Goal: Task Accomplishment & Management: Complete application form

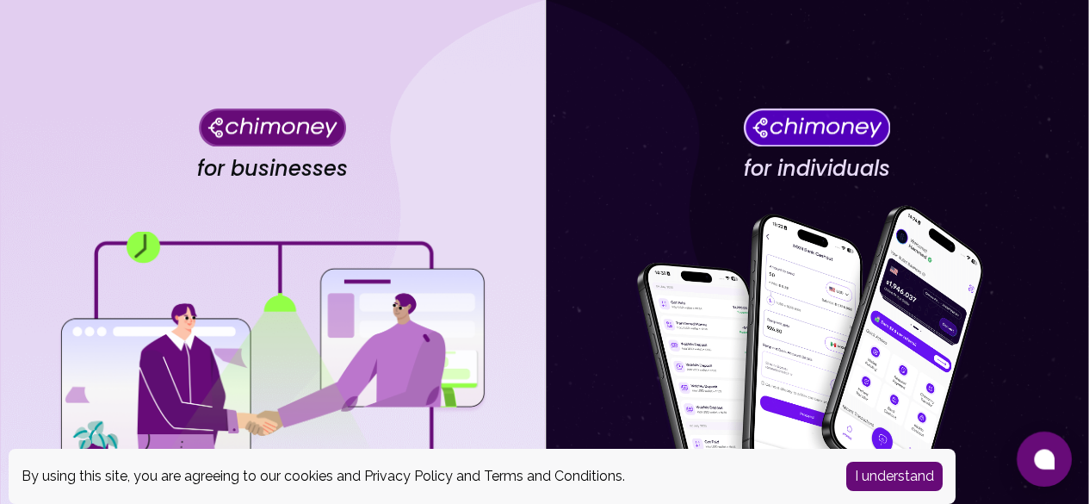
scroll to position [274, 0]
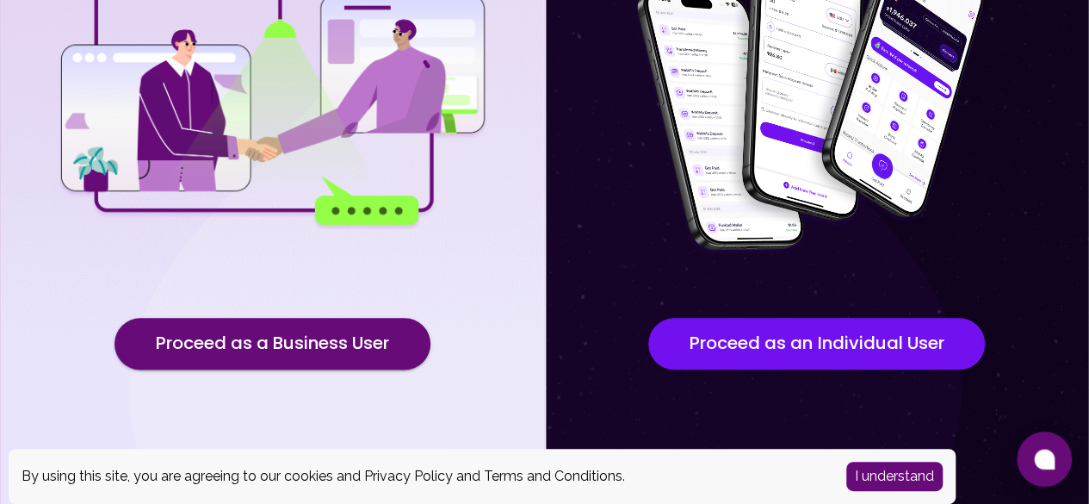
click at [911, 482] on button "I understand" at bounding box center [894, 475] width 96 height 29
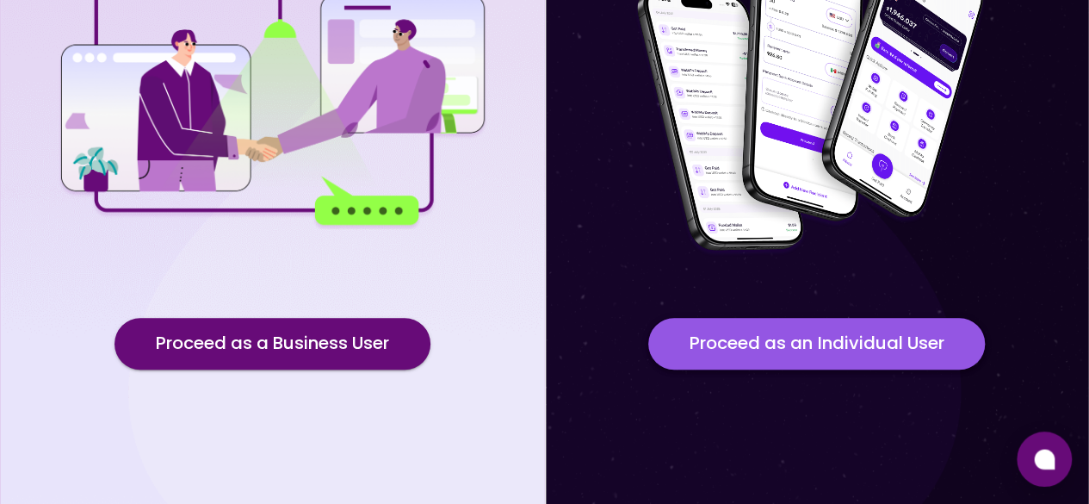
click at [852, 338] on button "Proceed as an Individual User" at bounding box center [816, 344] width 337 height 52
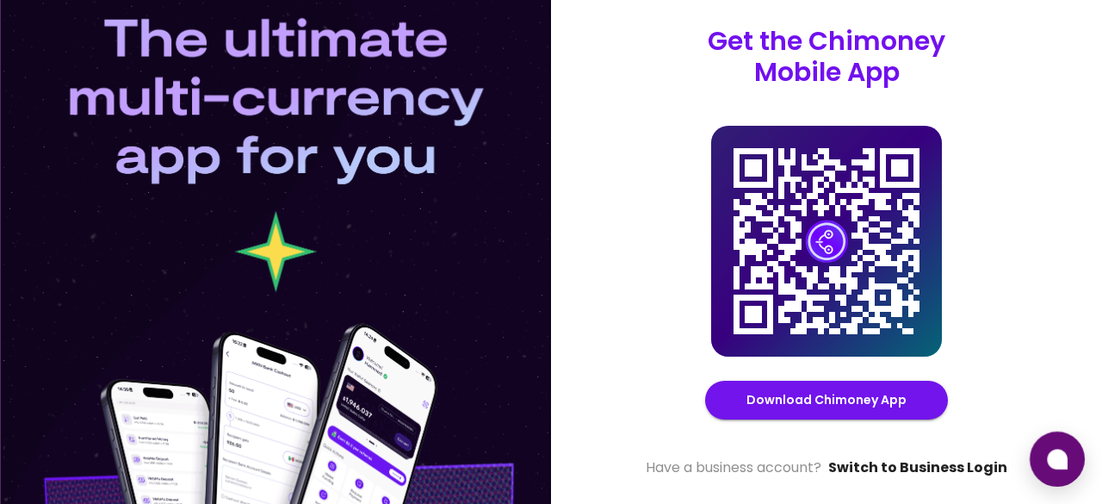
click at [886, 469] on link "Switch to Business Login" at bounding box center [917, 467] width 179 height 21
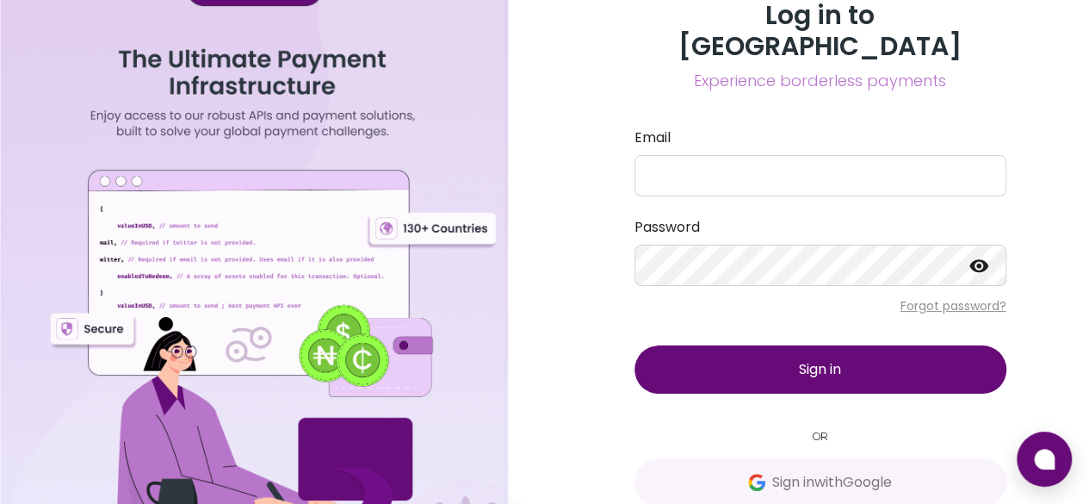
click at [806, 166] on form "Email Password Forgot password? Sign in" at bounding box center [820, 260] width 372 height 266
click at [802, 155] on input "Email" at bounding box center [820, 175] width 372 height 41
type input "[EMAIL_ADDRESS][DOMAIN_NAME]"
click at [975, 255] on icon at bounding box center [979, 265] width 21 height 21
click at [881, 345] on button "Sign in" at bounding box center [820, 369] width 372 height 48
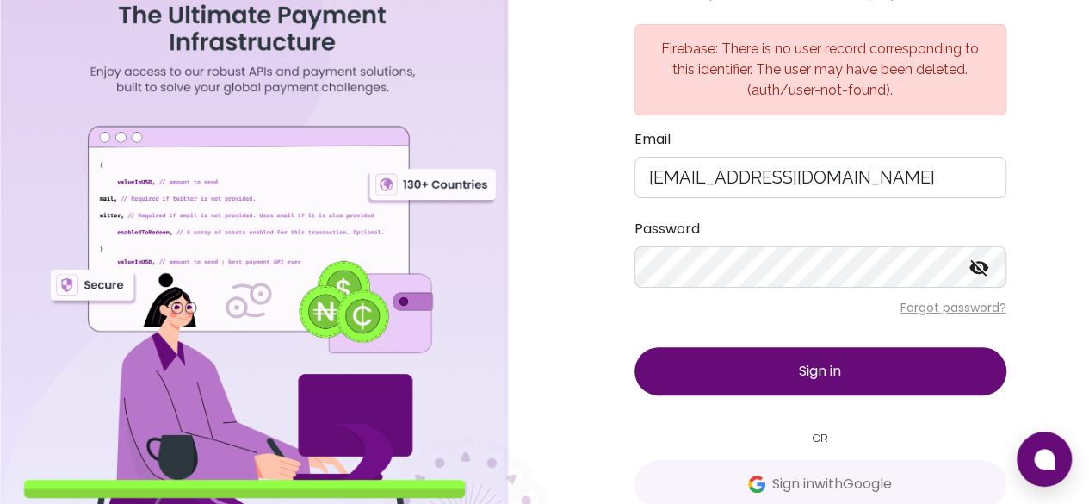
scroll to position [101, 0]
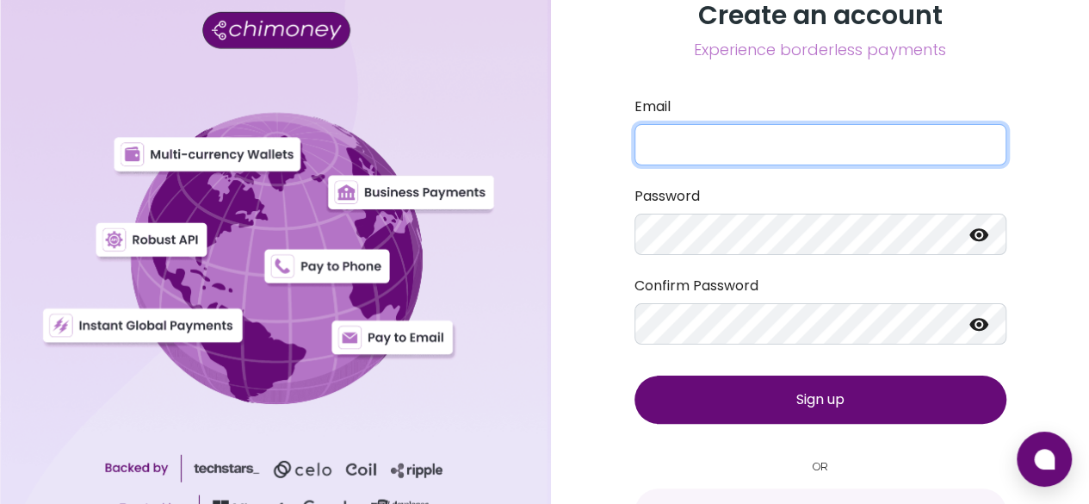
click at [825, 151] on input "Email" at bounding box center [820, 144] width 372 height 41
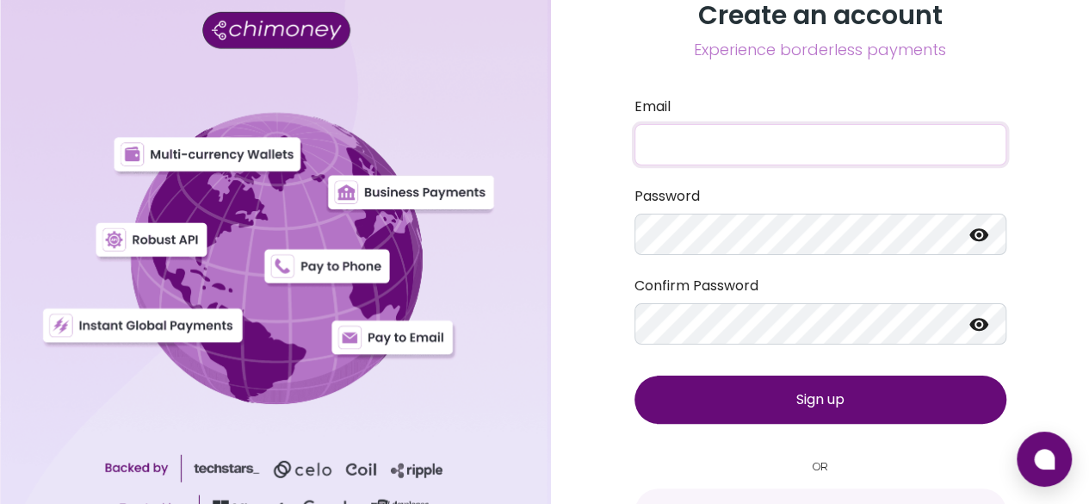
type input "samuelnneoyi@gmail.com"
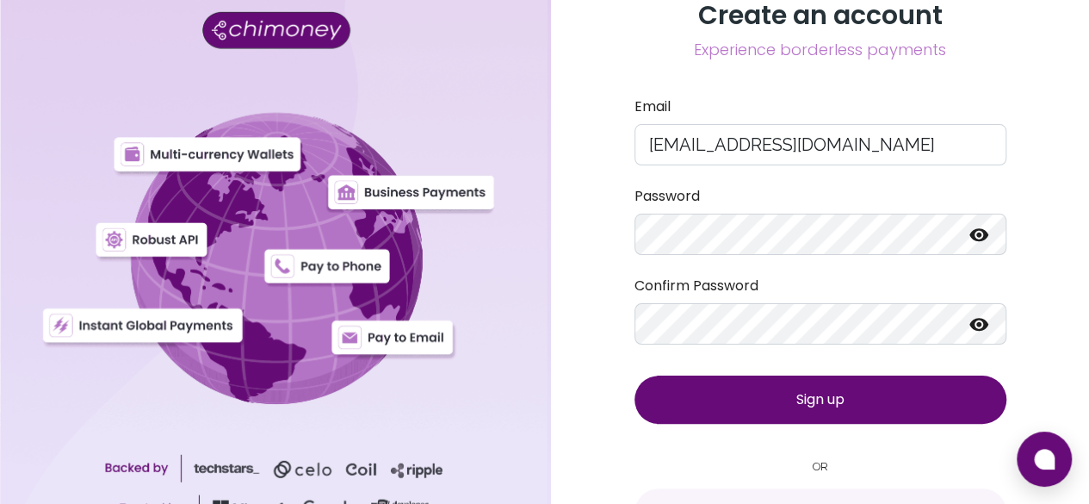
click at [972, 230] on icon at bounding box center [979, 234] width 21 height 21
click at [981, 326] on icon at bounding box center [979, 323] width 21 height 21
click at [871, 389] on button "Sign up" at bounding box center [820, 399] width 372 height 48
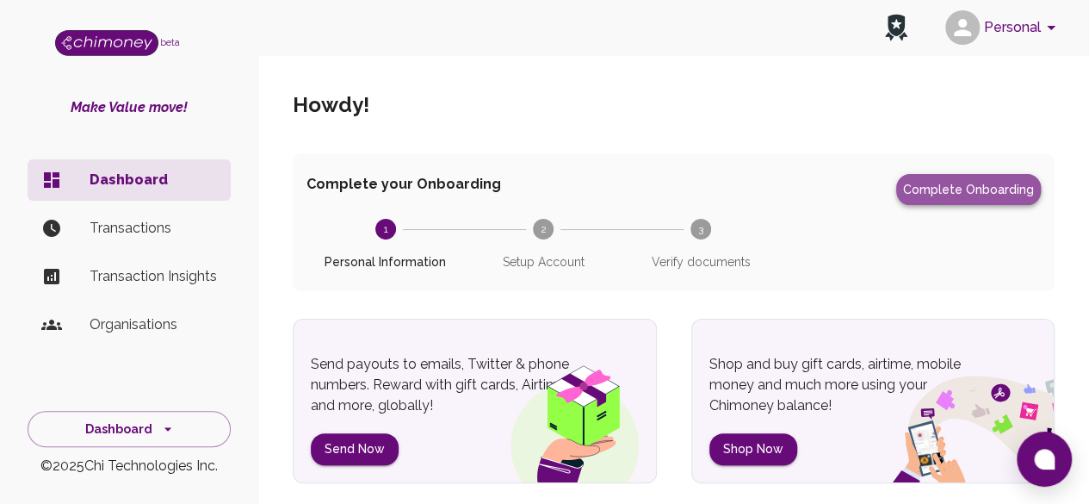
click at [1005, 194] on button "Complete Onboarding" at bounding box center [968, 189] width 145 height 31
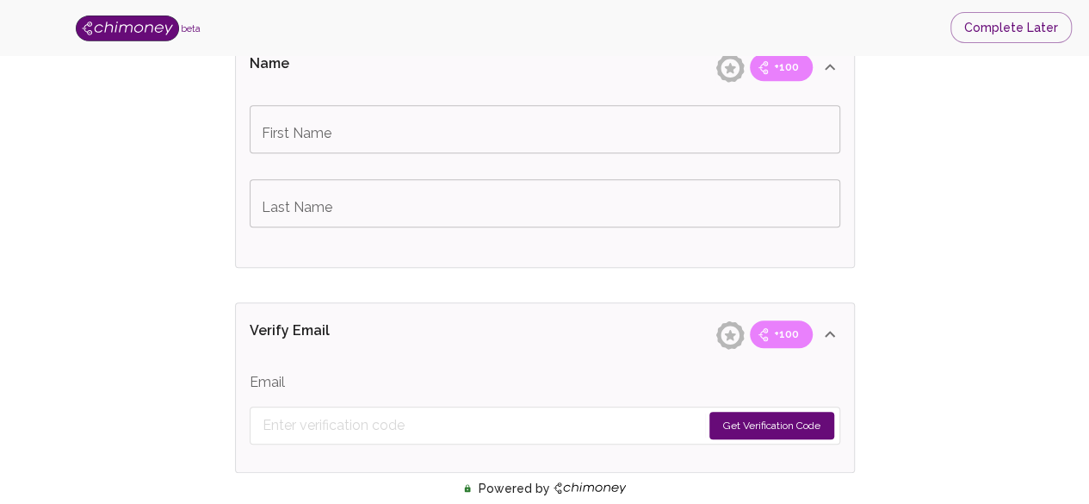
scroll to position [448, 0]
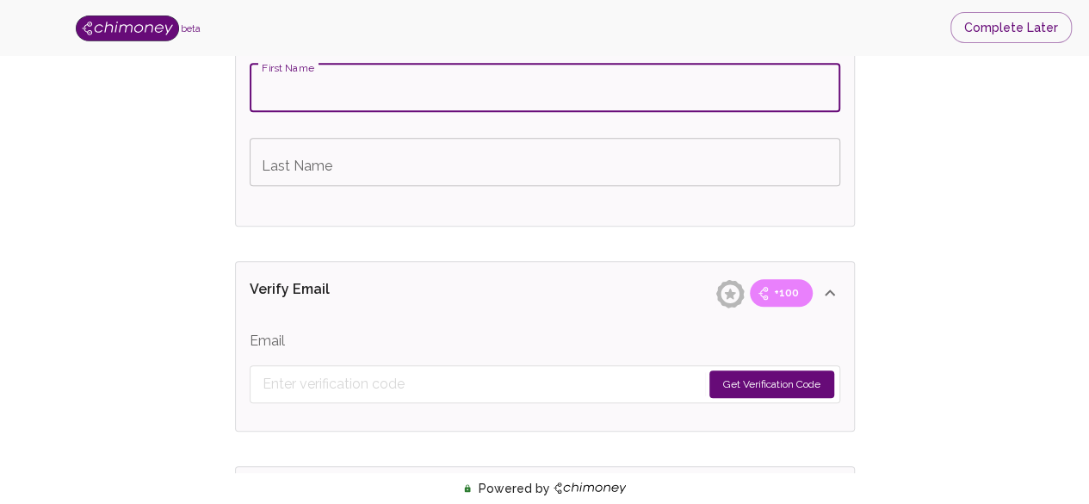
click at [365, 105] on input "First Name" at bounding box center [545, 88] width 591 height 48
type input "[PERSON_NAME]"
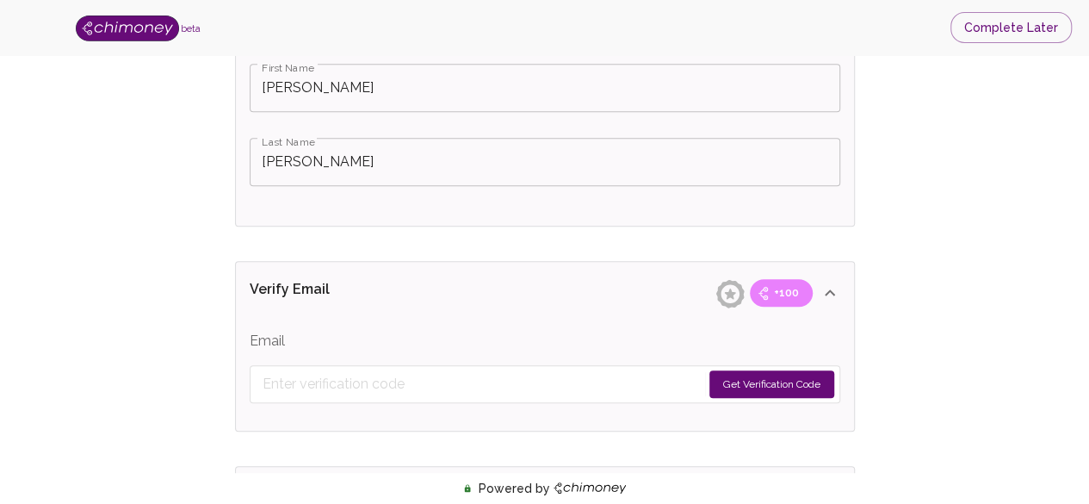
click at [756, 380] on button "Get Verification Code" at bounding box center [771, 384] width 125 height 28
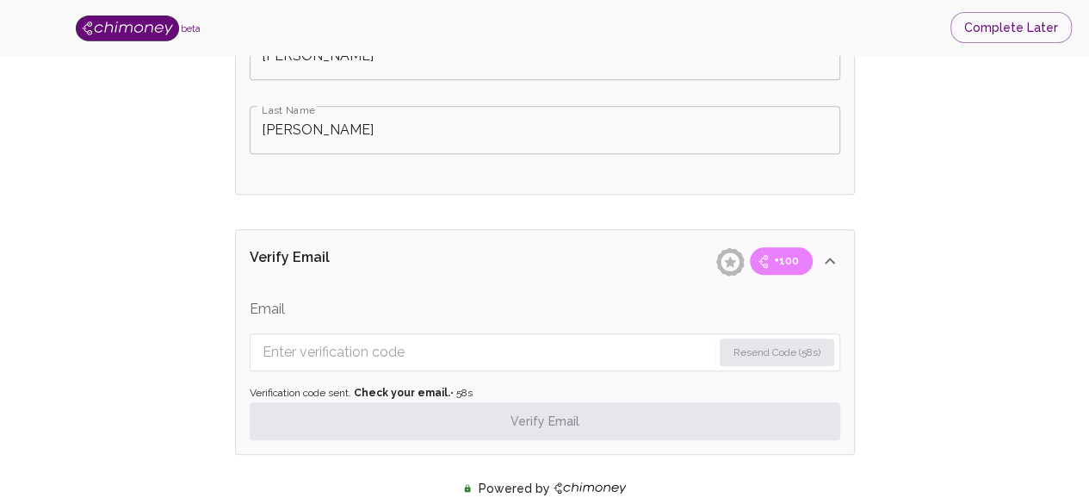
scroll to position [482, 0]
click at [623, 351] on input "Enter verification code" at bounding box center [488, 350] width 450 height 28
type input "s"
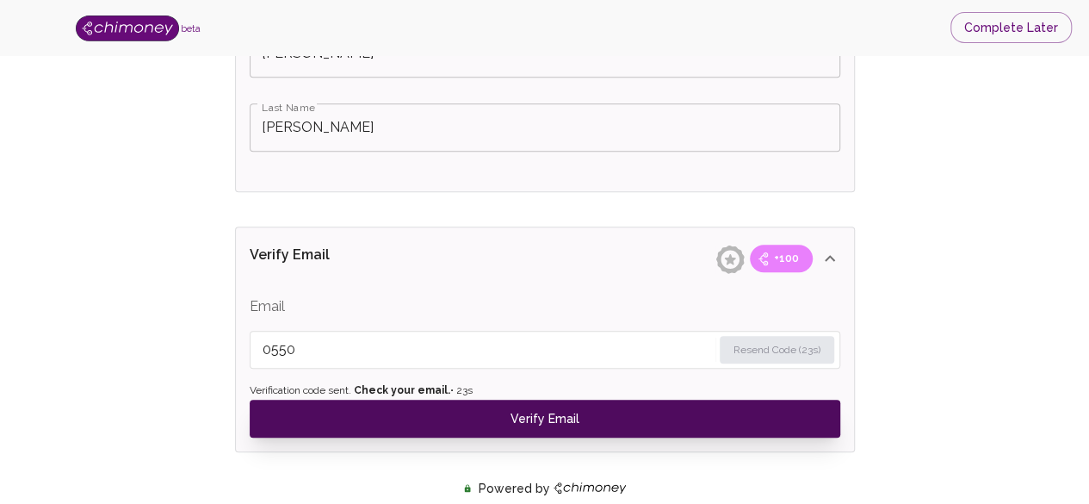
type input "0550"
click at [516, 418] on button "Verify Email" at bounding box center [545, 418] width 591 height 38
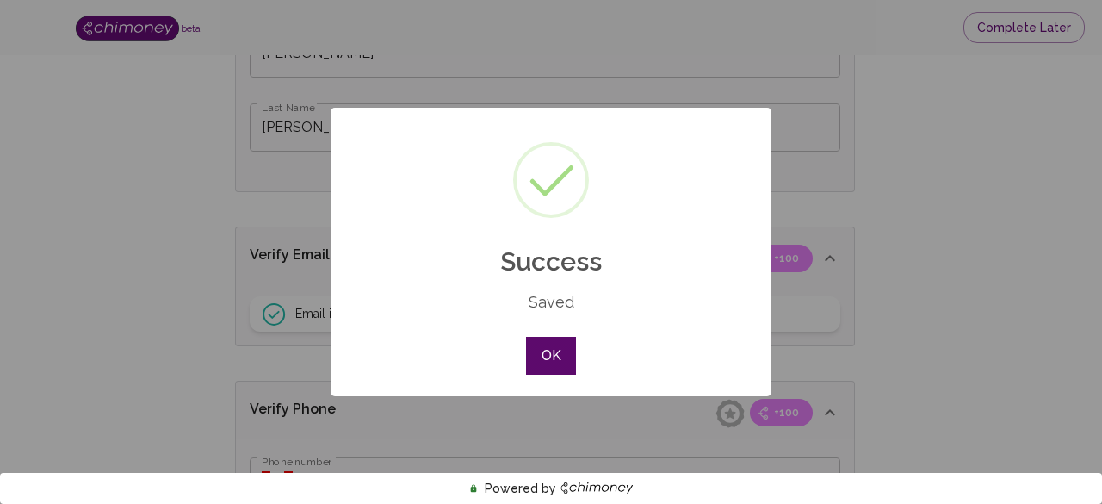
click at [530, 367] on button "OK" at bounding box center [551, 356] width 50 height 38
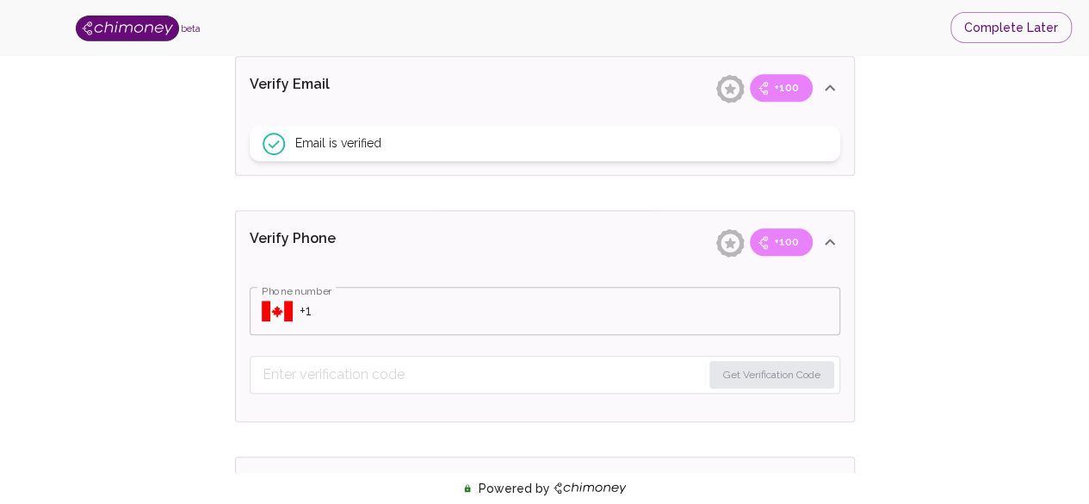
scroll to position [654, 0]
click at [294, 311] on div "​ Phone number" at bounding box center [545, 309] width 591 height 48
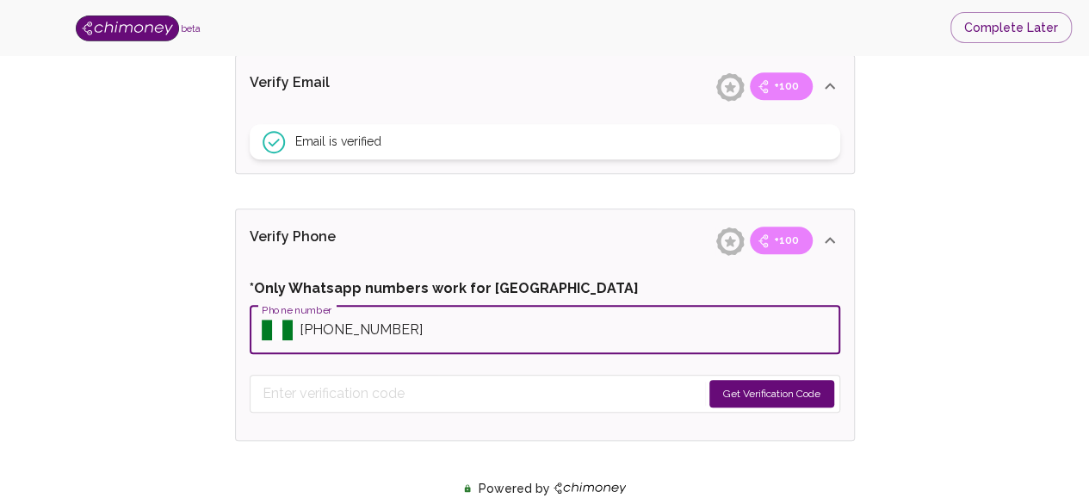
type input "+2349064803118"
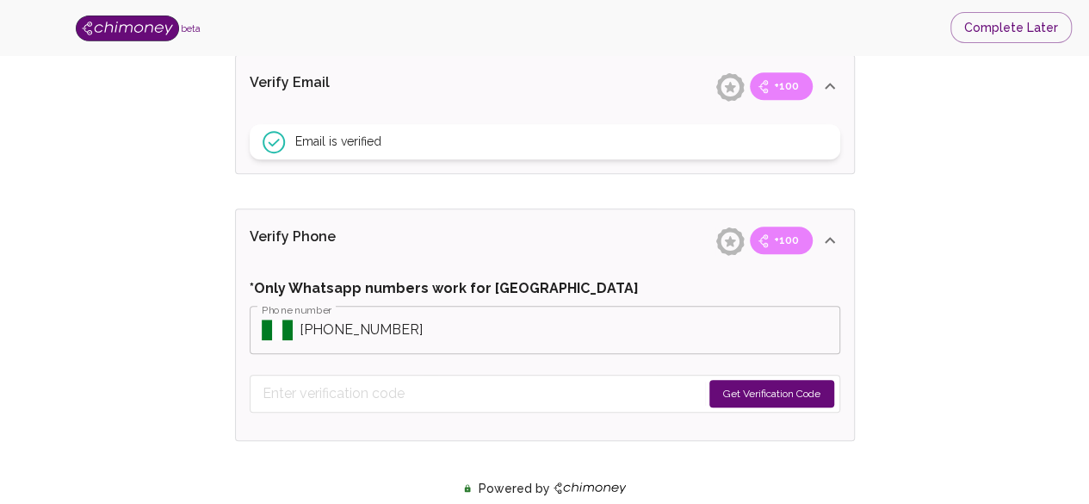
click at [733, 387] on button "Get Verification Code" at bounding box center [771, 394] width 125 height 28
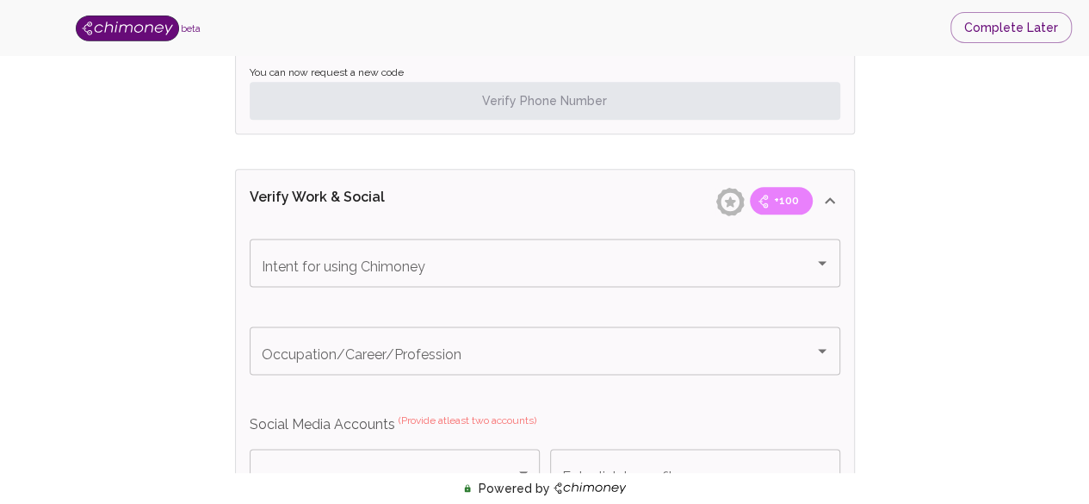
scroll to position [999, 0]
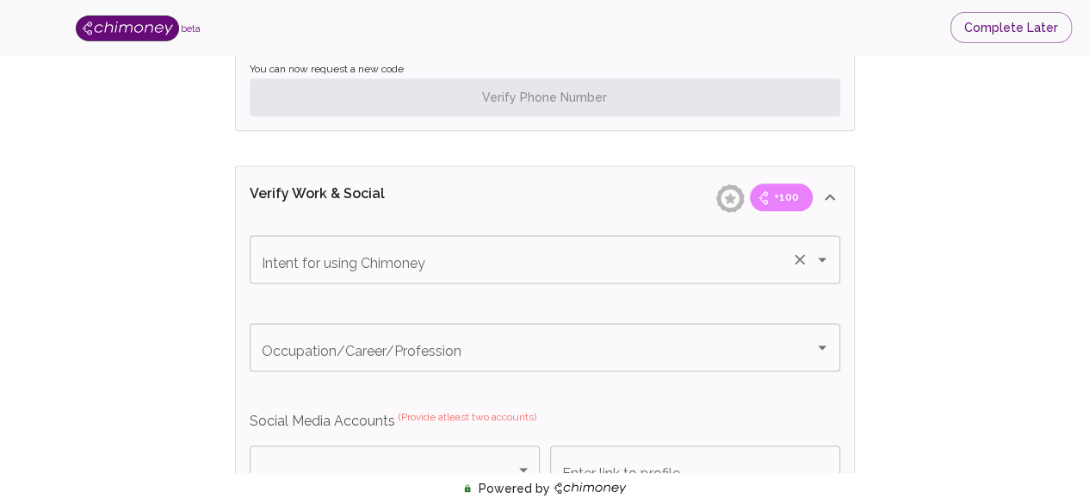
click at [821, 259] on icon "Open" at bounding box center [822, 259] width 21 height 21
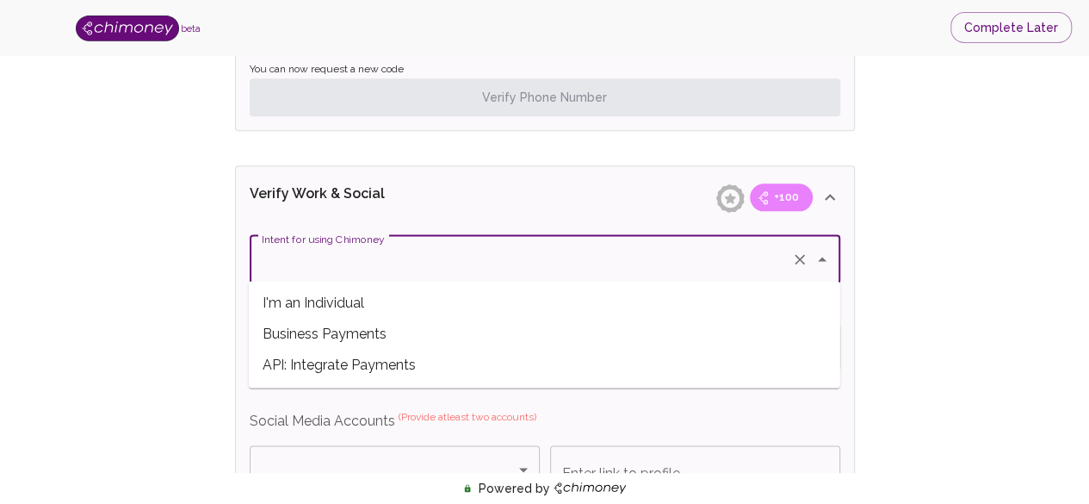
click at [608, 329] on span "Business Payments" at bounding box center [544, 334] width 591 height 31
type input "Business Payments"
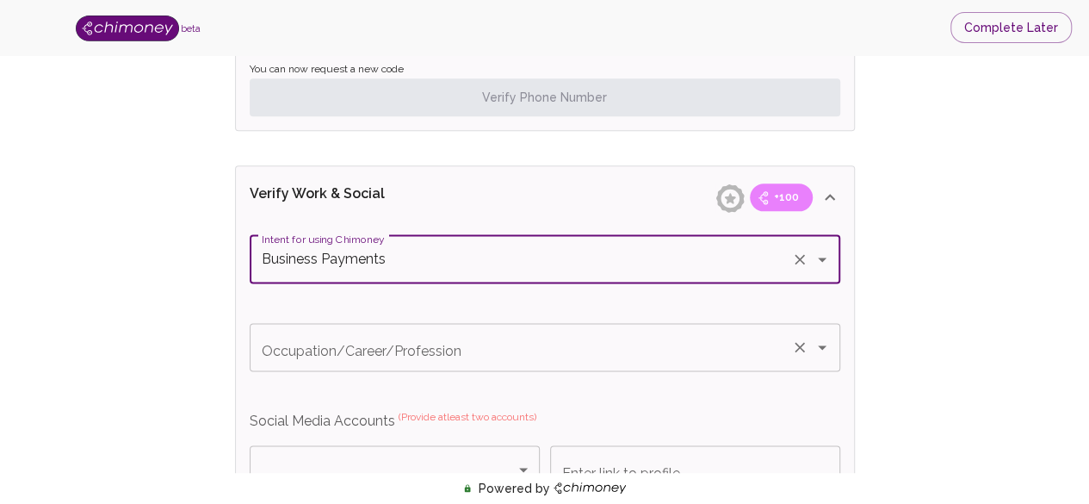
click at [822, 346] on icon "Open" at bounding box center [822, 347] width 21 height 21
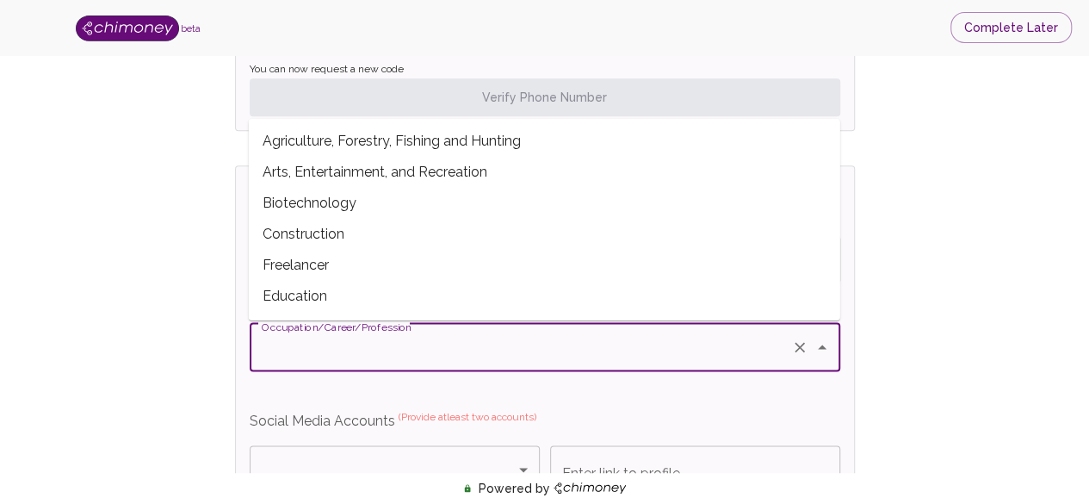
click at [657, 276] on span "Freelancer" at bounding box center [544, 265] width 591 height 31
type input "Freelancer"
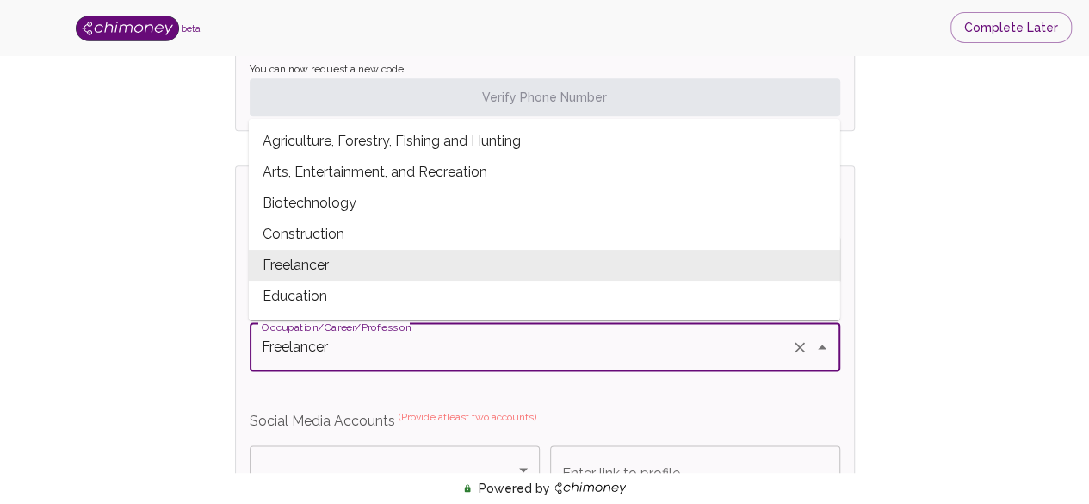
click at [801, 387] on div "Occupation/Career/Profession Freelancer Occupation/Career/Profession" at bounding box center [545, 360] width 591 height 74
click at [788, 387] on div "Occupation/Career/Profession Freelancer Occupation/Career/Profession" at bounding box center [545, 360] width 591 height 74
click at [757, 266] on span "Freelancer" at bounding box center [544, 265] width 591 height 31
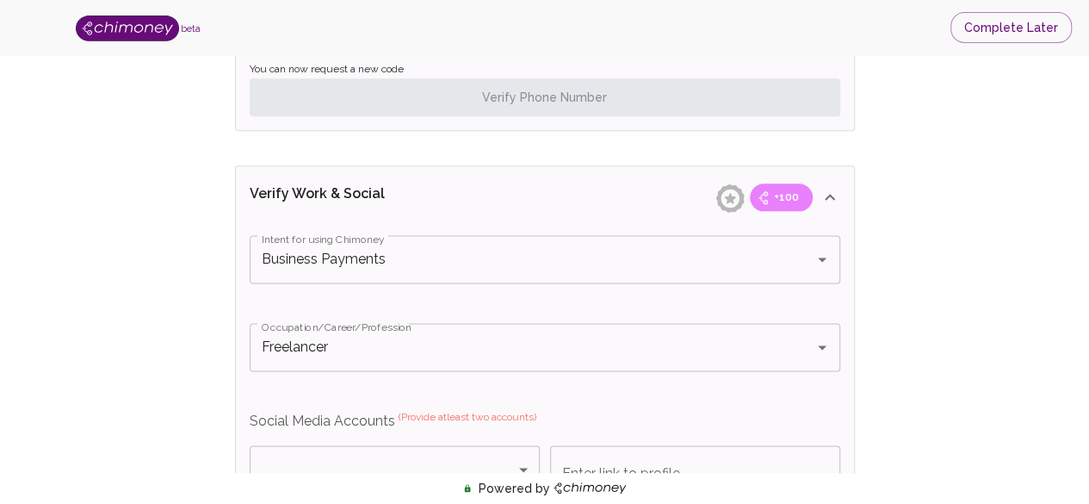
click at [796, 415] on p "Social Media Accounts (Provide atleast two accounts)" at bounding box center [545, 421] width 591 height 21
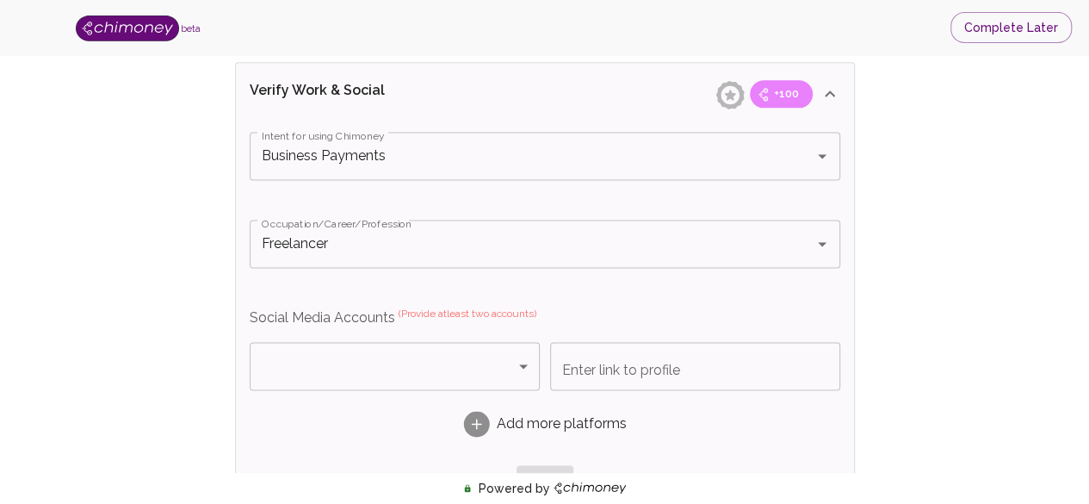
scroll to position [1136, 0]
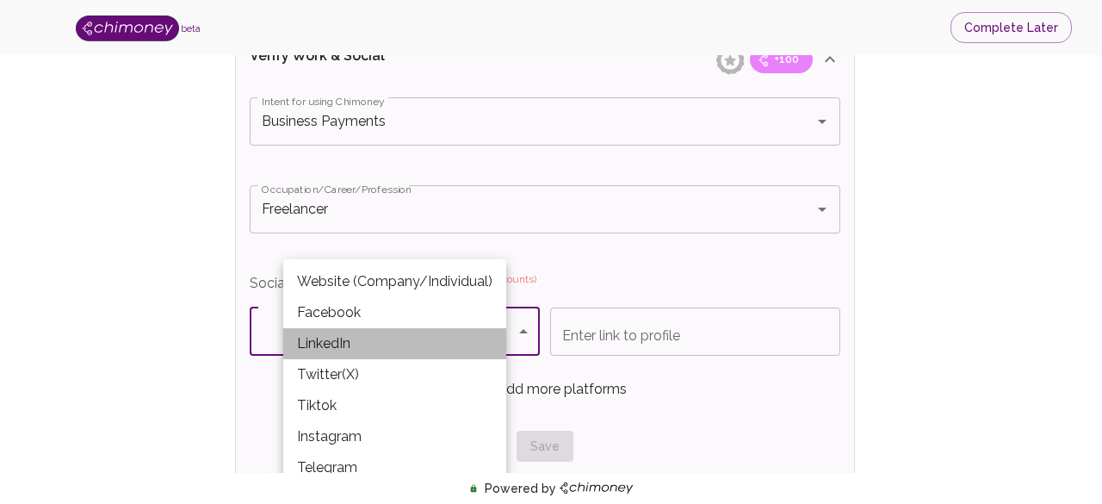
click at [456, 338] on li "LinkedIn" at bounding box center [394, 343] width 223 height 31
type input "LinkedIn"
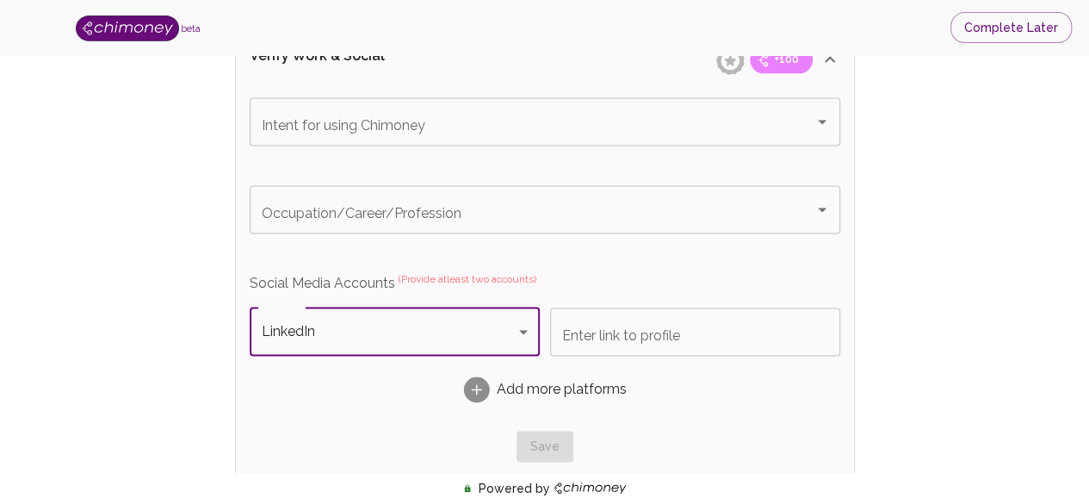
click at [618, 325] on input "Enter link to profile" at bounding box center [695, 331] width 290 height 48
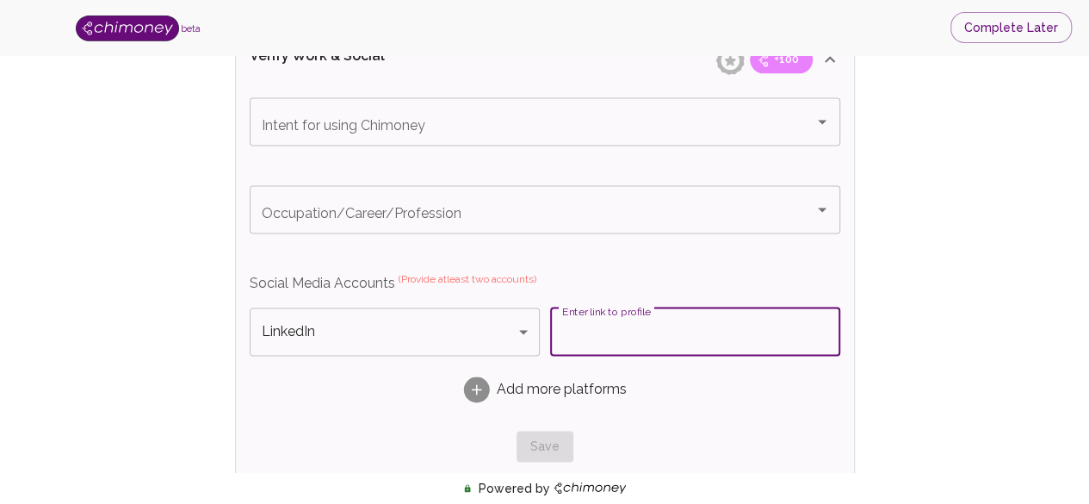
paste input "[DOMAIN_NAME][URL]"
type input "[DOMAIN_NAME][URL]"
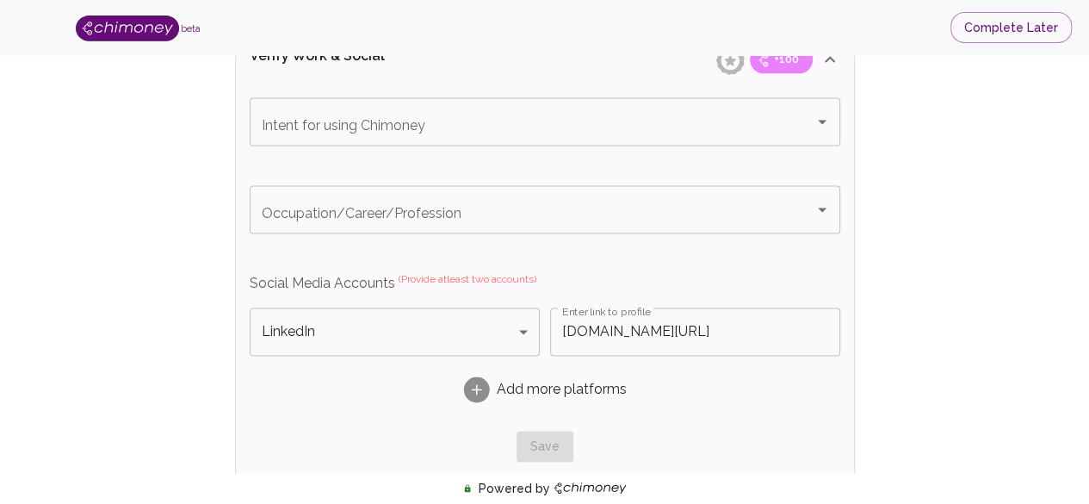
click at [637, 404] on div "Add more platforms" at bounding box center [545, 389] width 591 height 54
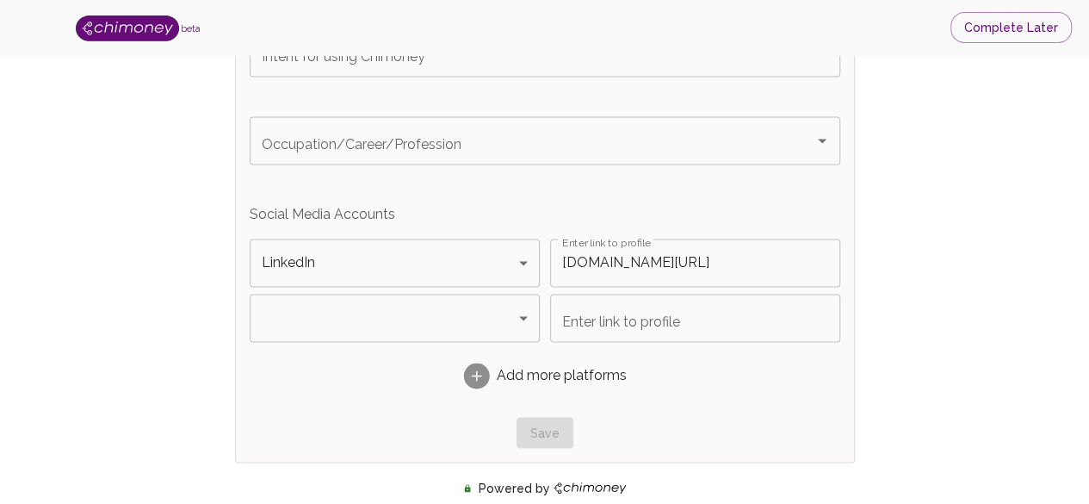
scroll to position [1240, 0]
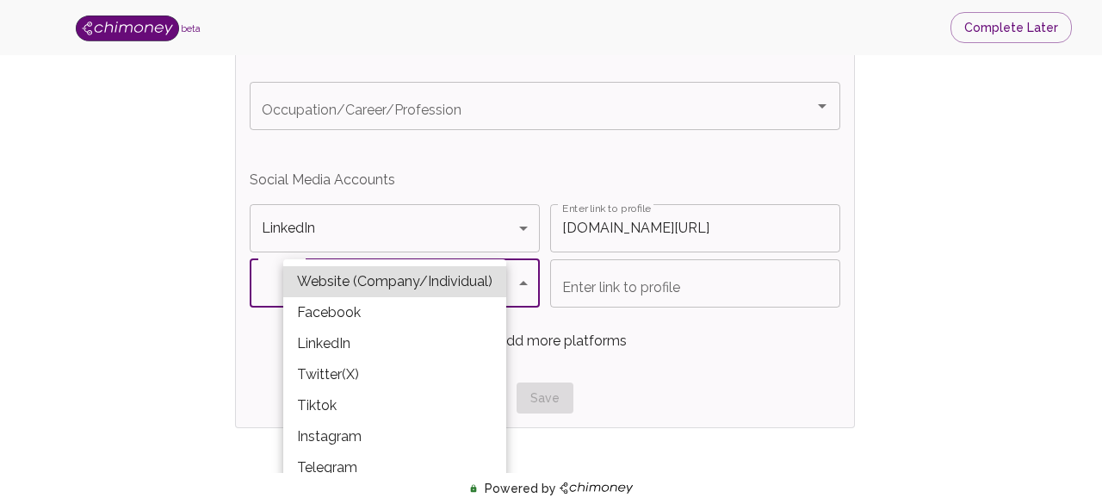
click at [453, 311] on li "Facebook" at bounding box center [394, 312] width 223 height 31
type input "Facebook"
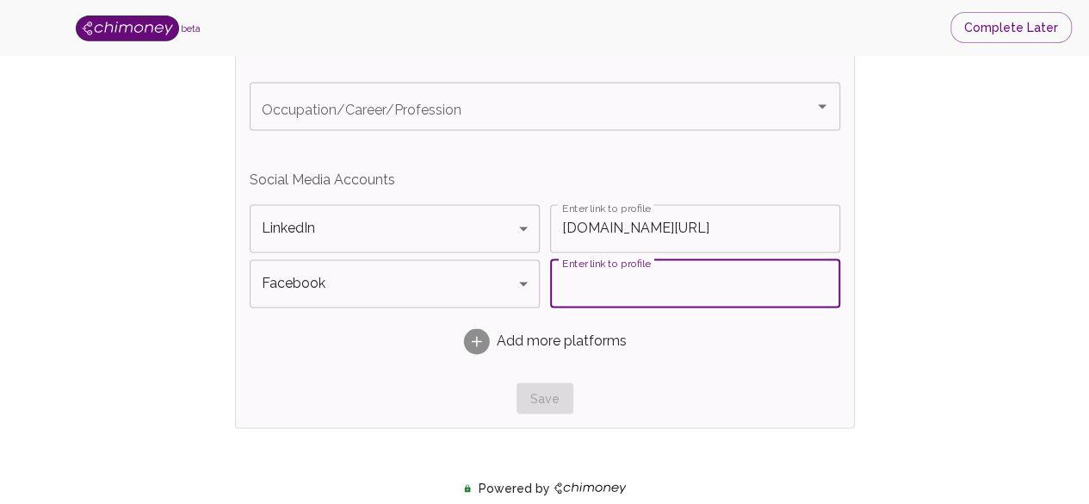
click at [579, 271] on input "Enter link to profile" at bounding box center [695, 283] width 290 height 48
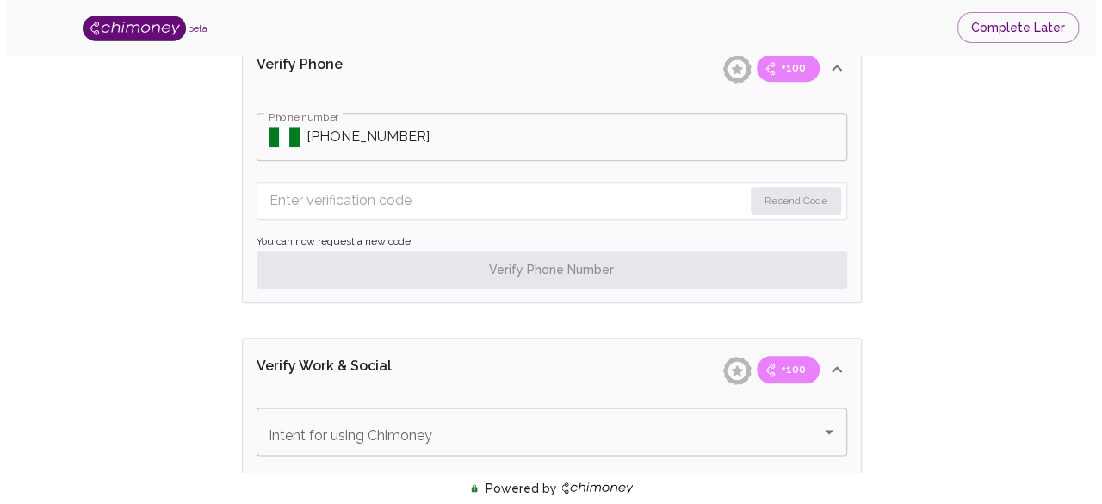
scroll to position [792, 0]
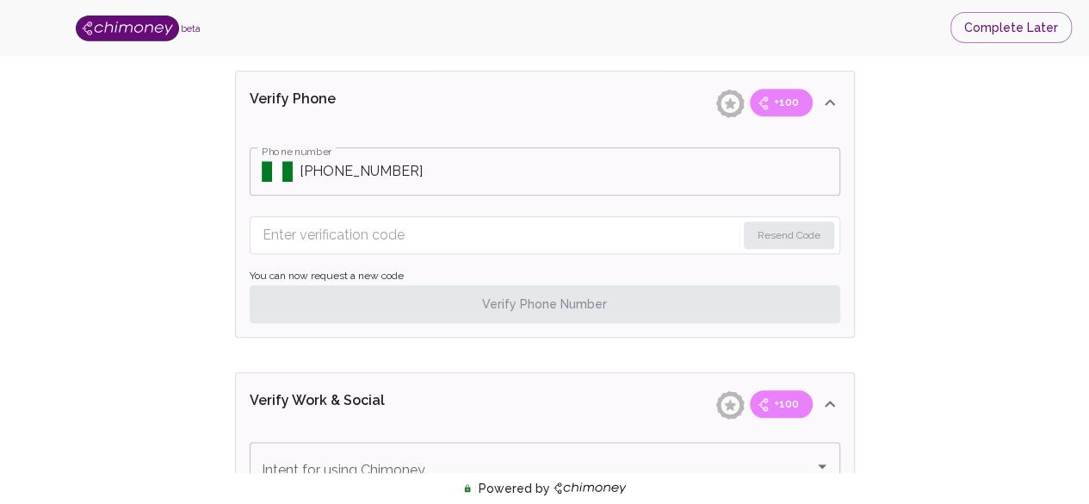
click at [486, 156] on input "Phone number" at bounding box center [570, 171] width 541 height 48
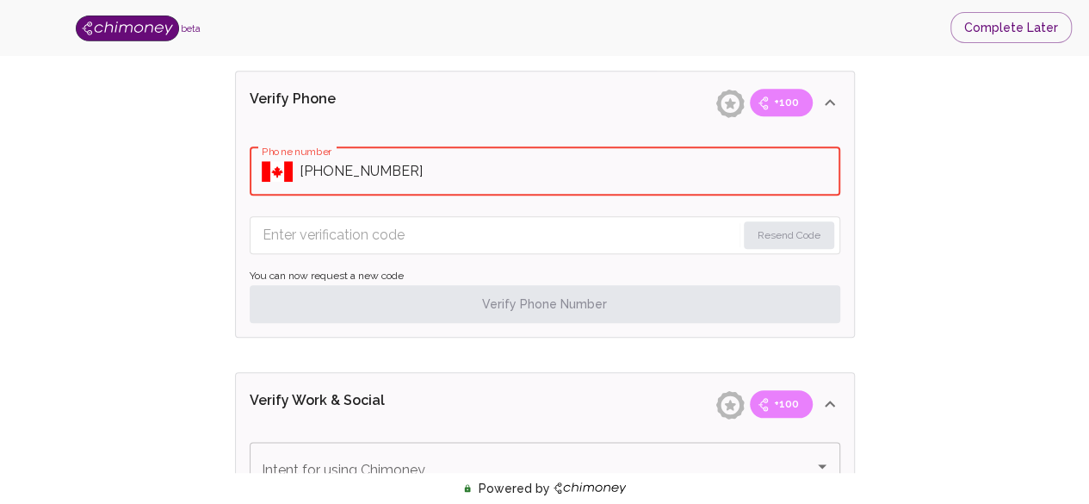
click at [297, 164] on div "​ Phone number" at bounding box center [545, 171] width 591 height 48
click at [348, 164] on input "Phone number" at bounding box center [570, 171] width 541 height 48
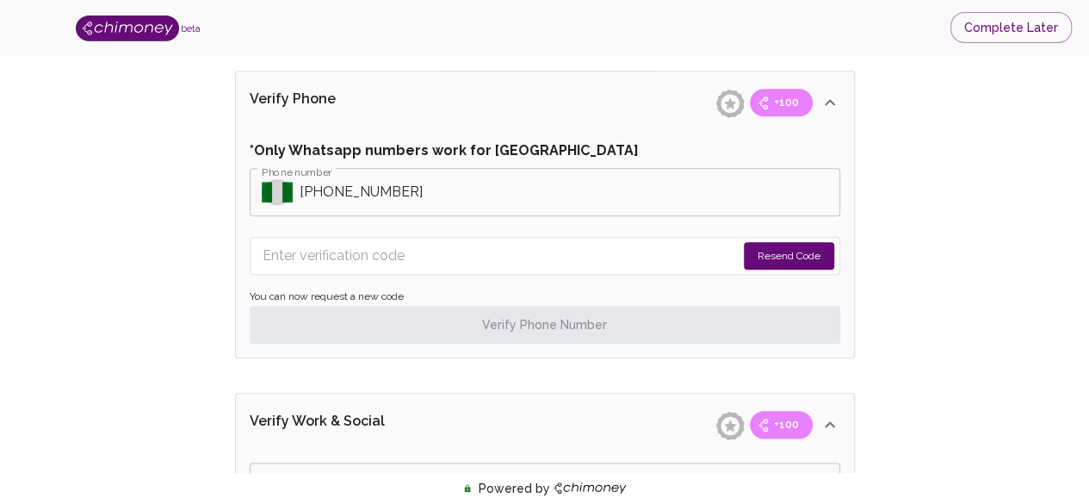
click at [275, 194] on icon "Select country" at bounding box center [277, 192] width 31 height 21
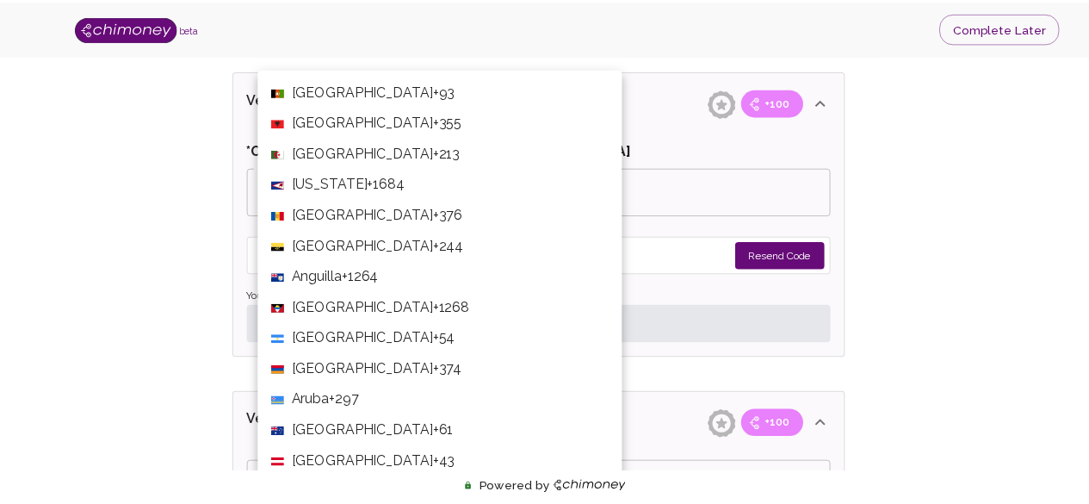
scroll to position [4429, 0]
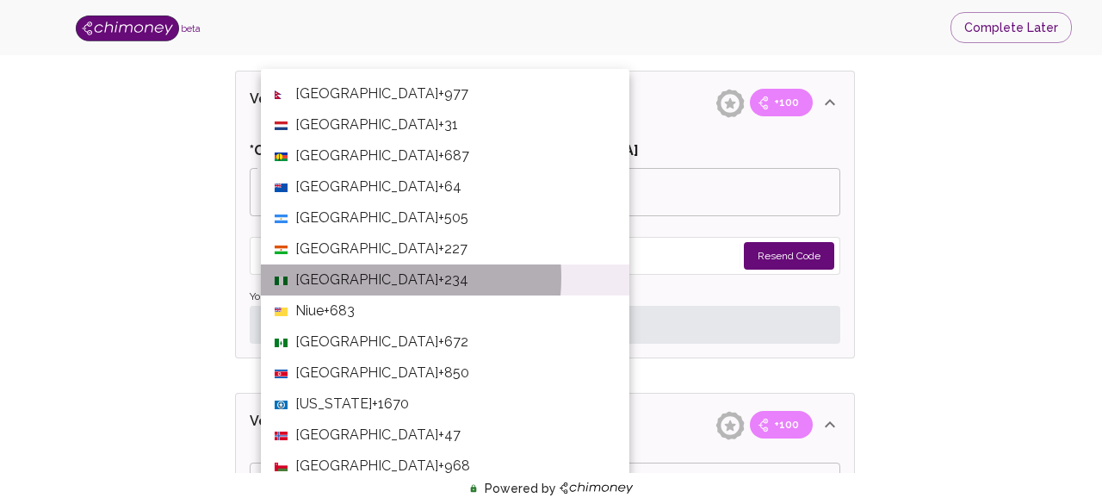
click at [438, 277] on span "+234" at bounding box center [453, 279] width 30 height 21
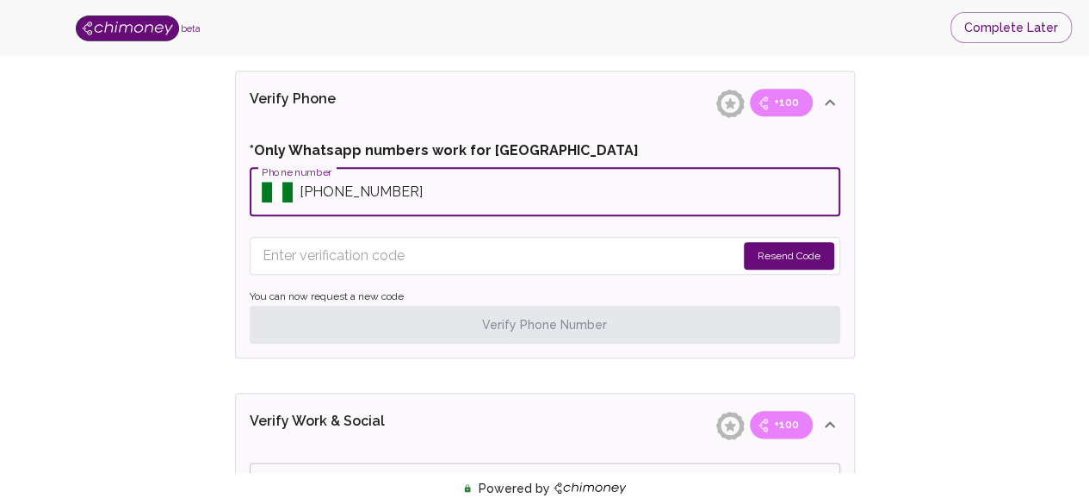
click at [325, 195] on input "Phone number" at bounding box center [570, 192] width 541 height 48
click at [799, 254] on button "Resend Code" at bounding box center [789, 256] width 90 height 28
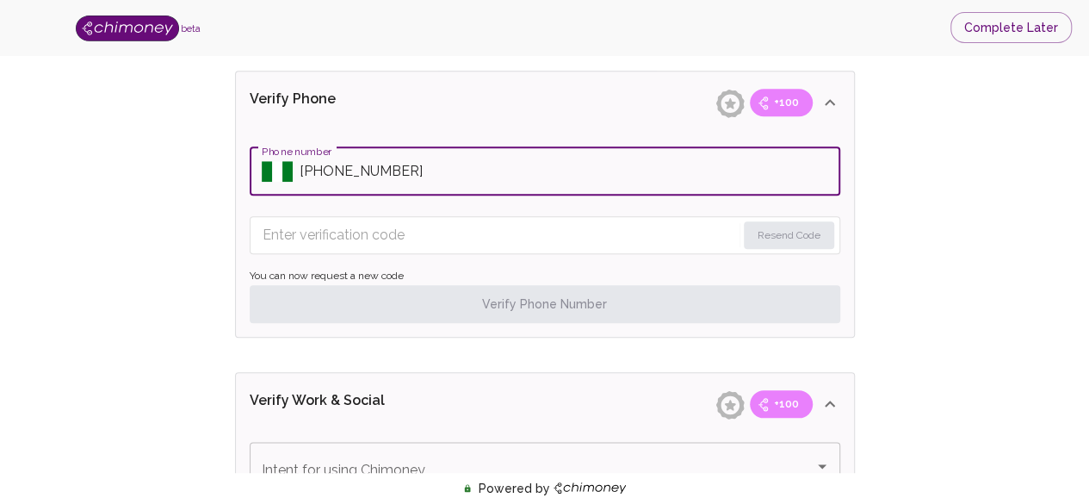
click at [401, 163] on input "Phone number" at bounding box center [570, 171] width 541 height 48
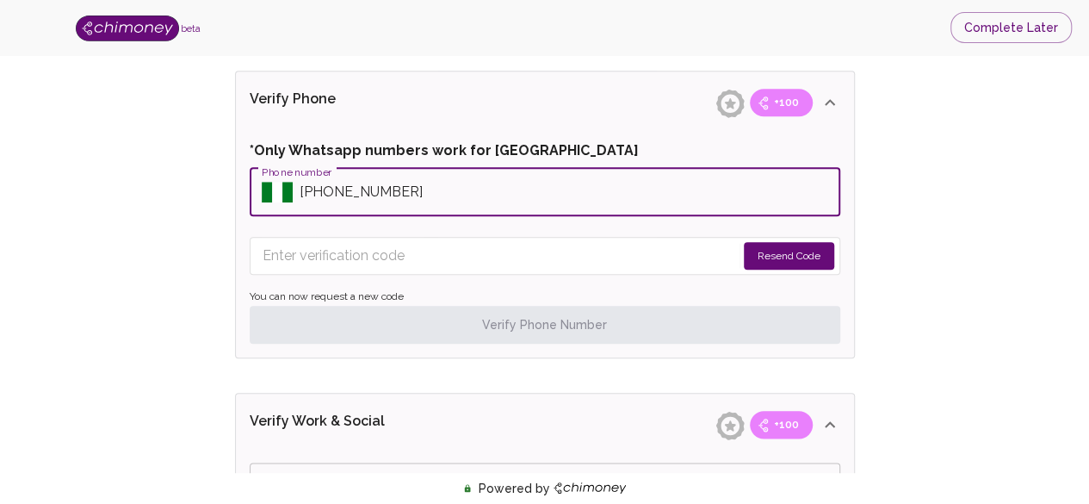
click at [335, 191] on input "Phone number" at bounding box center [570, 192] width 541 height 48
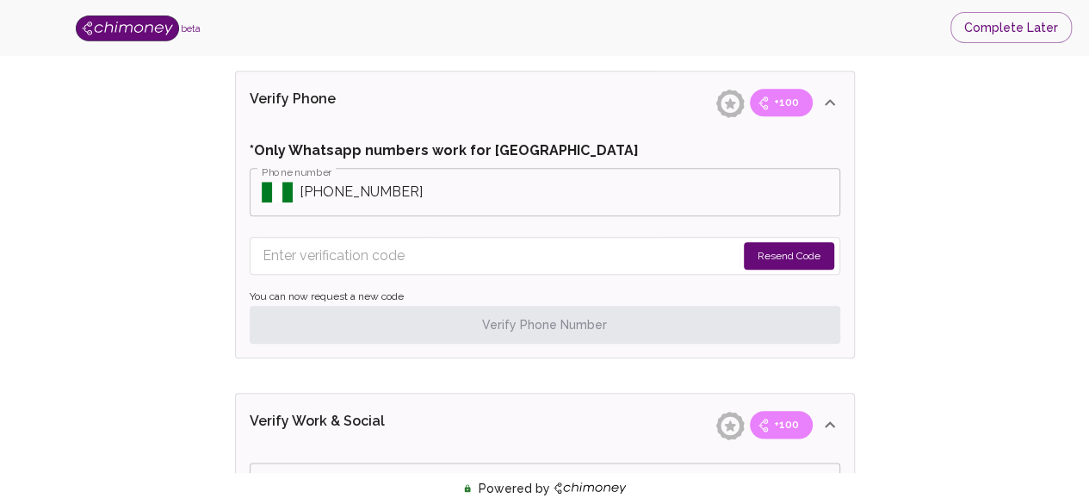
click at [758, 246] on button "Resend Code" at bounding box center [789, 256] width 90 height 28
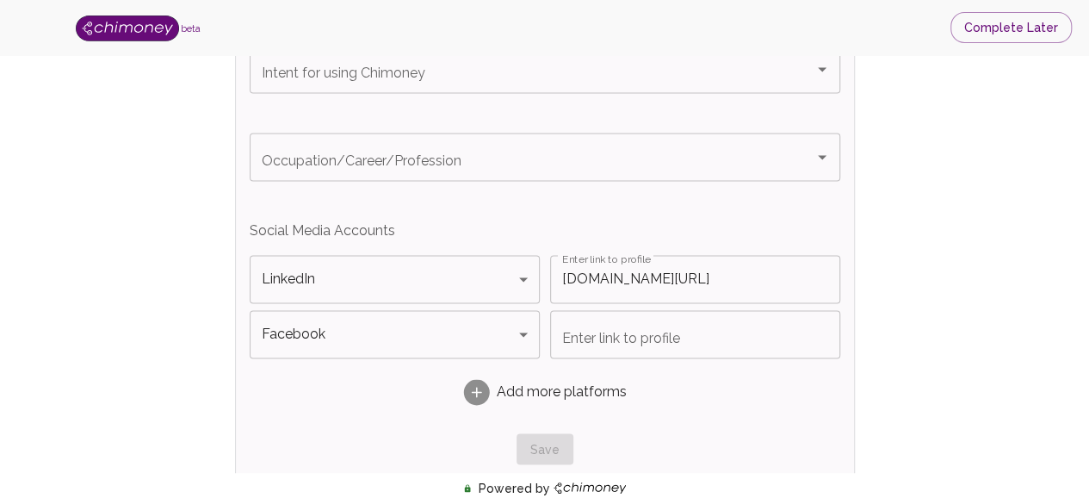
scroll to position [1240, 0]
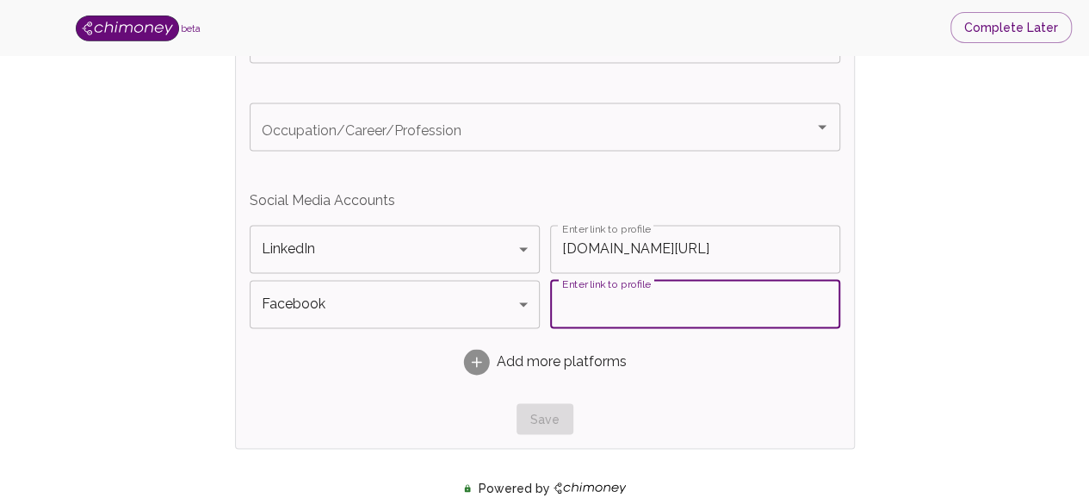
click at [668, 292] on input "Enter link to profile" at bounding box center [695, 304] width 290 height 48
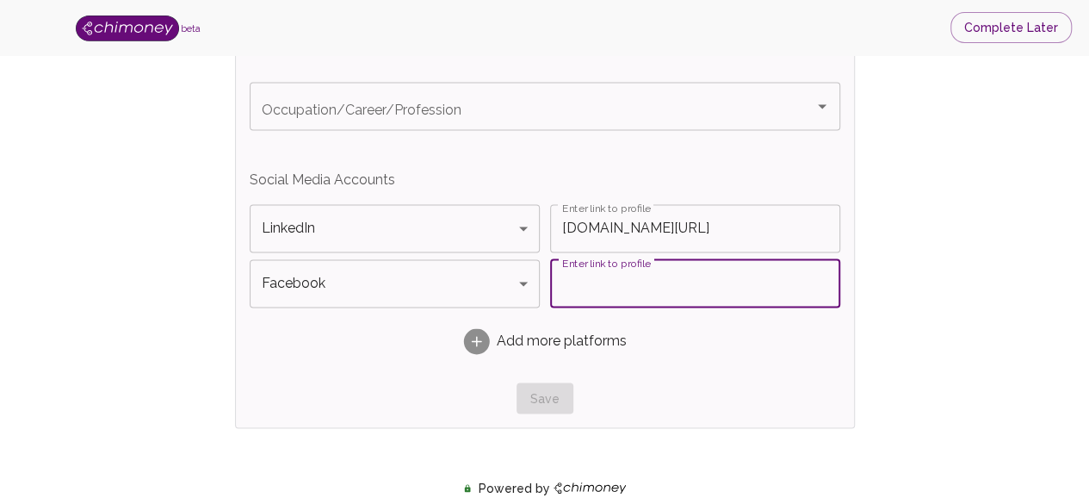
scroll to position [1219, 0]
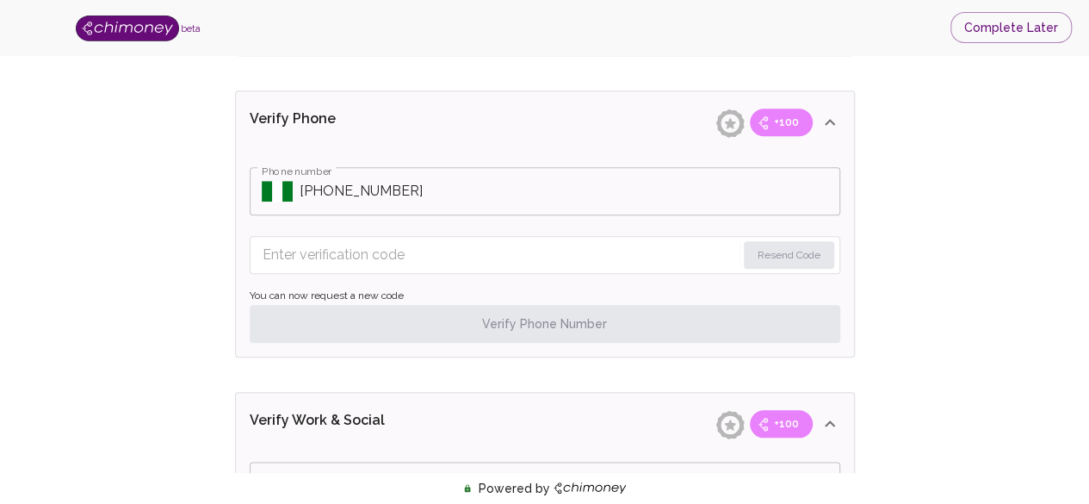
scroll to position [771, 0]
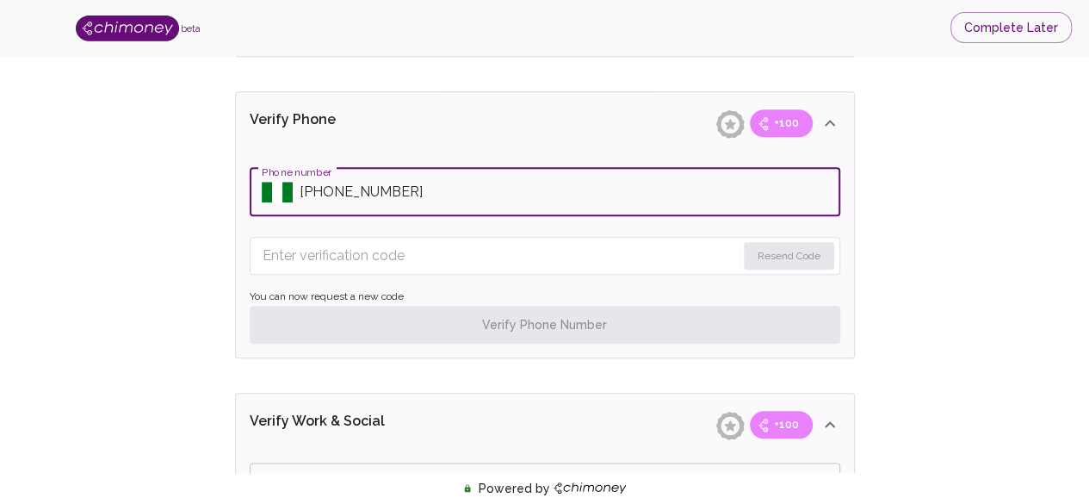
click at [339, 189] on input "Phone number" at bounding box center [570, 192] width 541 height 48
click at [332, 187] on input "Phone number" at bounding box center [570, 192] width 541 height 48
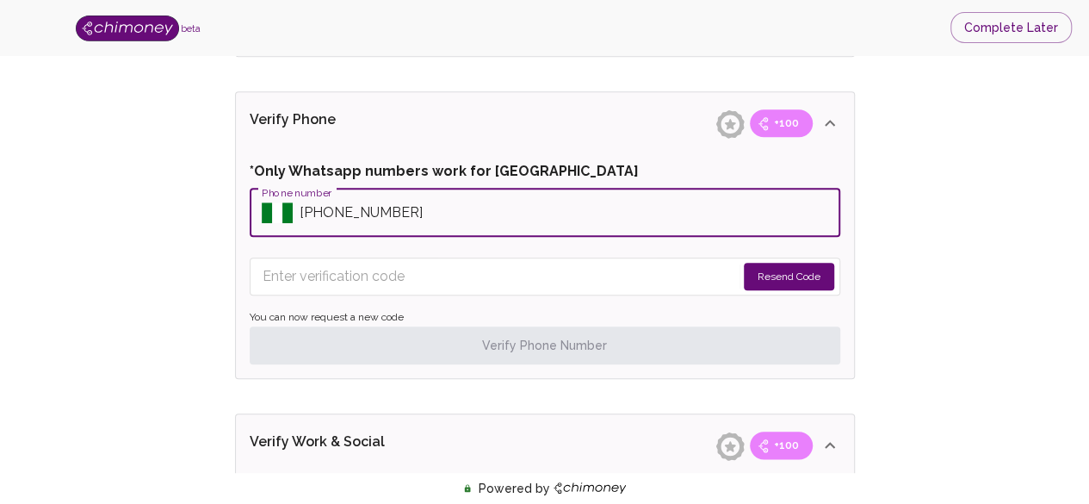
type input "+2349064803118"
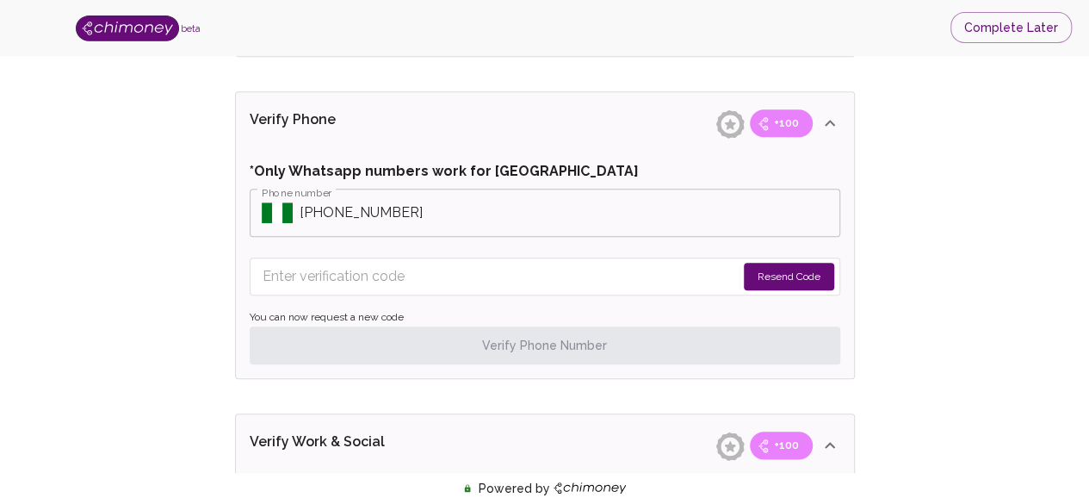
click at [765, 274] on button "Resend Code" at bounding box center [789, 277] width 90 height 28
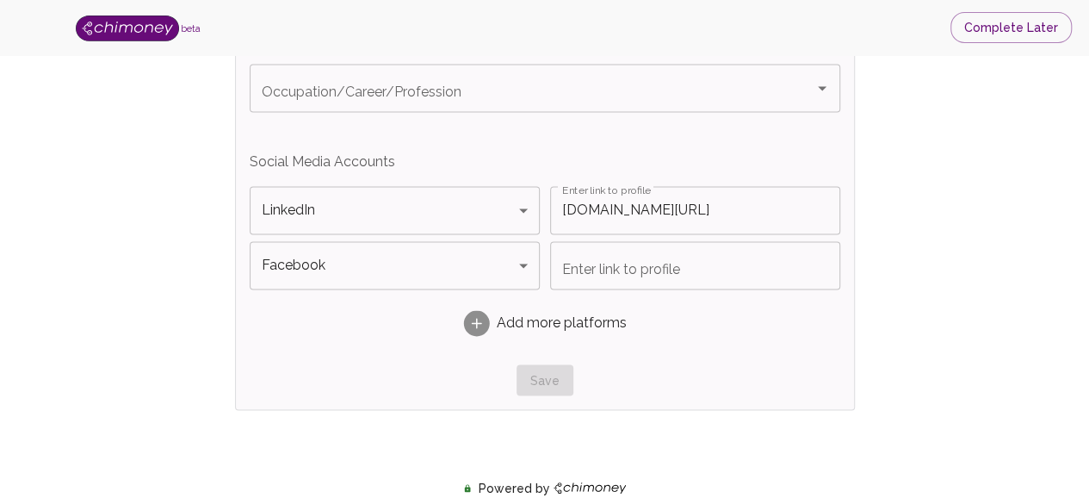
scroll to position [1260, 0]
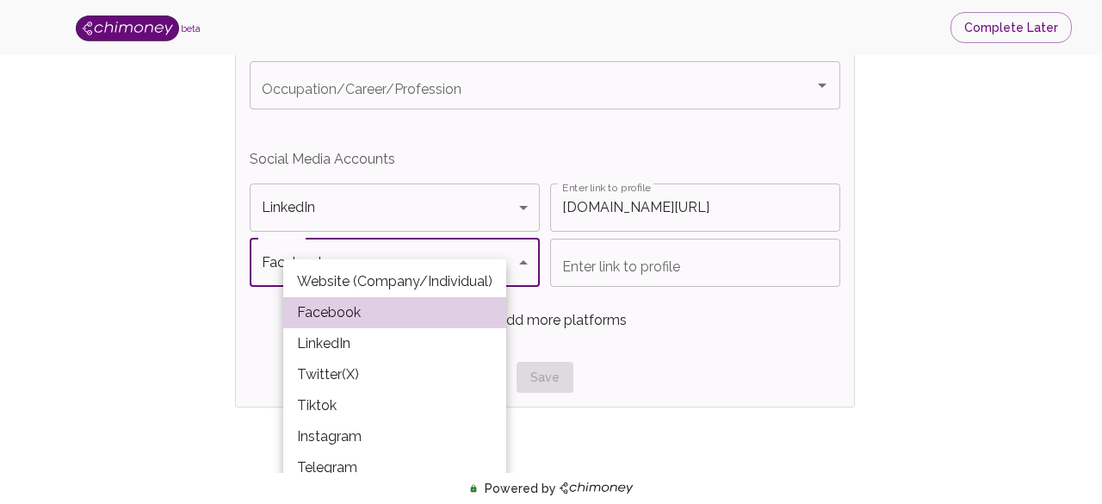
click at [938, 292] on div at bounding box center [551, 252] width 1102 height 504
click at [987, 319] on div at bounding box center [551, 252] width 1102 height 504
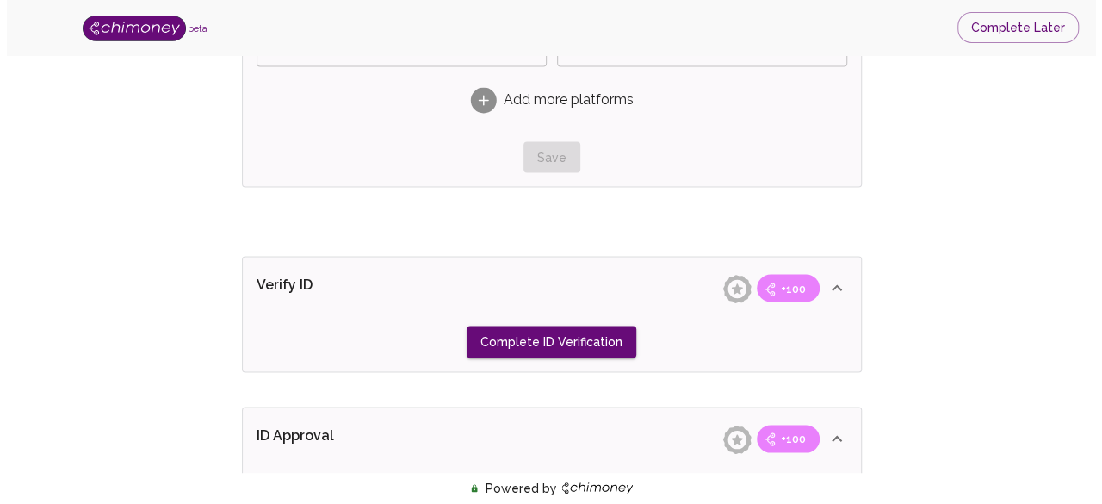
scroll to position [1501, 0]
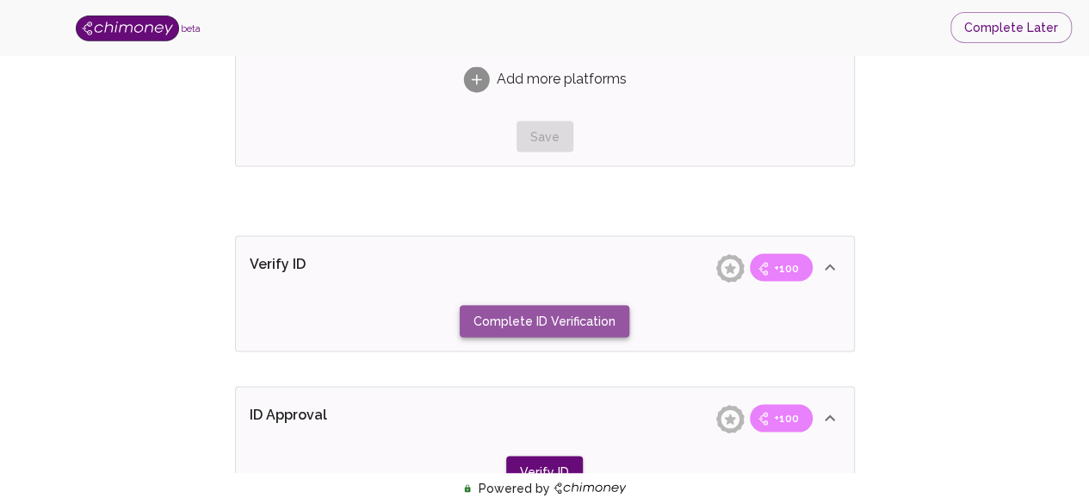
click at [587, 308] on button "Complete ID Verification" at bounding box center [545, 321] width 170 height 32
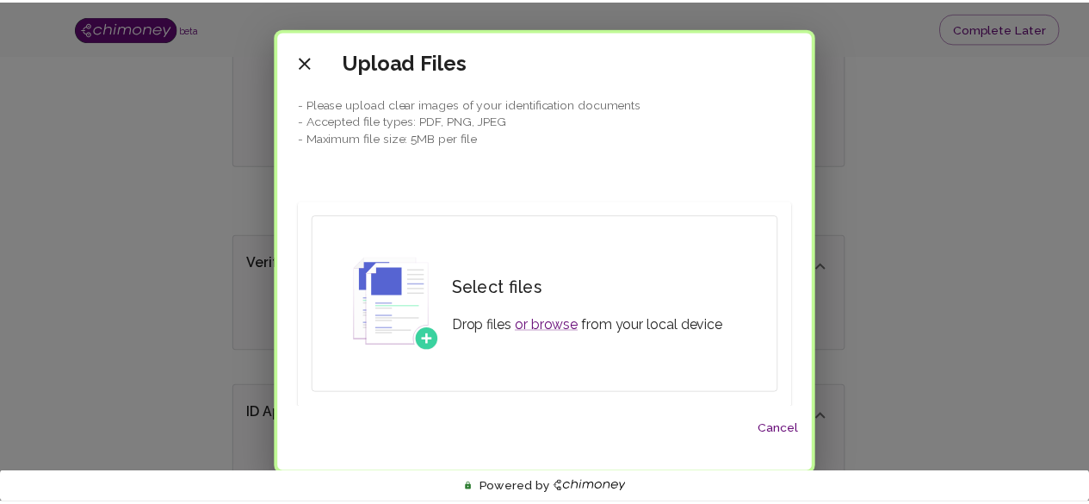
scroll to position [0, 0]
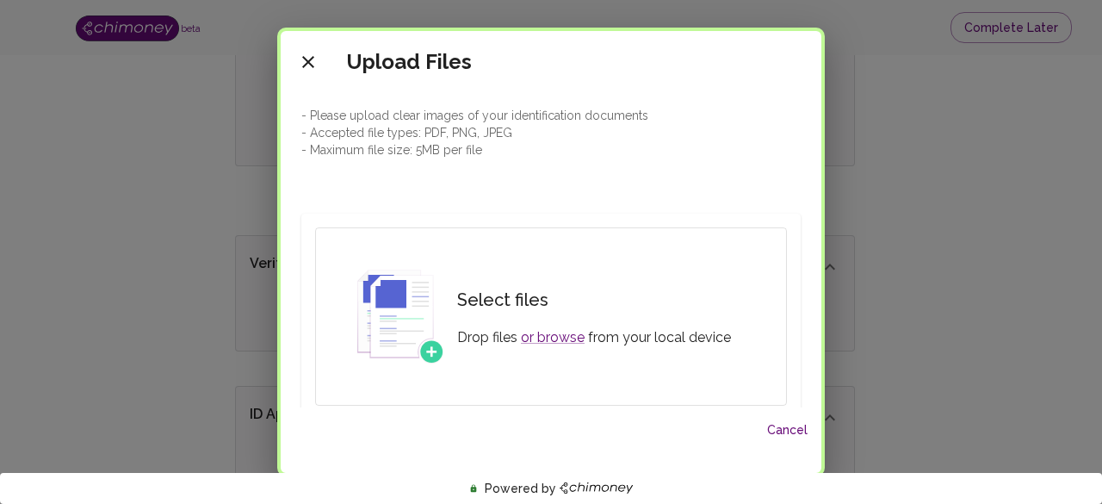
click at [878, 238] on div "Upload Files - Please upload clear images of your identification documents - Ac…" at bounding box center [551, 252] width 1102 height 504
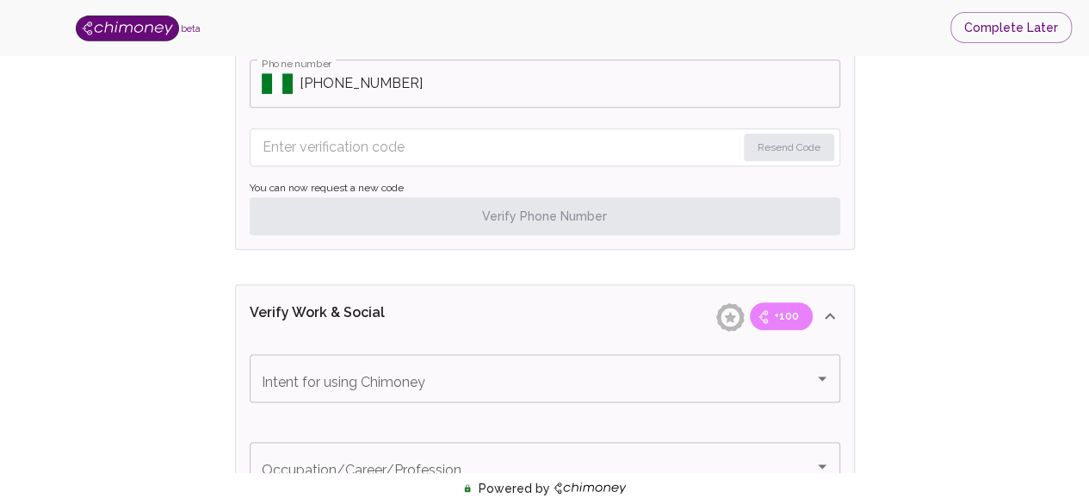
scroll to position [847, 0]
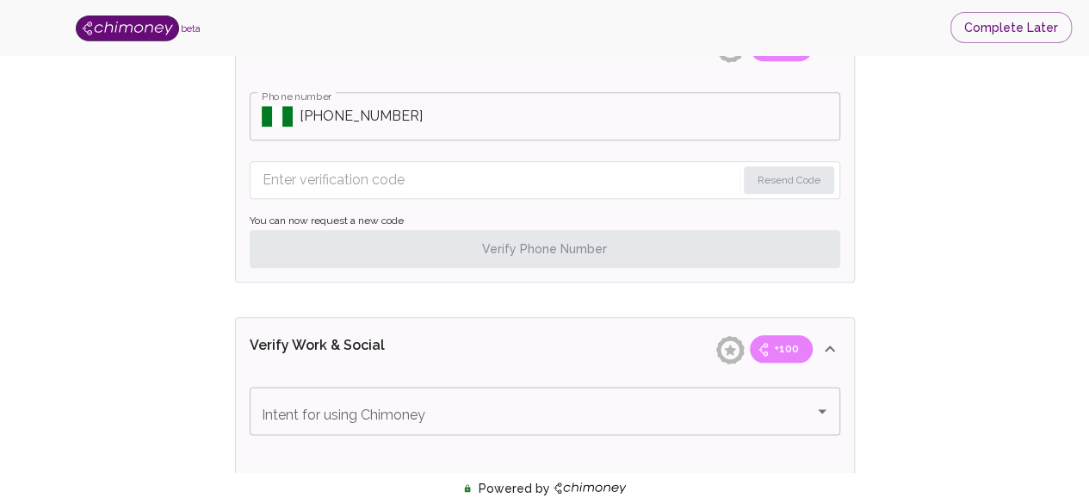
click at [542, 176] on input "Enter verification code" at bounding box center [499, 180] width 473 height 28
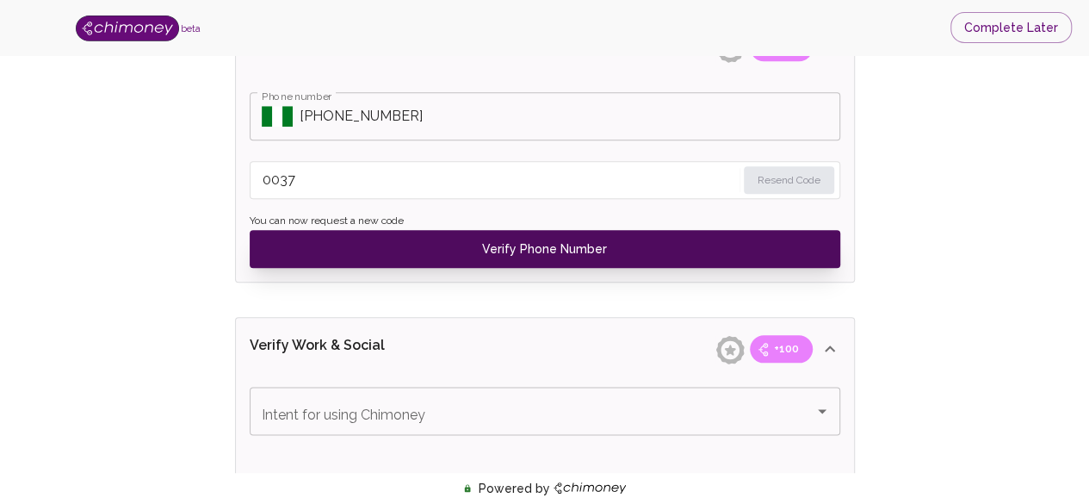
type input "0037"
click at [558, 241] on button "Verify Phone Number" at bounding box center [545, 249] width 591 height 38
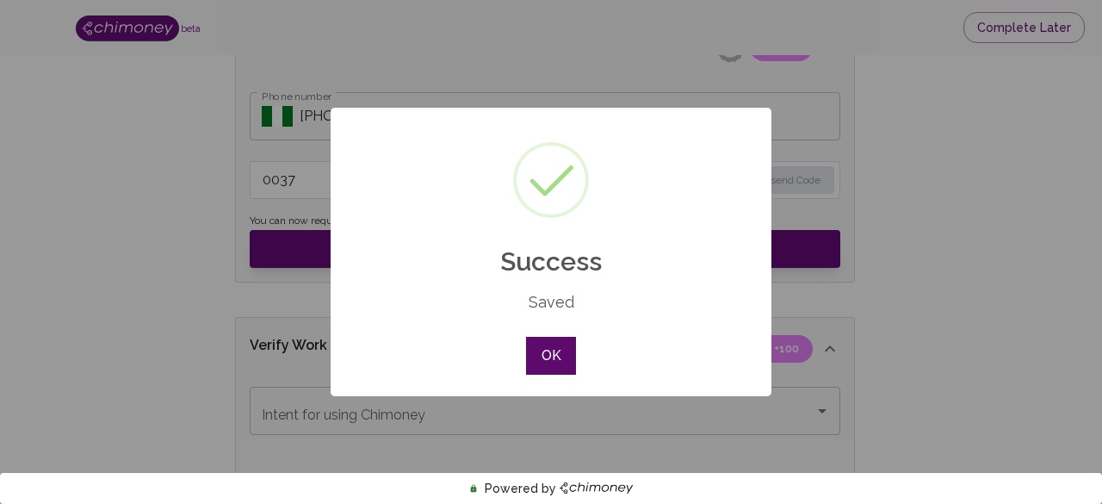
click at [554, 348] on button "OK" at bounding box center [551, 356] width 50 height 38
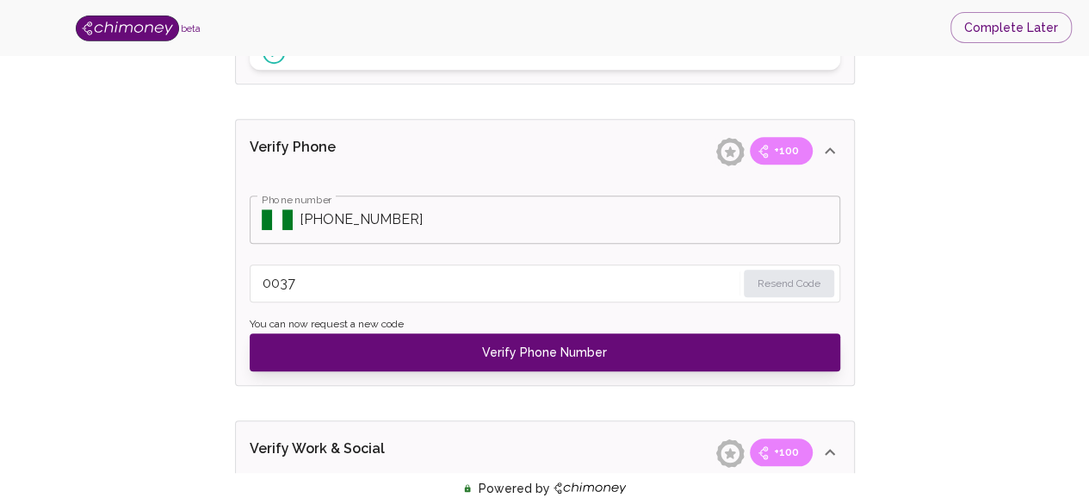
scroll to position [778, 0]
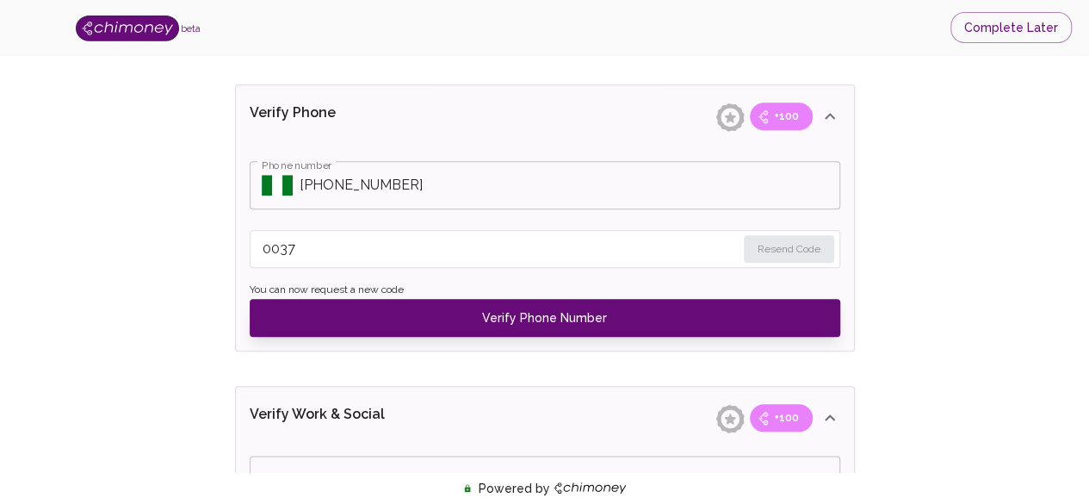
click at [938, 171] on div "Verify ID and Earn Complete verification steps to earn Reward +100 Verify Email…" at bounding box center [544, 343] width 979 height 2081
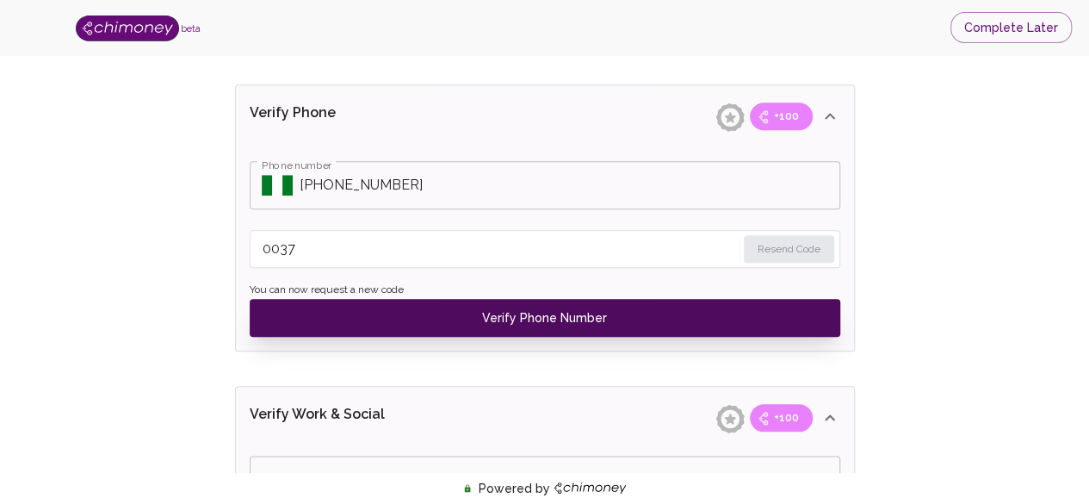
click at [758, 313] on button "Verify Phone Number" at bounding box center [545, 318] width 591 height 38
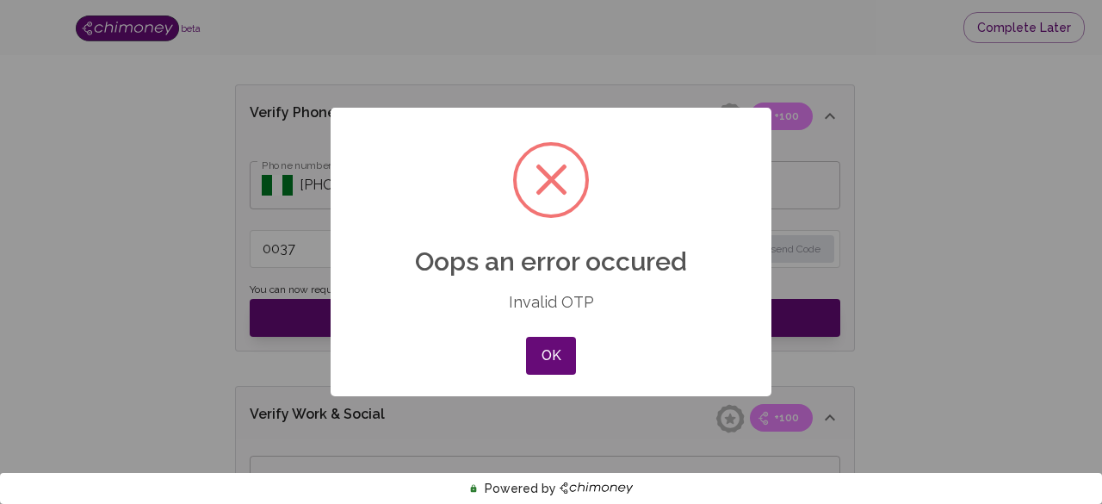
click at [870, 266] on div "× Oops an error occured Invalid OTP OK No Cancel" at bounding box center [551, 252] width 1102 height 504
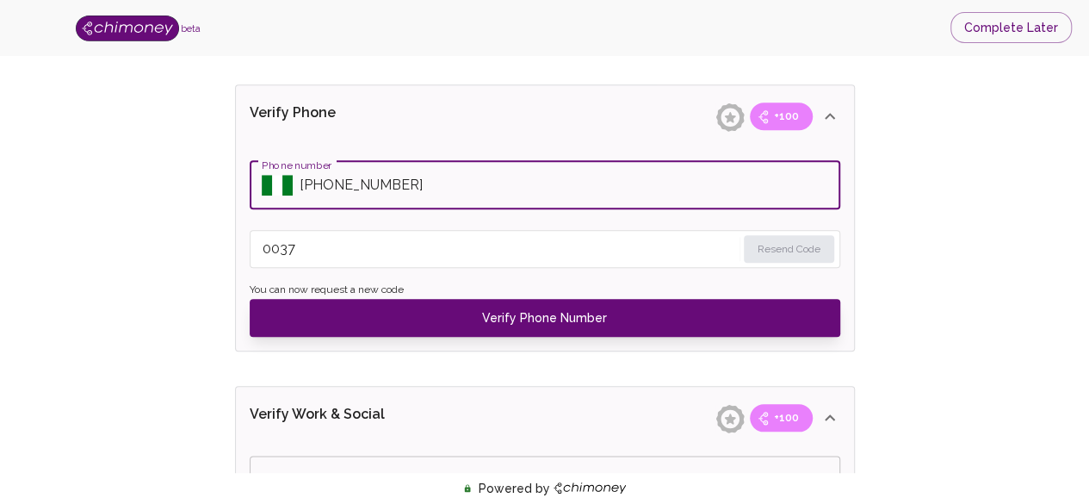
click at [571, 197] on input "Phone number" at bounding box center [570, 185] width 541 height 48
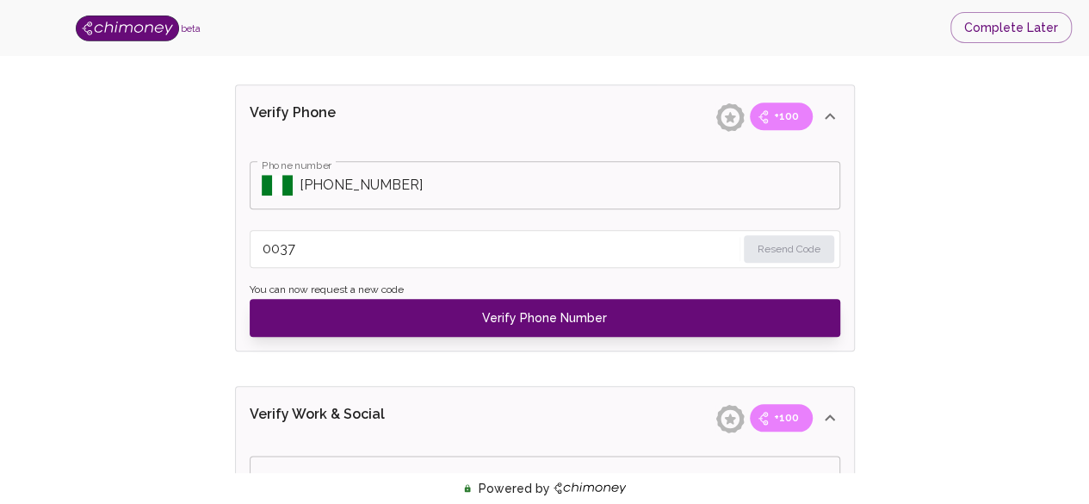
click at [558, 243] on input "0037" at bounding box center [499, 249] width 473 height 28
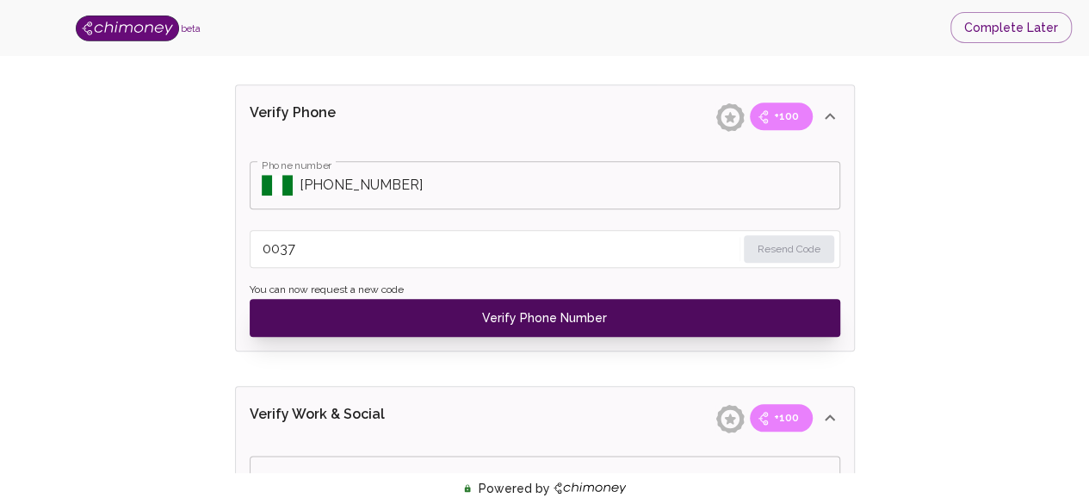
click at [568, 322] on button "Verify Phone Number" at bounding box center [545, 318] width 591 height 38
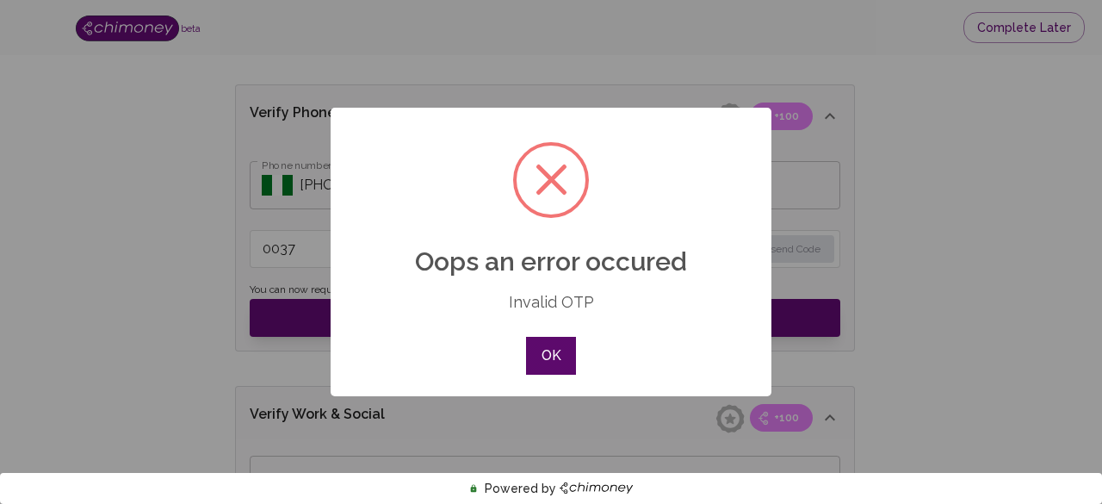
click at [537, 356] on button "OK" at bounding box center [551, 356] width 50 height 38
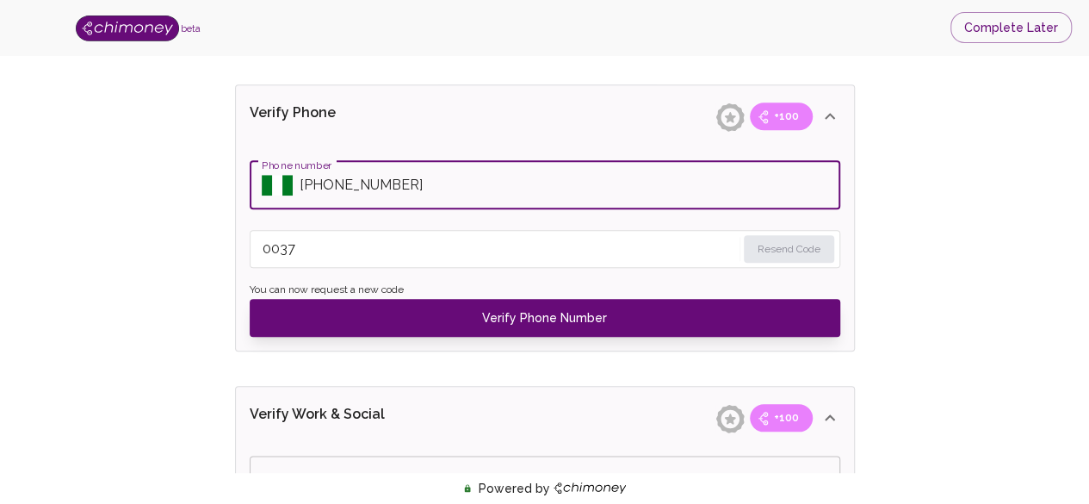
click at [424, 192] on input "Phone number" at bounding box center [570, 185] width 541 height 48
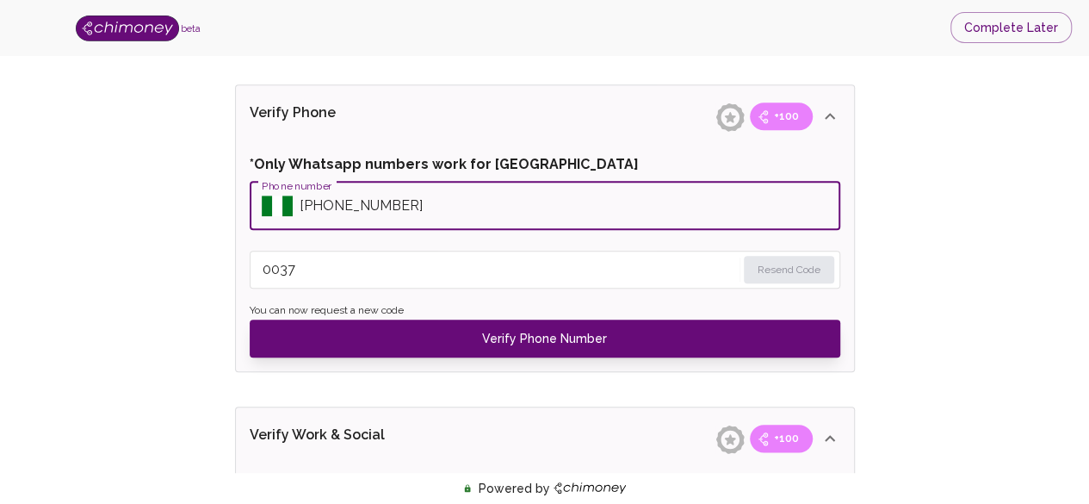
type input "+2349064803118"
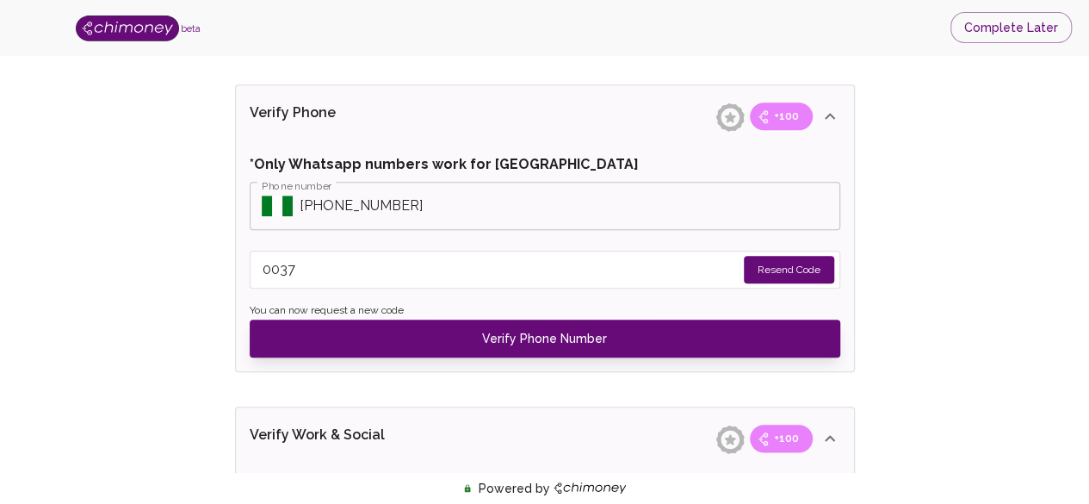
click at [425, 278] on input "0037" at bounding box center [499, 270] width 473 height 28
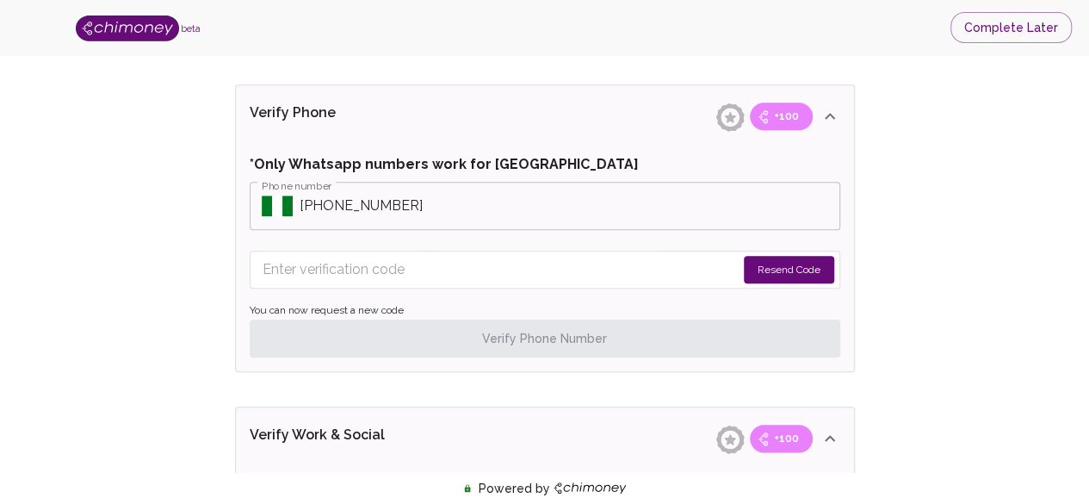
click at [768, 269] on button "Resend Code" at bounding box center [789, 270] width 90 height 28
click at [627, 266] on input "Enter verification code" at bounding box center [487, 270] width 449 height 28
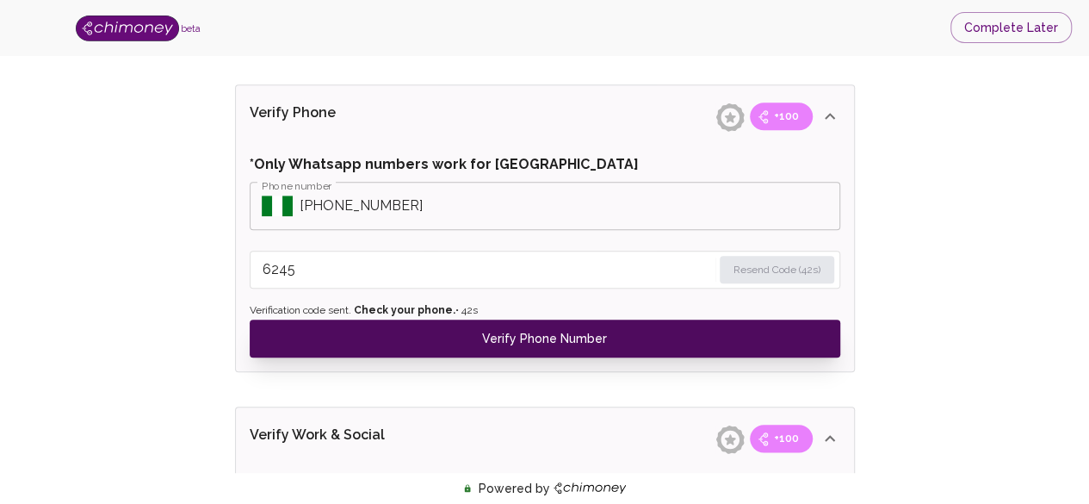
type input "6245"
click at [618, 337] on button "Verify Phone Number" at bounding box center [545, 338] width 591 height 38
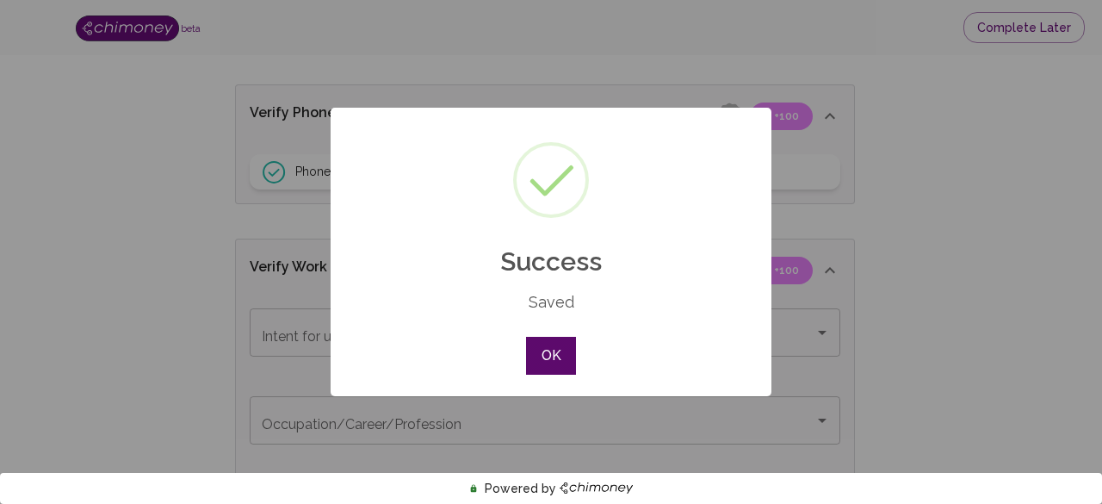
click at [561, 350] on button "OK" at bounding box center [551, 356] width 50 height 38
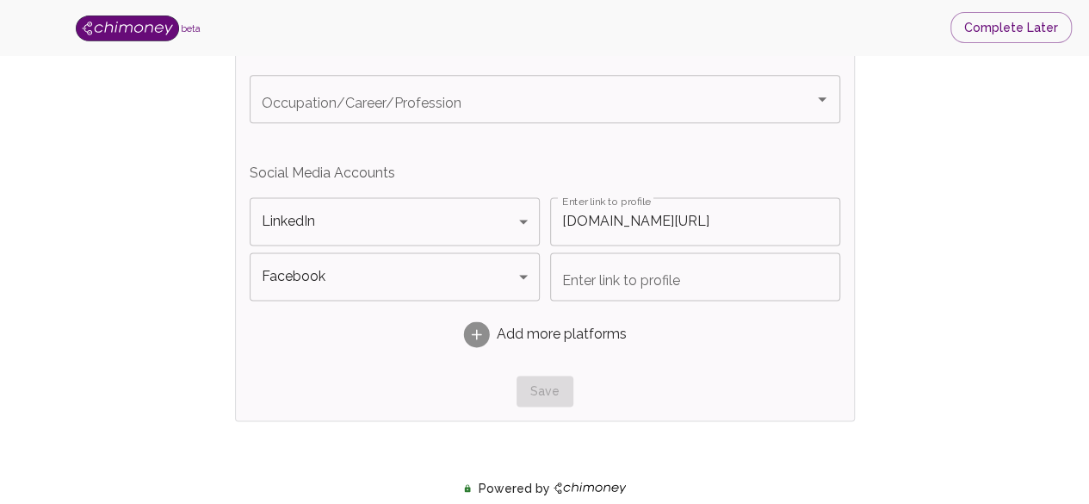
scroll to position [1123, 0]
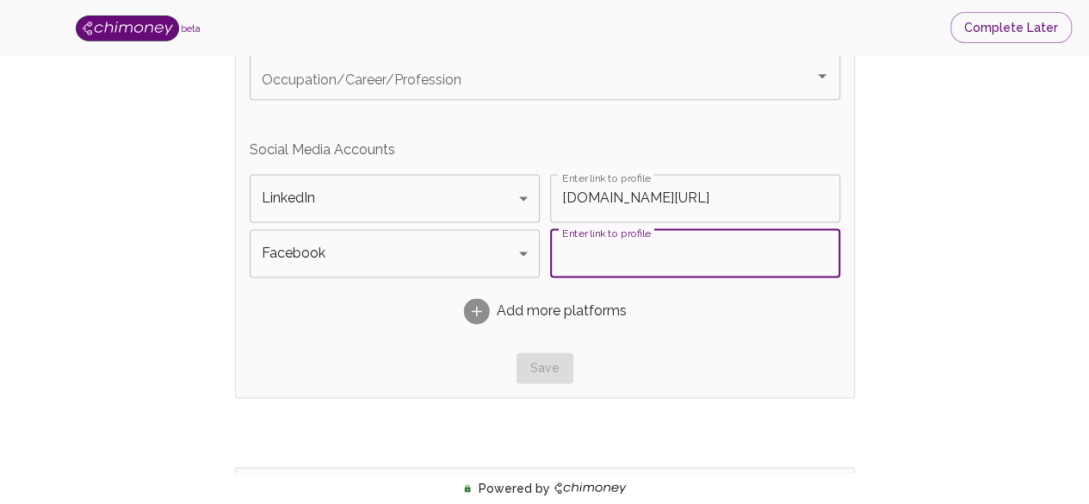
click at [632, 266] on input "Enter link to profile" at bounding box center [695, 253] width 290 height 48
paste input "https://www.facebook.com/samuel.nneoyi.2025/"
type input "https://www.facebook.com/samuel.nneoyi.2025/"
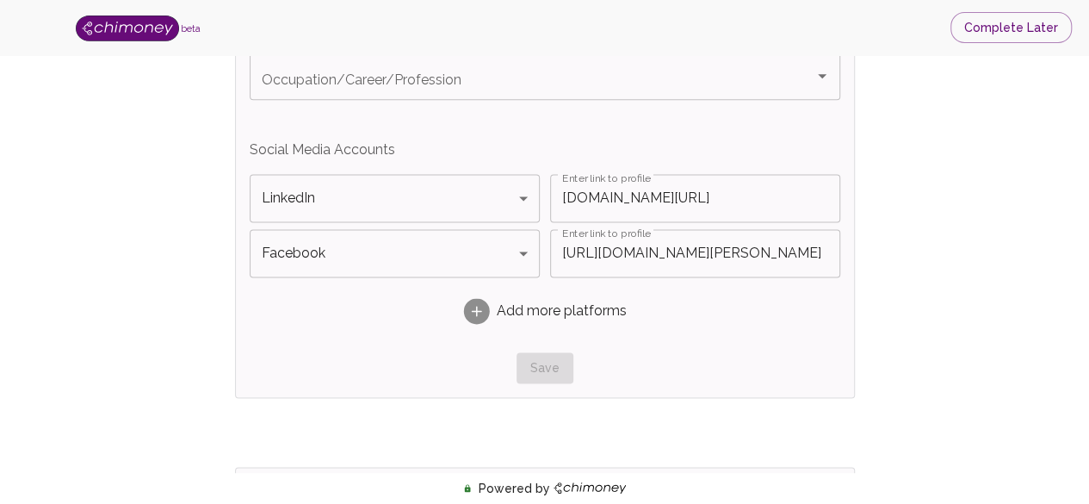
click at [549, 374] on div "Save" at bounding box center [545, 368] width 591 height 32
click at [626, 151] on p "Social Media Accounts" at bounding box center [545, 149] width 591 height 21
click at [544, 356] on div "Save" at bounding box center [545, 368] width 591 height 32
click at [475, 307] on rect at bounding box center [476, 311] width 26 height 26
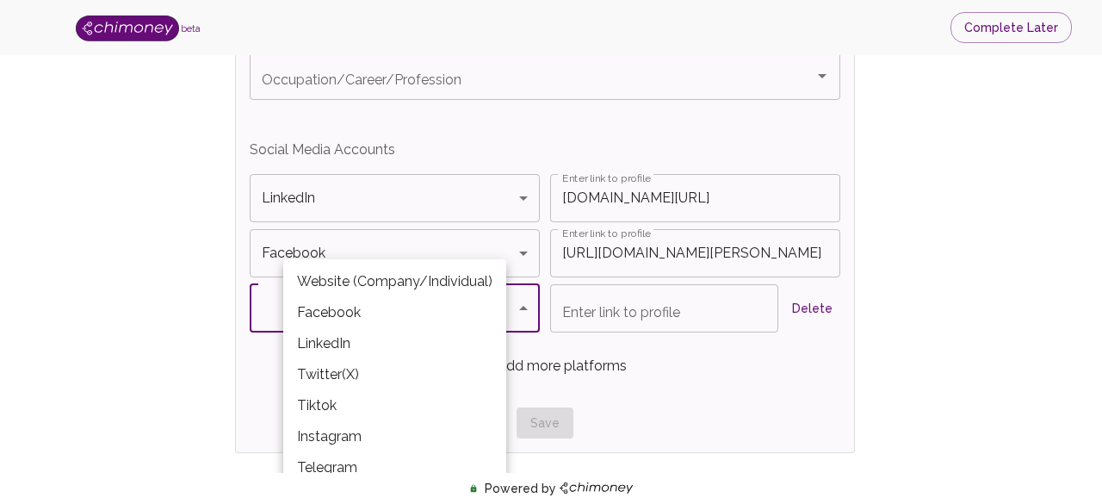
click at [804, 309] on div at bounding box center [551, 252] width 1102 height 504
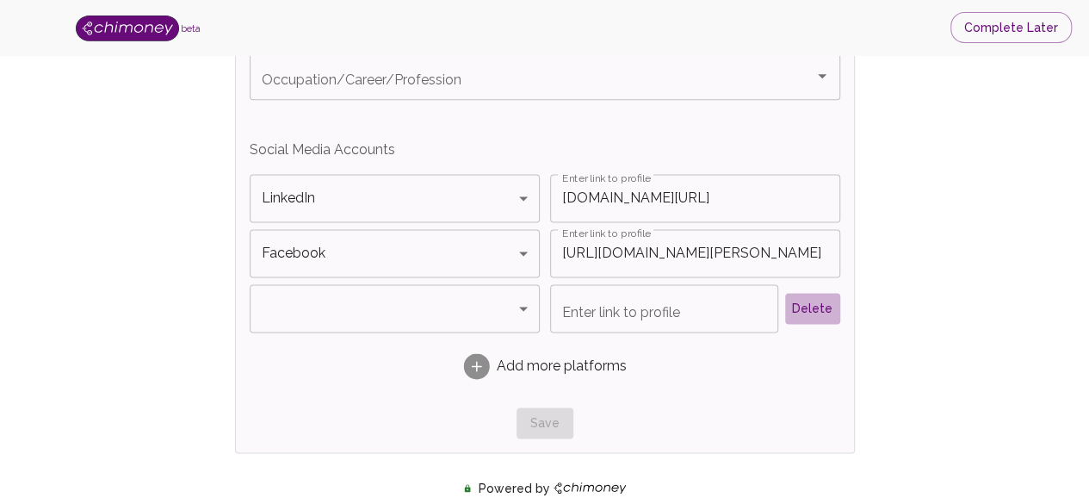
click at [806, 300] on button "Delete" at bounding box center [812, 309] width 55 height 32
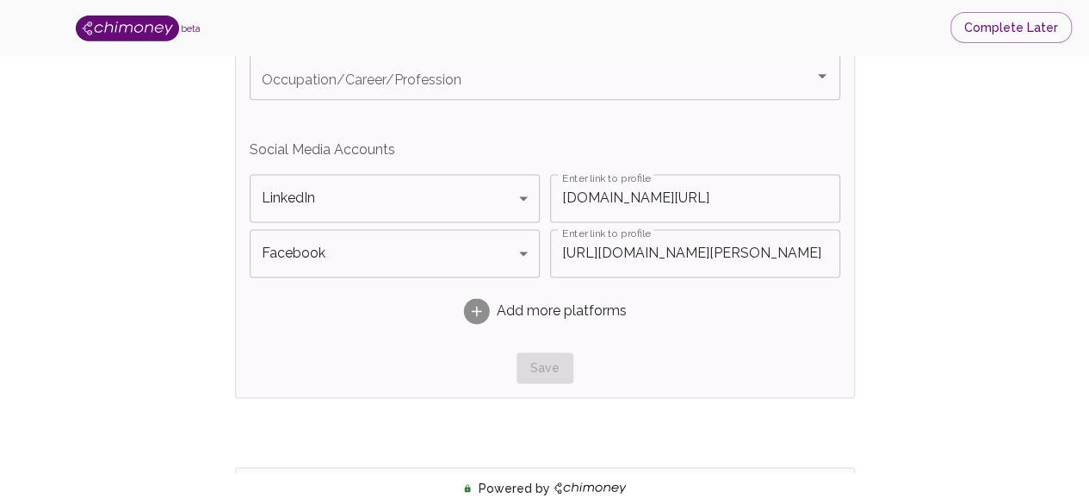
click at [539, 373] on div "Save" at bounding box center [545, 368] width 591 height 32
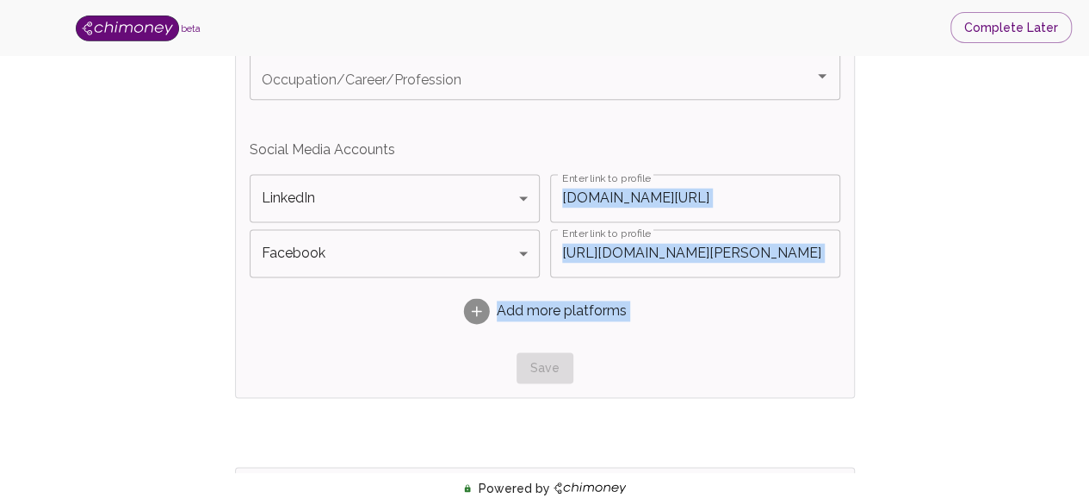
drag, startPoint x: 539, startPoint y: 373, endPoint x: 501, endPoint y: 162, distance: 214.3
click at [501, 162] on div "Intent for using Chimoney Intent for using Chimoney Occupation/Career/Professio…" at bounding box center [545, 174] width 591 height 420
click at [501, 162] on div "Social Media Accounts LinkedIn LinkedIn Platform Enter link to profile www.link…" at bounding box center [545, 238] width 591 height 199
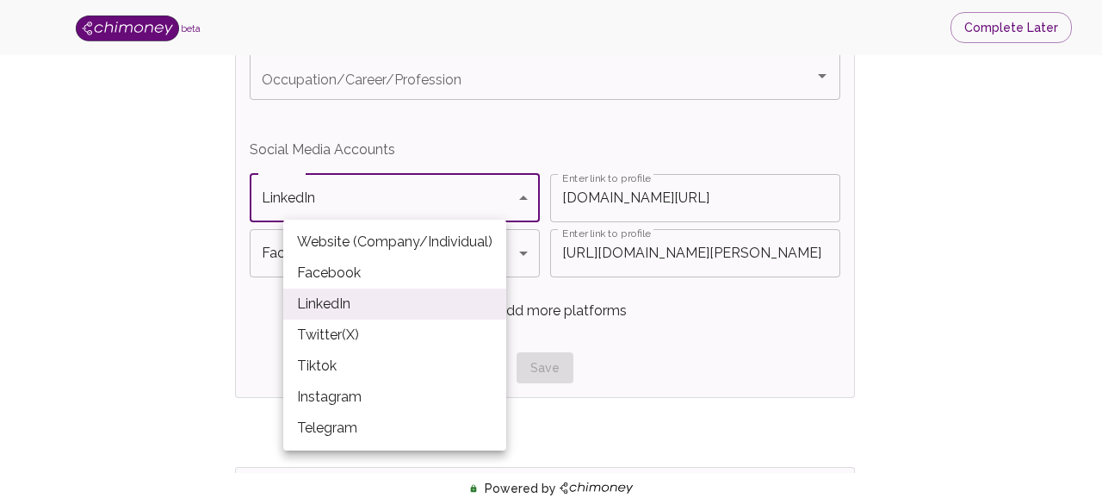
click at [454, 299] on li "LinkedIn" at bounding box center [394, 303] width 223 height 31
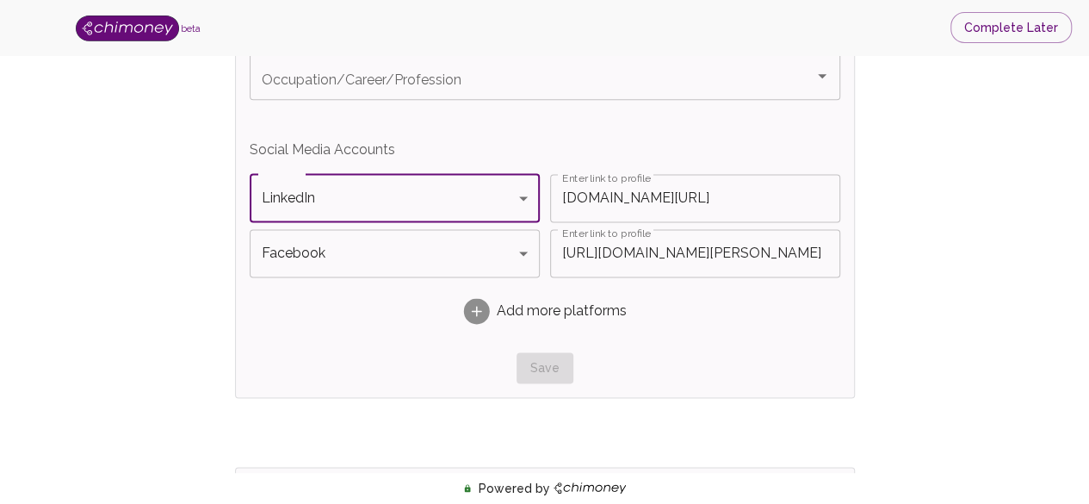
click at [700, 352] on div "Save" at bounding box center [545, 368] width 591 height 32
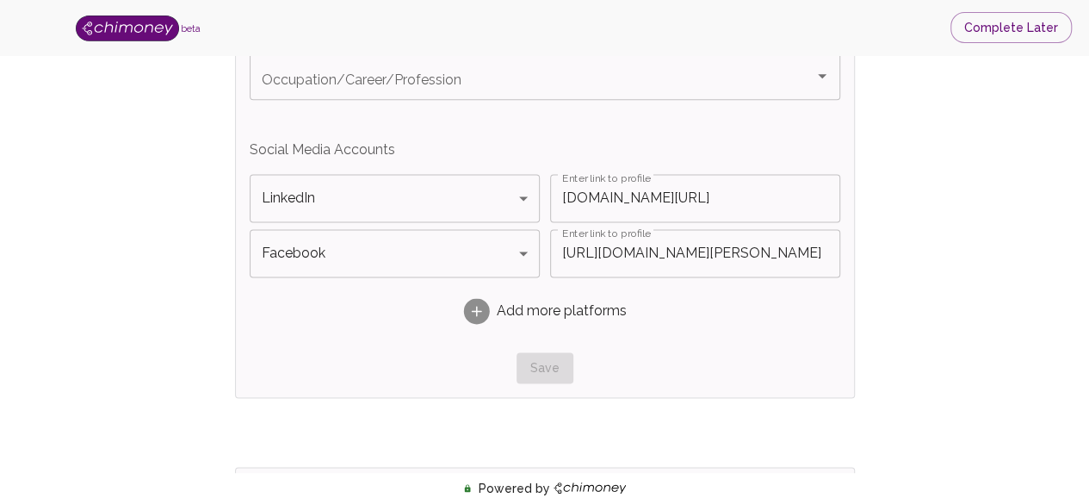
click at [476, 309] on rect at bounding box center [476, 311] width 26 height 26
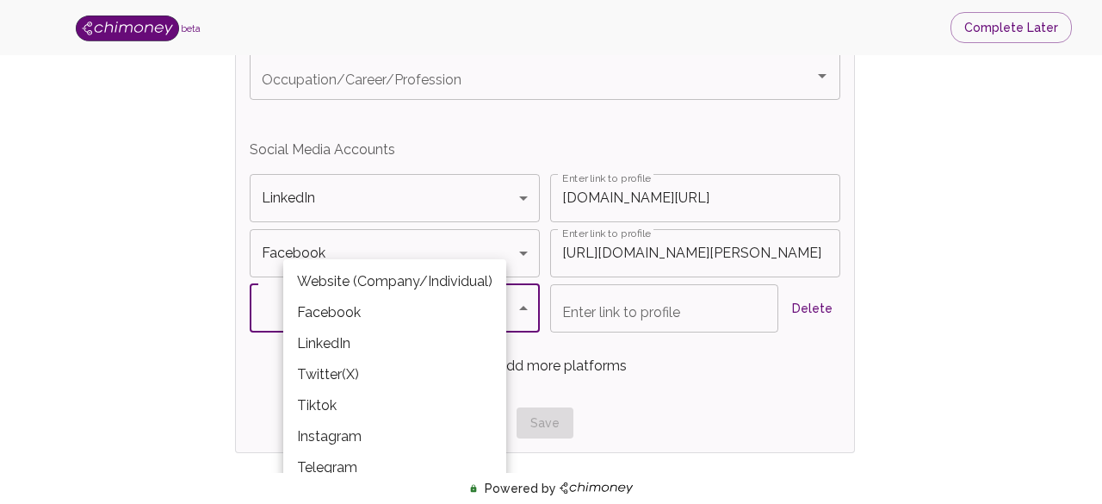
click at [898, 214] on div at bounding box center [551, 252] width 1102 height 504
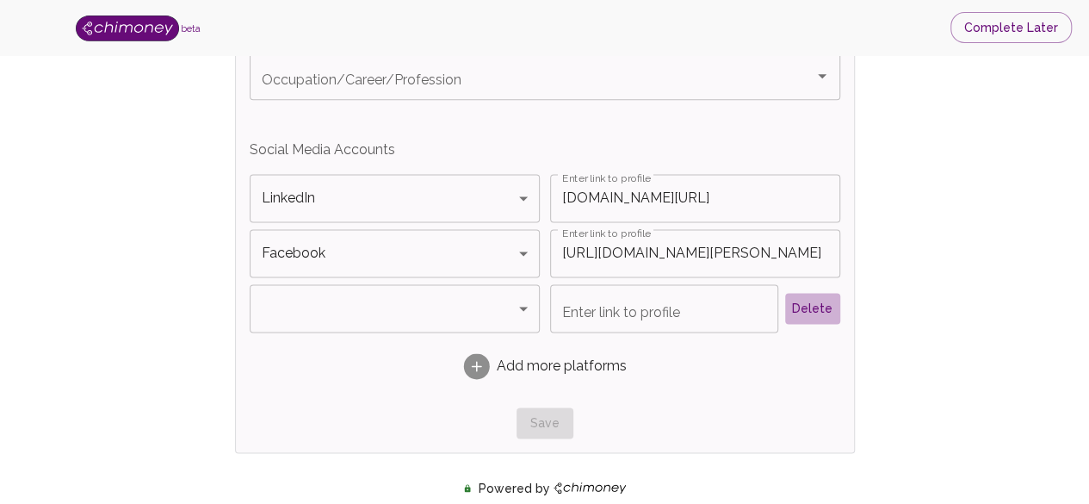
click at [808, 306] on button "Delete" at bounding box center [812, 309] width 55 height 32
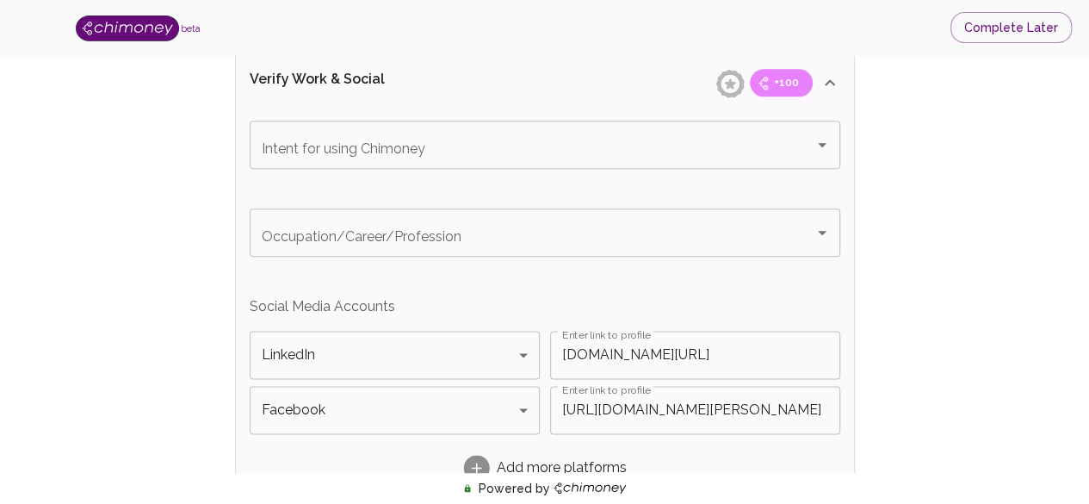
scroll to position [964, 0]
click at [806, 163] on div "Intent for using Chimoney" at bounding box center [545, 146] width 591 height 48
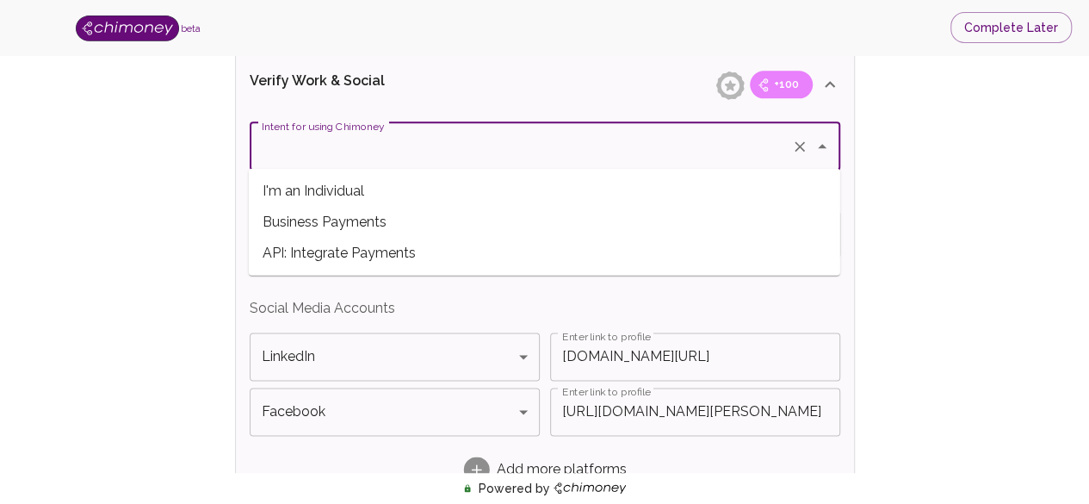
click at [556, 226] on span "Business Payments" at bounding box center [544, 221] width 591 height 31
type input "Business Payments"
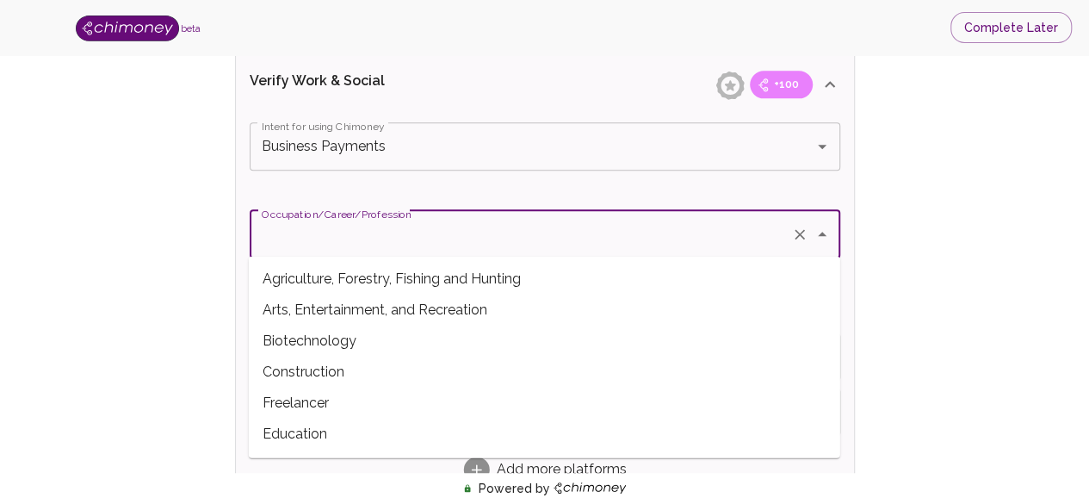
click at [682, 232] on input "Occupation/Career/Profession" at bounding box center [520, 234] width 527 height 33
click at [447, 418] on span "Education" at bounding box center [544, 433] width 591 height 31
type input "Education"
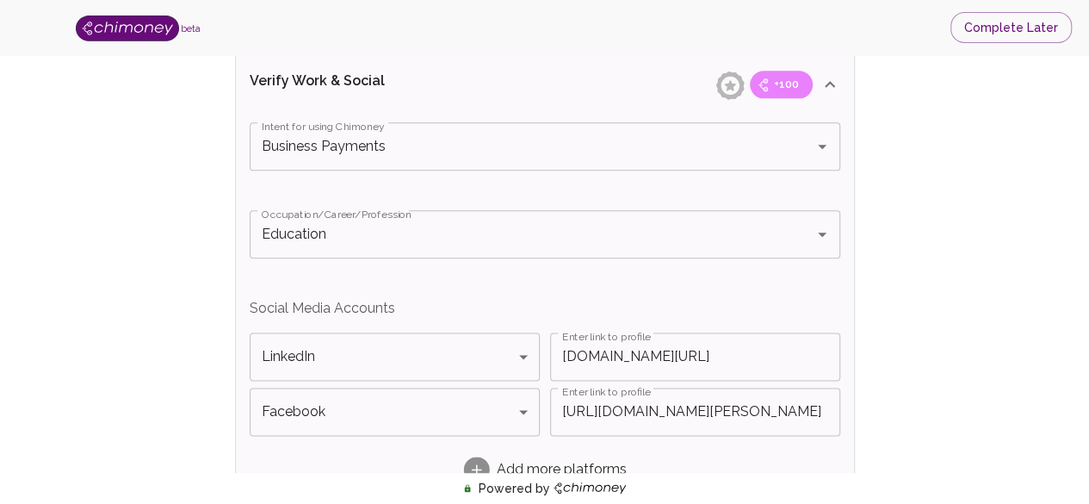
click at [923, 206] on div "Verify ID and Earn Complete verification steps to earn Reward +100 Verify Email…" at bounding box center [544, 84] width 979 height 1934
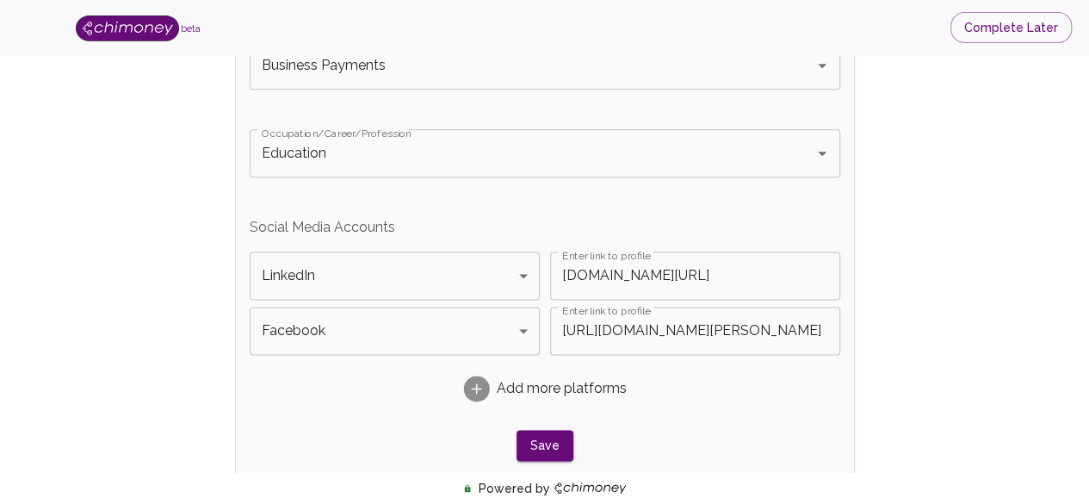
scroll to position [1068, 0]
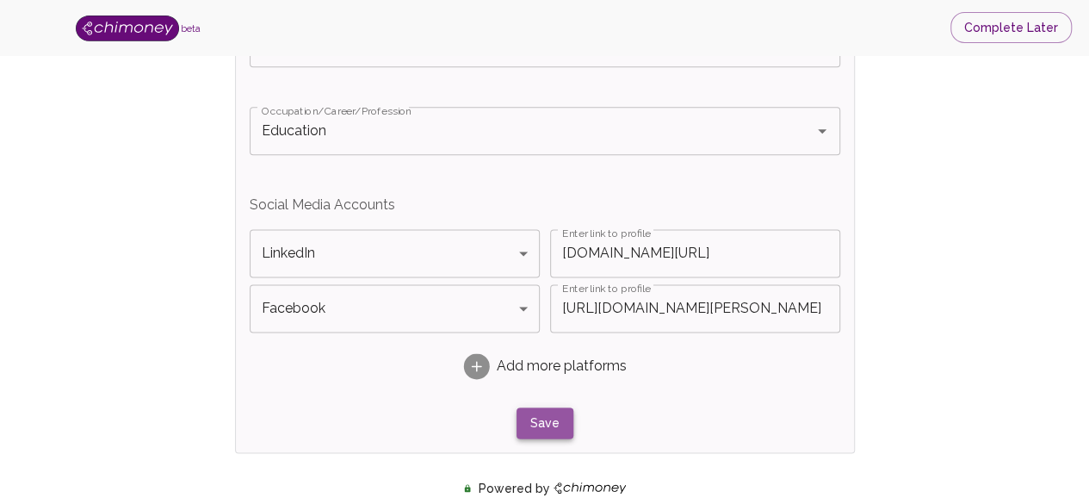
click at [552, 414] on button "Save" at bounding box center [545, 423] width 57 height 32
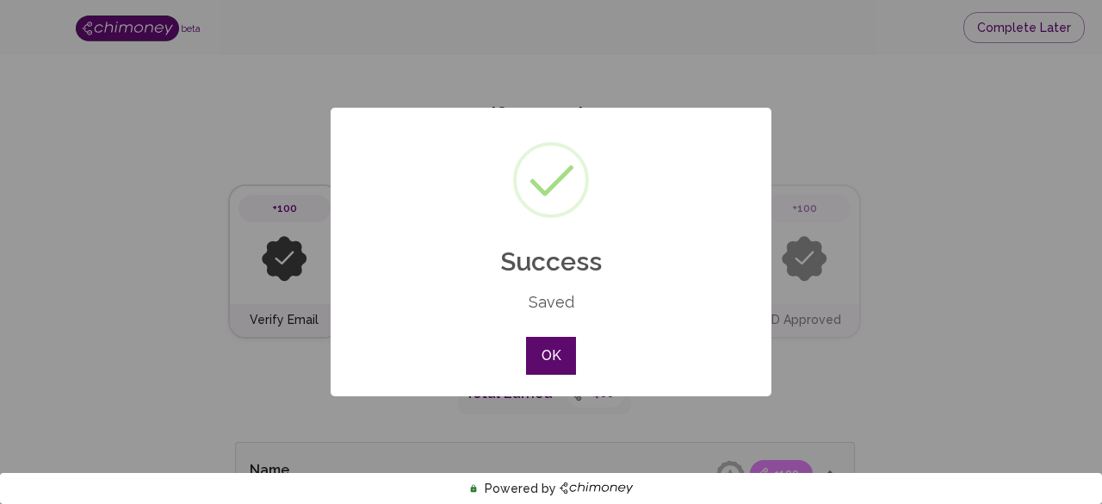
click at [573, 355] on button "OK" at bounding box center [551, 356] width 50 height 38
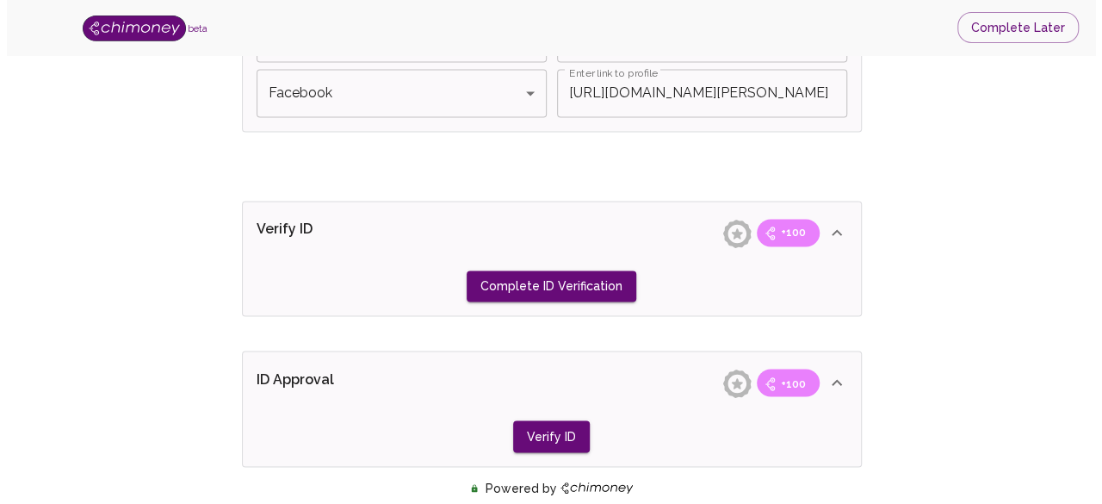
scroll to position [1284, 0]
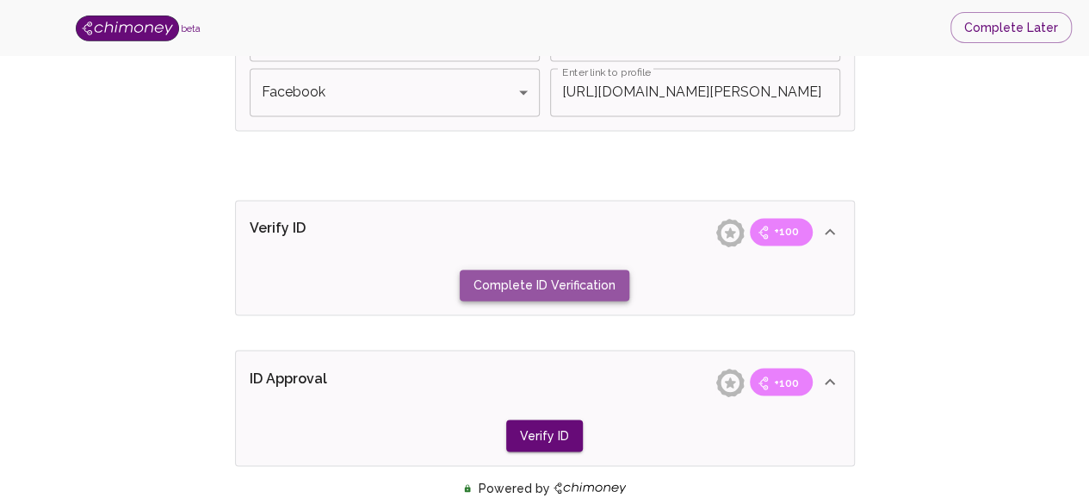
click at [572, 284] on button "Complete ID Verification" at bounding box center [545, 285] width 170 height 32
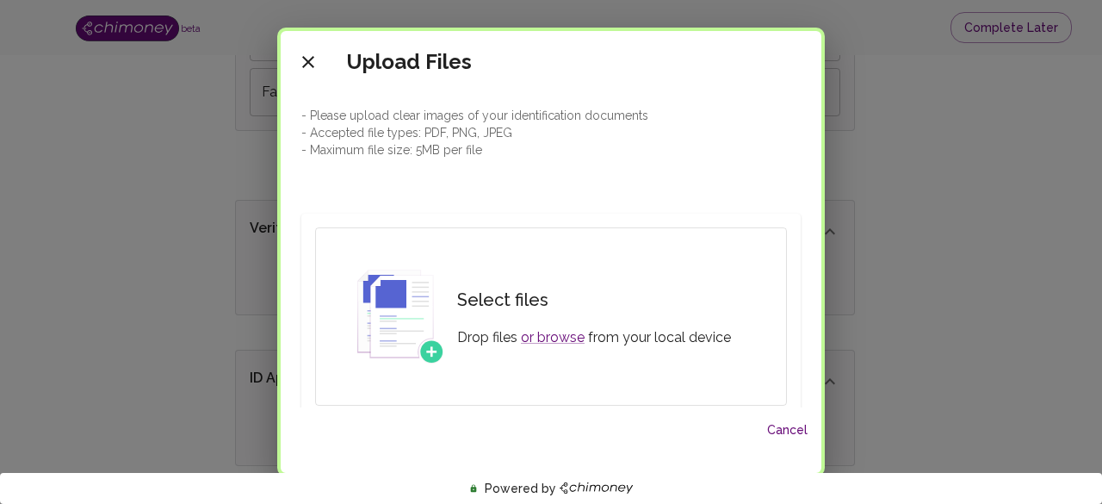
click at [904, 154] on div "Upload Files - Please upload clear images of your identification documents - Ac…" at bounding box center [551, 252] width 1102 height 504
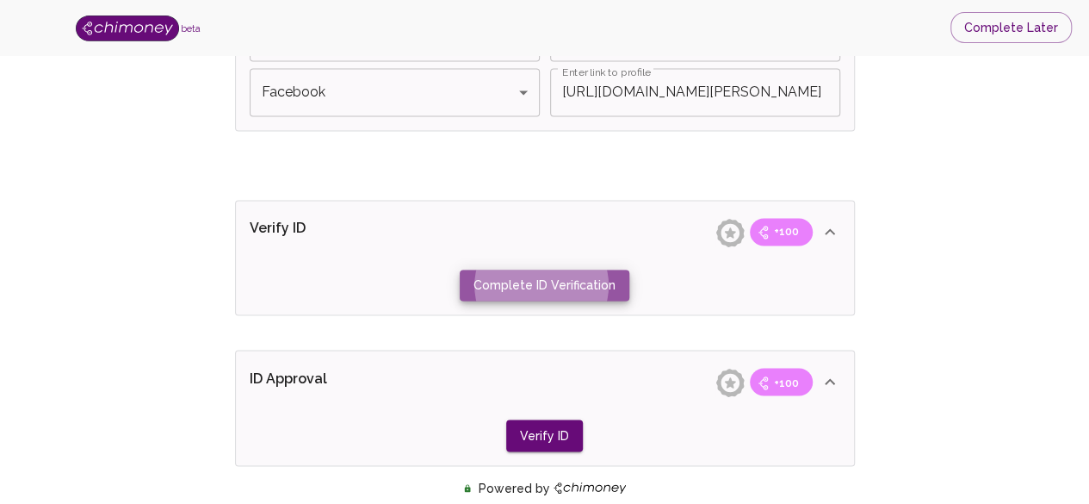
click at [564, 275] on button "Complete ID Verification" at bounding box center [545, 285] width 170 height 32
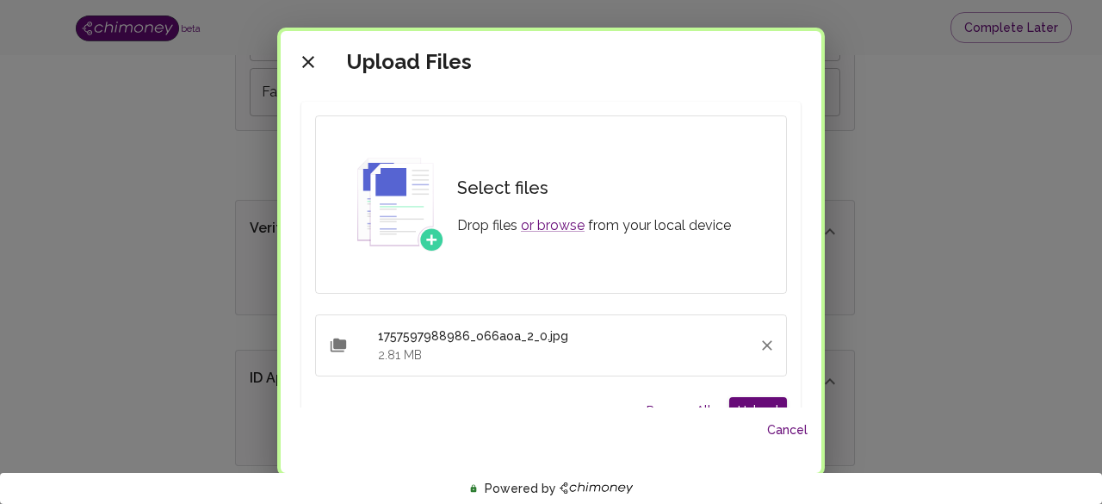
scroll to position [227, 0]
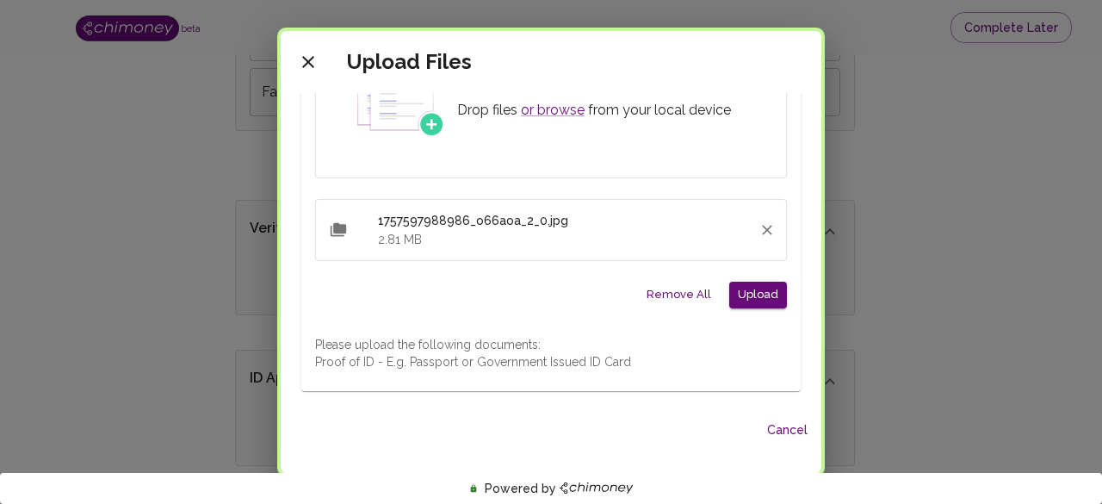
click at [676, 242] on p "2.81 MB" at bounding box center [565, 239] width 374 height 17
click at [472, 233] on p "2.81 MB" at bounding box center [565, 239] width 374 height 17
click at [745, 288] on button "Upload" at bounding box center [758, 295] width 58 height 27
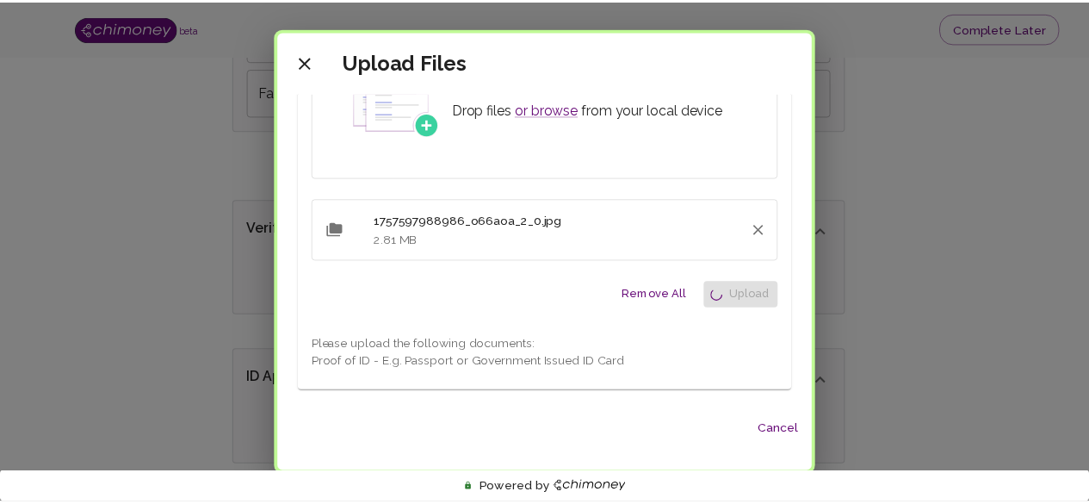
scroll to position [98, 0]
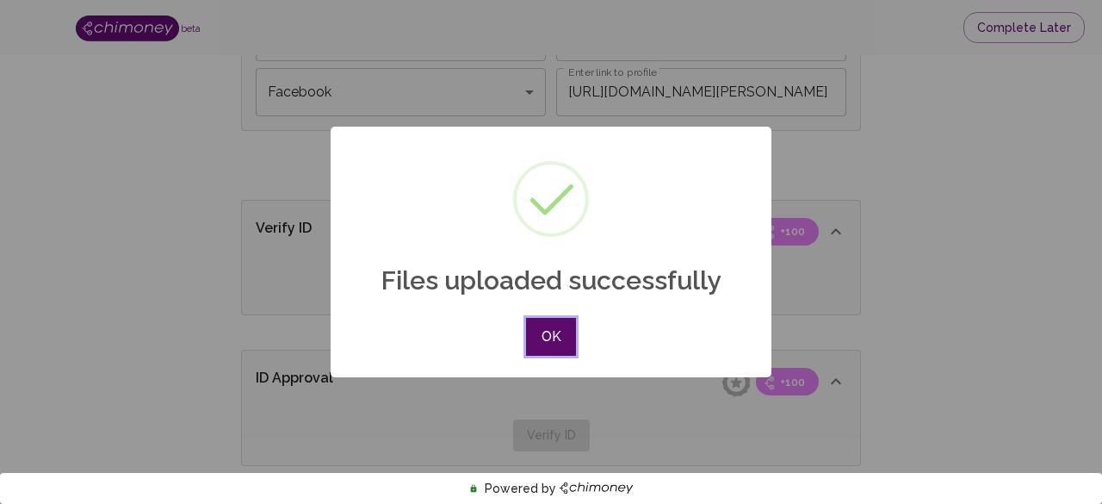
click at [554, 326] on button "OK" at bounding box center [551, 337] width 50 height 38
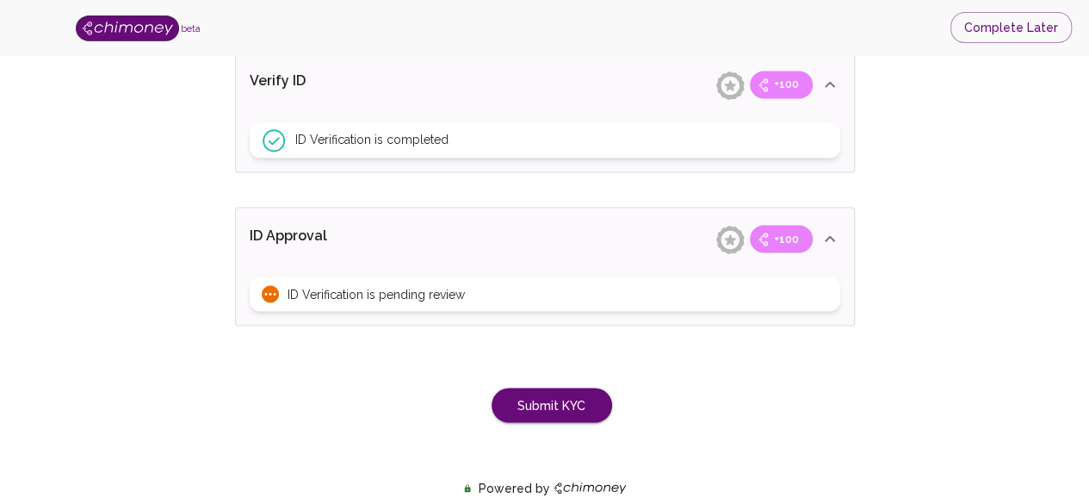
scroll to position [1428, 0]
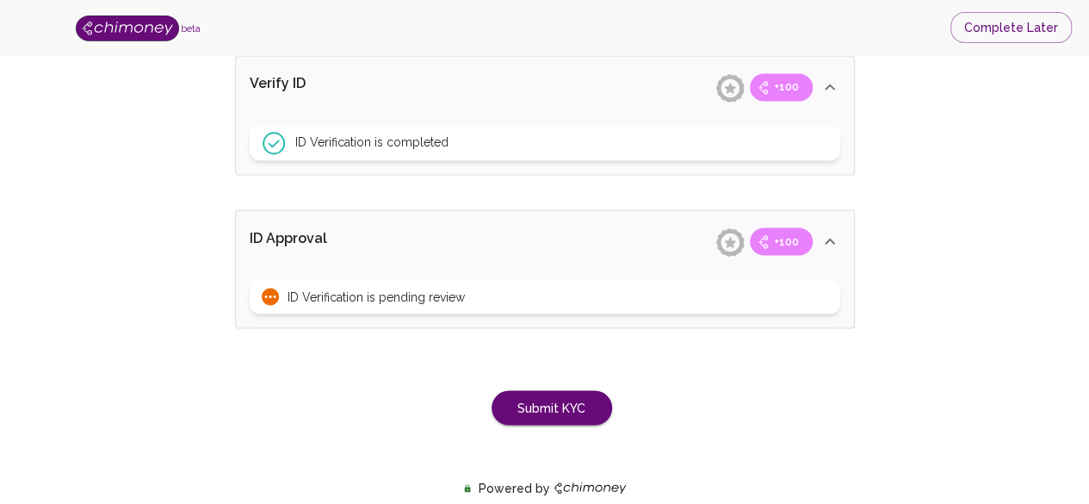
click at [600, 297] on div "ID Verification is pending review" at bounding box center [545, 296] width 591 height 34
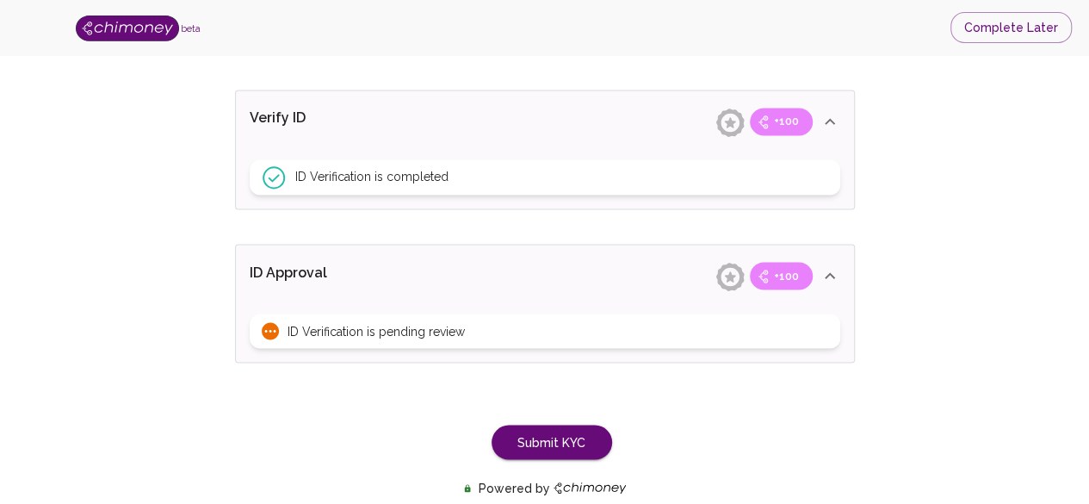
scroll to position [1359, 0]
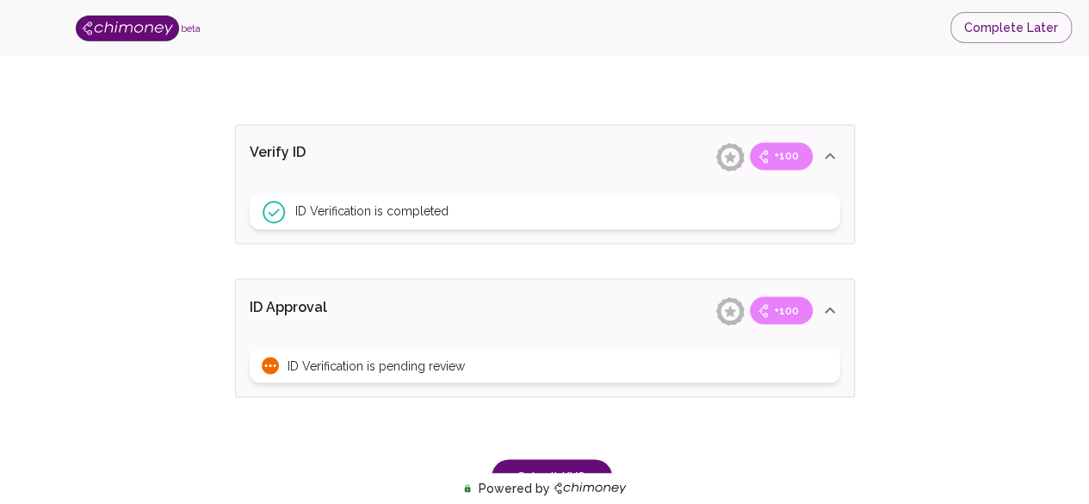
click at [600, 297] on div "ID Approval +100" at bounding box center [535, 310] width 570 height 28
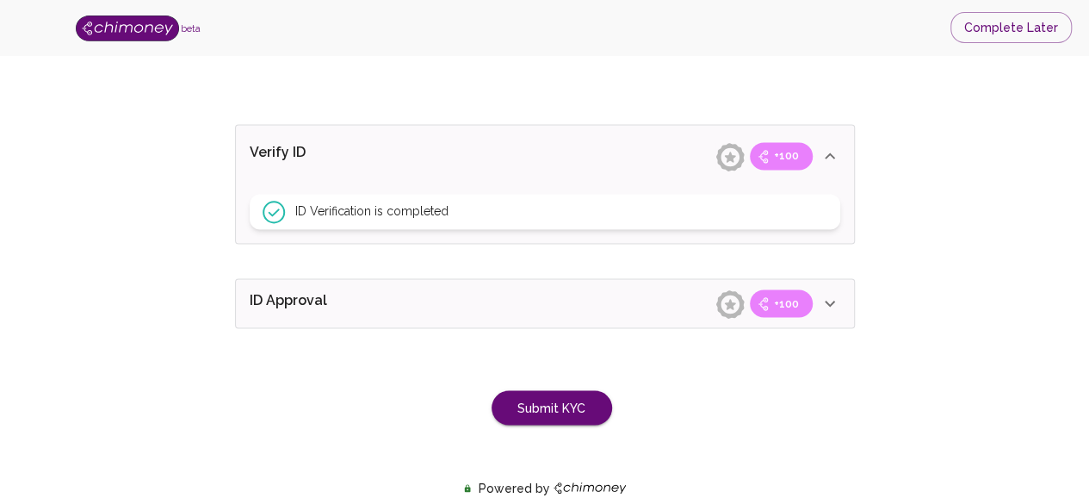
click at [600, 297] on div "ID Approval +100" at bounding box center [535, 303] width 570 height 28
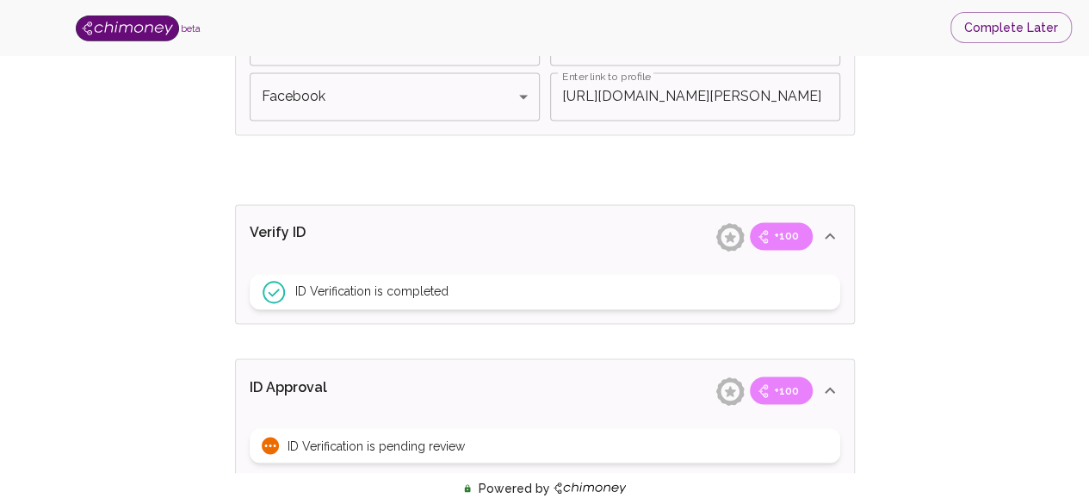
scroll to position [1463, 0]
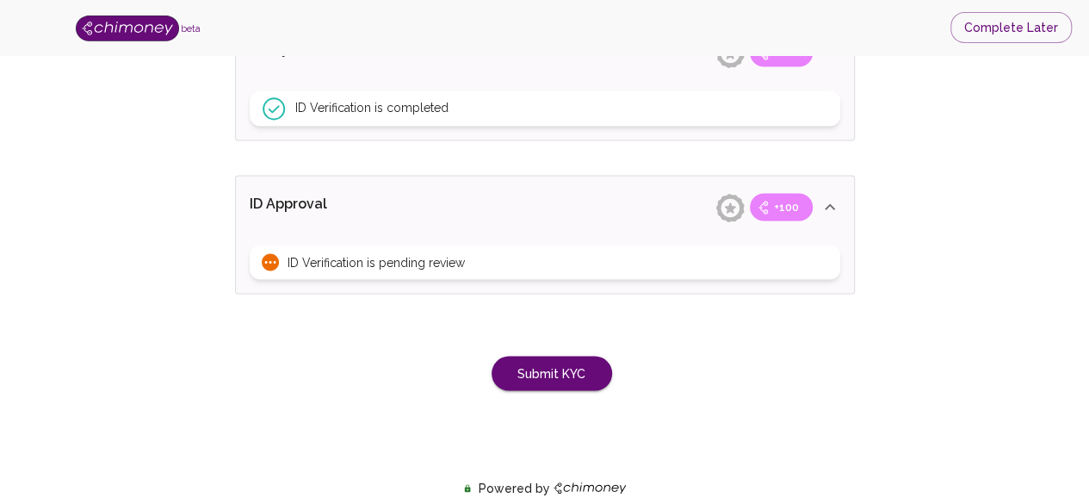
click at [803, 262] on div "ID Verification is pending review" at bounding box center [545, 261] width 591 height 34
click at [589, 366] on button "Submit KYC" at bounding box center [552, 373] width 121 height 35
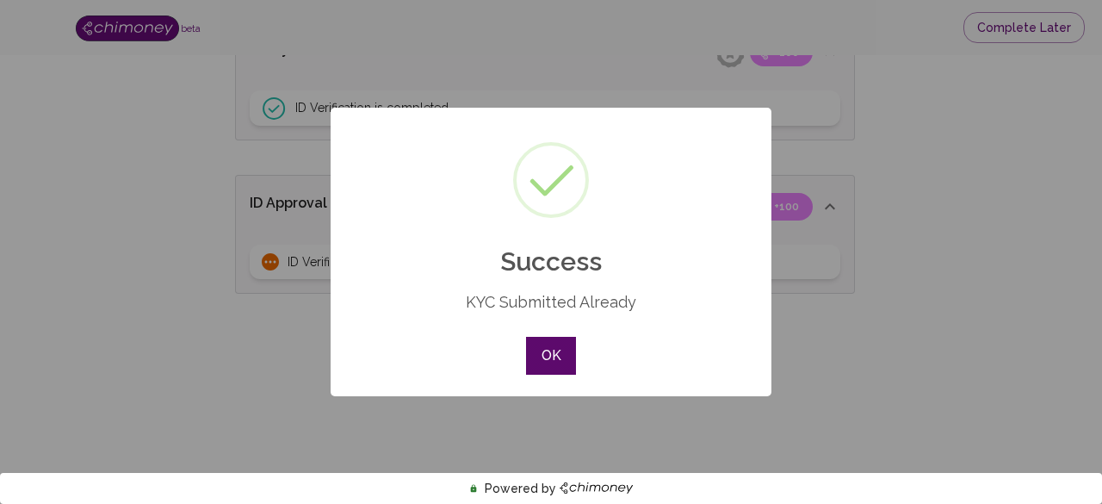
click at [556, 363] on button "OK" at bounding box center [551, 356] width 50 height 38
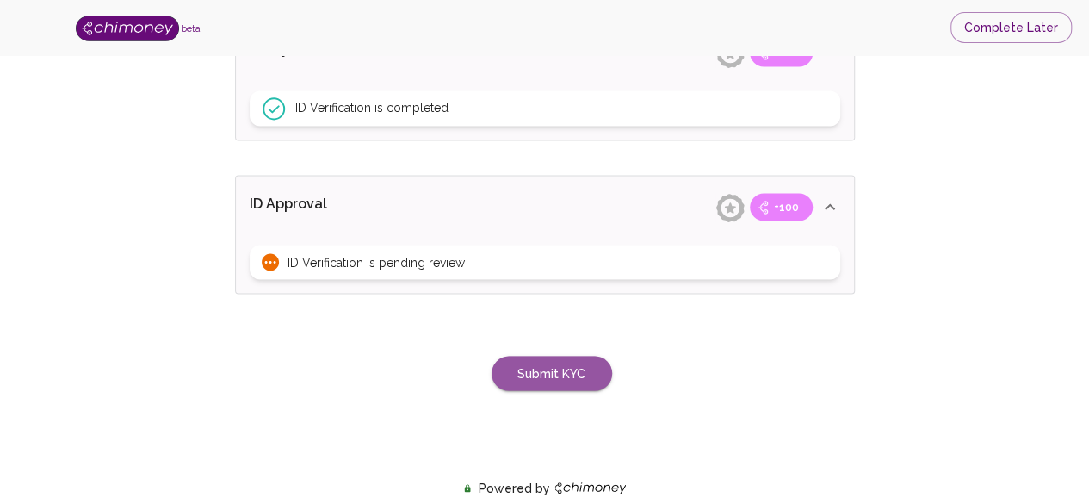
click at [556, 363] on button "Submit KYC" at bounding box center [552, 373] width 121 height 35
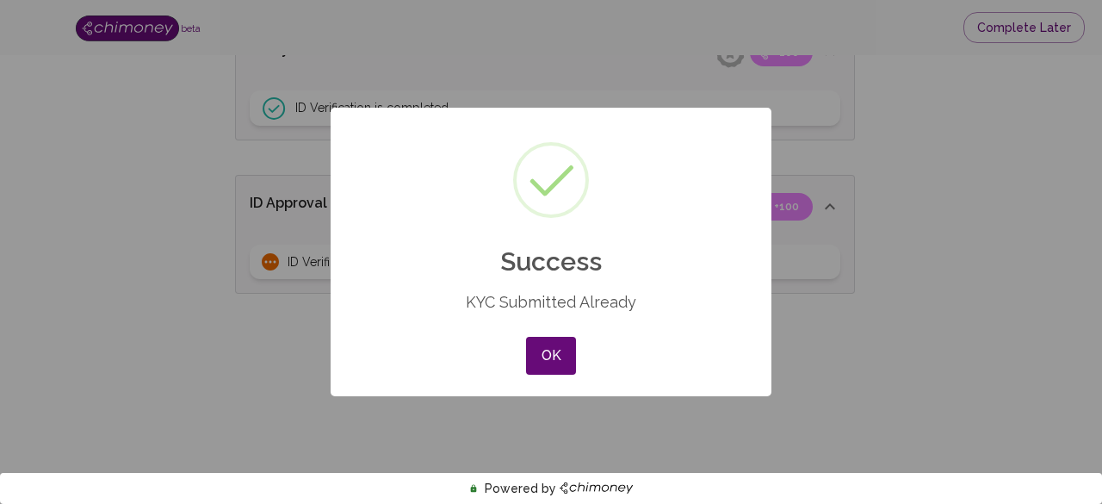
click at [556, 363] on button "OK" at bounding box center [551, 356] width 50 height 38
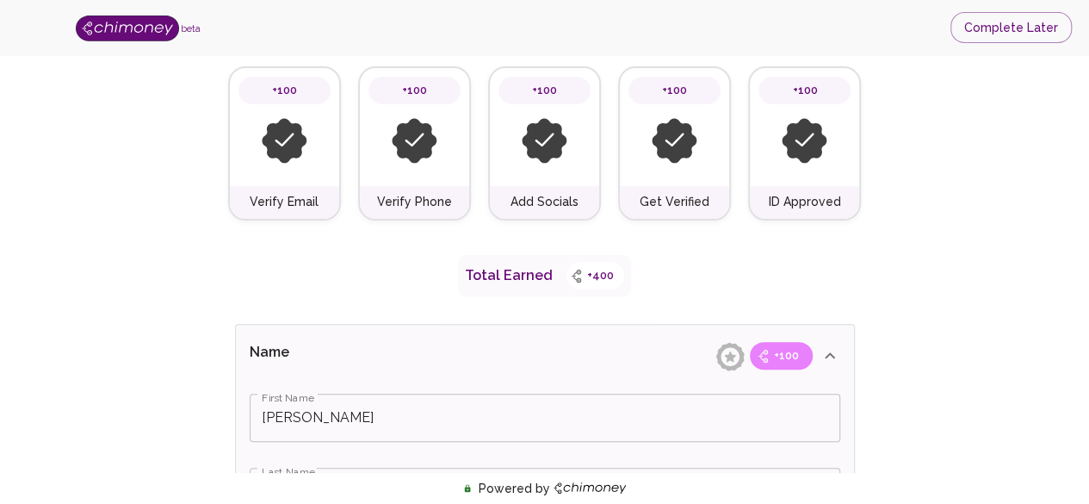
scroll to position [0, 0]
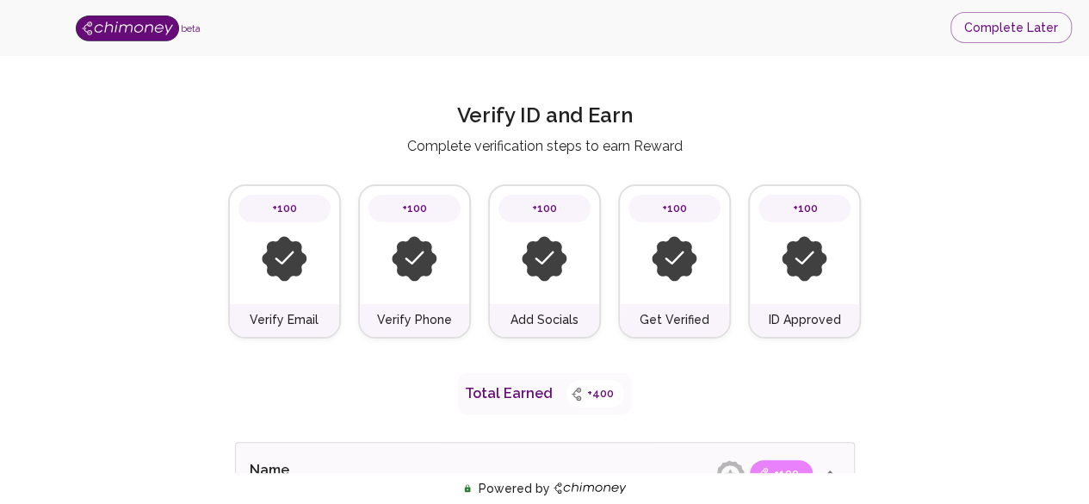
click at [126, 28] on img at bounding box center [127, 28] width 103 height 26
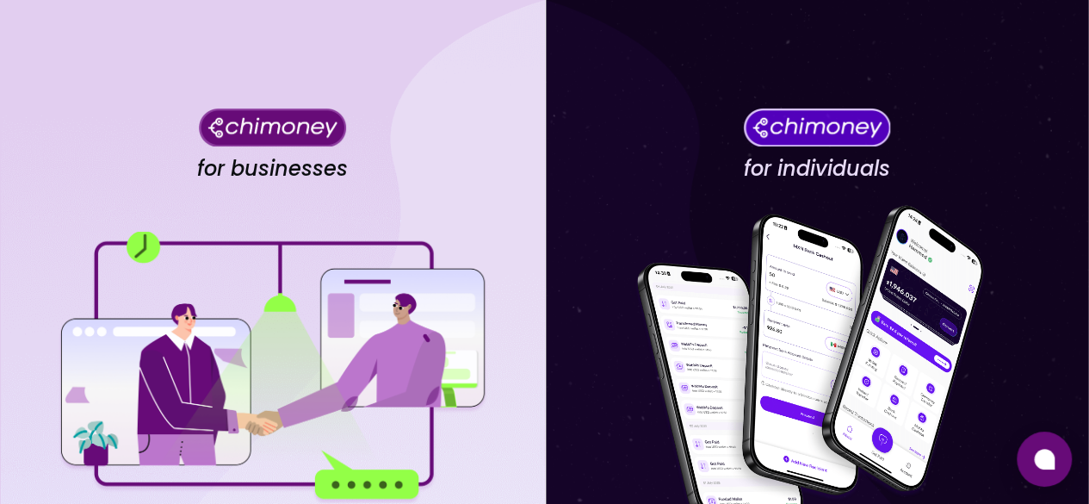
click at [231, 86] on div "for businesses Proceed as a Business User" at bounding box center [272, 389] width 545 height 778
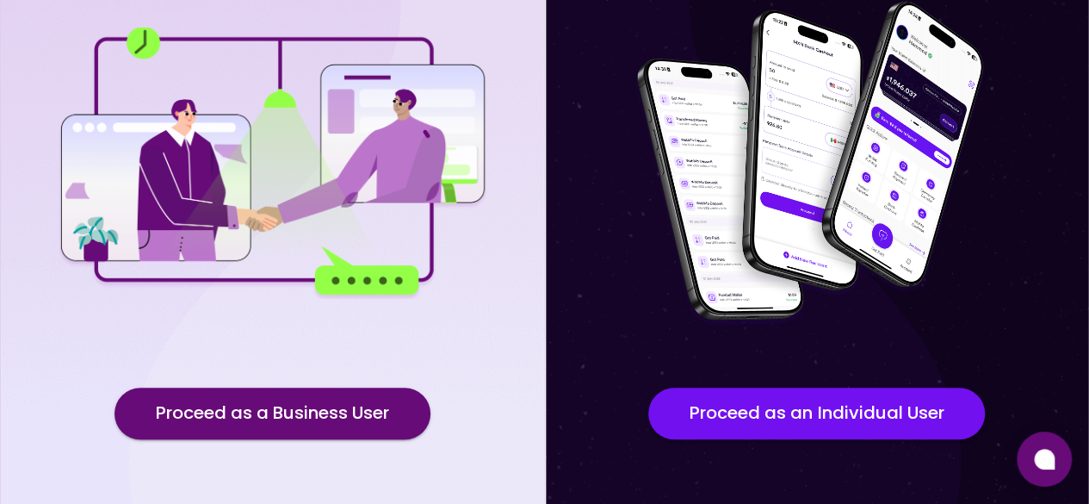
scroll to position [207, 0]
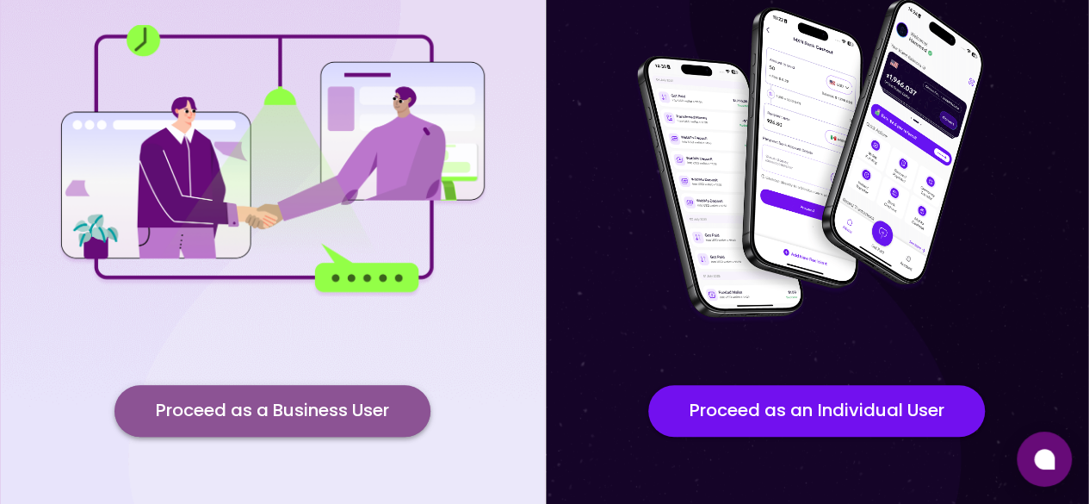
click at [292, 405] on button "Proceed as a Business User" at bounding box center [272, 411] width 316 height 52
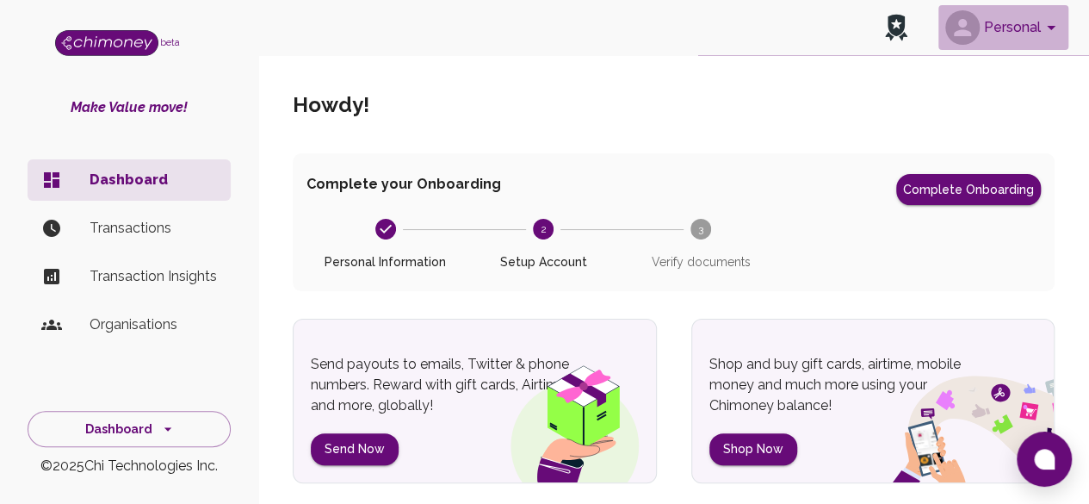
click at [1050, 22] on icon "account of current user" at bounding box center [1051, 27] width 21 height 21
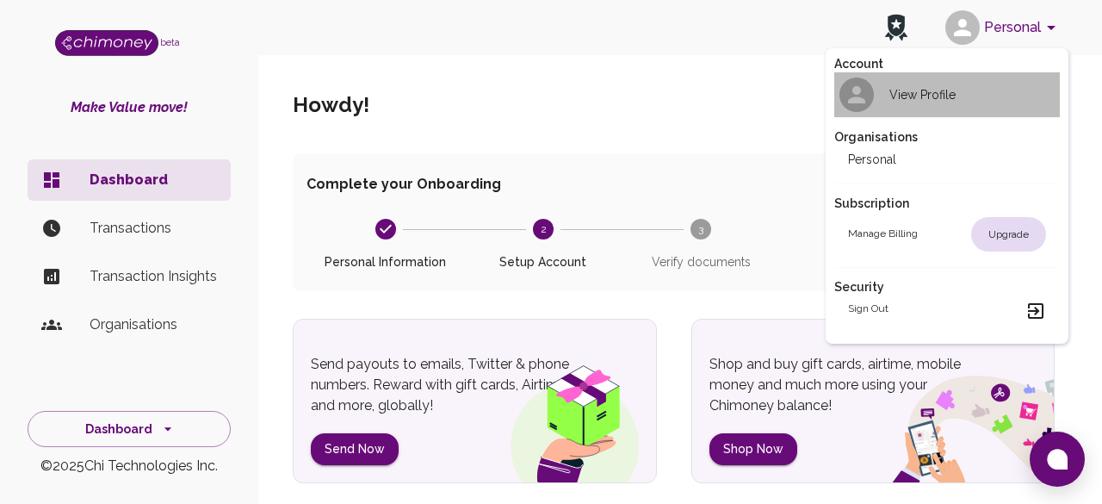
click at [878, 89] on div "View Profile" at bounding box center [902, 94] width 108 height 34
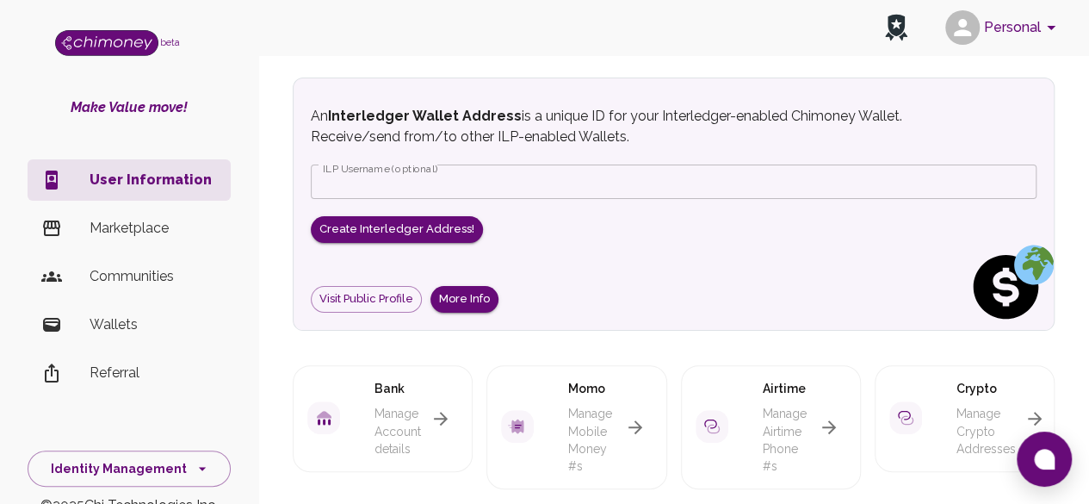
scroll to position [34, 0]
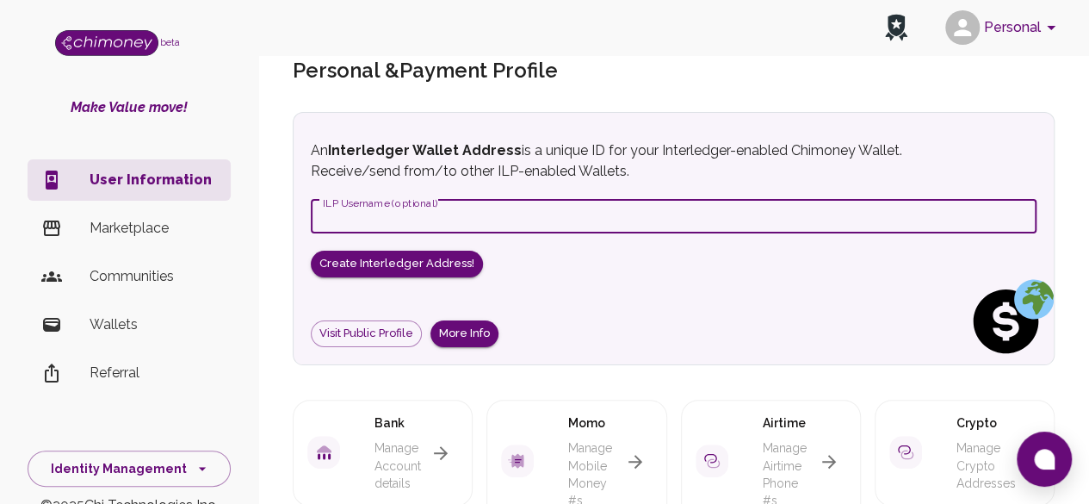
click at [615, 221] on input "ILP Username (optional)" at bounding box center [674, 216] width 726 height 34
type input "Otumodam"
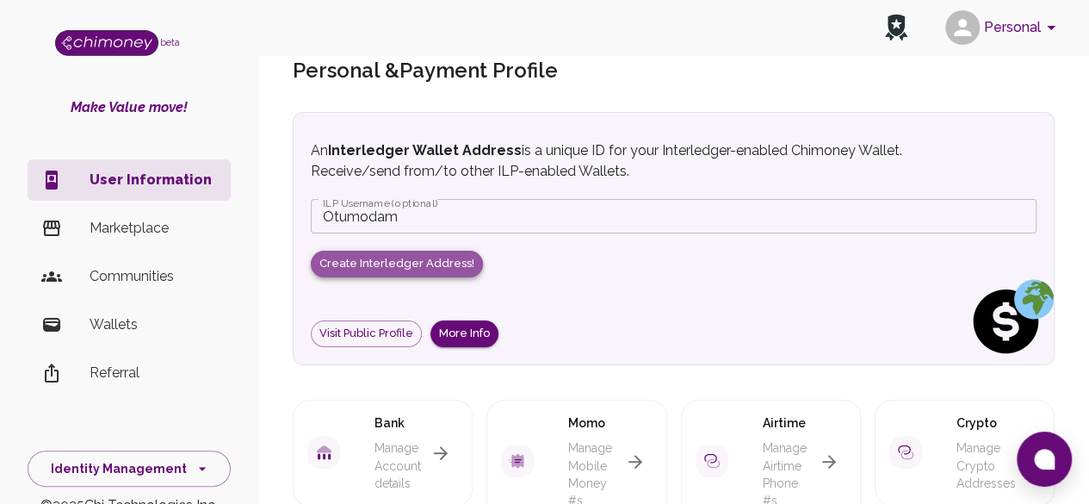
click at [432, 266] on button "Create Interledger Address!" at bounding box center [397, 264] width 172 height 27
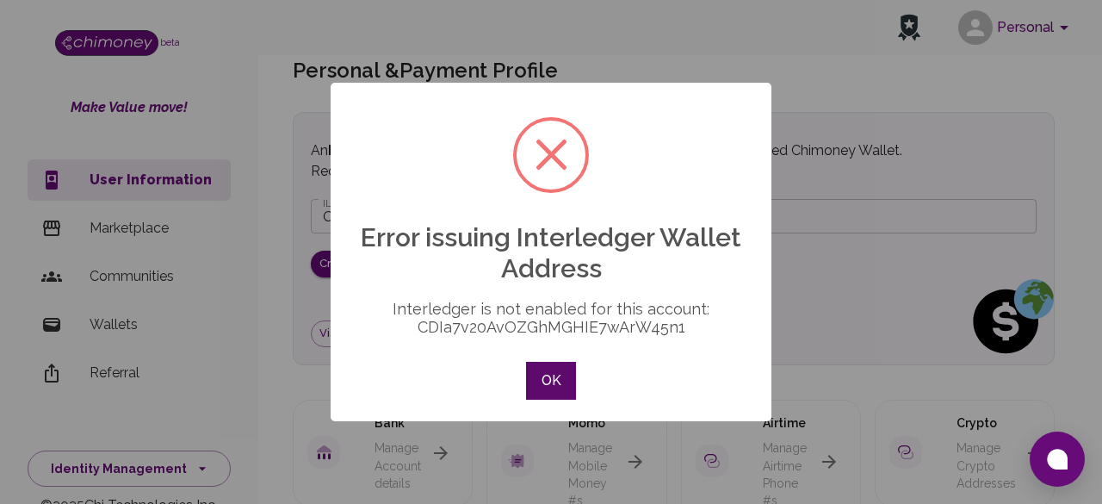
click at [556, 384] on button "OK" at bounding box center [551, 381] width 50 height 38
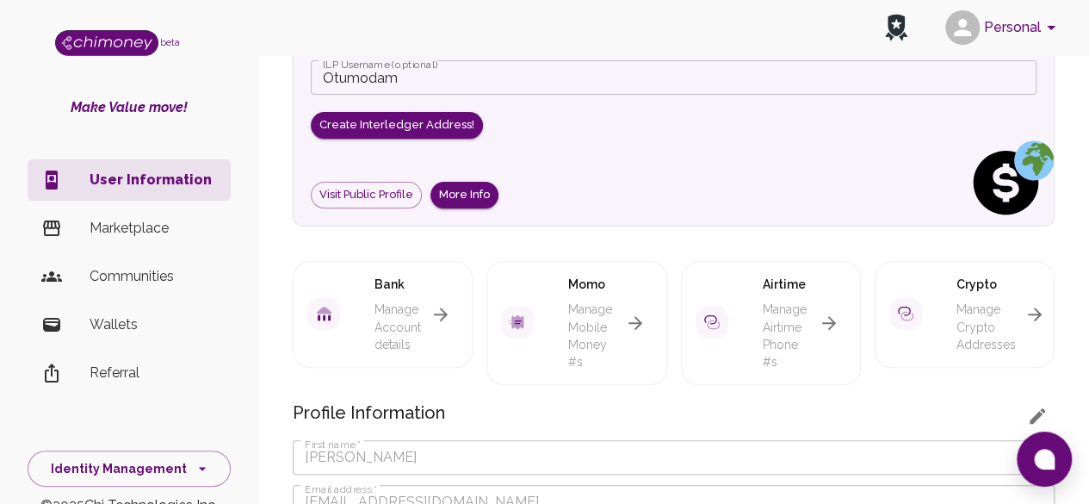
scroll to position [172, 0]
click at [1006, 171] on img at bounding box center [1011, 183] width 86 height 86
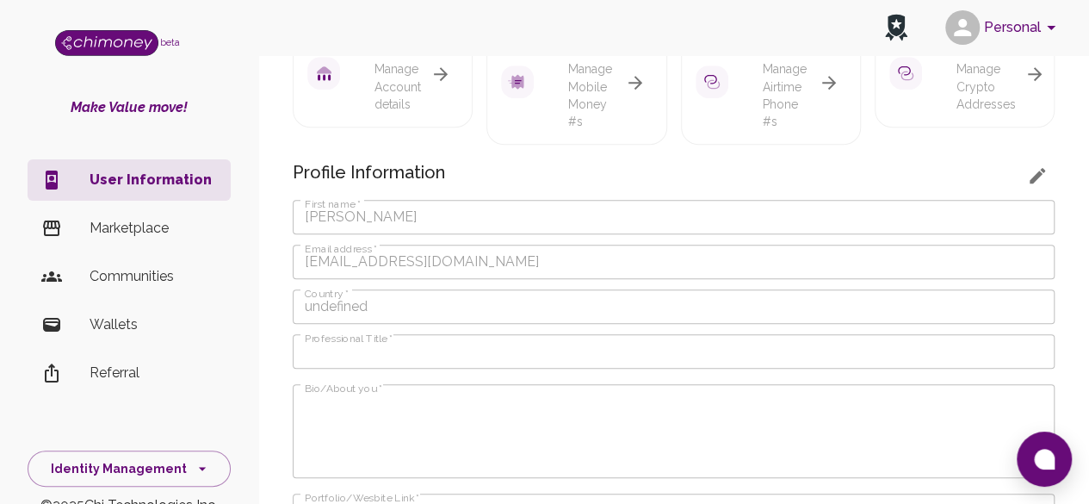
scroll to position [448, 0]
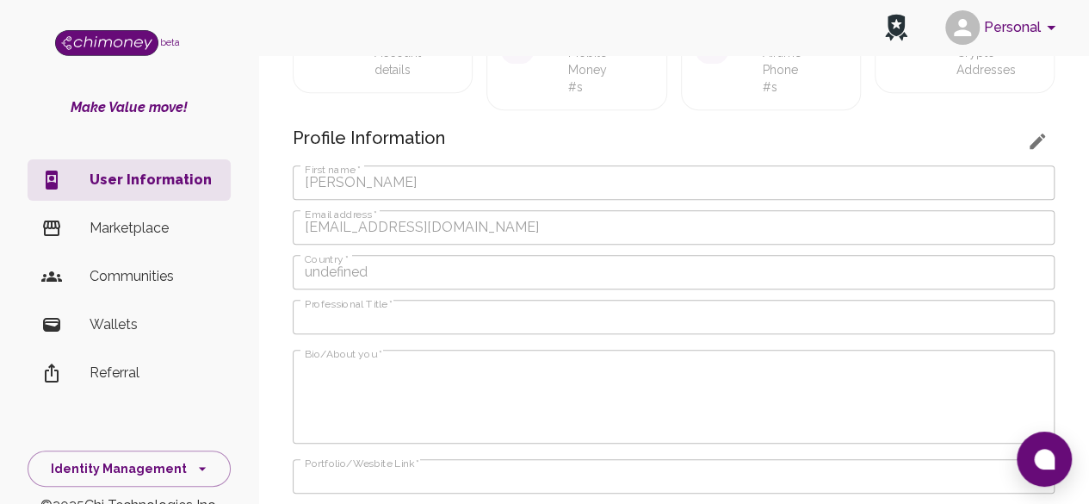
click at [1051, 126] on h6 "Profile Information" at bounding box center [674, 138] width 762 height 28
click at [1036, 133] on icon "button" at bounding box center [1037, 141] width 21 height 21
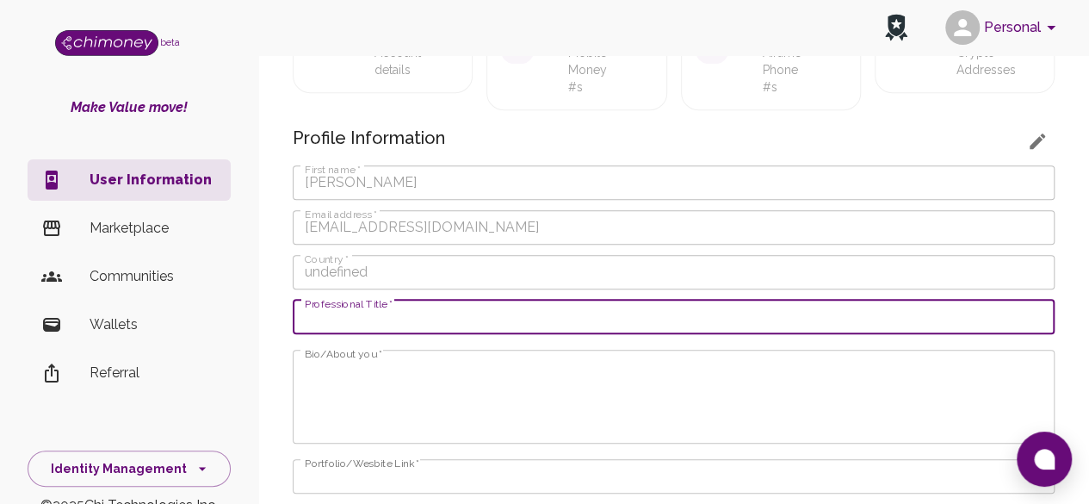
click at [723, 313] on input "Professional Title   *" at bounding box center [674, 317] width 762 height 34
type input "CEO Otumodam"
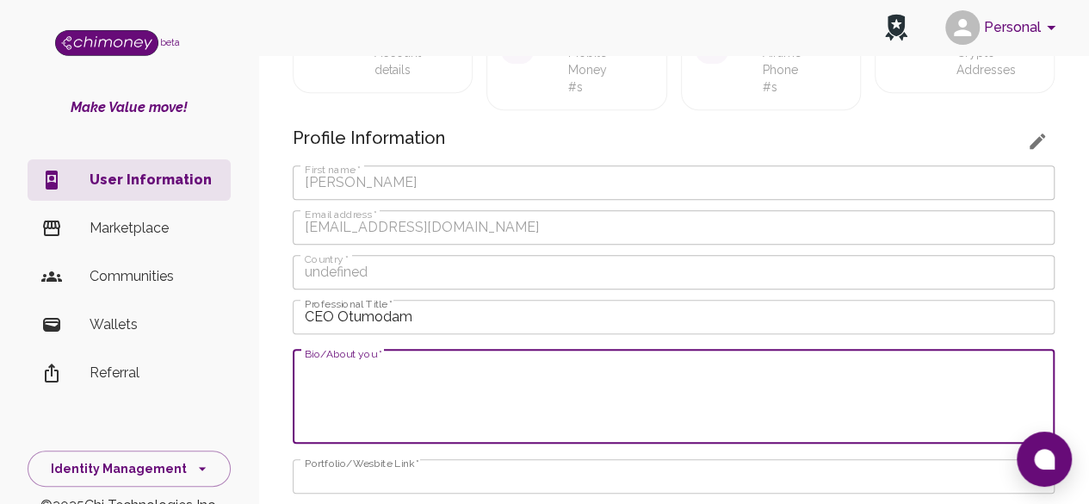
click at [697, 409] on textarea "Bio/About you   *" at bounding box center [674, 395] width 738 height 79
click at [543, 377] on textarea "Bio/About you   *" at bounding box center [674, 395] width 738 height 79
paste textarea "CEO @ Otumodam | Creative Designer | Digital Branding Expert | Brand Developmen…"
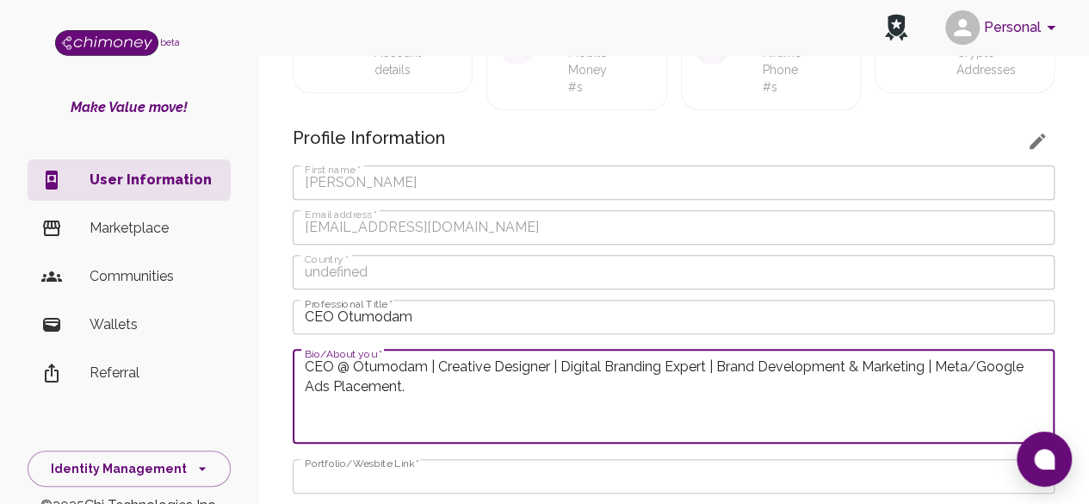
paste textarea "I’m Samuel, a Creative Designer and Digital Marketing Specialist with over prov…"
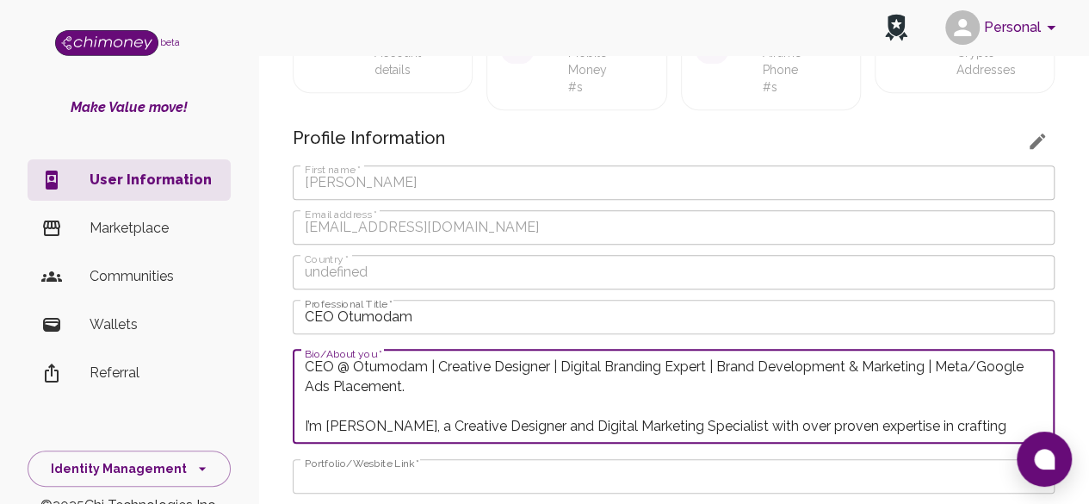
scroll to position [58, 0]
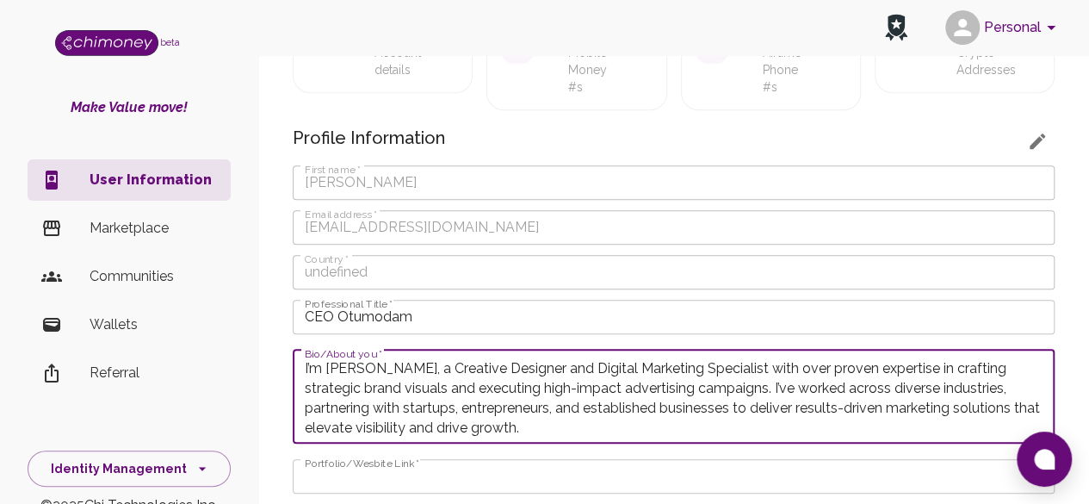
type textarea "CEO @ Otumodam | Creative Designer | Digital Branding Expert | Brand Developmen…"
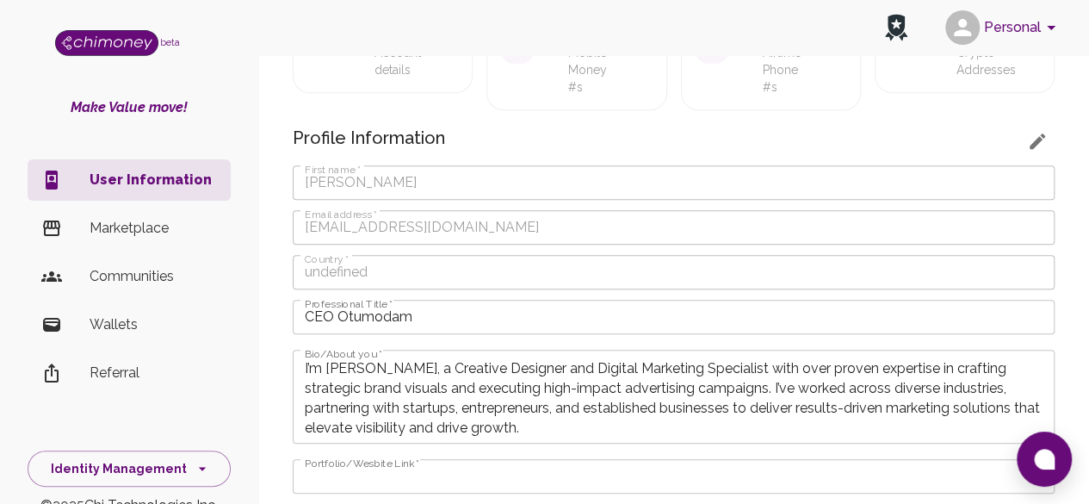
click at [1075, 283] on div "Personal & Payment Profile An Interledger Wallet Address is a unique ID for you…" at bounding box center [673, 238] width 831 height 1286
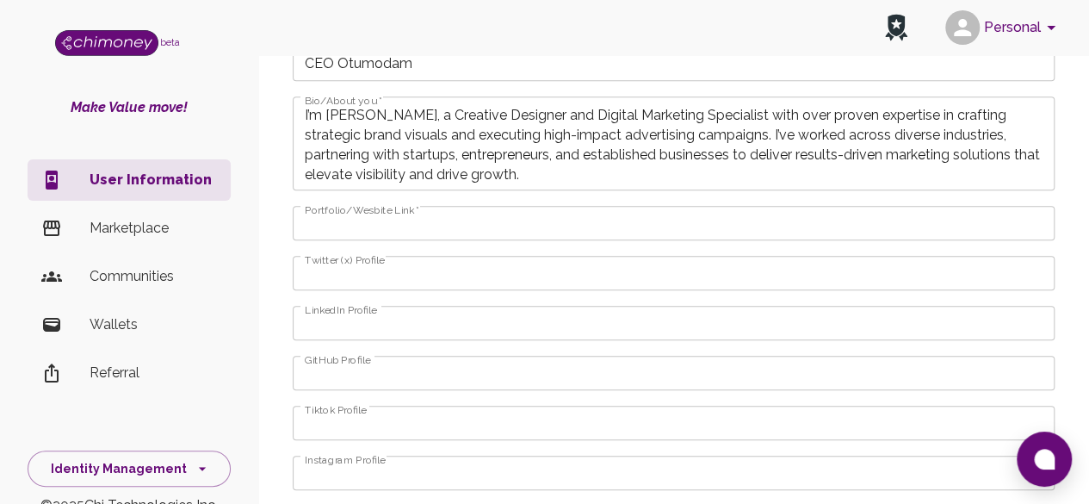
scroll to position [723, 0]
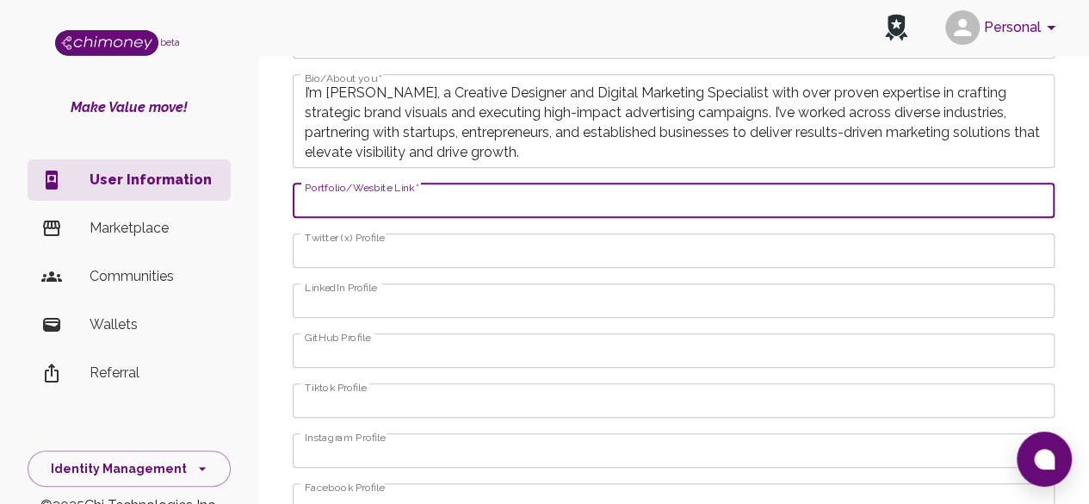
click at [857, 206] on input "Portfolio/Wesbite Link   *" at bounding box center [674, 200] width 762 height 34
click at [473, 198] on input "Portfolio/Wesbite Link   *" at bounding box center [674, 200] width 762 height 34
paste input "https://www.behance.net/samuelnneoyi"
type input "https://www.behance.net/samuelnneoyi"
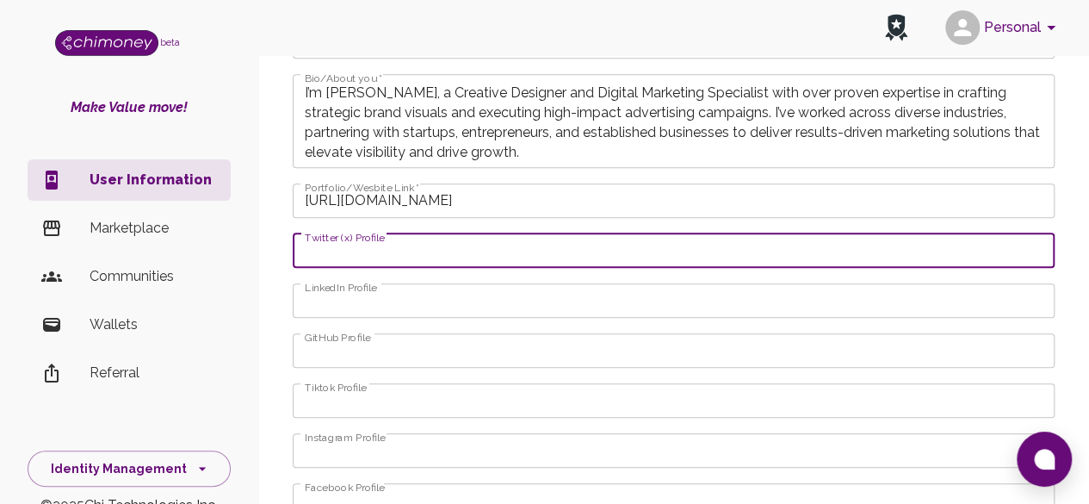
click at [451, 243] on input "Twitter (x) Profile" at bounding box center [674, 250] width 762 height 34
click at [434, 285] on input "LinkedIn Profile" at bounding box center [674, 300] width 762 height 34
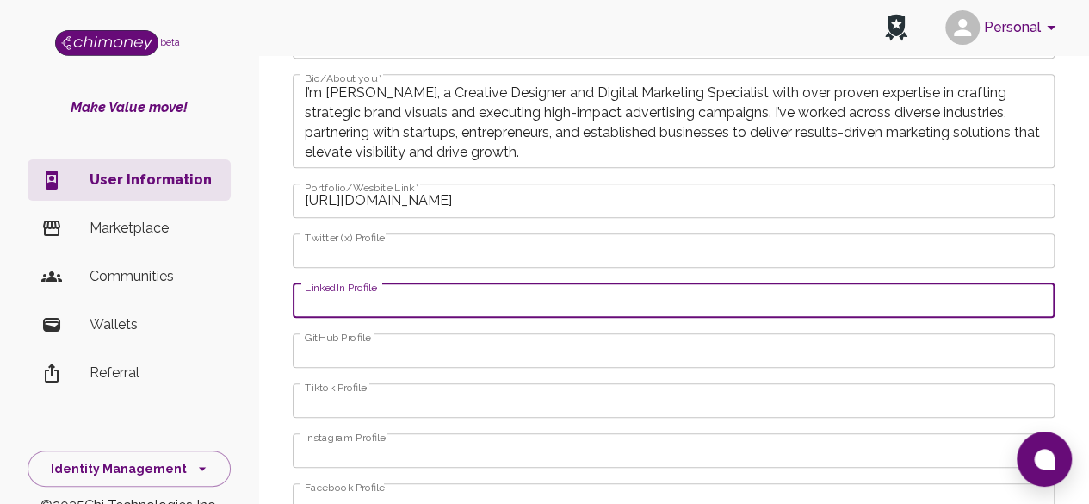
paste input "www.linkedin.com/in/samuelnneoyi"
type input "www.linkedin.com/in/samuelnneoyi"
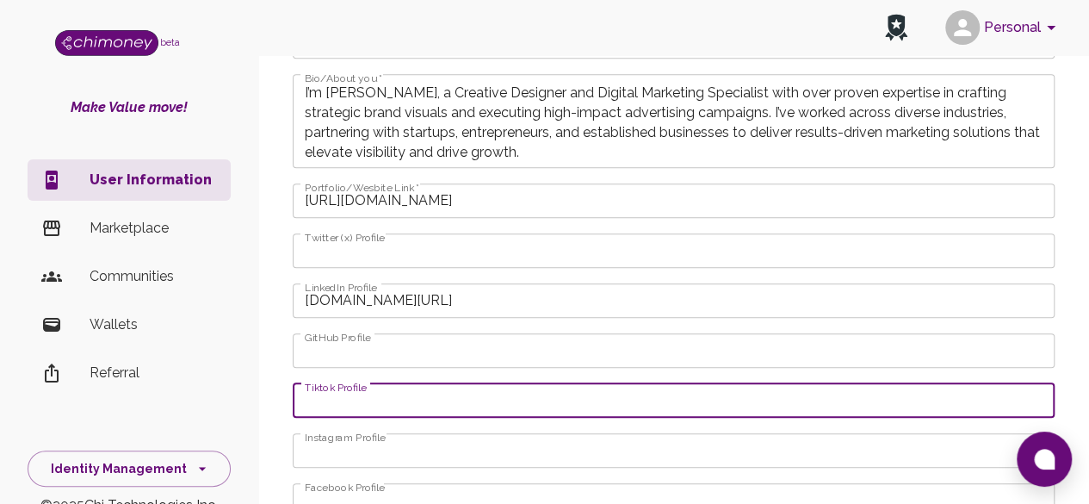
click at [477, 412] on input "Tiktok Profile" at bounding box center [674, 400] width 762 height 34
click at [464, 483] on input "Facebook Profile" at bounding box center [674, 500] width 762 height 34
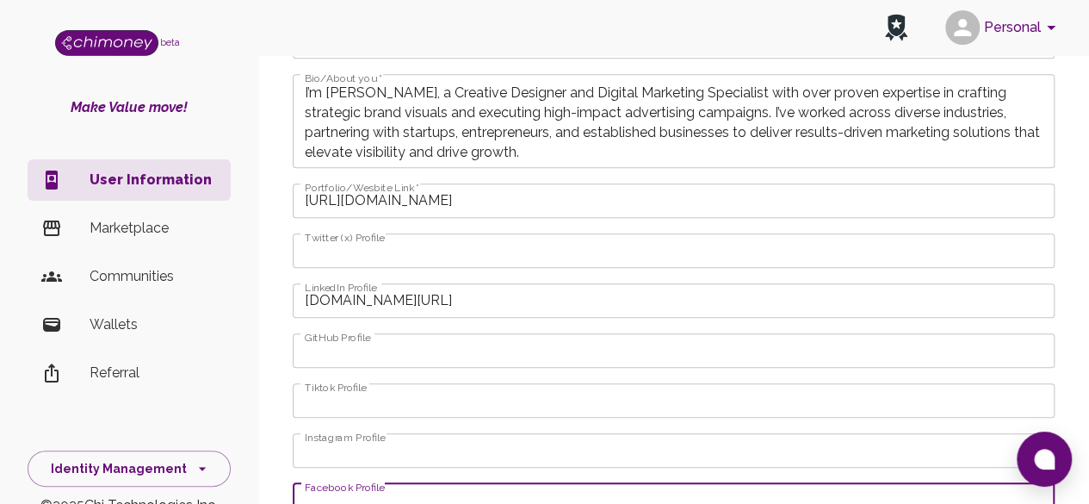
paste input "https://www.facebook.com/samuel.nneoyi.2025/"
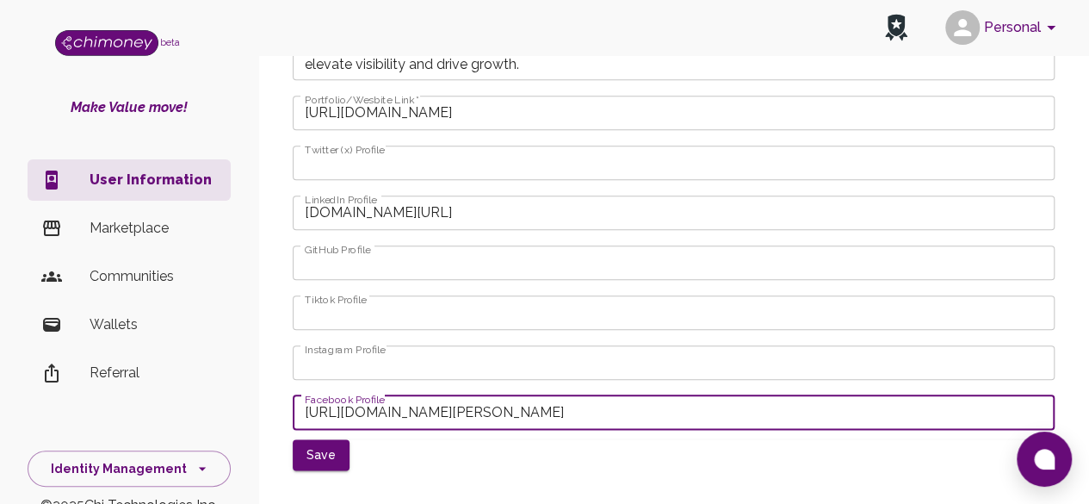
scroll to position [824, 0]
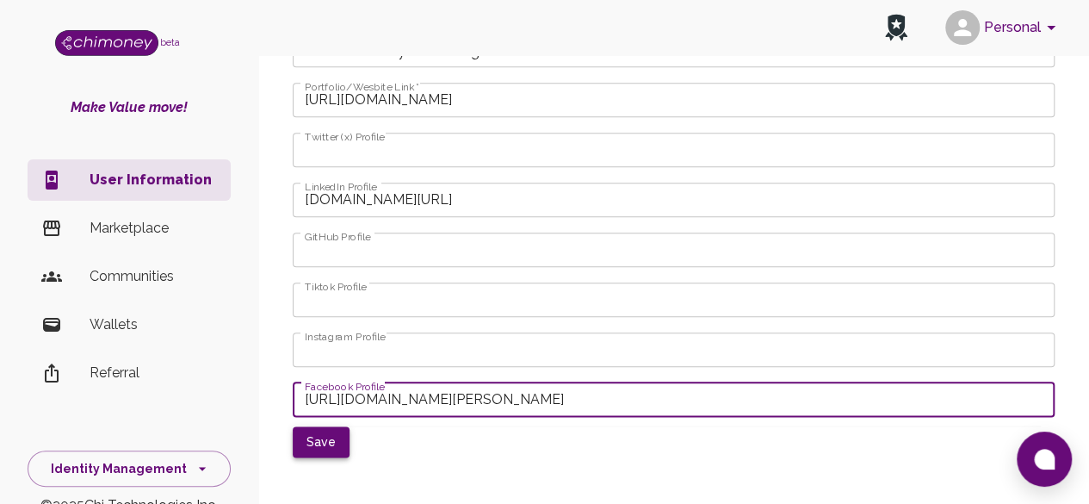
type input "https://www.facebook.com/samuel.nneoyi.2025/"
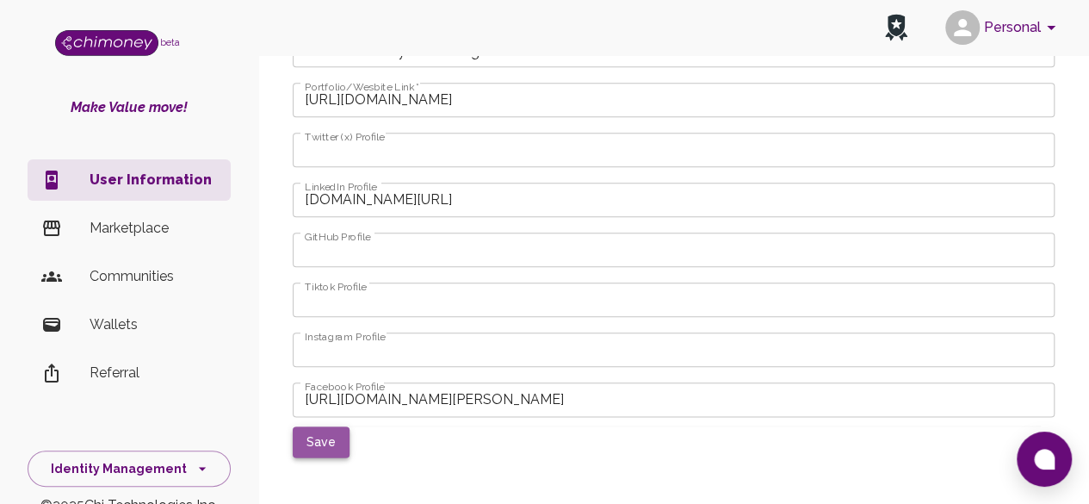
click at [331, 433] on button "Save" at bounding box center [321, 442] width 57 height 32
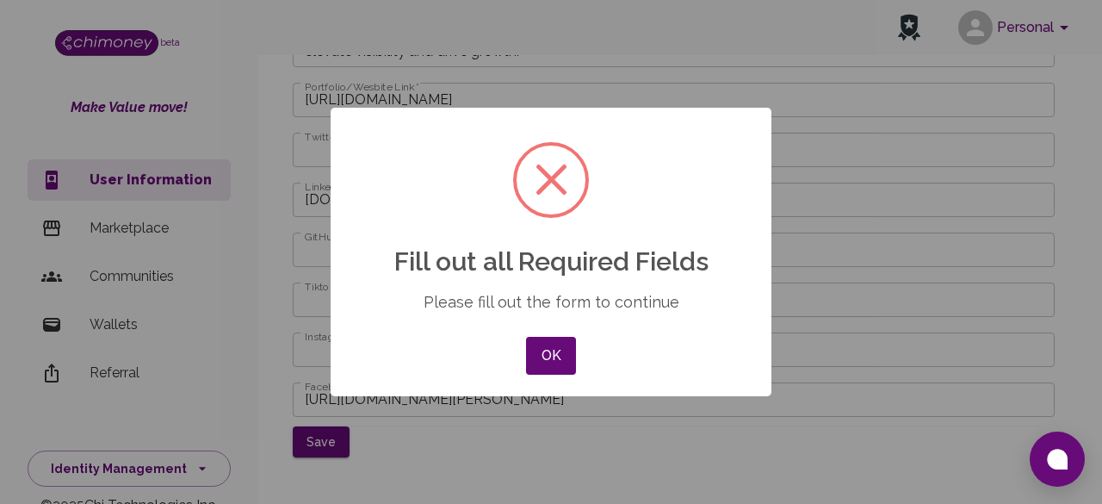
click at [489, 415] on div "× Fill out all Required Fields Please fill out the form to continue OK No Cancel" at bounding box center [551, 252] width 1102 height 504
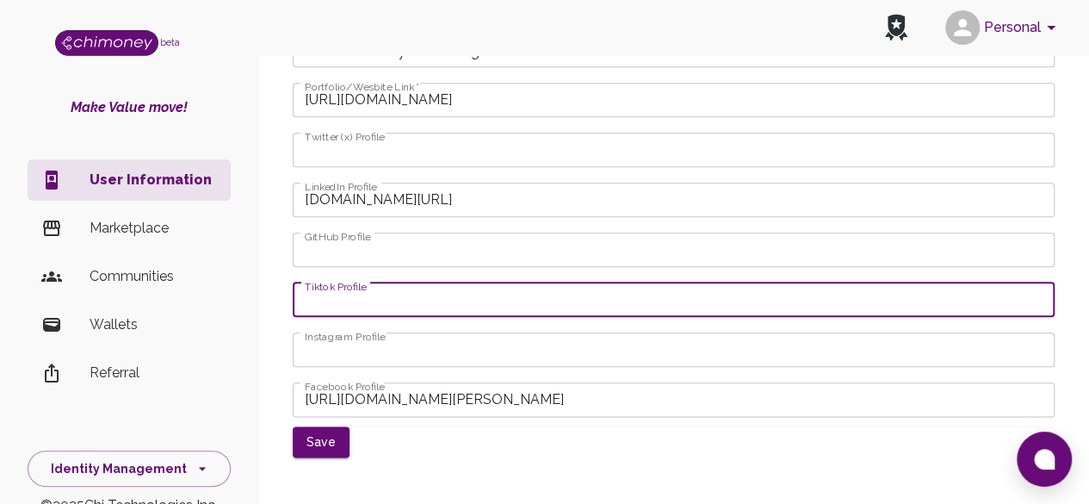
click at [438, 307] on input "Tiktok Profile" at bounding box center [674, 299] width 762 height 34
type input "t"
type input "Samuel Nneoyi"
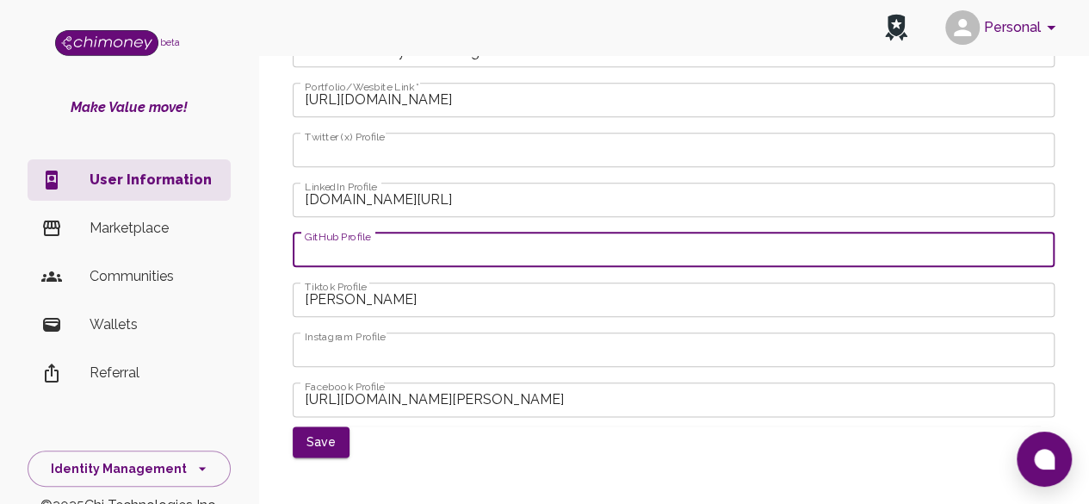
click at [523, 245] on input "GitHub Profile" at bounding box center [674, 249] width 762 height 34
type input "Samuel Nneoyi"
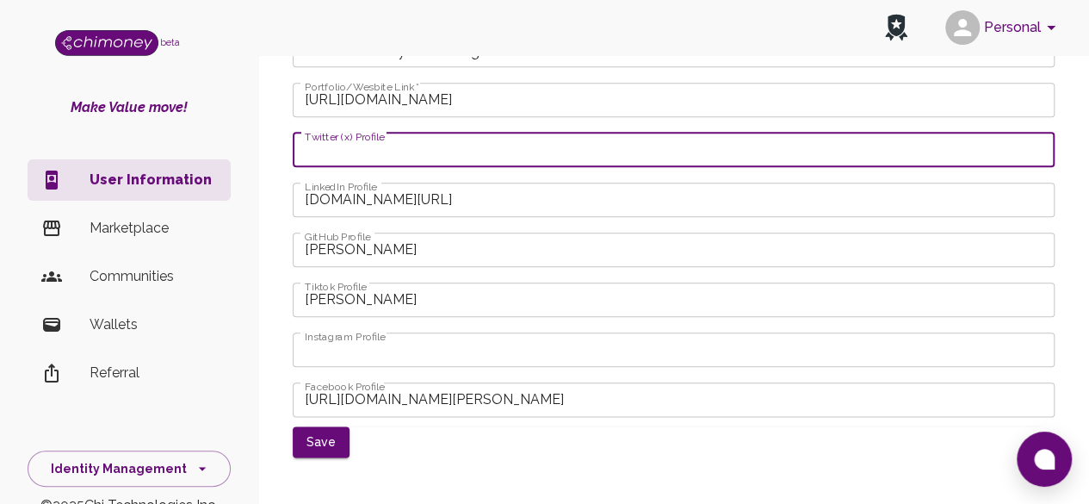
click at [513, 152] on input "Twitter (x) Profile" at bounding box center [674, 150] width 762 height 34
type input "Samuel Nneoyi"
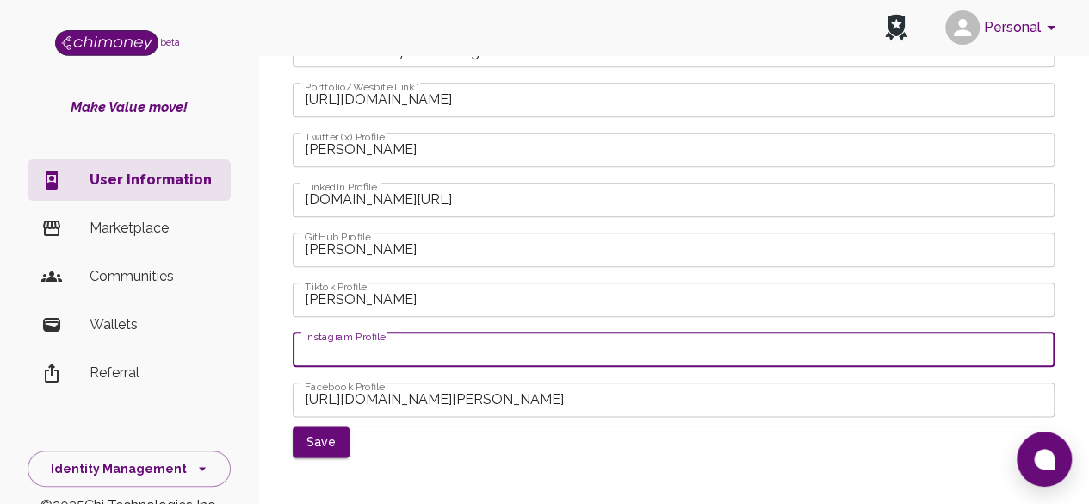
click at [485, 350] on input "Instagram Profile" at bounding box center [674, 349] width 762 height 34
click at [472, 342] on input "Instagram Profile" at bounding box center [674, 349] width 762 height 34
paste input "www.instragram.com/samuelnneoyi"
type input "www.instragram.com/samuelnneoyi"
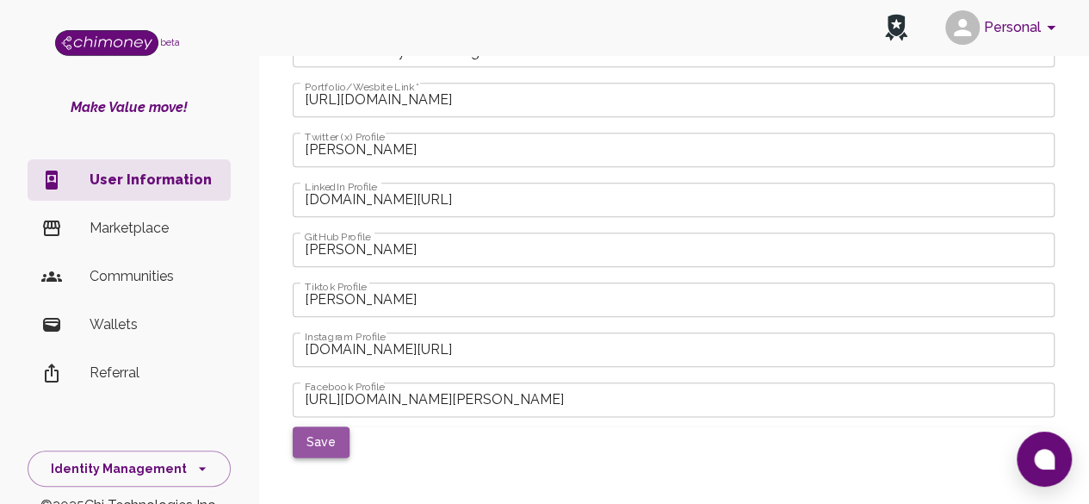
click at [319, 436] on button "Save" at bounding box center [321, 442] width 57 height 32
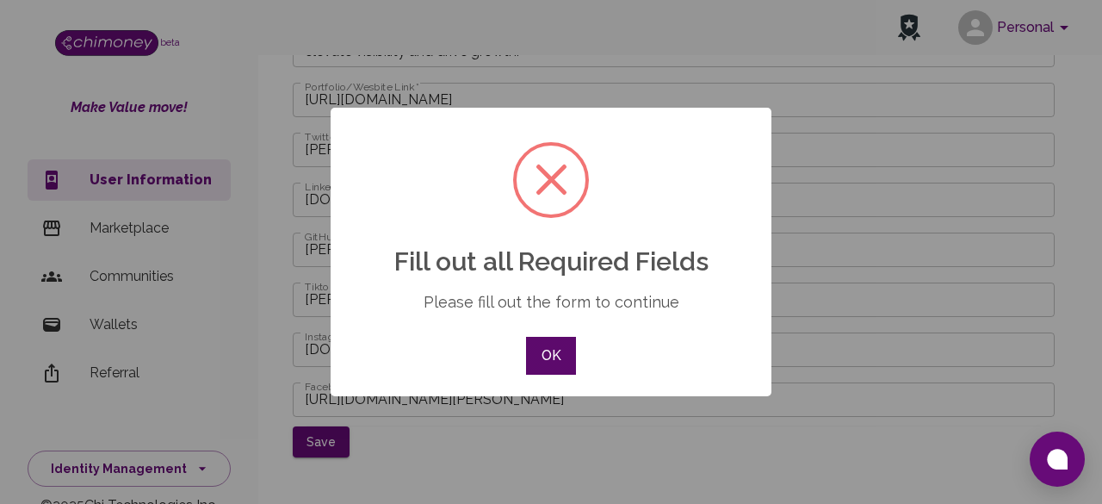
click at [565, 364] on button "OK" at bounding box center [551, 356] width 50 height 38
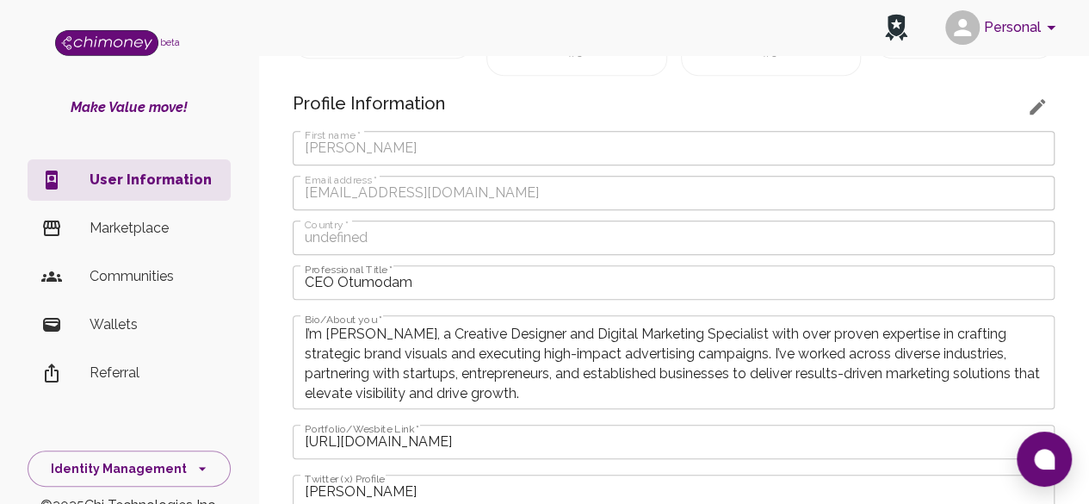
scroll to position [480, 0]
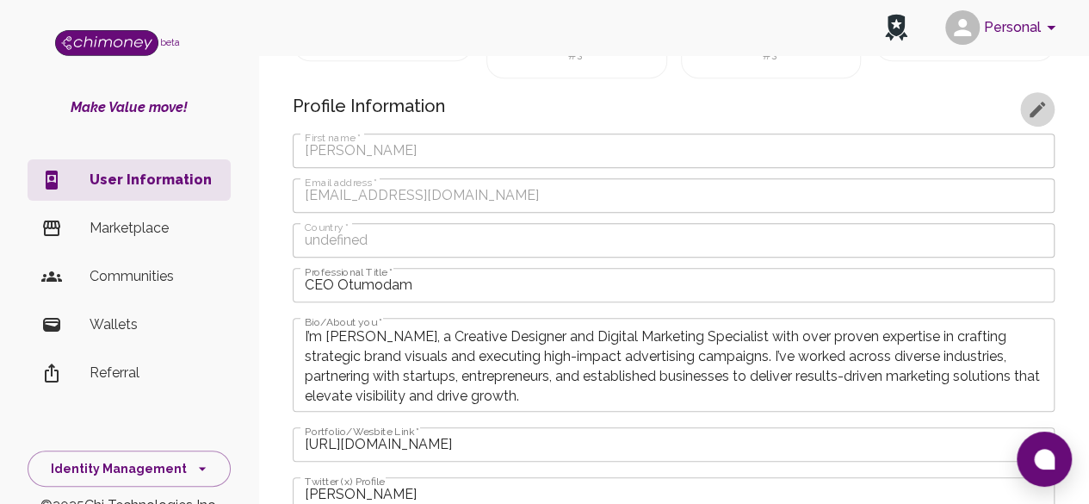
click at [1035, 115] on icon "button" at bounding box center [1037, 109] width 21 height 21
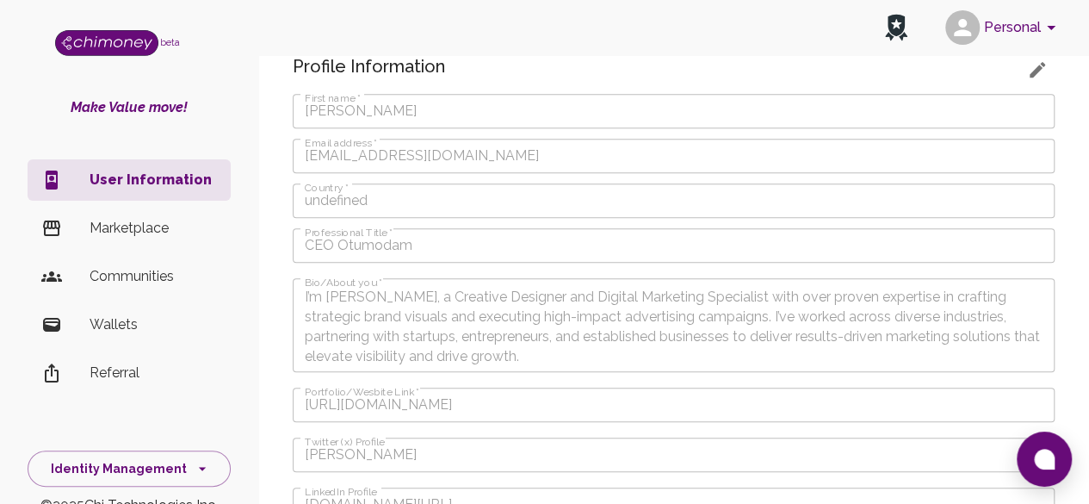
scroll to position [517, 0]
click at [1038, 68] on icon "button" at bounding box center [1037, 72] width 15 height 15
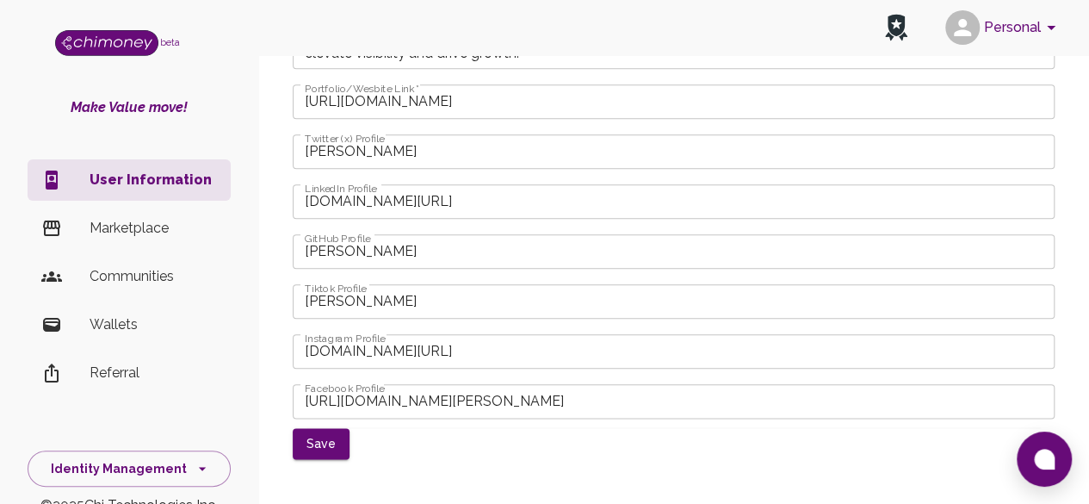
scroll to position [824, 0]
click at [338, 444] on button "Save" at bounding box center [321, 442] width 57 height 32
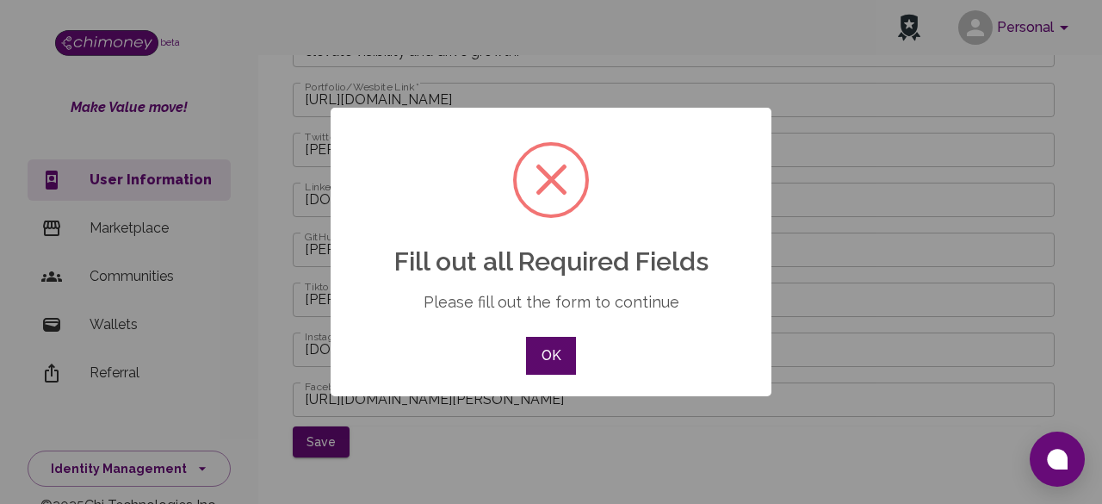
click at [565, 366] on button "OK" at bounding box center [551, 356] width 50 height 38
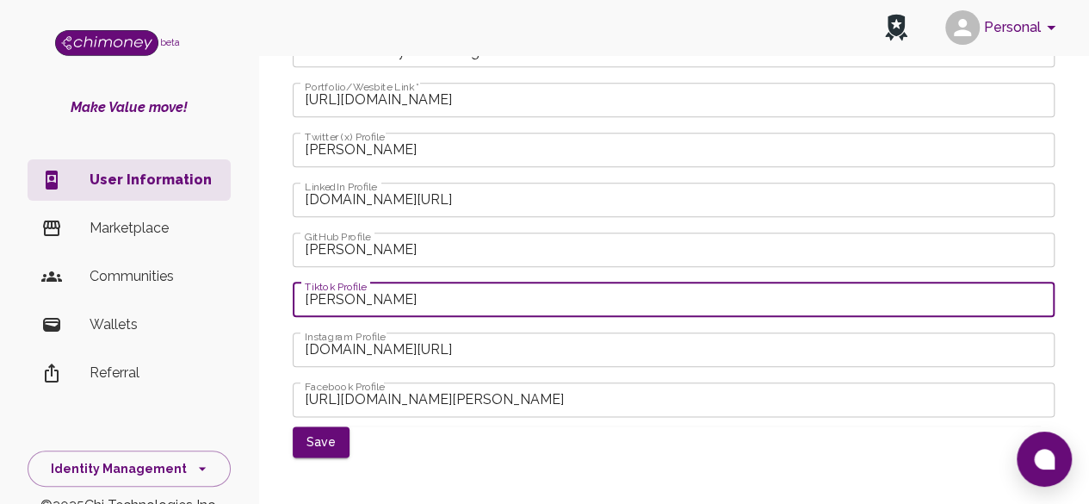
click at [489, 304] on input "Samuel Nneoyi" at bounding box center [674, 299] width 762 height 34
type input "www,tiktok.com/samuelnneoyi"
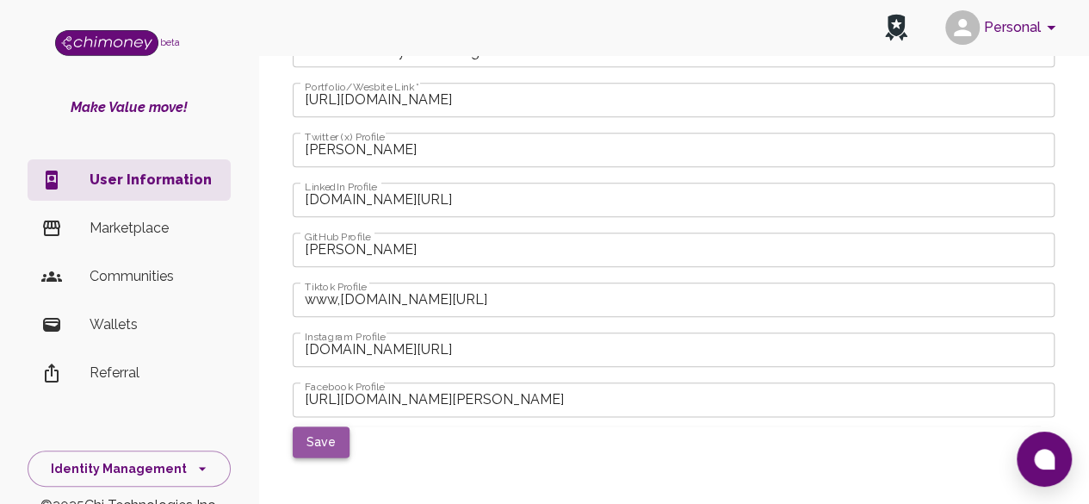
click at [313, 447] on button "Save" at bounding box center [321, 442] width 57 height 32
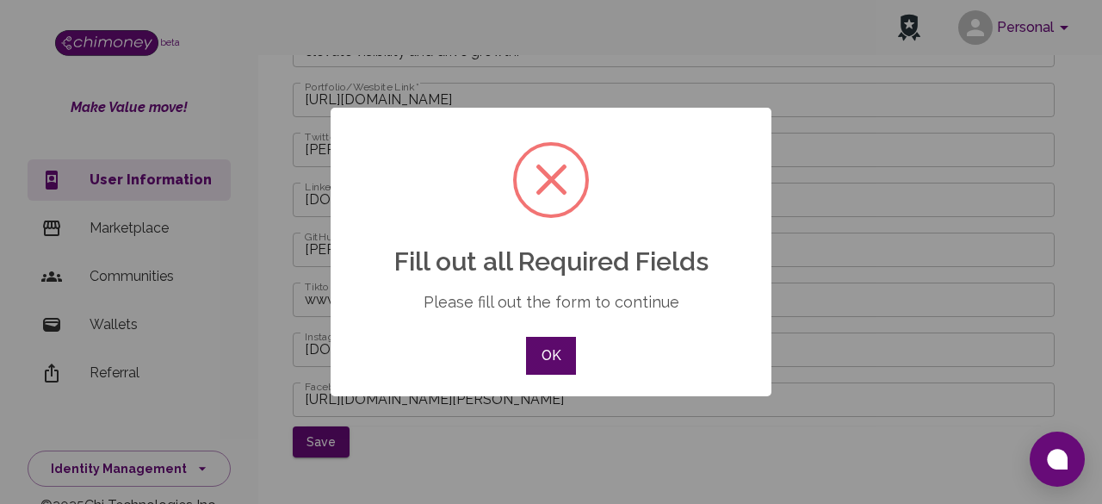
click at [564, 357] on button "OK" at bounding box center [551, 356] width 50 height 38
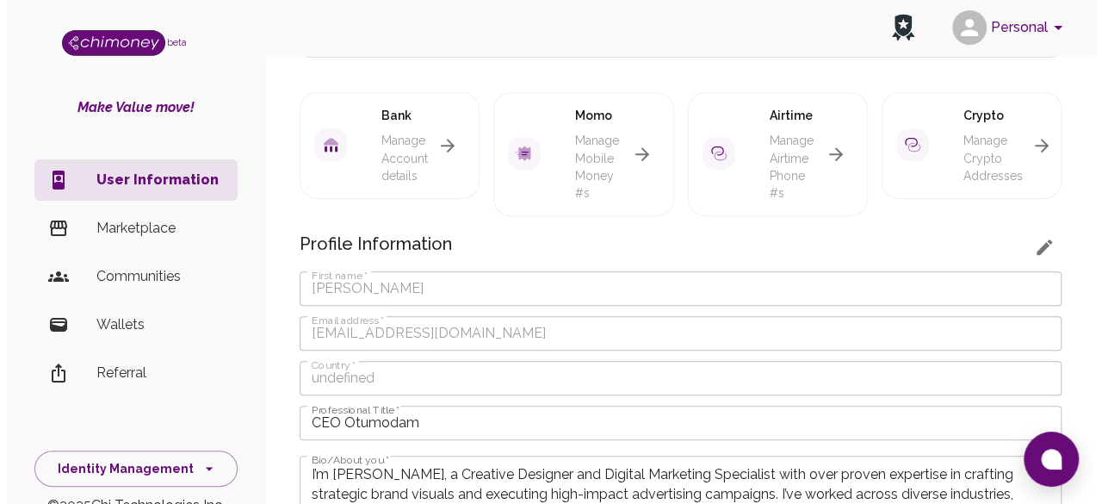
scroll to position [376, 0]
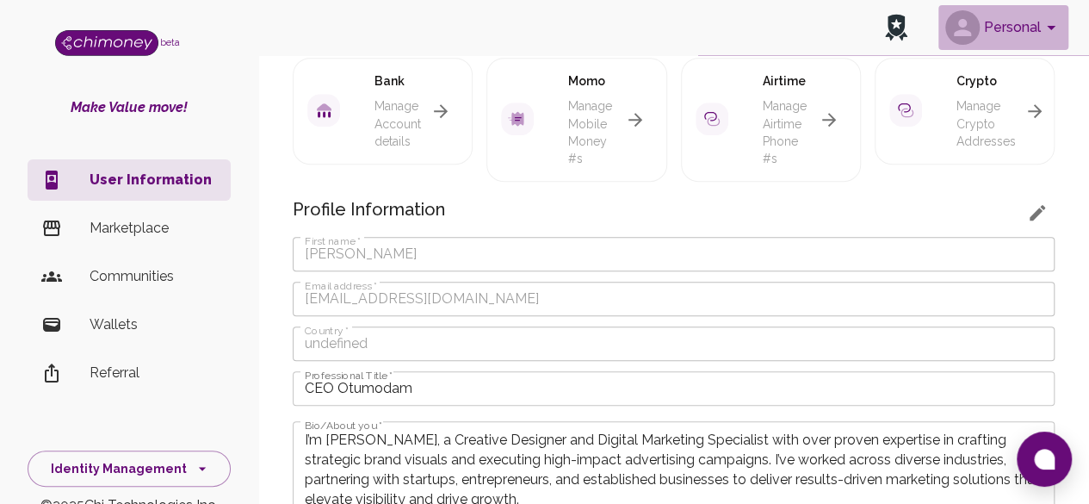
click at [1047, 18] on icon "account of current user" at bounding box center [1051, 27] width 21 height 21
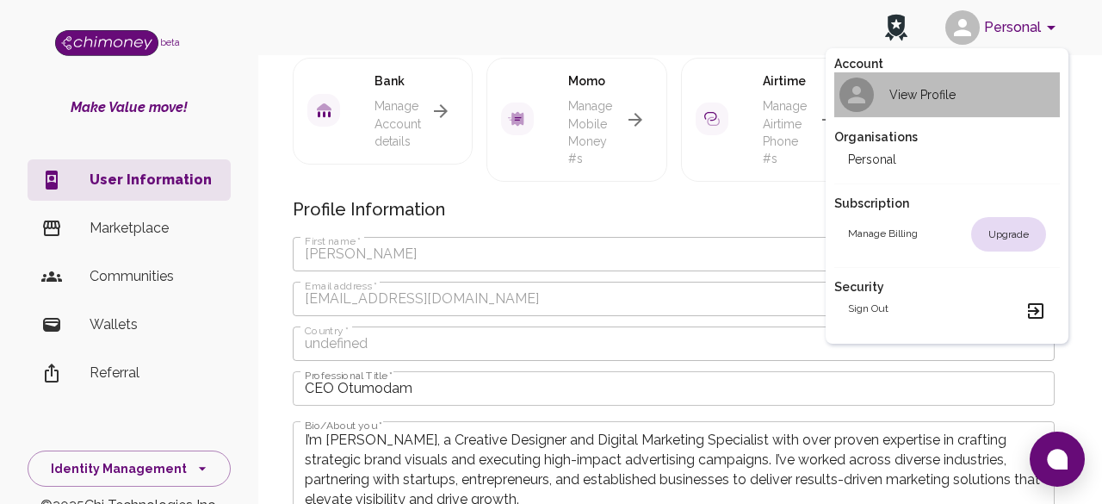
click at [851, 96] on icon at bounding box center [857, 95] width 26 height 26
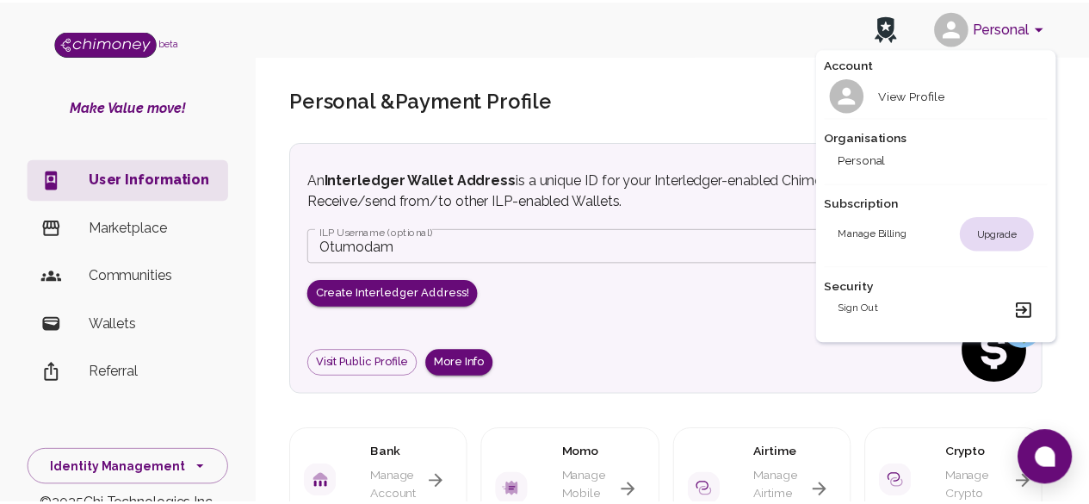
scroll to position [0, 0]
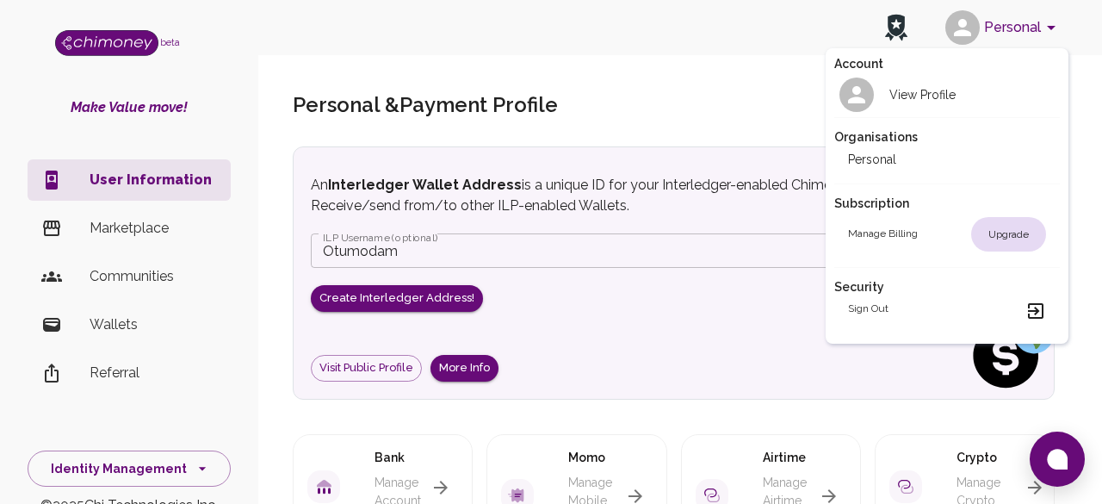
click at [689, 112] on div at bounding box center [551, 252] width 1102 height 504
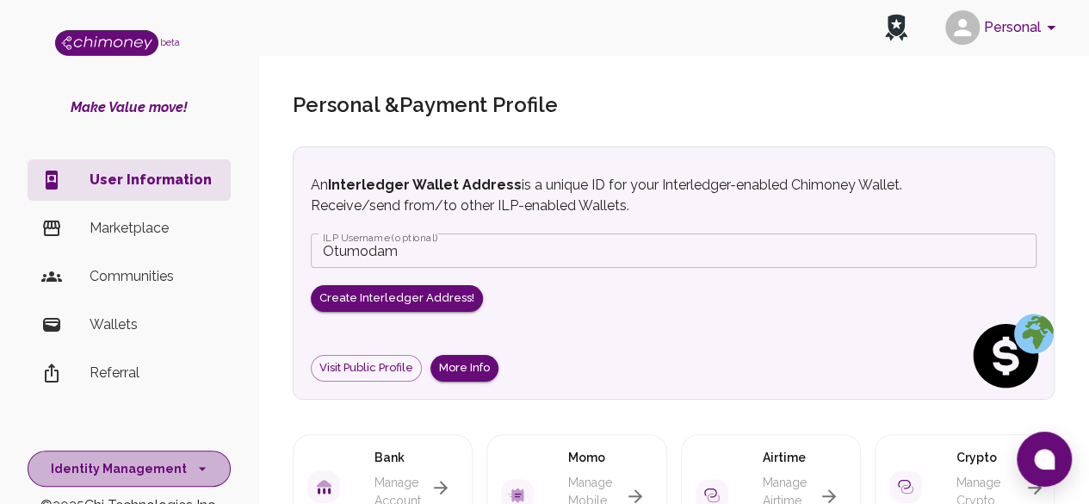
click at [153, 455] on button "Identity Management" at bounding box center [129, 468] width 203 height 37
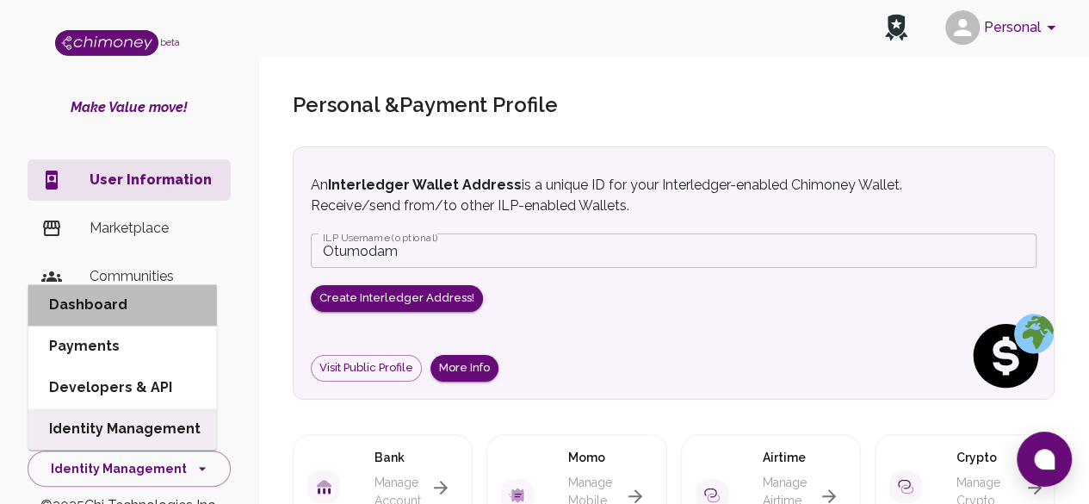
click at [149, 304] on li "Dashboard" at bounding box center [122, 304] width 189 height 41
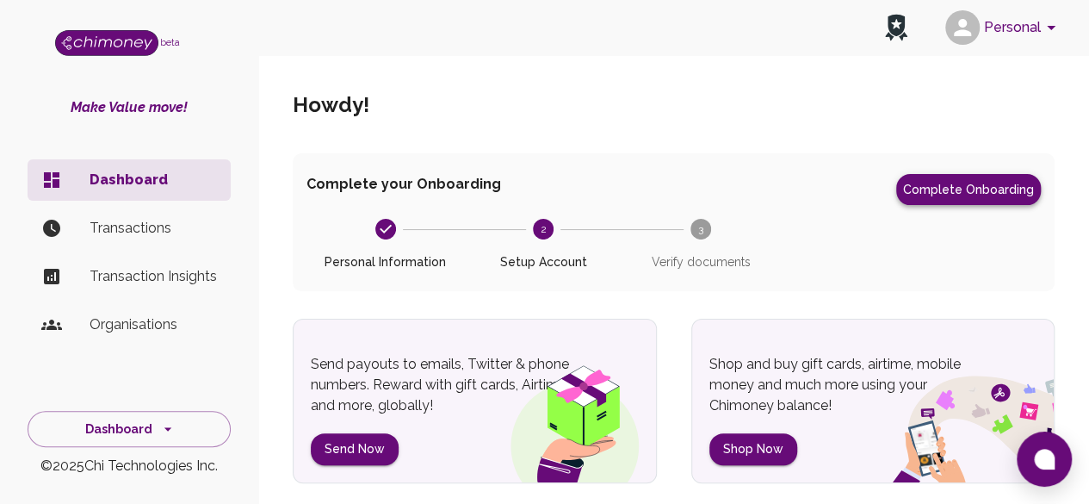
click at [980, 192] on button "Complete Onboarding" at bounding box center [968, 189] width 145 height 31
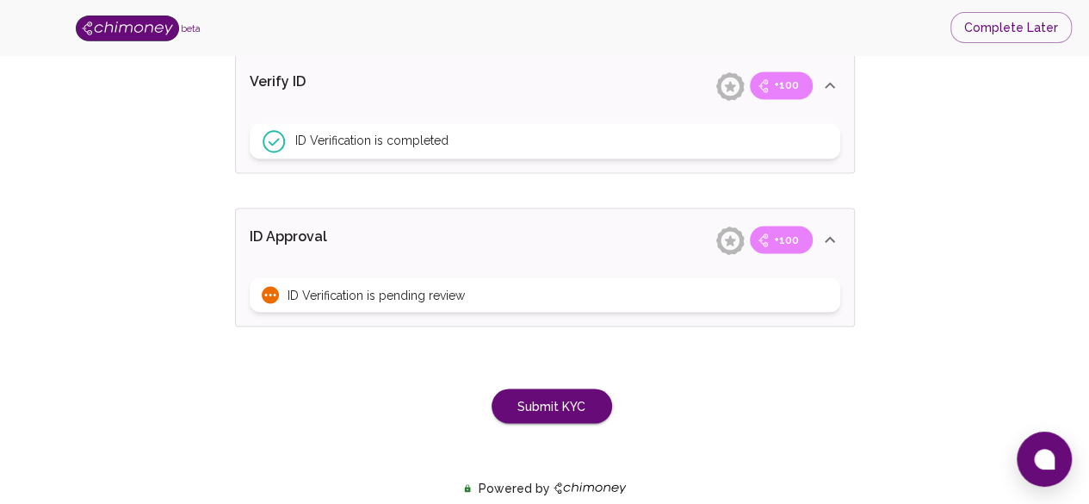
scroll to position [1428, 0]
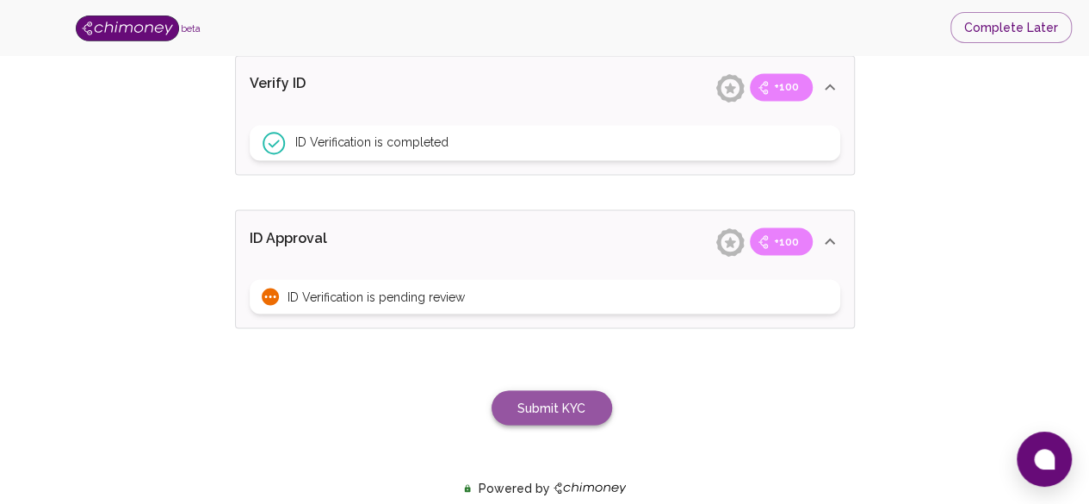
click at [571, 405] on button "Submit KYC" at bounding box center [552, 407] width 121 height 35
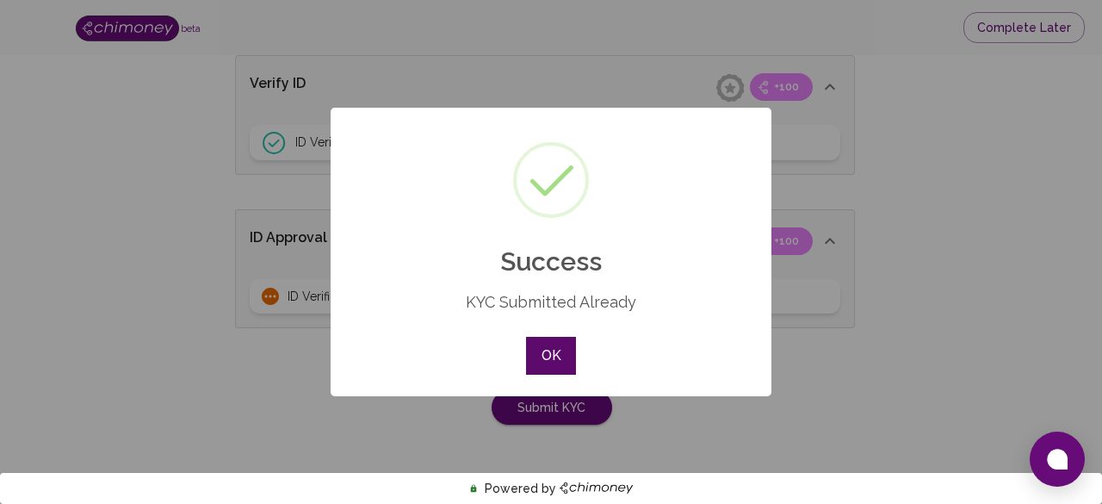
click at [556, 369] on button "OK" at bounding box center [551, 356] width 50 height 38
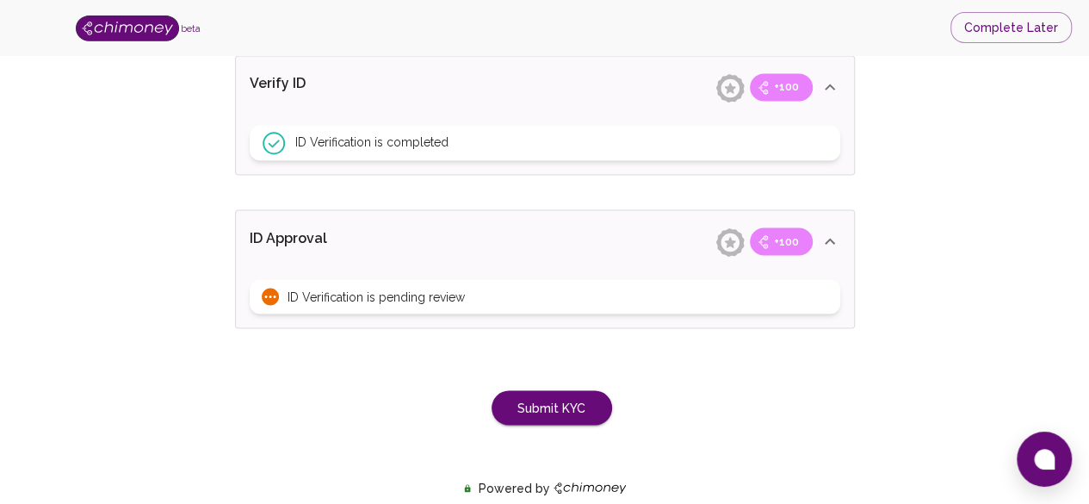
scroll to position [1394, 0]
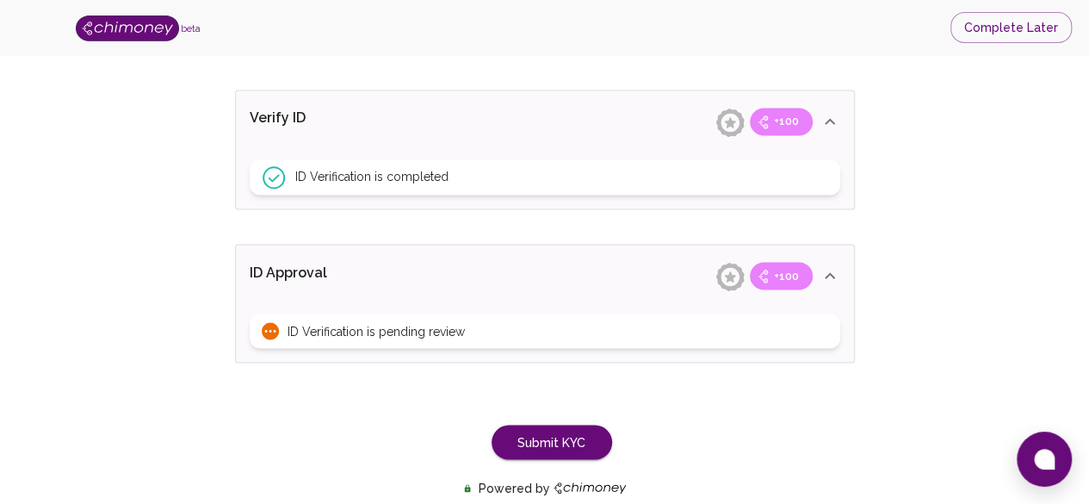
click at [508, 331] on div "ID Verification is pending review" at bounding box center [545, 330] width 591 height 34
click at [272, 325] on icon at bounding box center [270, 330] width 17 height 17
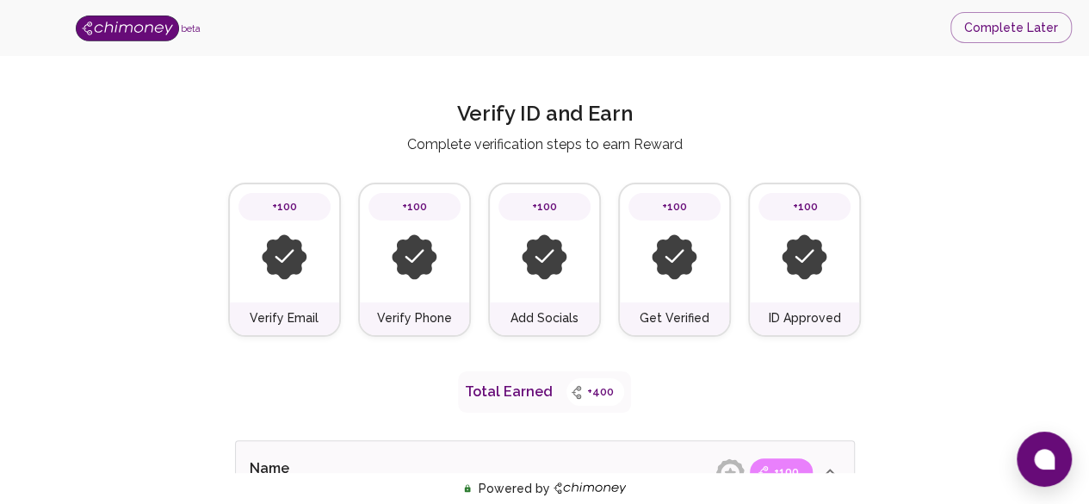
scroll to position [0, 0]
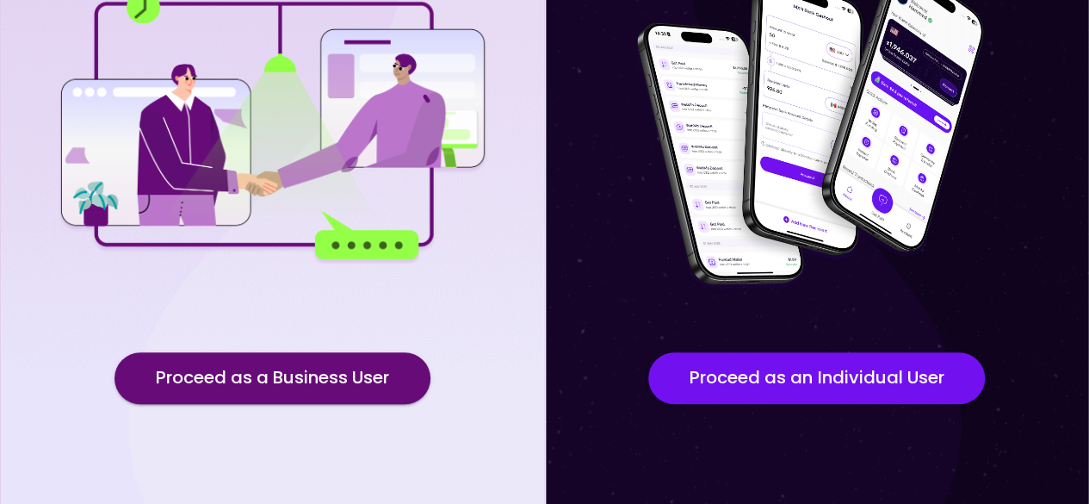
scroll to position [274, 0]
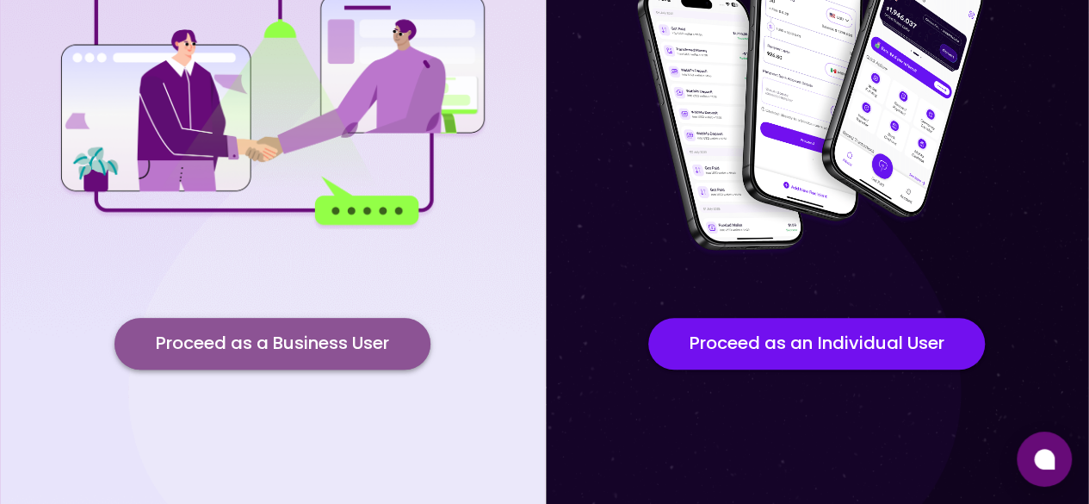
click at [381, 333] on button "Proceed as a Business User" at bounding box center [272, 344] width 316 height 52
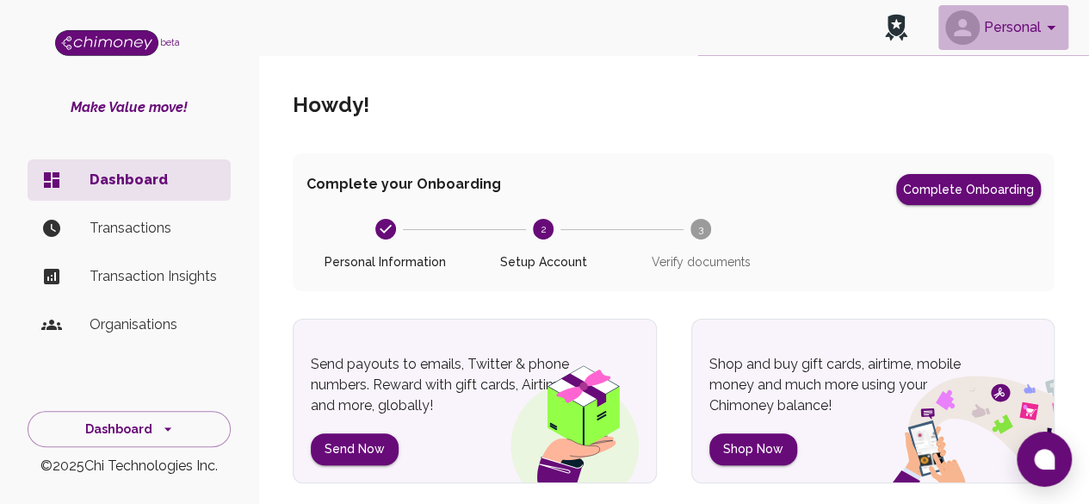
click at [1038, 32] on button "Personal" at bounding box center [1003, 27] width 130 height 45
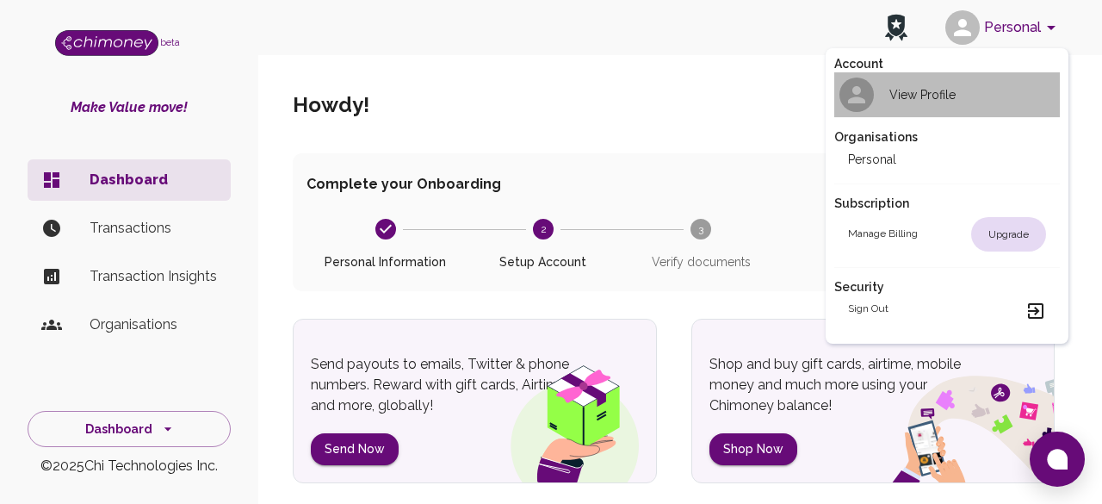
click at [993, 98] on li "View Profile" at bounding box center [947, 94] width 226 height 45
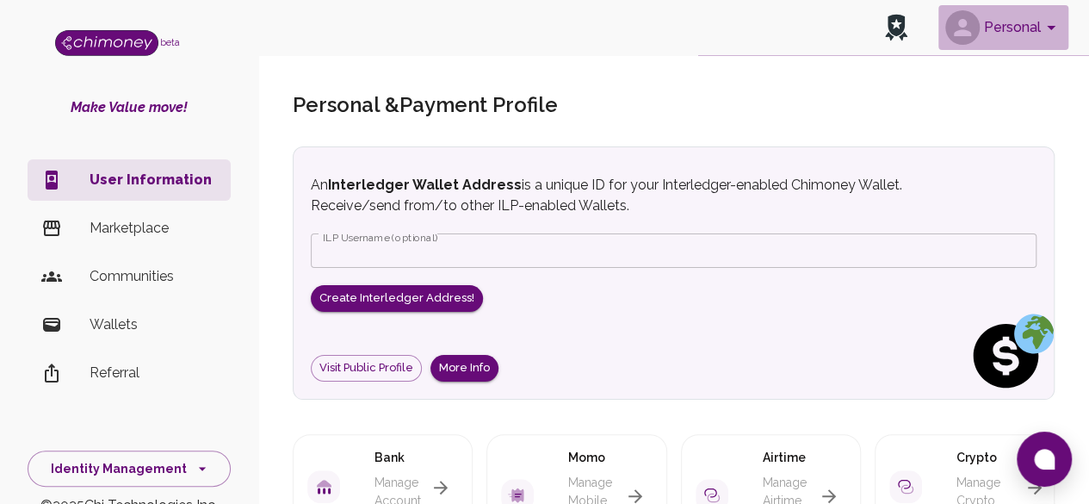
click at [966, 34] on icon "account of current user" at bounding box center [962, 27] width 17 height 17
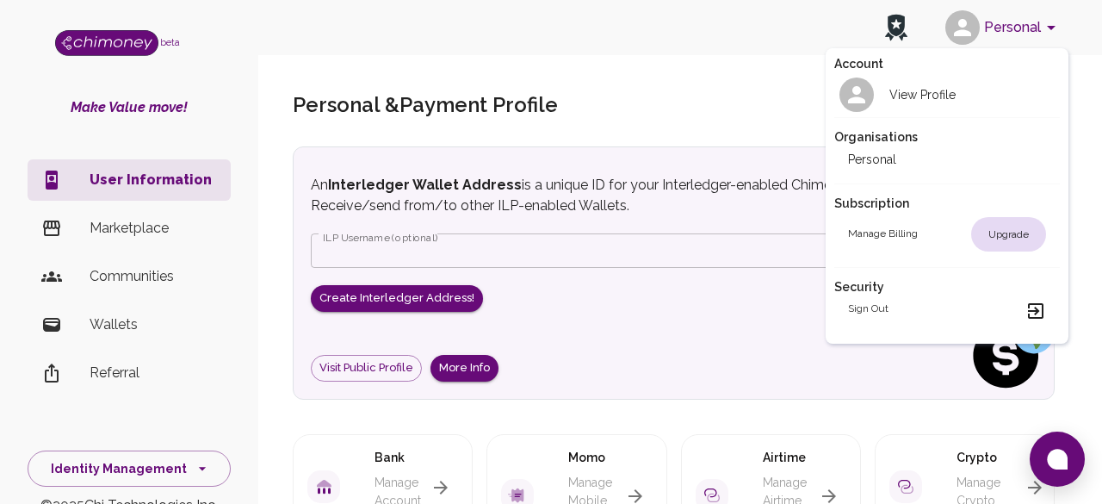
click at [740, 100] on div at bounding box center [551, 252] width 1102 height 504
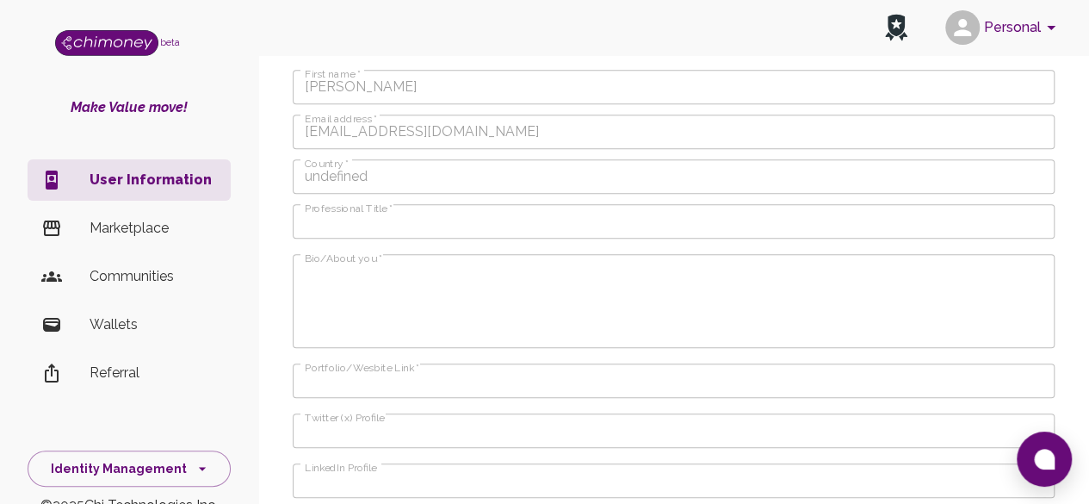
scroll to position [448, 0]
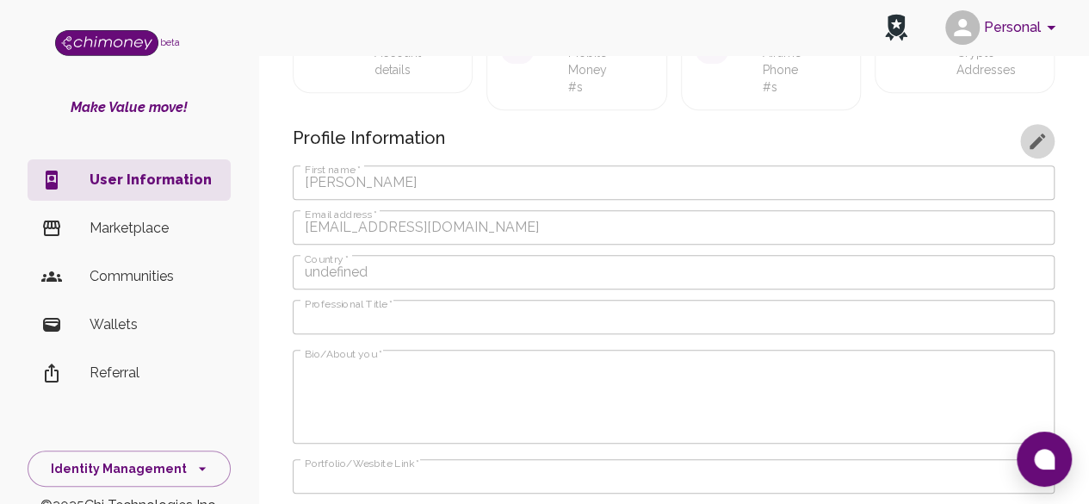
click at [1029, 147] on icon "button" at bounding box center [1037, 141] width 21 height 21
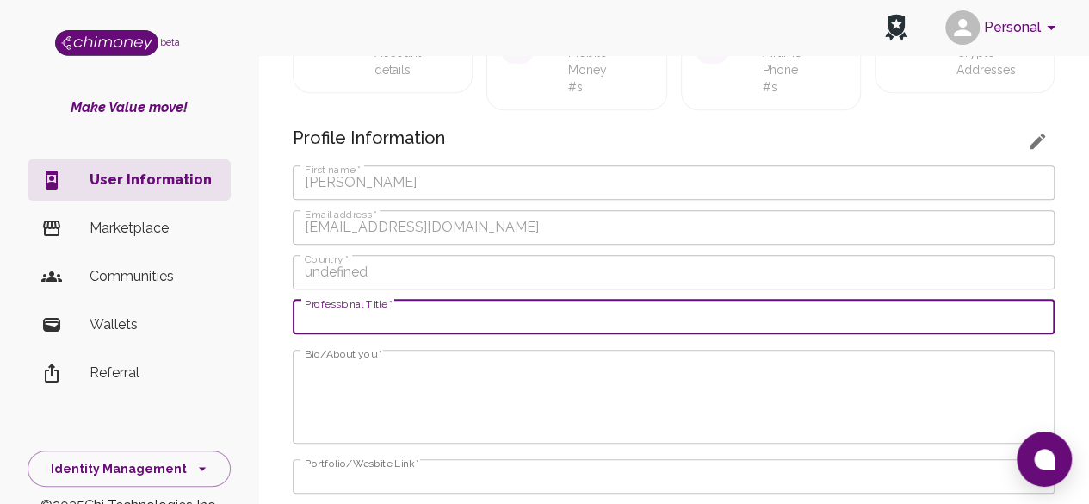
click at [697, 323] on input "Professional Title   *" at bounding box center [674, 317] width 762 height 34
type input "CEO Otumodam"
click at [436, 374] on textarea "Bio/About you   *" at bounding box center [674, 395] width 738 height 79
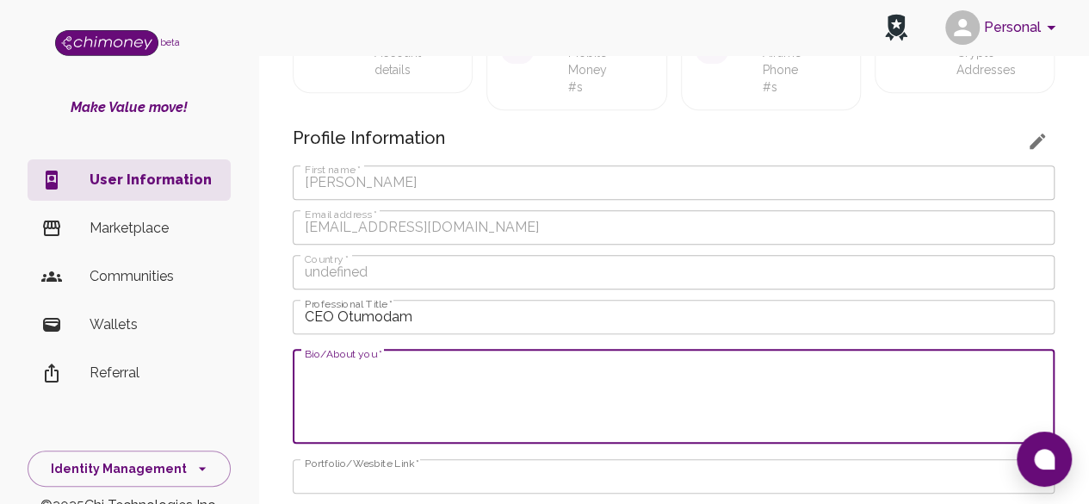
click at [436, 374] on textarea "Bio/About you   *" at bounding box center [674, 395] width 738 height 79
click at [494, 408] on textarea "Bio/About you   *" at bounding box center [674, 395] width 738 height 79
drag, startPoint x: 494, startPoint y: 408, endPoint x: 410, endPoint y: 392, distance: 85.9
click at [410, 392] on textarea "Bio/About you   *" at bounding box center [674, 395] width 738 height 79
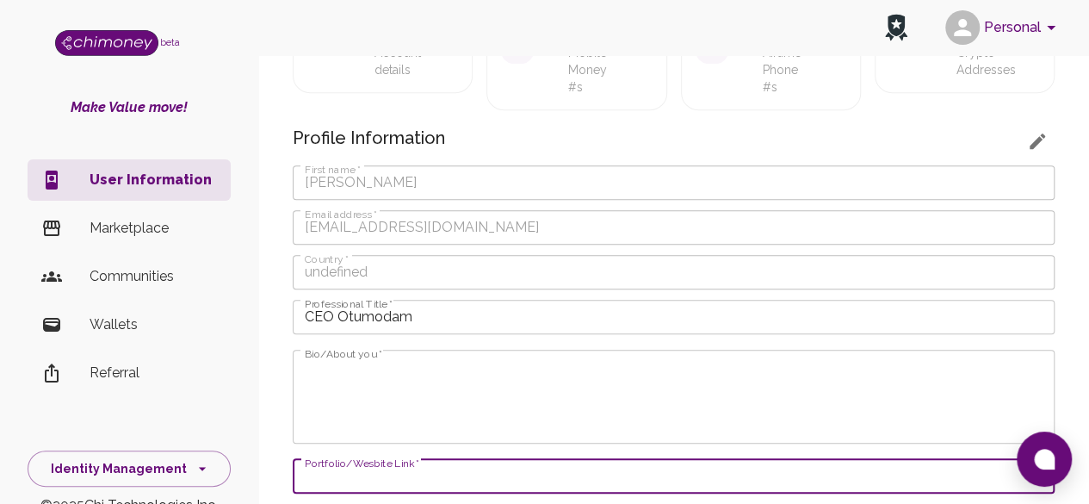
click at [475, 469] on input "Portfolio/Wesbite Link   *" at bounding box center [674, 476] width 762 height 34
type input "https://www.behance.net/samuelnneoyi"
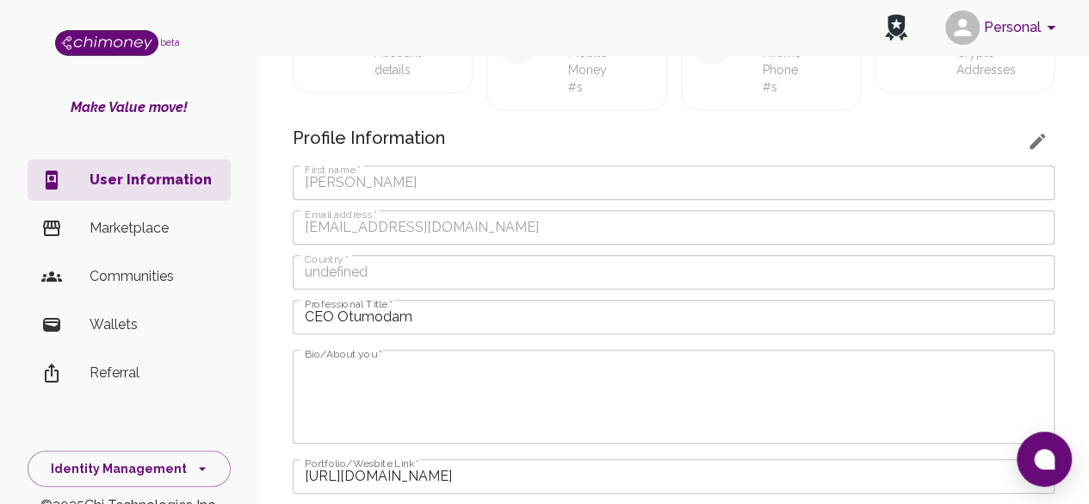
click at [1083, 296] on div "Personal & Payment Profile An Interledger Wallet Address is a unique ID for you…" at bounding box center [673, 238] width 831 height 1286
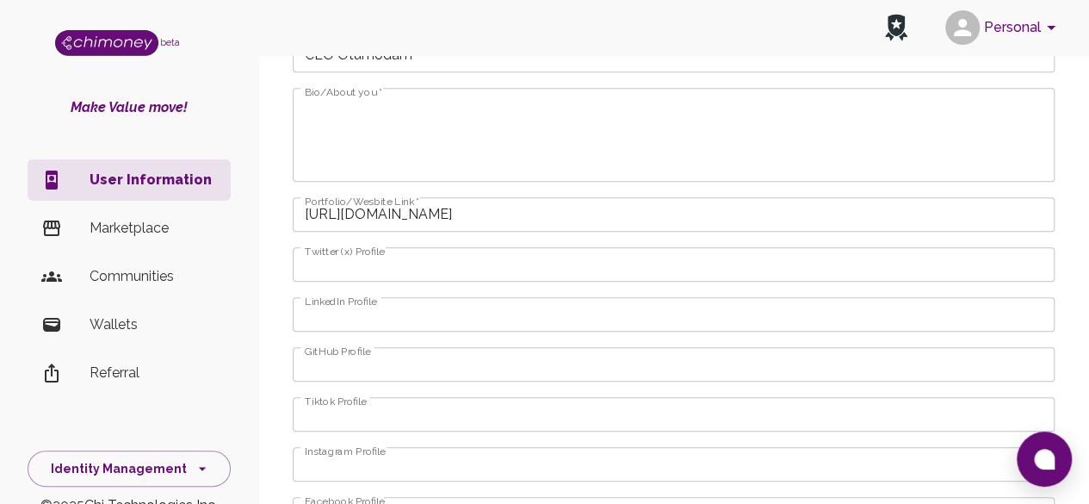
scroll to position [723, 0]
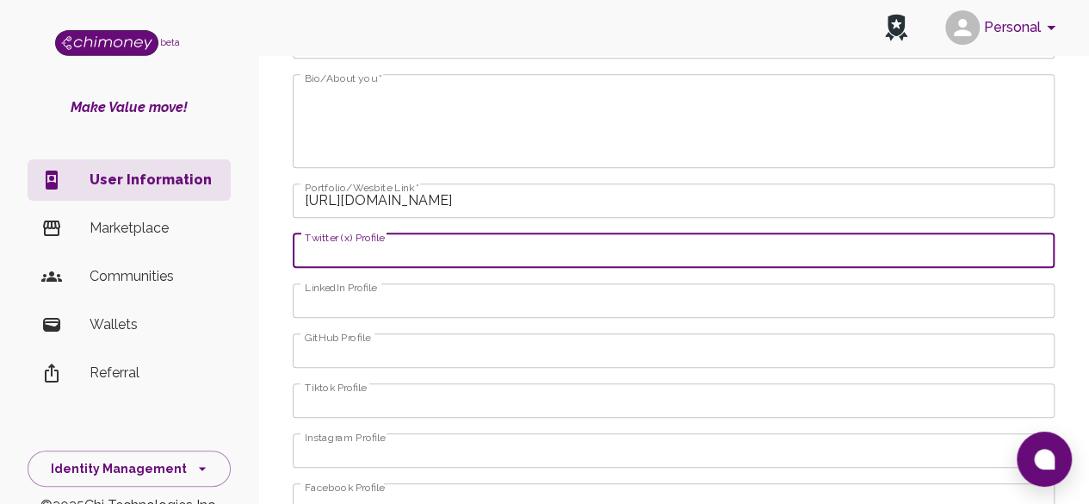
click at [944, 240] on input "Twitter (x) Profile" at bounding box center [674, 250] width 762 height 34
type input "Samuel Nneoyi"
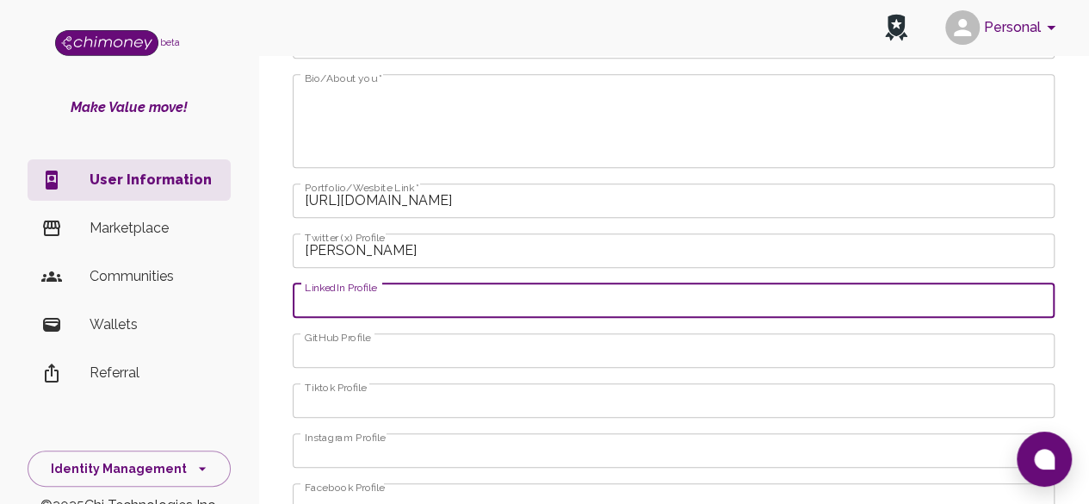
click at [470, 304] on input "LinkedIn Profile" at bounding box center [674, 300] width 762 height 34
type input "www.linkedin.com/in/samuelnneoyi"
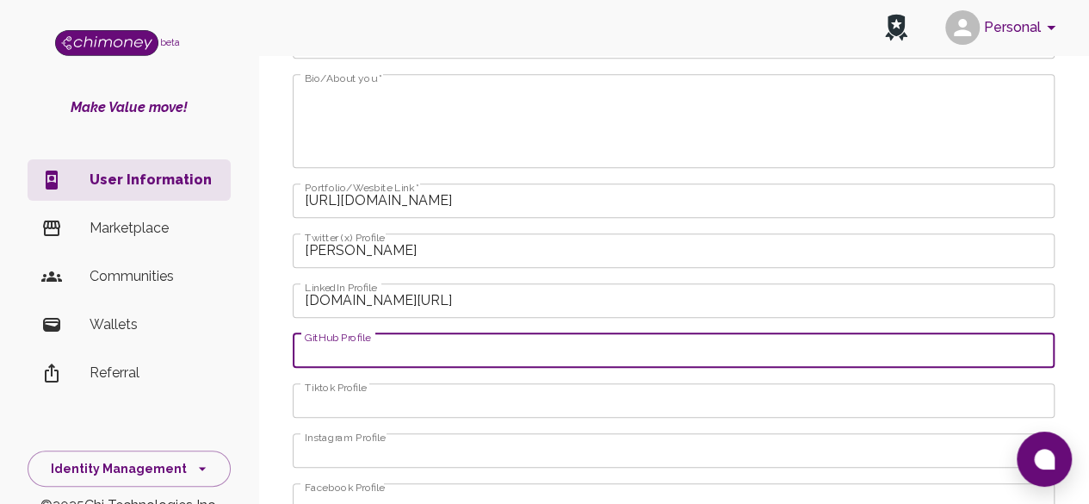
click at [447, 350] on input "GitHub Profile" at bounding box center [674, 350] width 762 height 34
type input "Samuel Nneoyi"
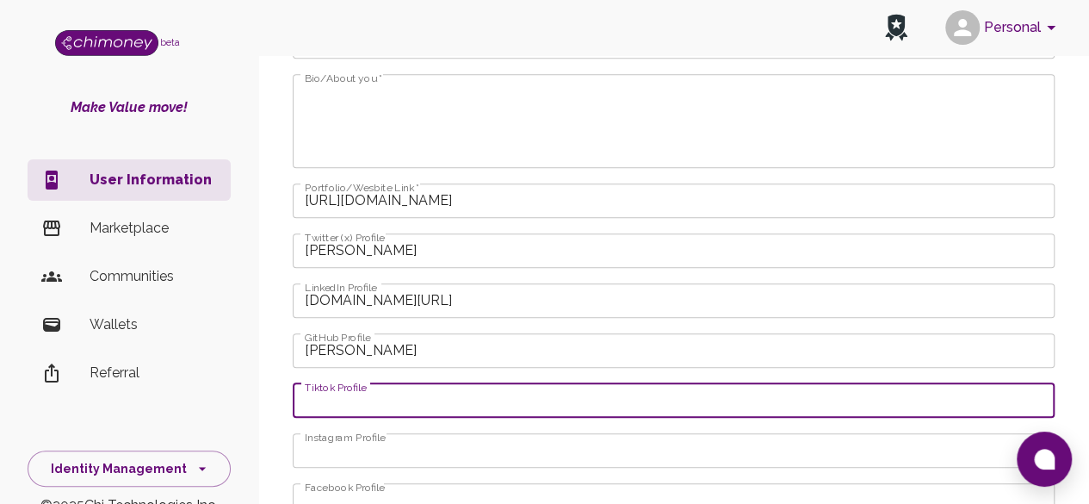
click at [436, 395] on input "Tiktok Profile" at bounding box center [674, 400] width 762 height 34
type input "www,tiktok.com/samuelnneoyi"
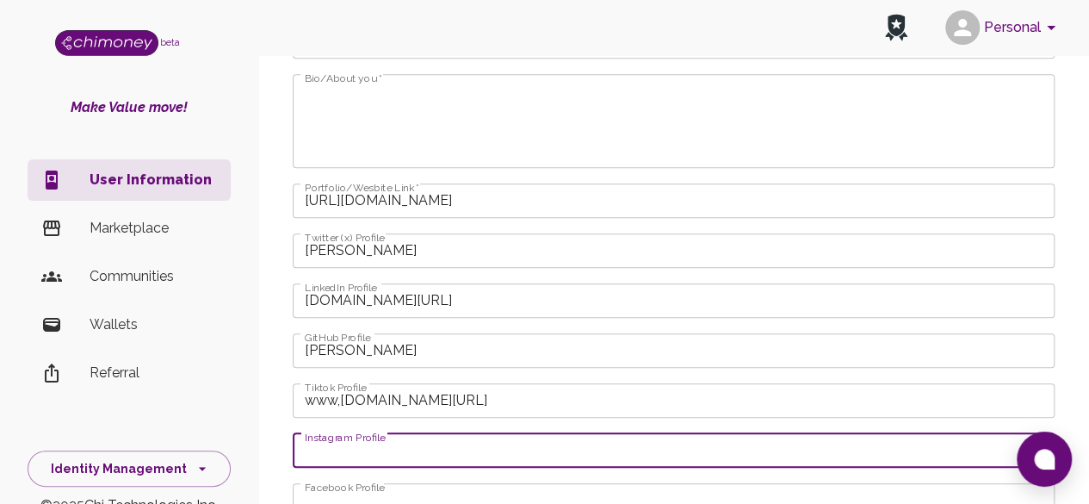
click at [426, 454] on input "Instagram Profile" at bounding box center [674, 450] width 762 height 34
type input "www.instragram.com/samuelnneoyi"
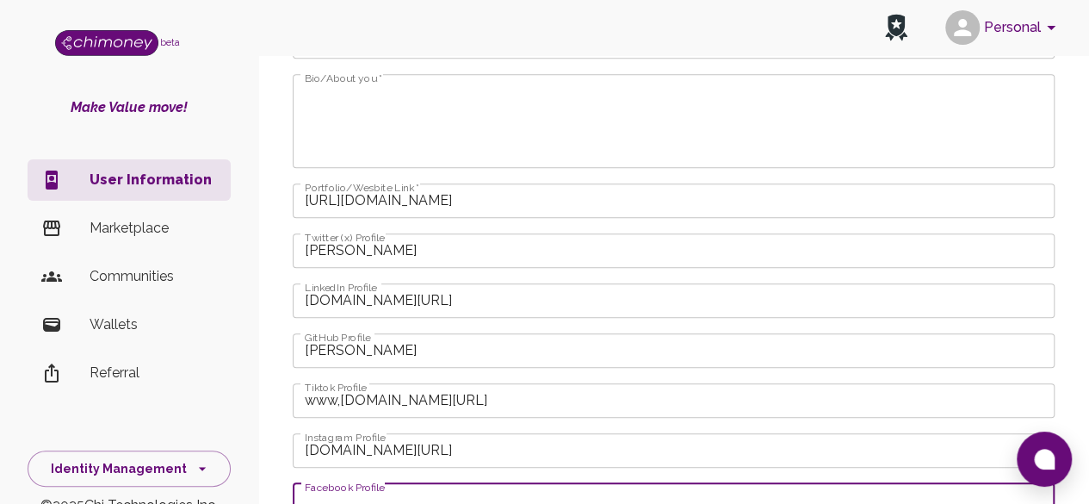
click at [415, 483] on input "Facebook Profile" at bounding box center [674, 500] width 762 height 34
type input "https://www.facebook.com/samuel.nneoyi.2025/"
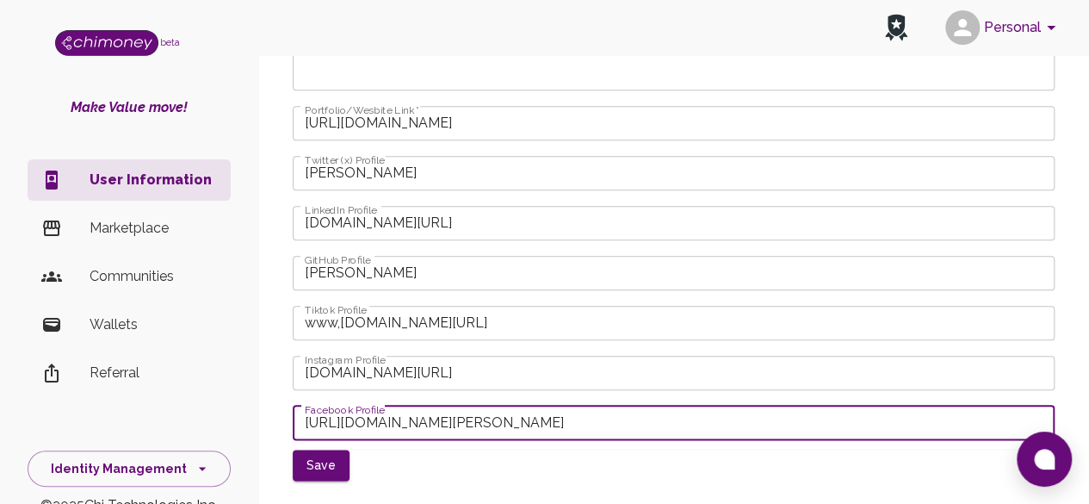
scroll to position [824, 0]
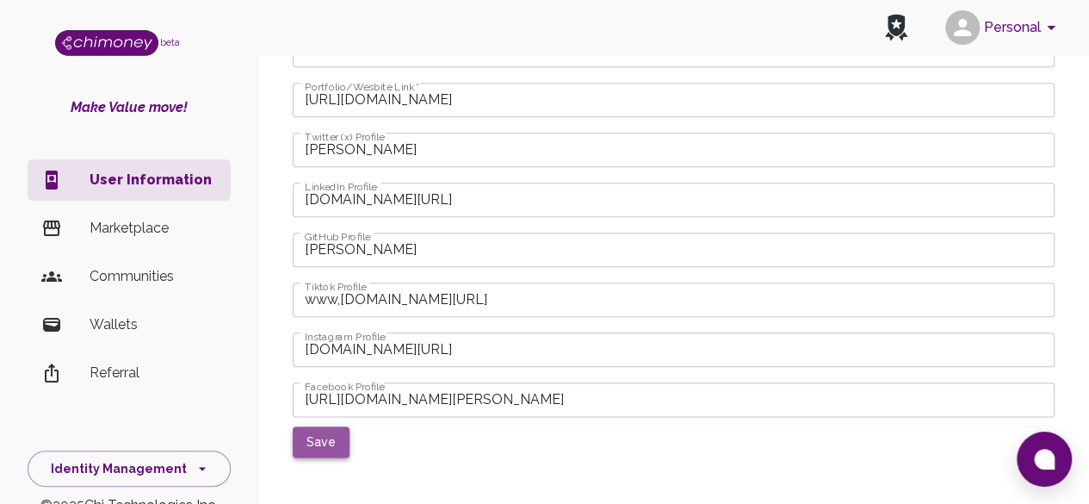
click at [331, 441] on button "Save" at bounding box center [321, 442] width 57 height 32
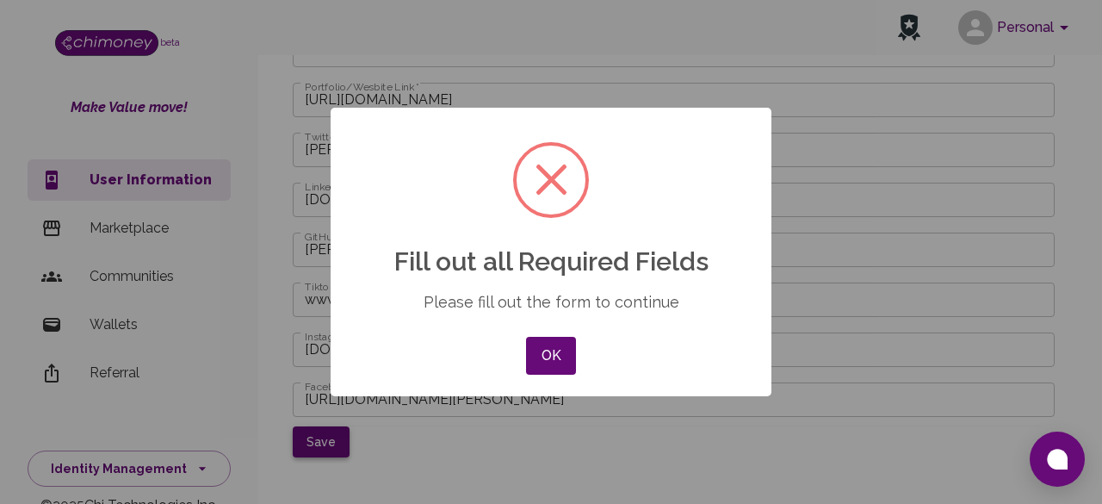
click at [331, 441] on div "× Fill out all Required Fields Please fill out the form to continue OK No Cancel" at bounding box center [551, 252] width 1102 height 504
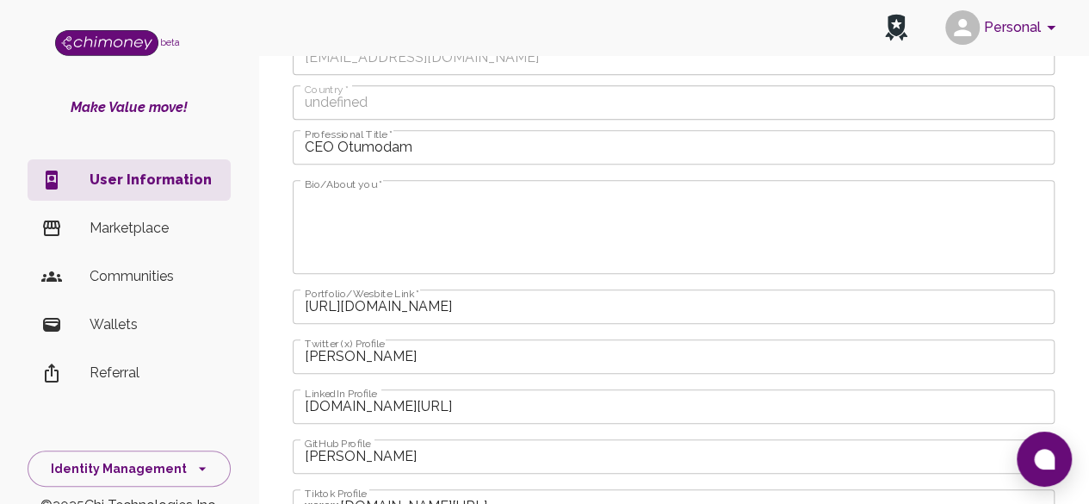
scroll to position [583, 0]
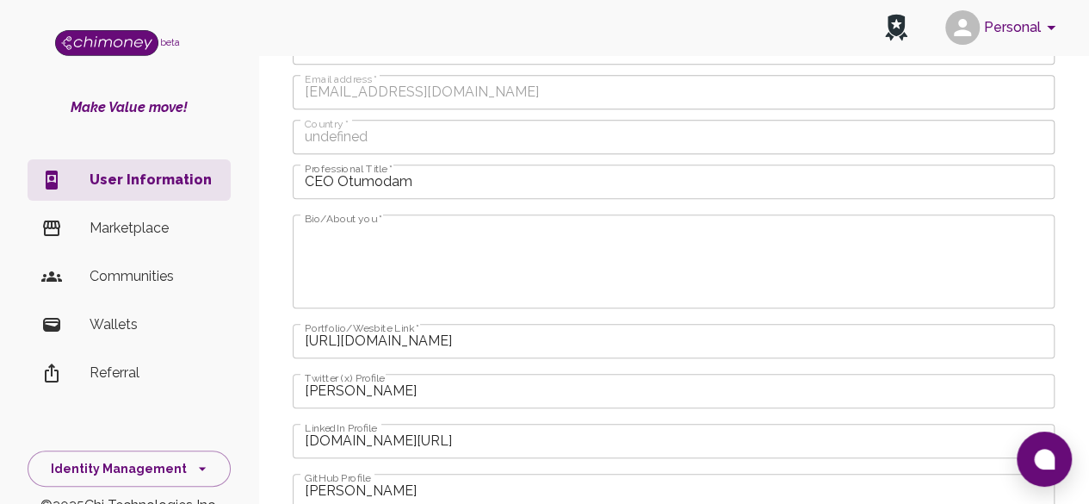
click at [554, 245] on textarea "Bio/About you   *" at bounding box center [674, 260] width 738 height 79
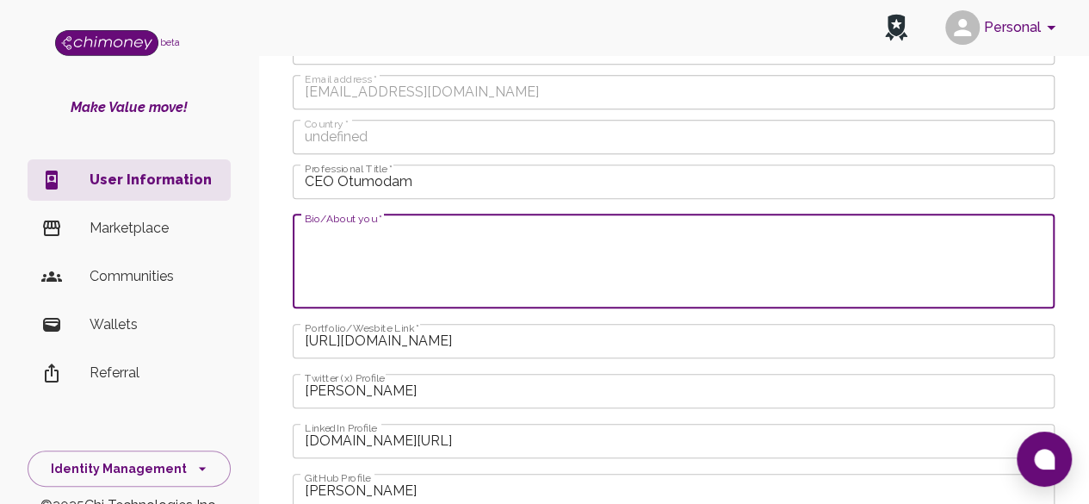
click at [467, 238] on textarea "Bio/About you   *" at bounding box center [674, 260] width 738 height 79
paste textarea "CEO @ Otumodam | Creative Designer | Digital Branding Expert | Brand Developmen…"
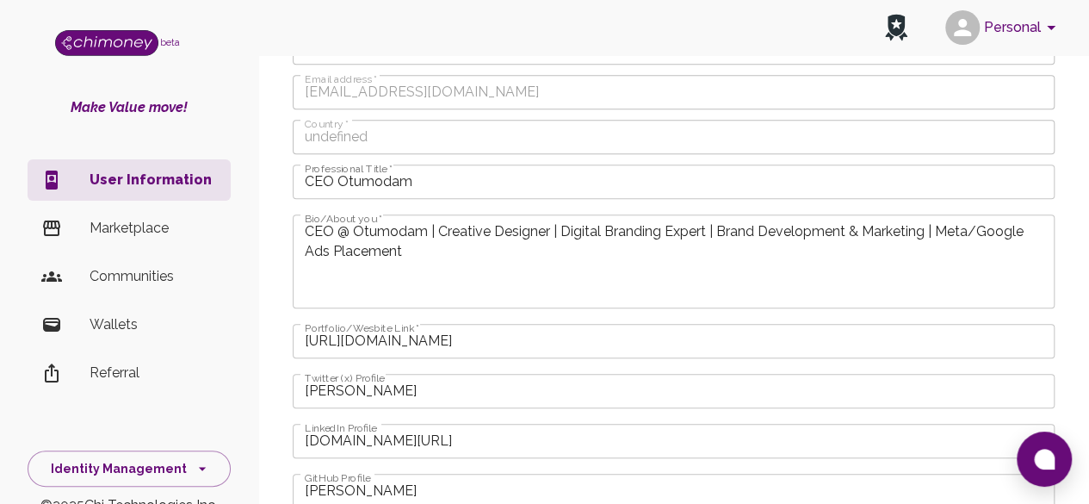
click at [396, 306] on div "CEO @ Otumodam | Creative Designer | Digital Branding Expert | Brand Developmen…" at bounding box center [674, 261] width 762 height 94
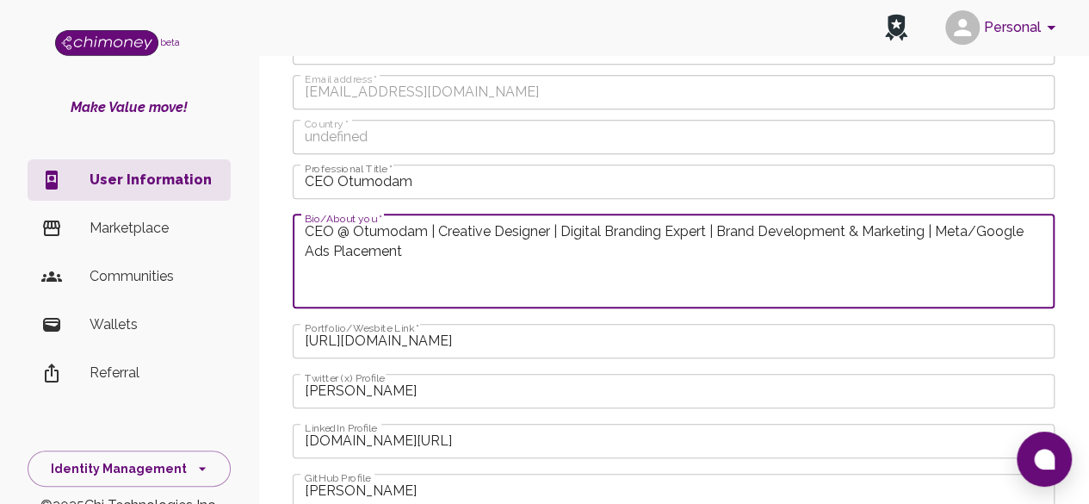
paste textarea "CEO @ Otumodam | Creative Designer | Digital Branding Expert | Brand Developmen…"
click at [353, 292] on textarea "CEO @ Otumodam | Creative Designer | Digital Branding Expert | Brand Developmen…" at bounding box center [674, 260] width 738 height 79
paste textarea "I’m Samuel, a Creative Designer and Digital Marketing Specialist with over prov…"
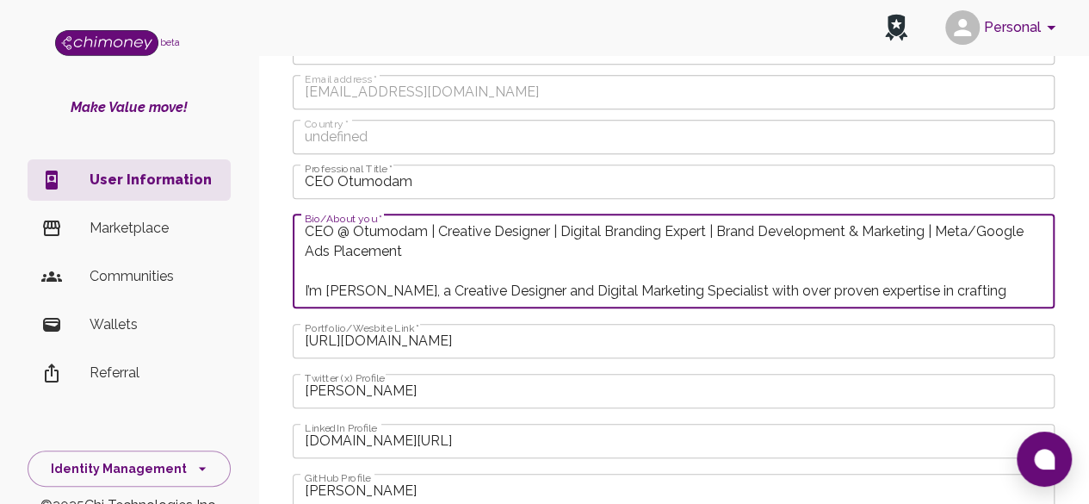
scroll to position [58, 0]
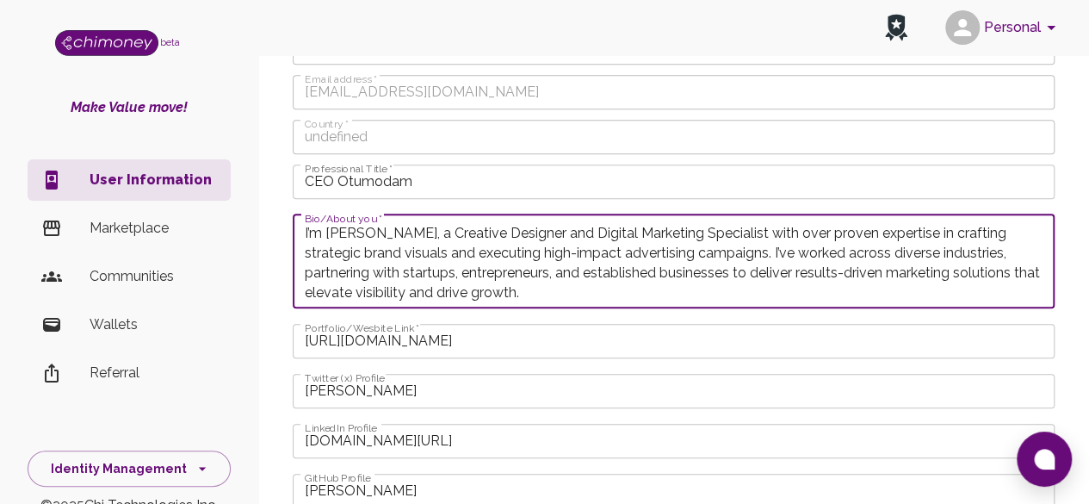
type textarea "CEO @ Otumodam | Creative Designer | Digital Branding Expert | Brand Developmen…"
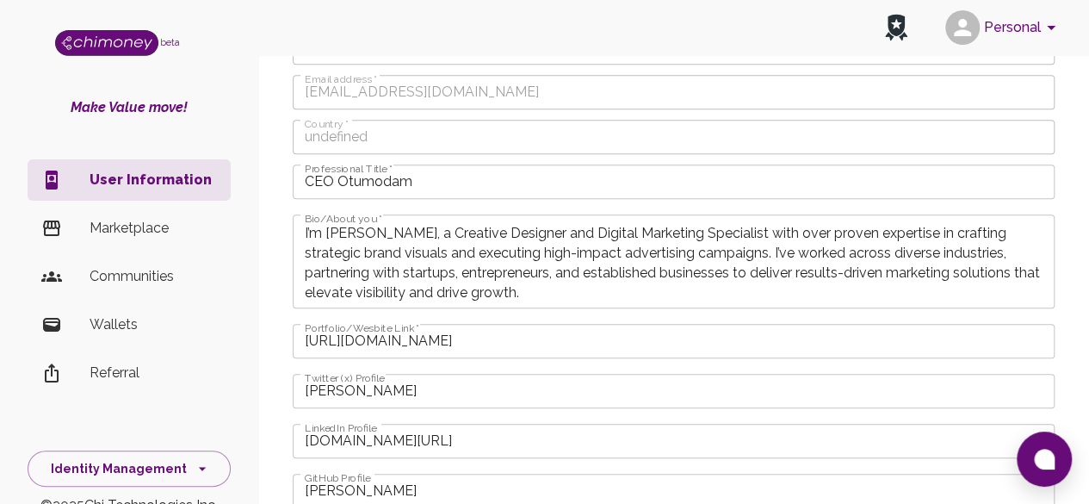
click at [1066, 124] on div "Personal & Payment Profile An Interledger Wallet Address is a unique ID for you…" at bounding box center [673, 103] width 803 height 1259
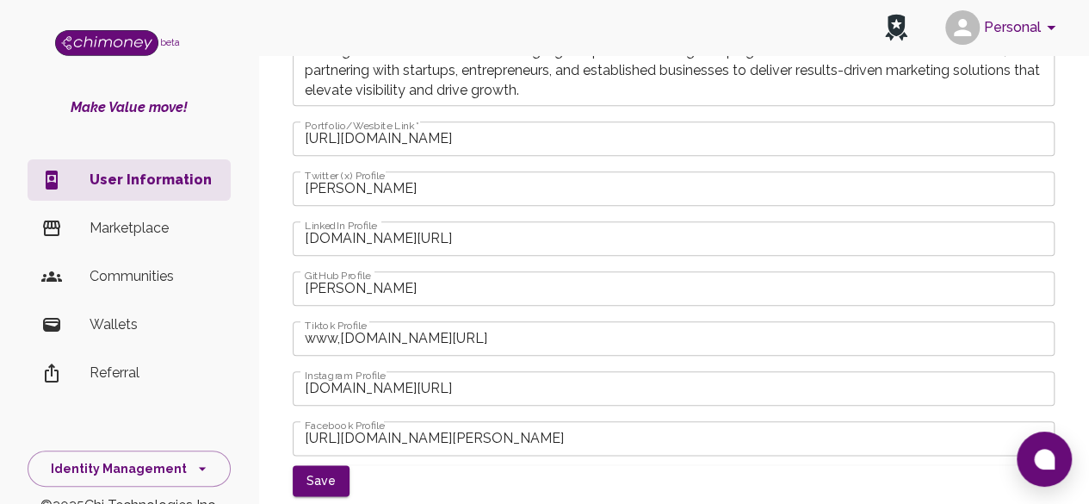
scroll to position [824, 0]
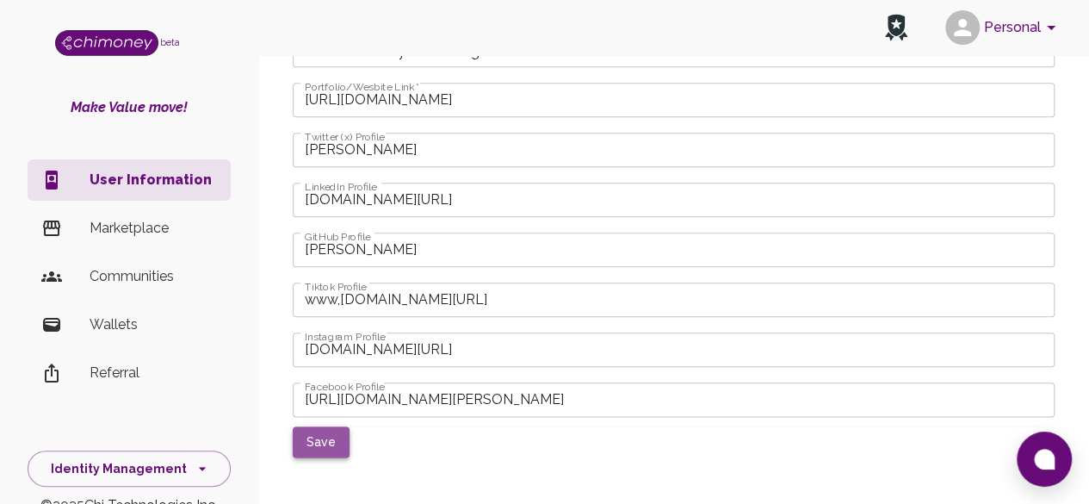
click at [322, 441] on button "Save" at bounding box center [321, 442] width 57 height 32
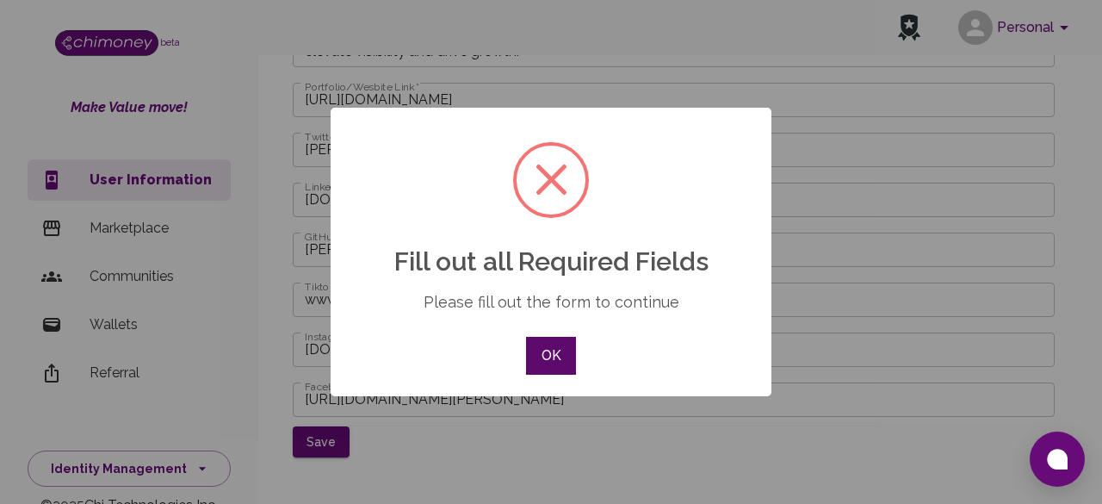
click at [569, 347] on button "OK" at bounding box center [551, 356] width 50 height 38
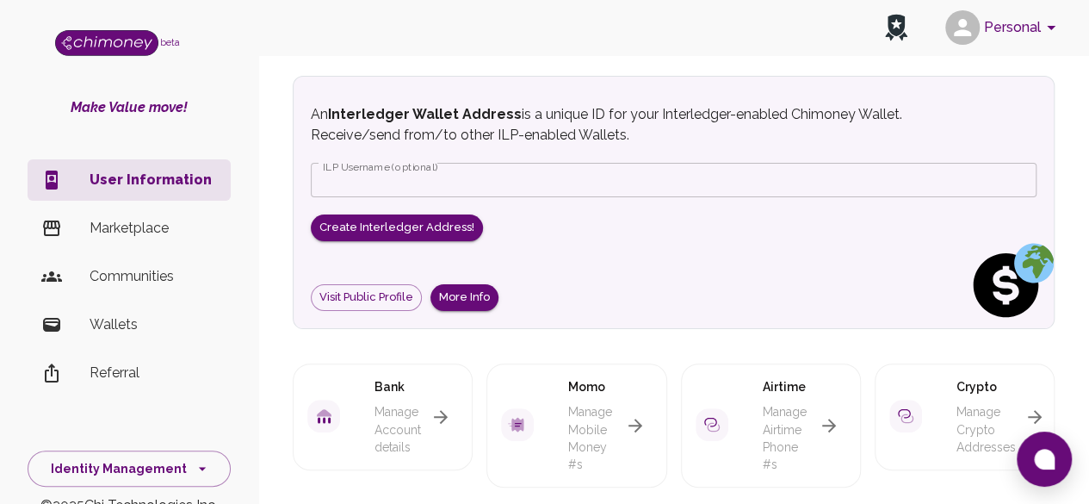
scroll to position [0, 0]
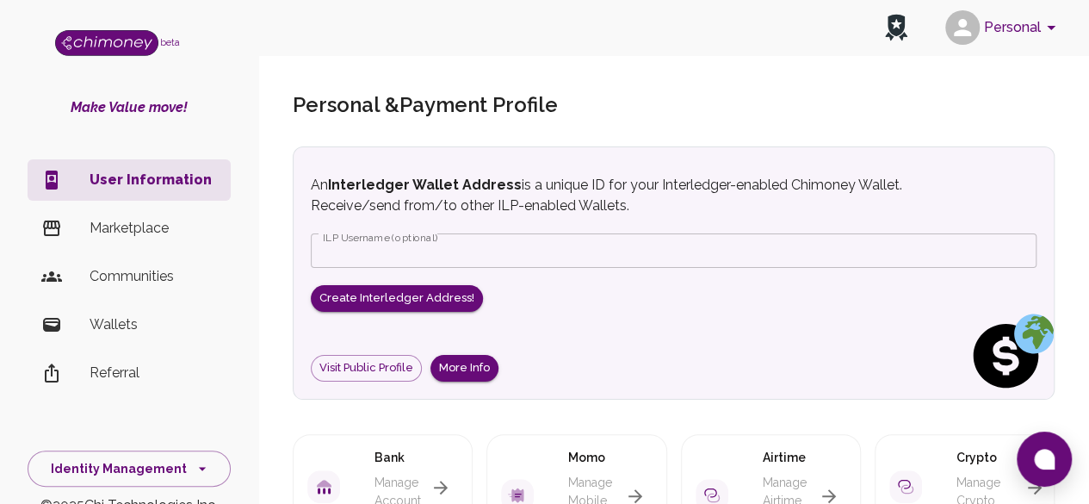
click at [894, 28] on icon at bounding box center [896, 28] width 22 height 28
drag, startPoint x: 894, startPoint y: 28, endPoint x: 918, endPoint y: 70, distance: 47.8
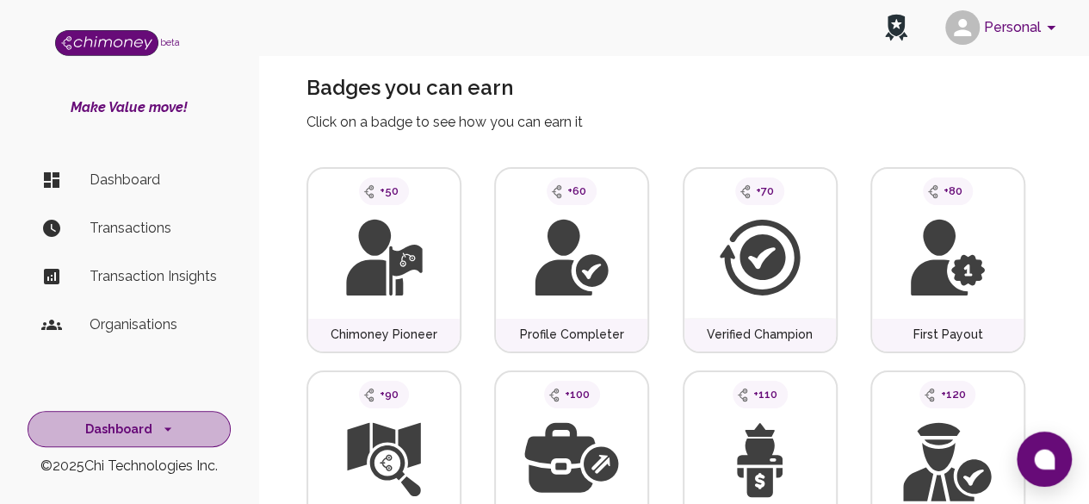
click at [212, 442] on button "Dashboard" at bounding box center [129, 429] width 203 height 37
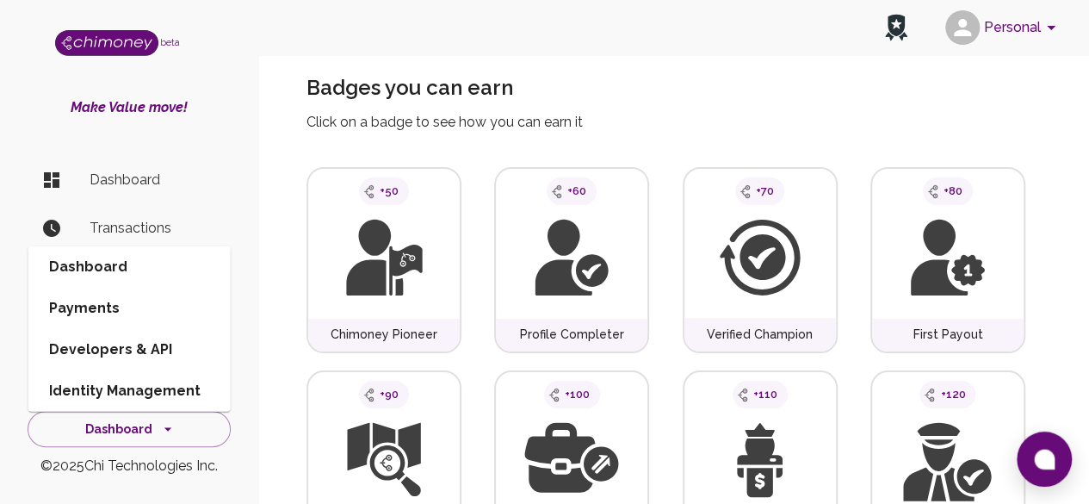
drag, startPoint x: 212, startPoint y: 442, endPoint x: 0, endPoint y: 77, distance: 422.8
click at [0, 77] on div "beta Make Value move! Dashboard Transactions Transaction Insights Organisations…" at bounding box center [129, 252] width 258 height 504
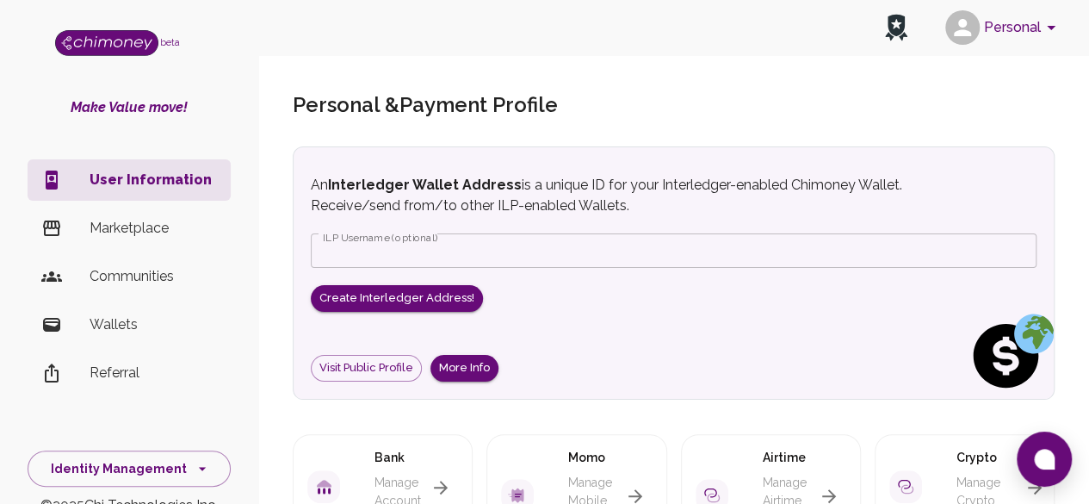
click at [126, 304] on li "Wallets" at bounding box center [129, 324] width 203 height 41
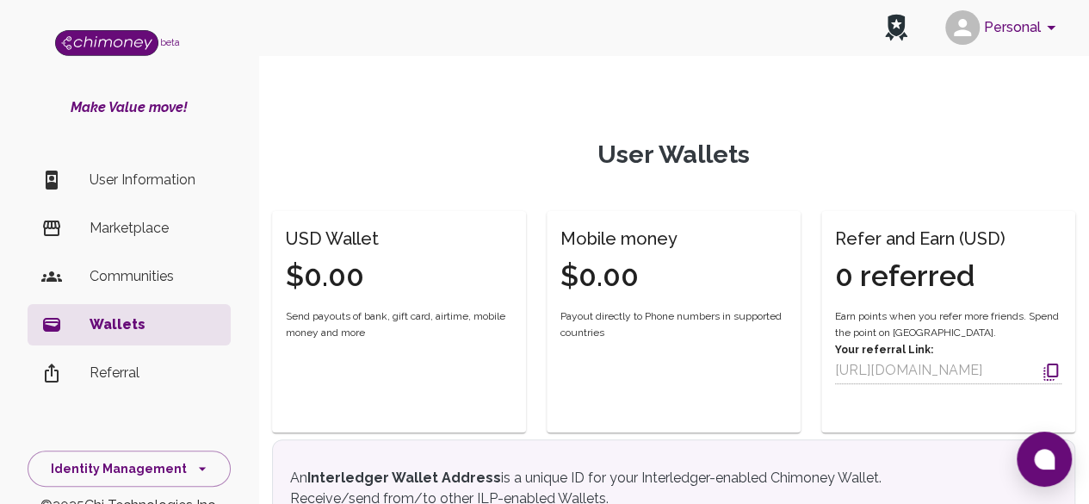
click at [345, 272] on h4 "$0.00" at bounding box center [332, 276] width 93 height 36
click at [420, 316] on span "Send payouts of bank, gift card, airtime, mobile money and more" at bounding box center [399, 325] width 226 height 34
click at [510, 299] on div "USD Wallet $0.00 Send payouts of bank, gift card, airtime, mobile money and more" at bounding box center [399, 301] width 254 height 180
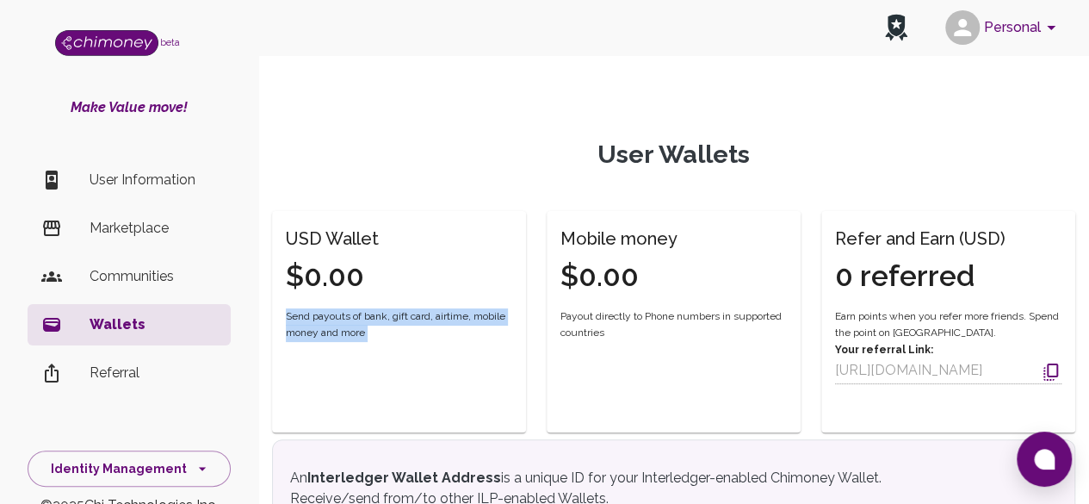
click at [510, 299] on div "USD Wallet $0.00 Send payouts of bank, gift card, airtime, mobile money and more" at bounding box center [399, 301] width 254 height 180
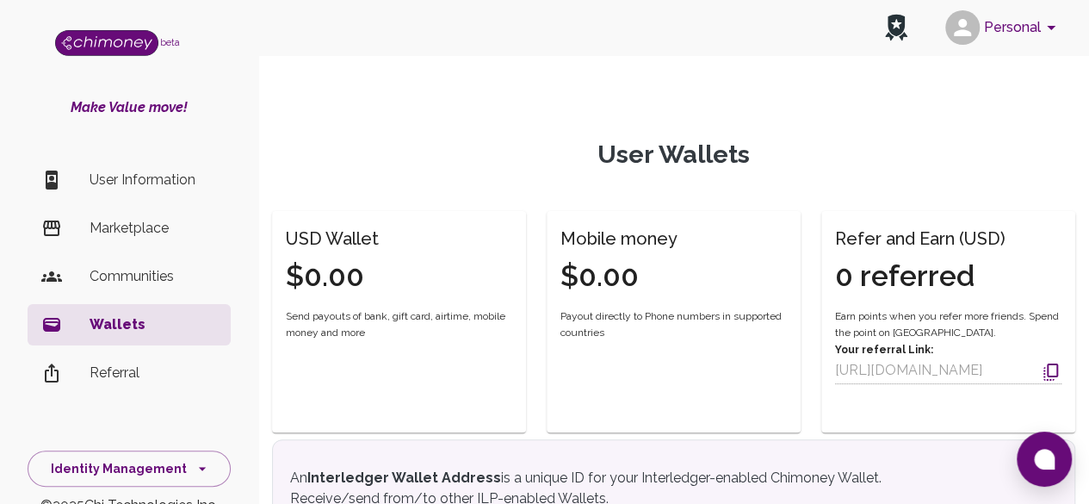
click at [473, 282] on div "USD Wallet $0.00" at bounding box center [388, 249] width 247 height 90
click at [168, 182] on p "User Information" at bounding box center [153, 180] width 127 height 21
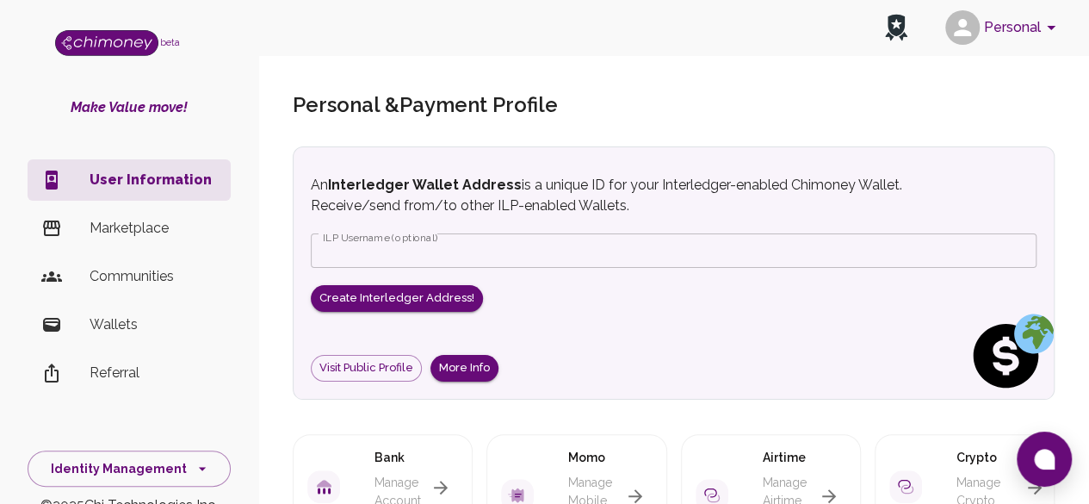
click at [449, 483] on icon "button" at bounding box center [440, 487] width 21 height 21
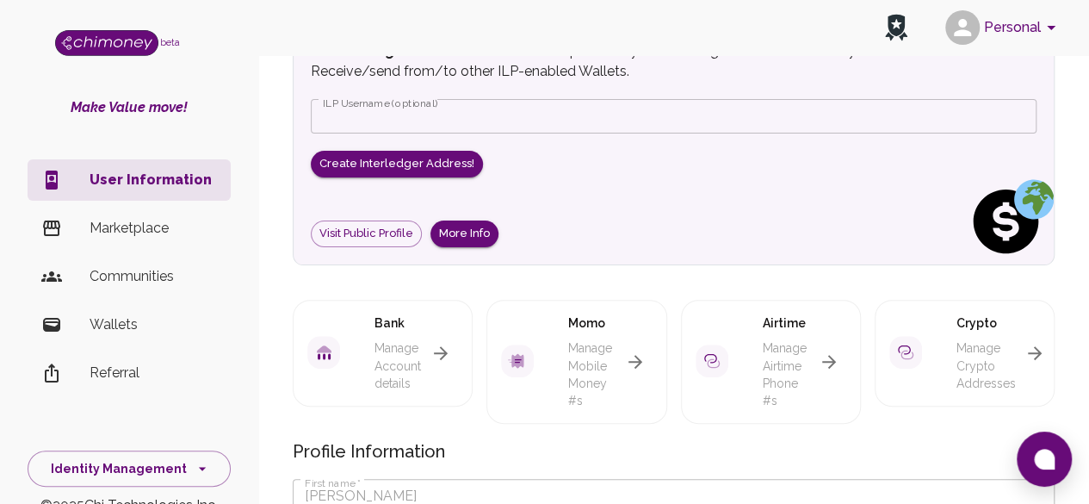
scroll to position [138, 0]
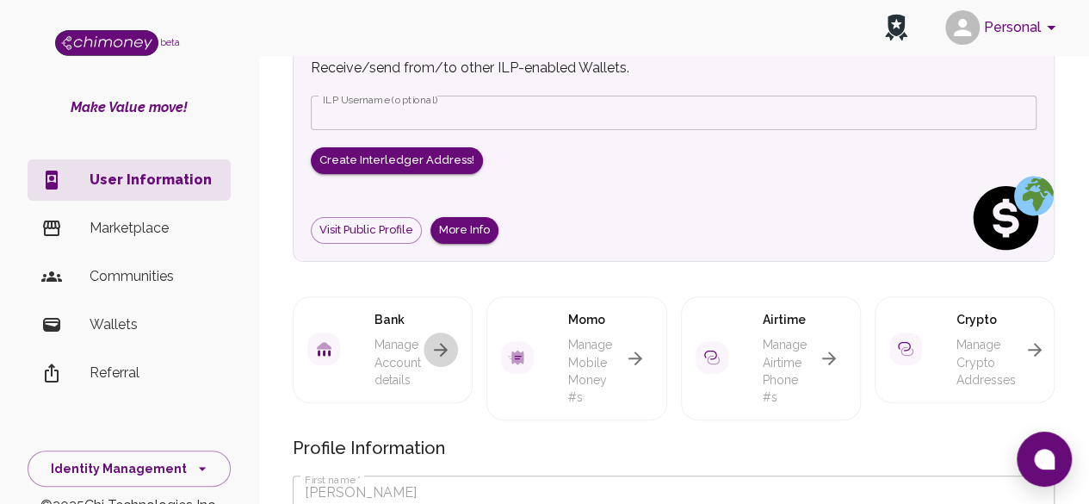
click at [444, 351] on icon "button" at bounding box center [441, 350] width 14 height 14
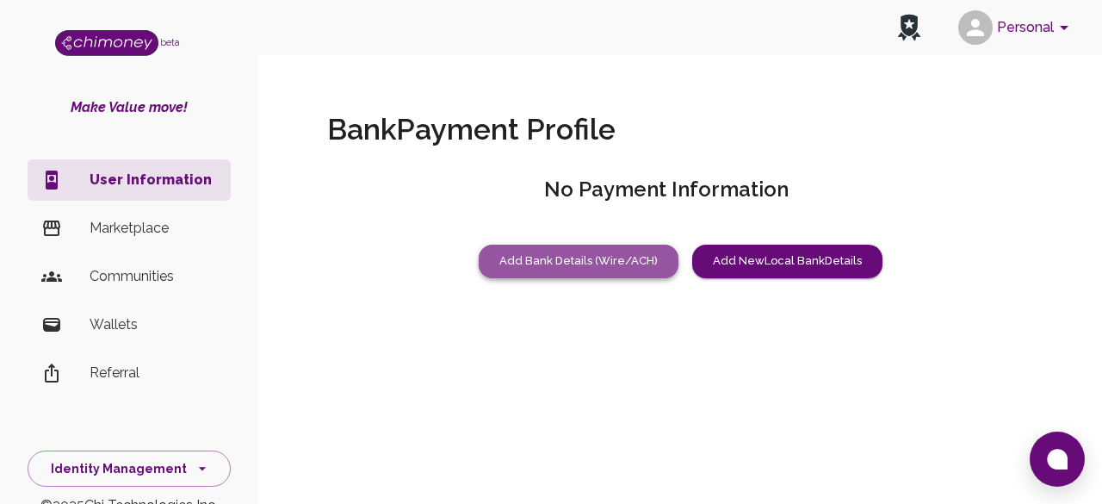
click at [603, 272] on button "Add Bank Details (Wire/ACH)" at bounding box center [579, 261] width 200 height 34
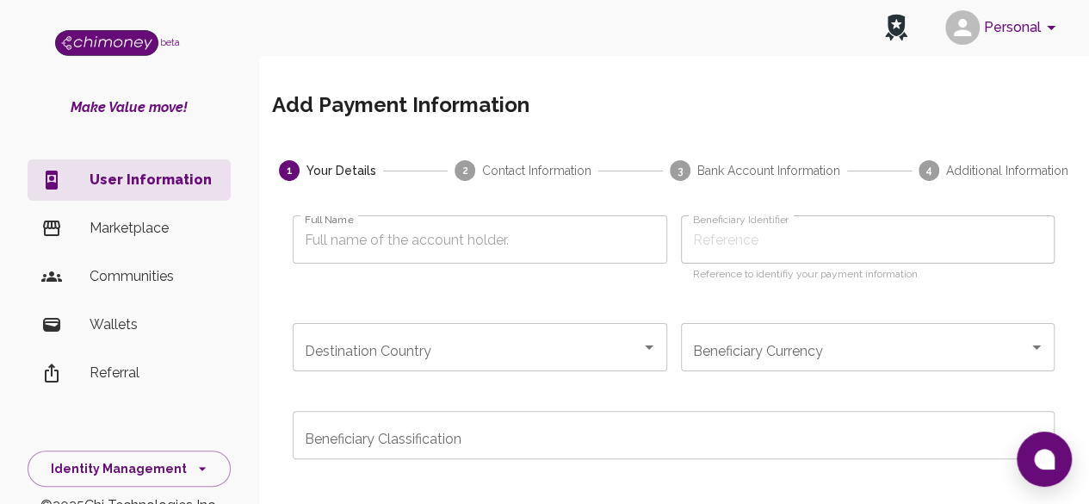
click at [157, 199] on li "User Information" at bounding box center [129, 179] width 203 height 41
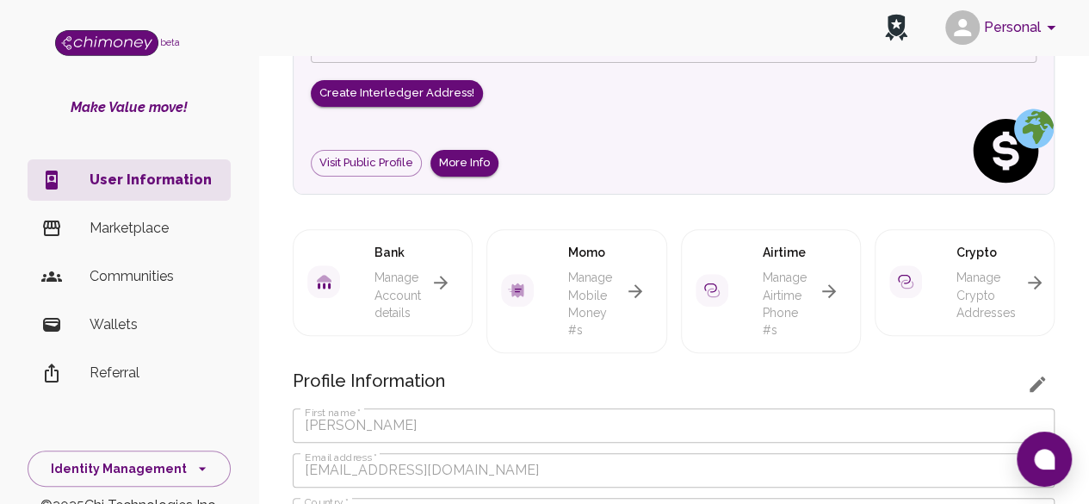
scroll to position [207, 0]
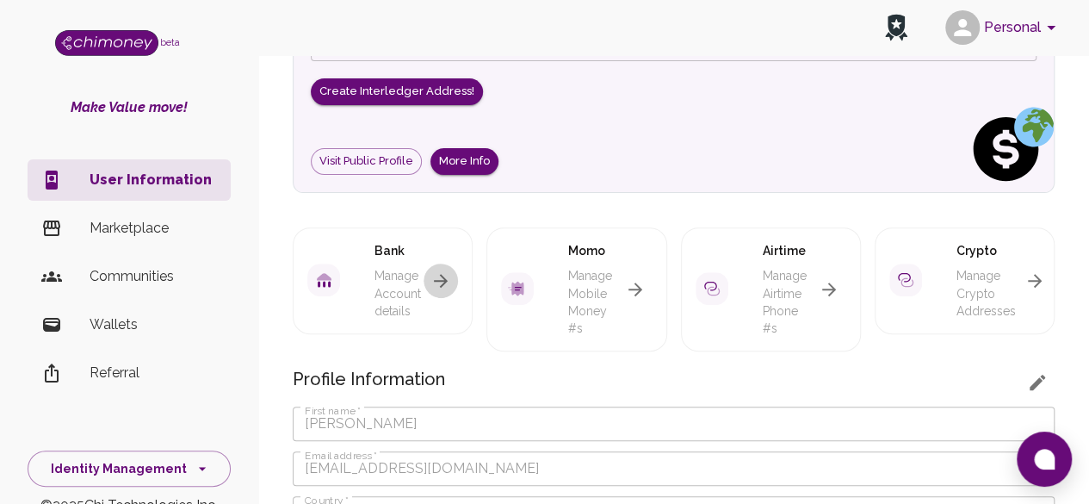
click at [440, 273] on icon "button" at bounding box center [440, 280] width 21 height 21
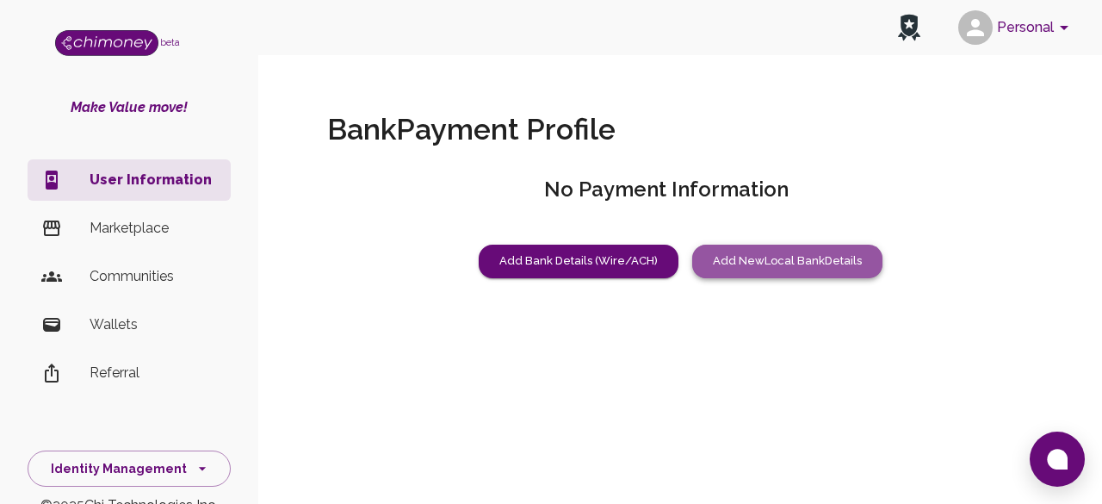
click at [801, 256] on button "Add New Local Bank Details" at bounding box center [787, 261] width 190 height 34
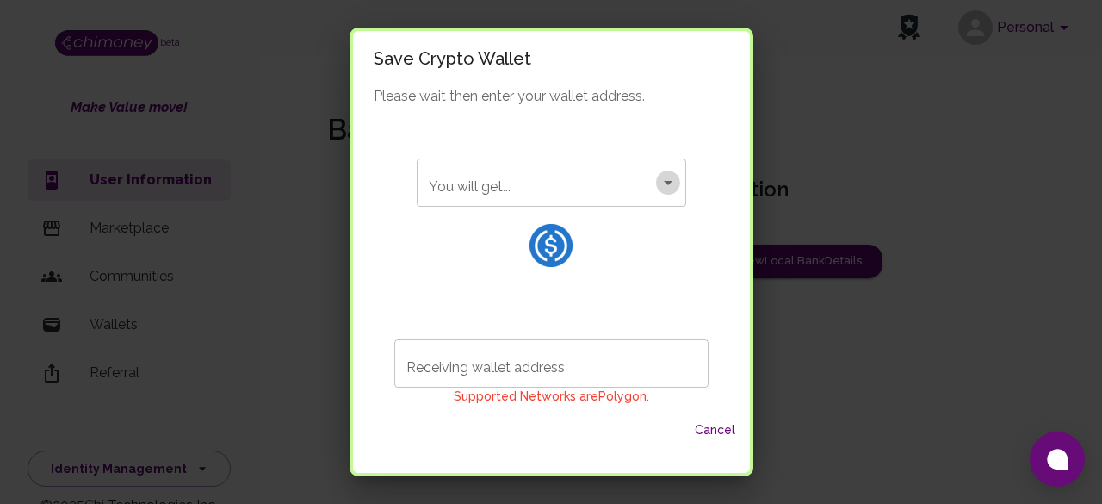
click at [659, 179] on icon "Open" at bounding box center [668, 182] width 21 height 21
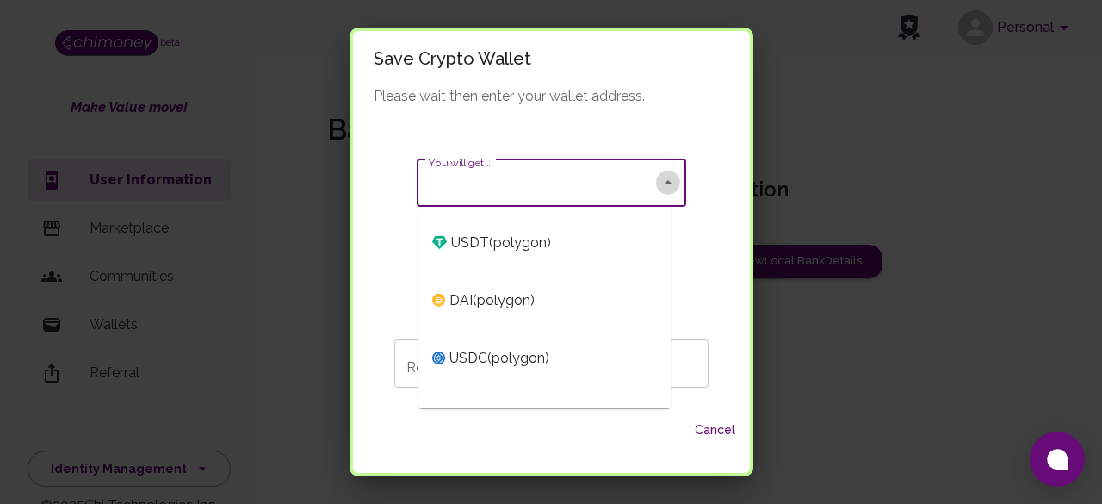
click at [659, 179] on icon "Close" at bounding box center [668, 182] width 21 height 21
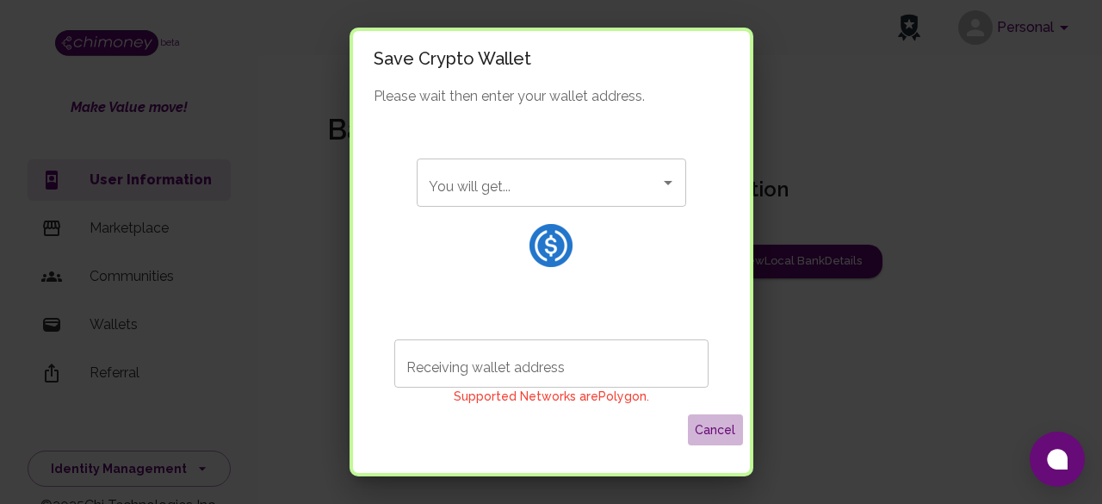
click at [714, 428] on button "Cancel" at bounding box center [715, 430] width 55 height 32
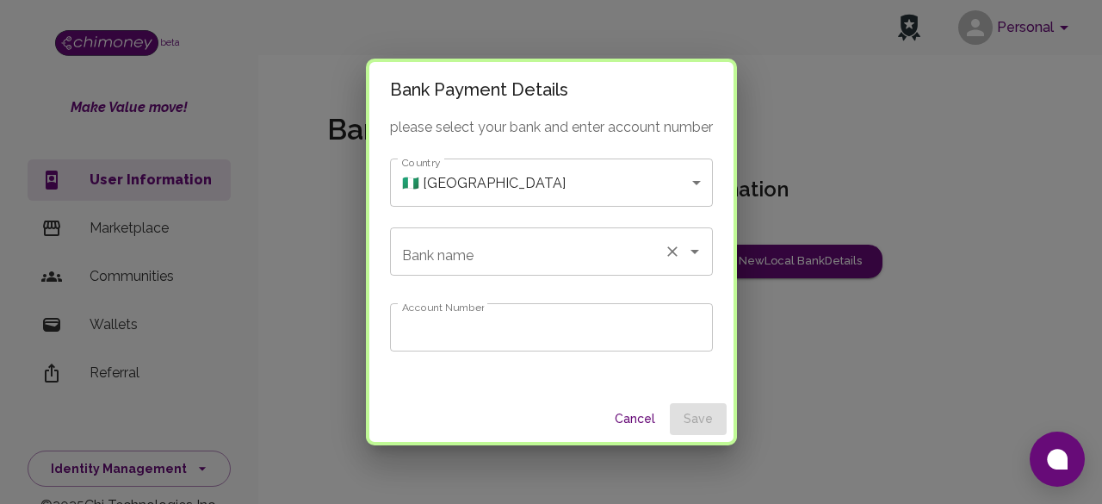
click at [646, 249] on input "Bank name" at bounding box center [527, 251] width 259 height 33
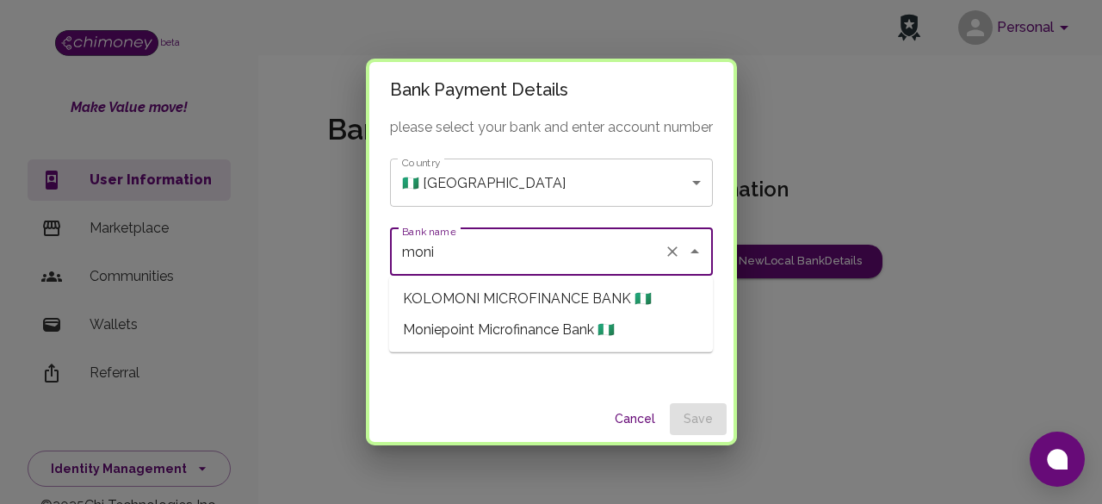
click at [642, 345] on ul "KOLOMONI MICROFINANCE BANK 🇳🇬 Moniepoint Microfinance Bank 🇳🇬" at bounding box center [551, 314] width 324 height 76
click at [639, 341] on li "Moniepoint Microfinance Bank 🇳🇬" at bounding box center [551, 329] width 324 height 31
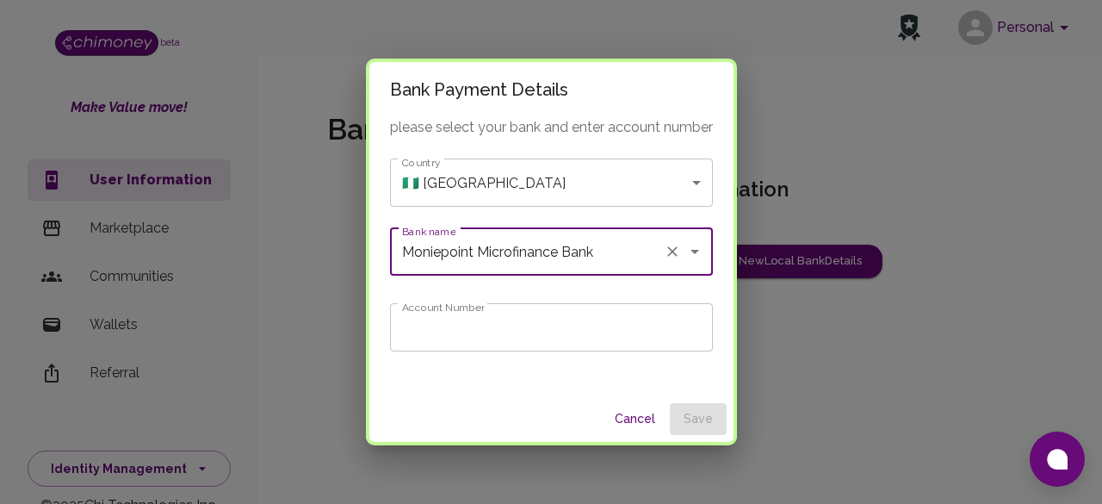
type input "Moniepoint Microfinance Bank"
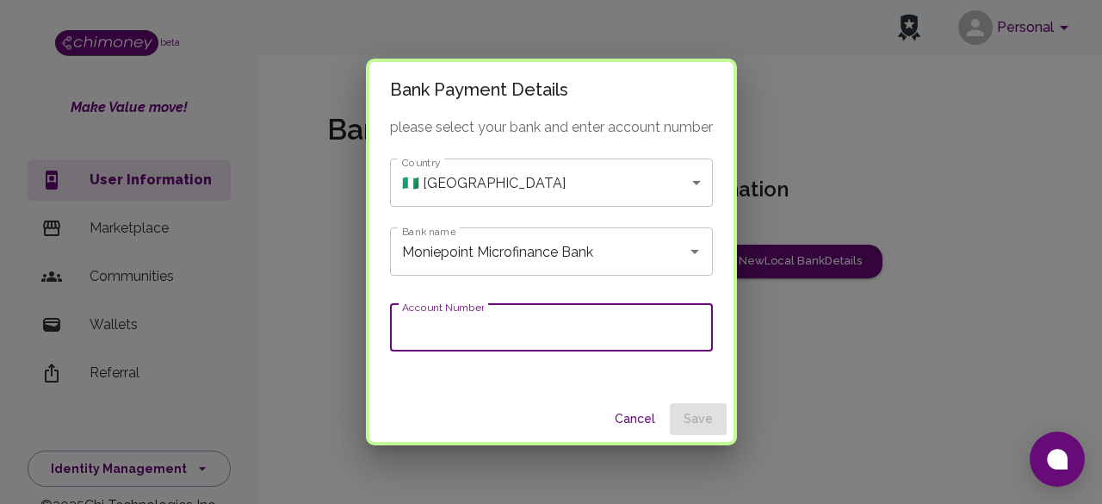
click at [637, 341] on input "Account Number" at bounding box center [551, 327] width 323 height 48
type input "9064803118"
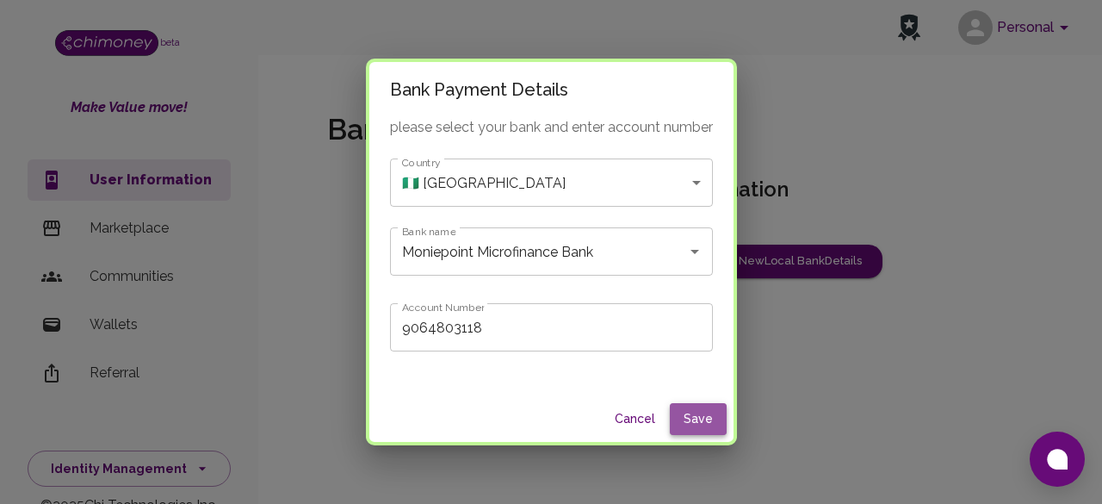
click at [684, 417] on button "Save" at bounding box center [698, 419] width 57 height 32
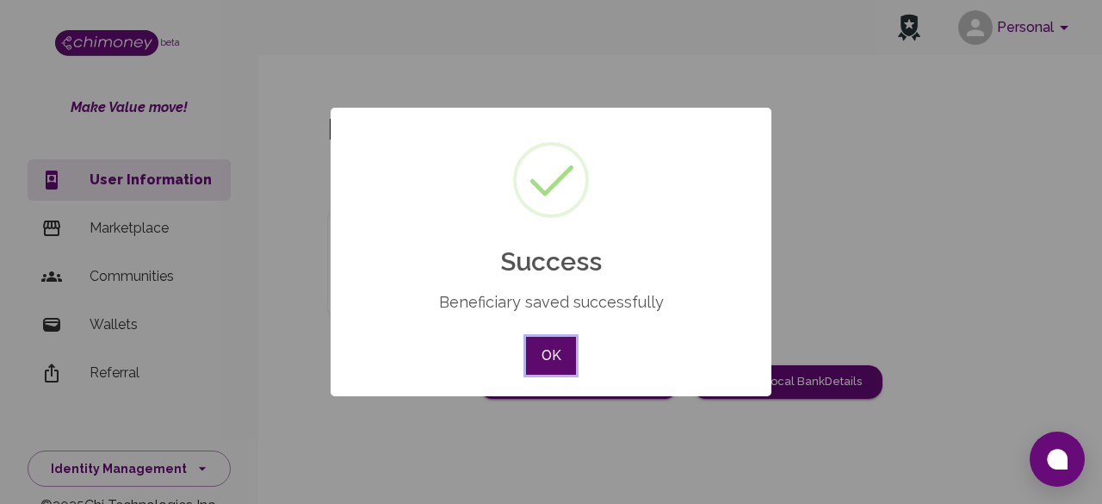
click at [547, 361] on button "OK" at bounding box center [551, 356] width 50 height 38
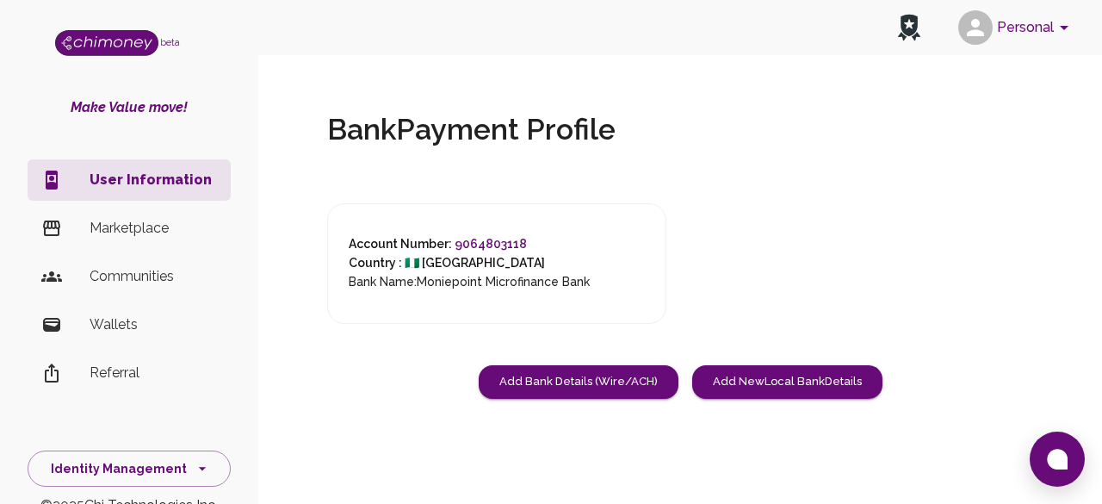
click at [485, 283] on h6 "Bank Name: Moniepoint Microfinance Bank" at bounding box center [469, 282] width 241 height 19
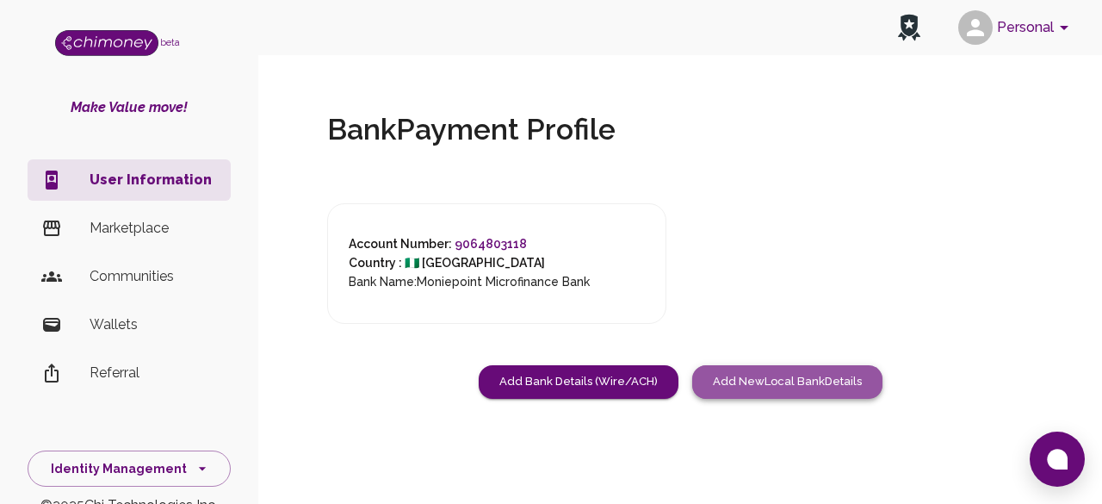
click at [702, 373] on button "Add New Local Bank Details" at bounding box center [787, 382] width 190 height 34
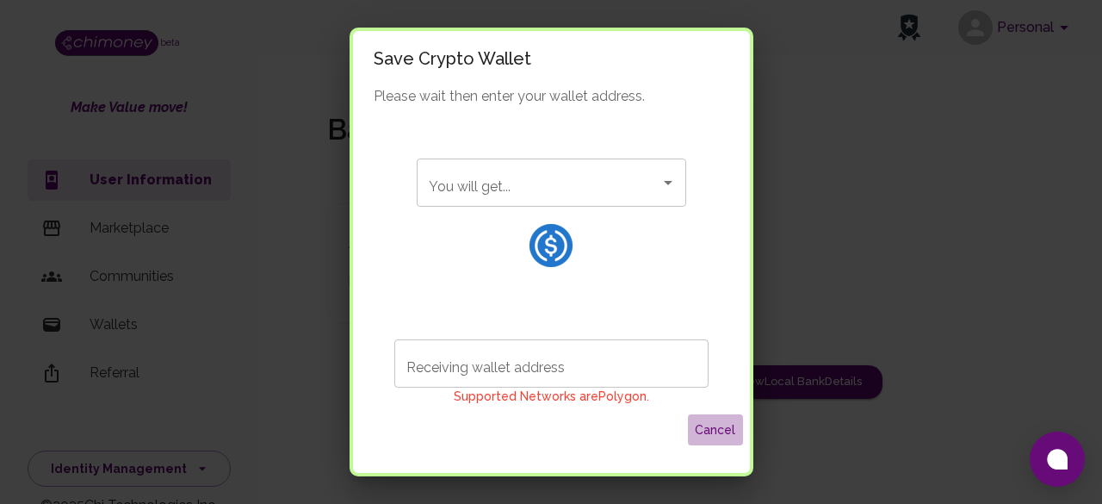
click at [703, 430] on button "Cancel" at bounding box center [715, 430] width 55 height 32
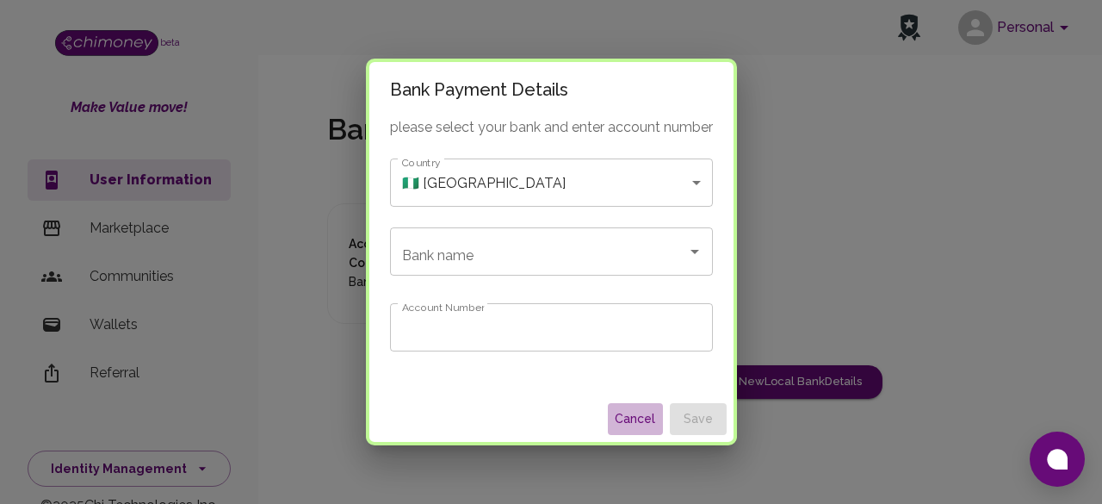
click at [639, 407] on button "Cancel" at bounding box center [635, 419] width 55 height 32
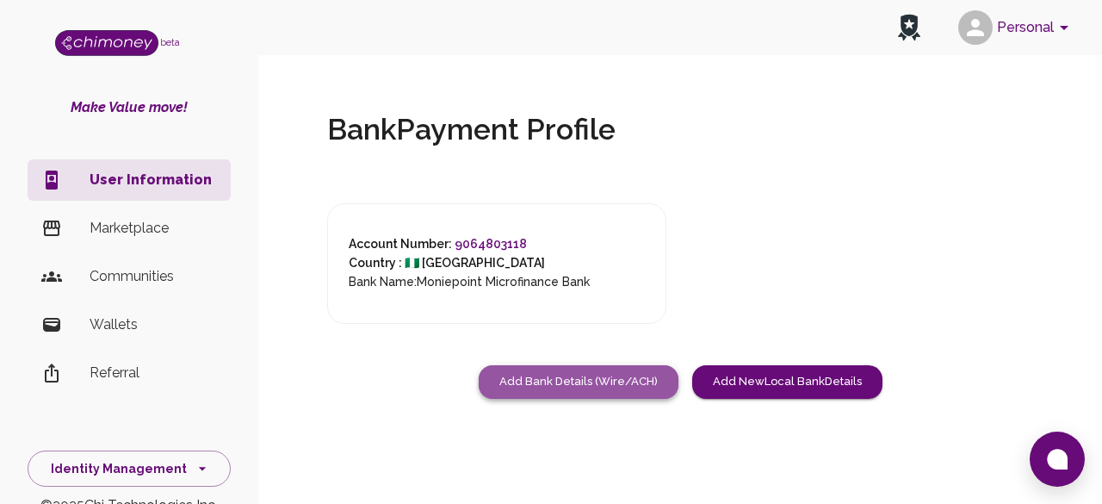
click at [586, 385] on button "Add Bank Details (Wire/ACH)" at bounding box center [579, 382] width 200 height 34
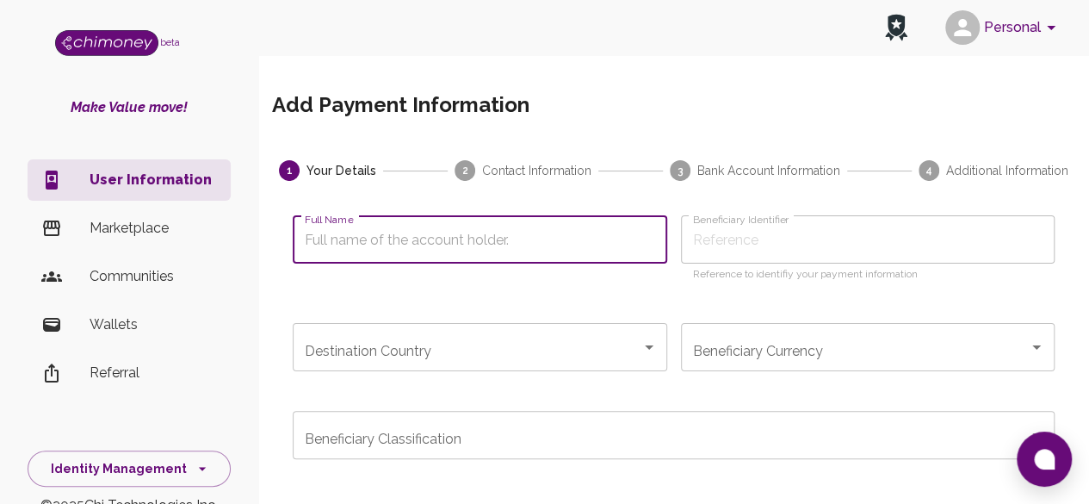
click at [637, 233] on input "Full Name" at bounding box center [480, 239] width 374 height 48
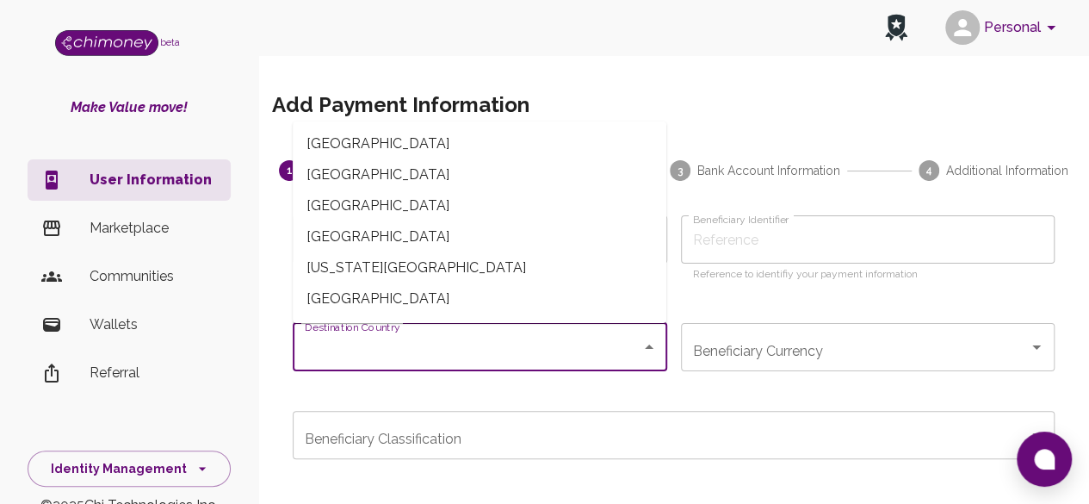
click at [624, 348] on input "Destination Country" at bounding box center [466, 347] width 333 height 33
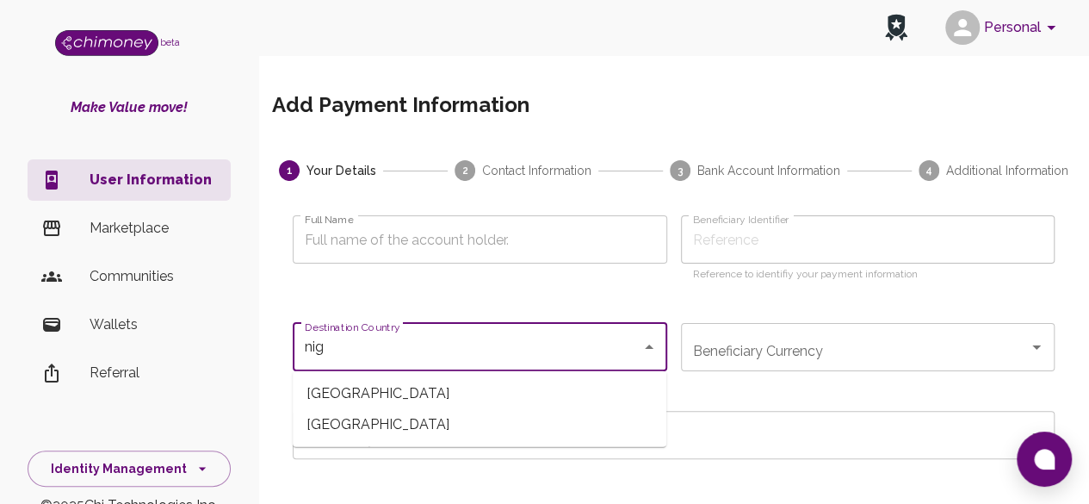
click at [558, 430] on span "[GEOGRAPHIC_DATA]" at bounding box center [480, 424] width 374 height 31
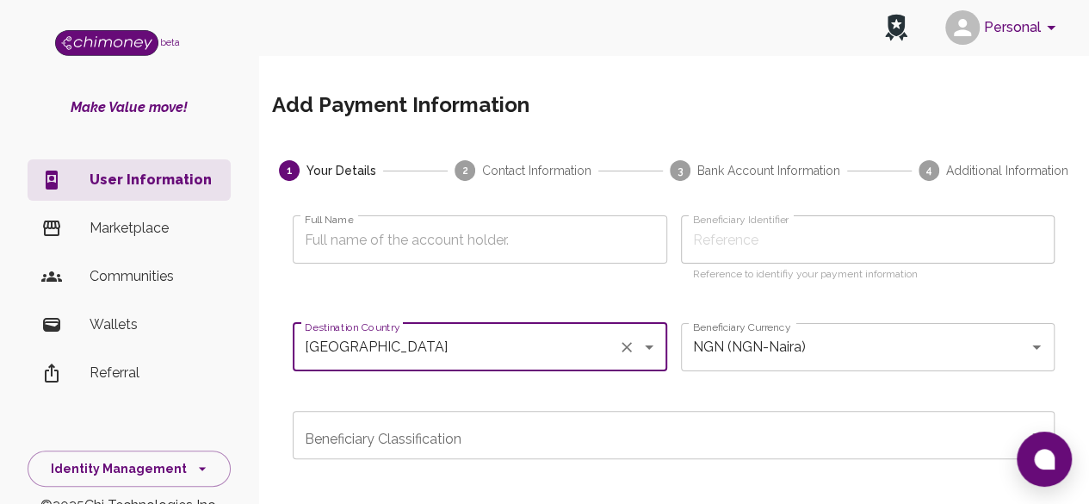
click at [931, 416] on div "Beneficiary Classification" at bounding box center [674, 435] width 762 height 48
type input "[GEOGRAPHIC_DATA]"
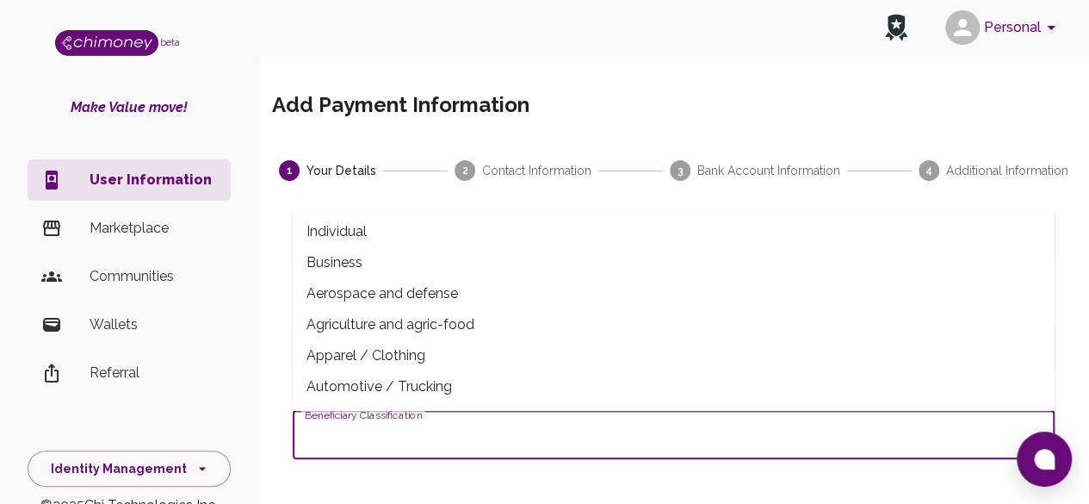
click at [931, 416] on div "Beneficiary Classification" at bounding box center [674, 435] width 762 height 48
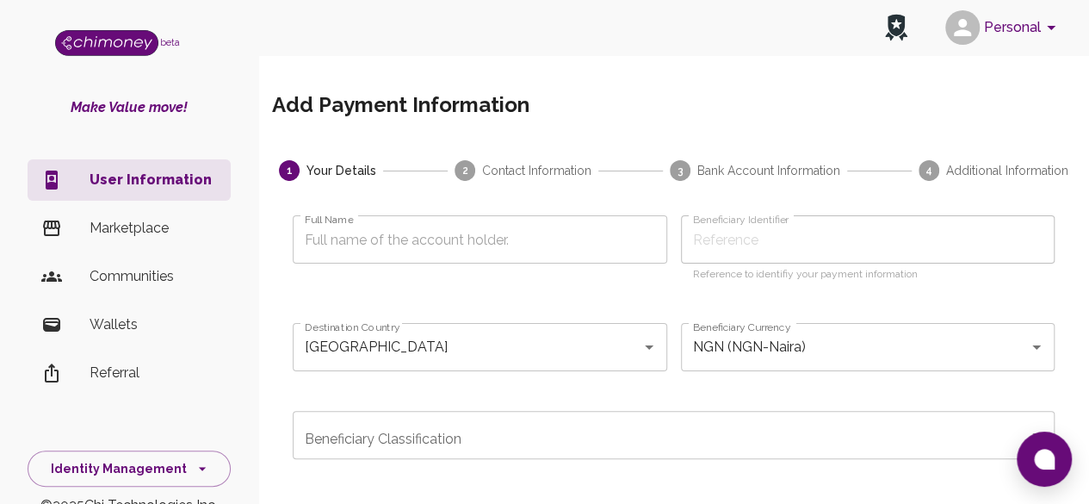
click at [880, 78] on div "Add Payment Information 1 Your Details 2 Contact Information 3 Bank Account Inf…" at bounding box center [673, 410] width 803 height 707
click at [189, 181] on p "User Information" at bounding box center [153, 180] width 127 height 21
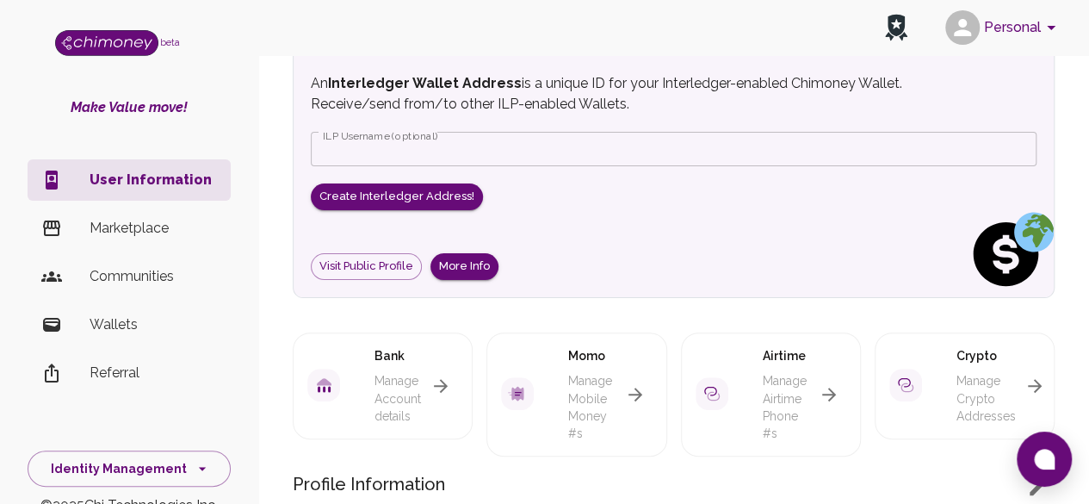
scroll to position [103, 0]
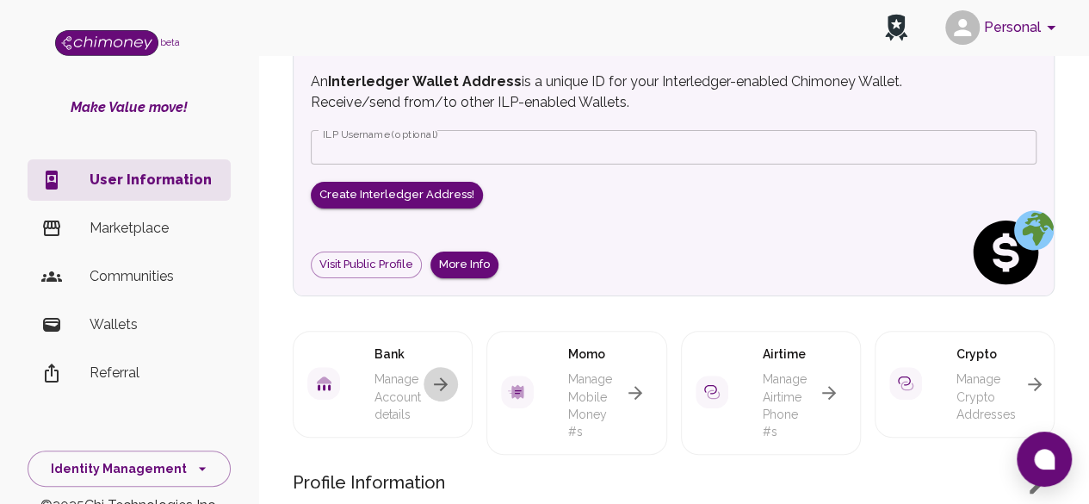
click at [447, 387] on icon "button" at bounding box center [440, 384] width 21 height 21
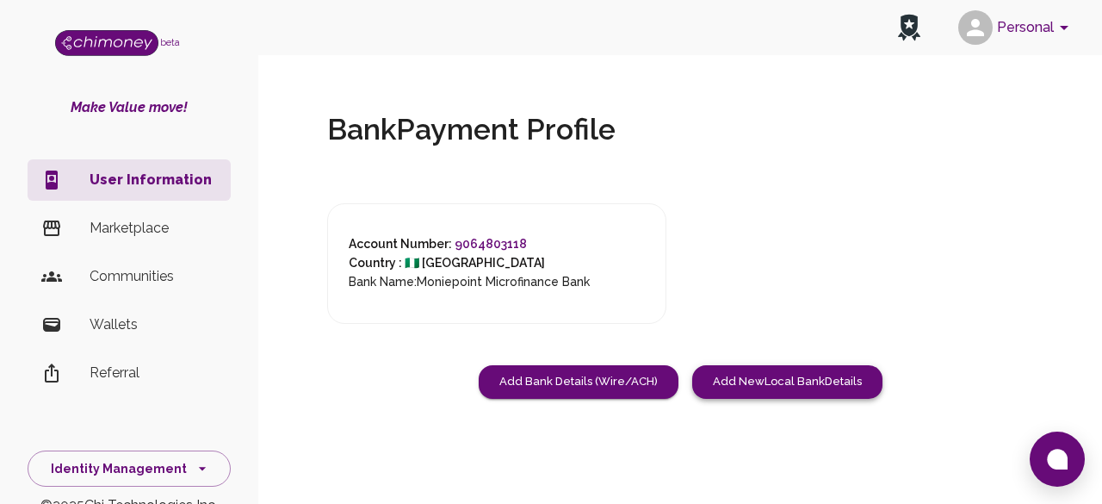
click at [757, 375] on button "Add New Local Bank Details" at bounding box center [787, 382] width 190 height 34
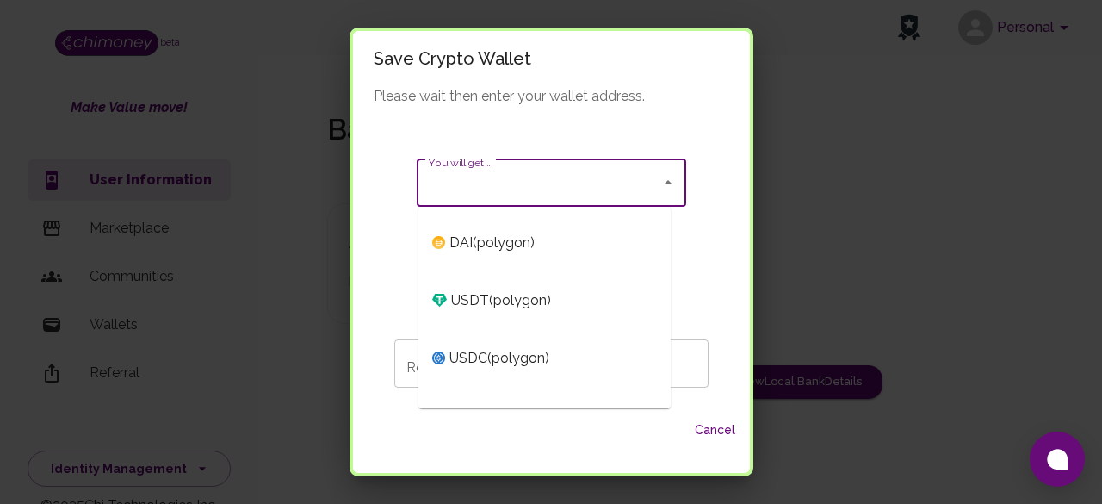
click at [624, 196] on input "You will get..." at bounding box center [538, 182] width 228 height 33
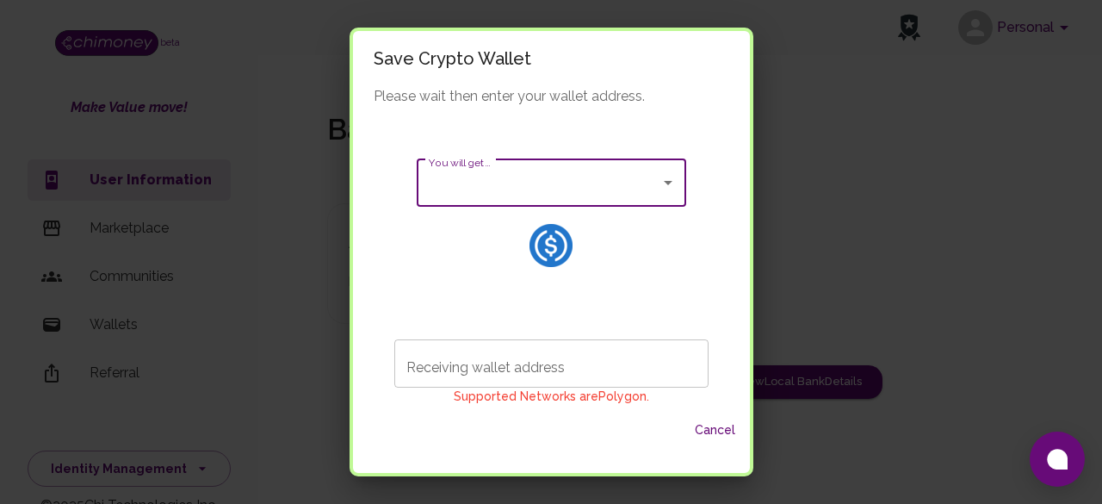
click at [624, 196] on input "You will get..." at bounding box center [538, 182] width 228 height 33
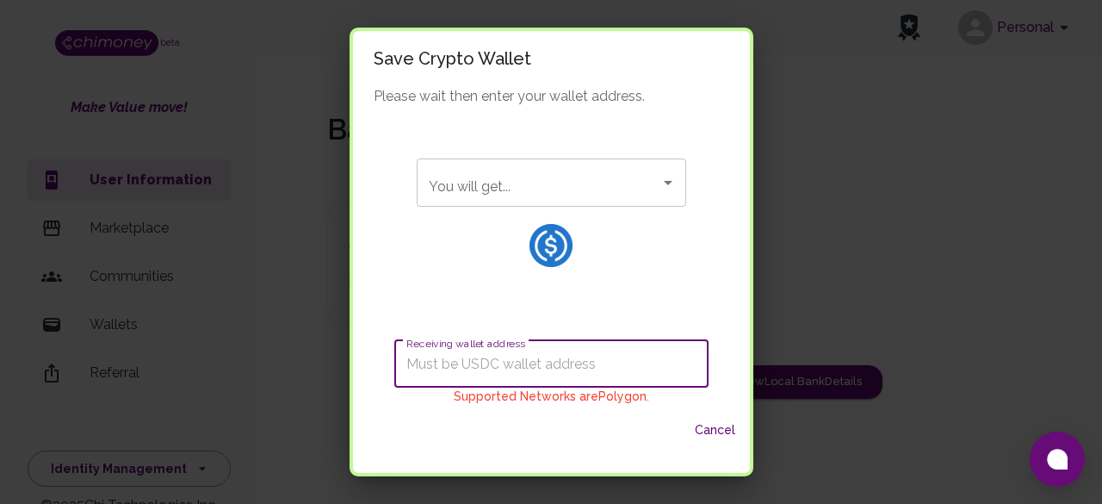
click at [642, 350] on input "Receiving wallet address" at bounding box center [551, 363] width 314 height 48
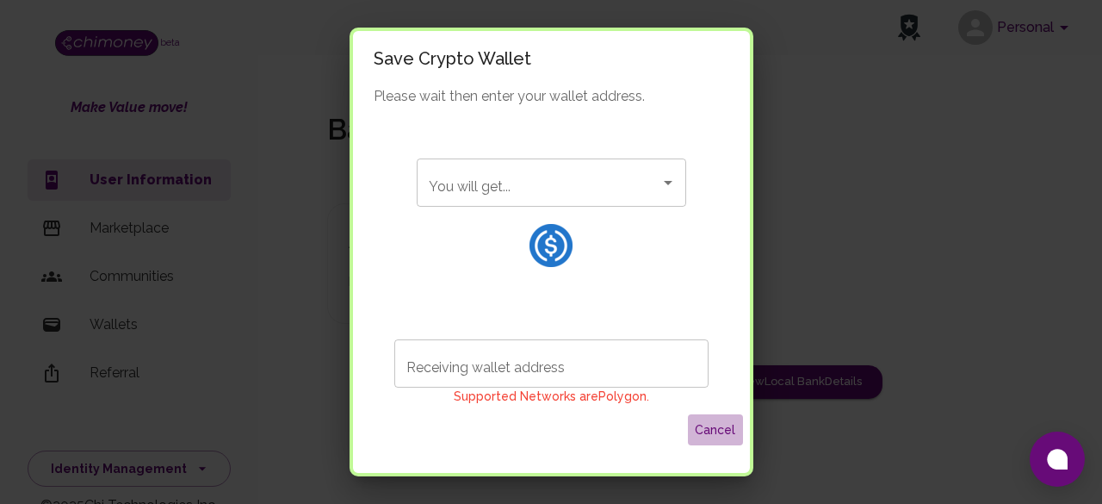
click at [710, 424] on button "Cancel" at bounding box center [715, 430] width 55 height 32
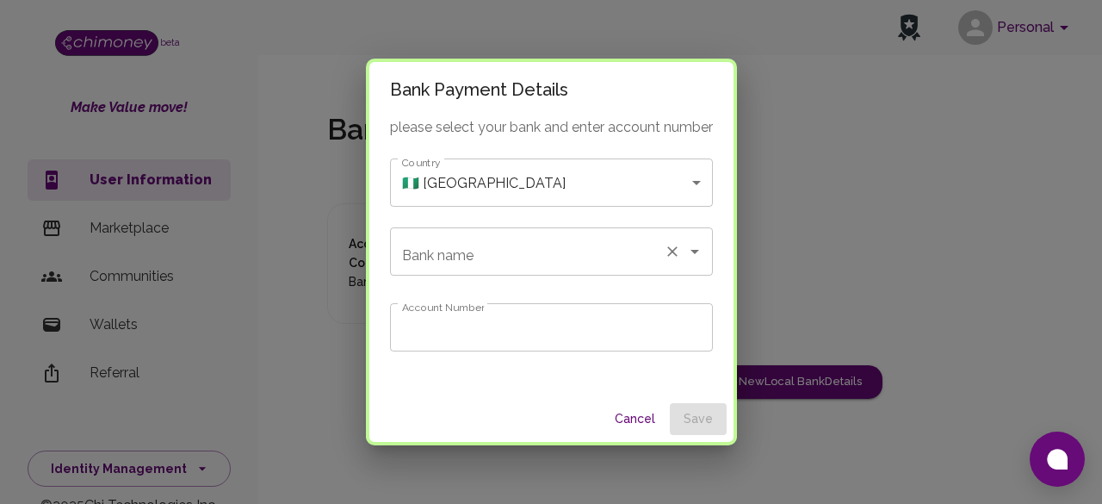
click at [687, 244] on icon "Open" at bounding box center [694, 251] width 21 height 21
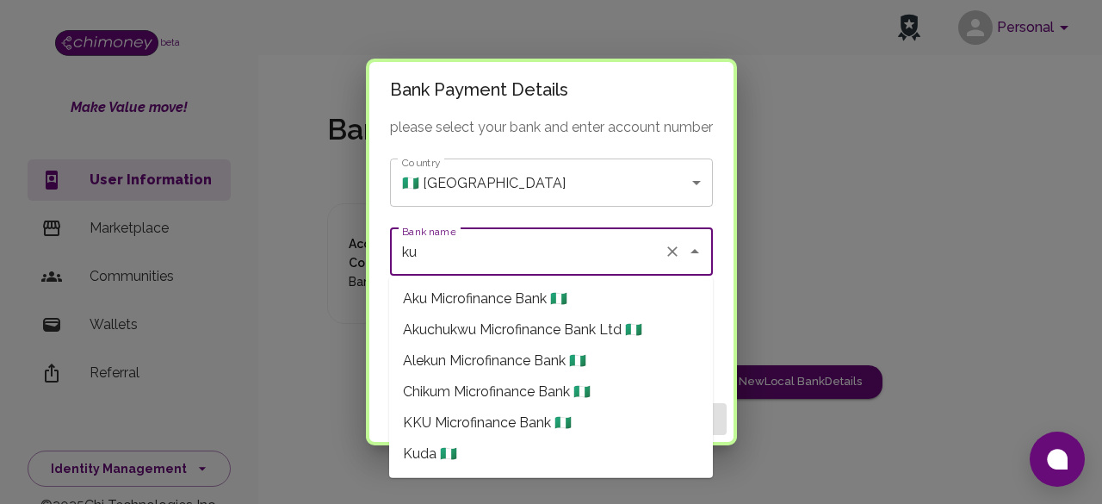
click at [544, 426] on span "KKU Microfinance Bank 🇳🇬" at bounding box center [487, 422] width 169 height 21
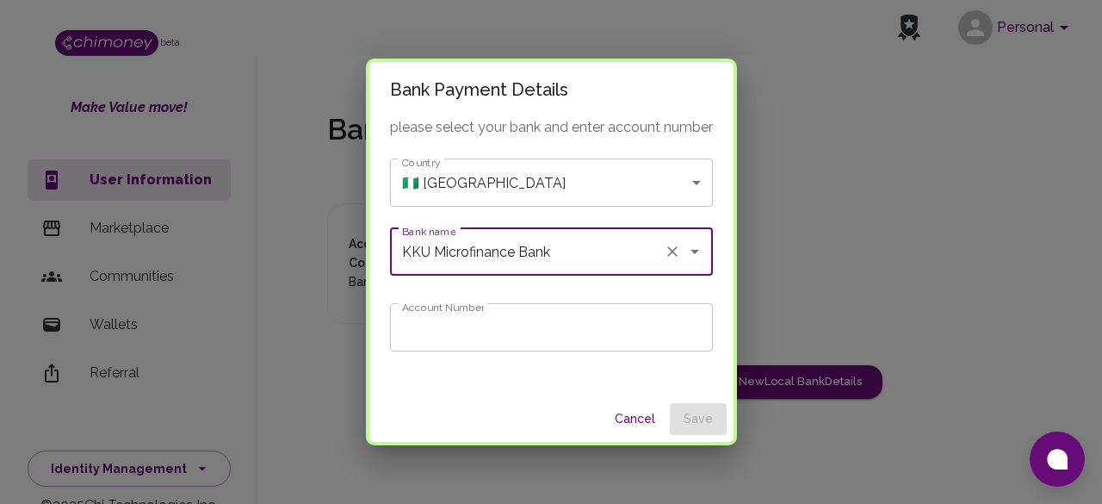
type input "KKU Microfinance Bank"
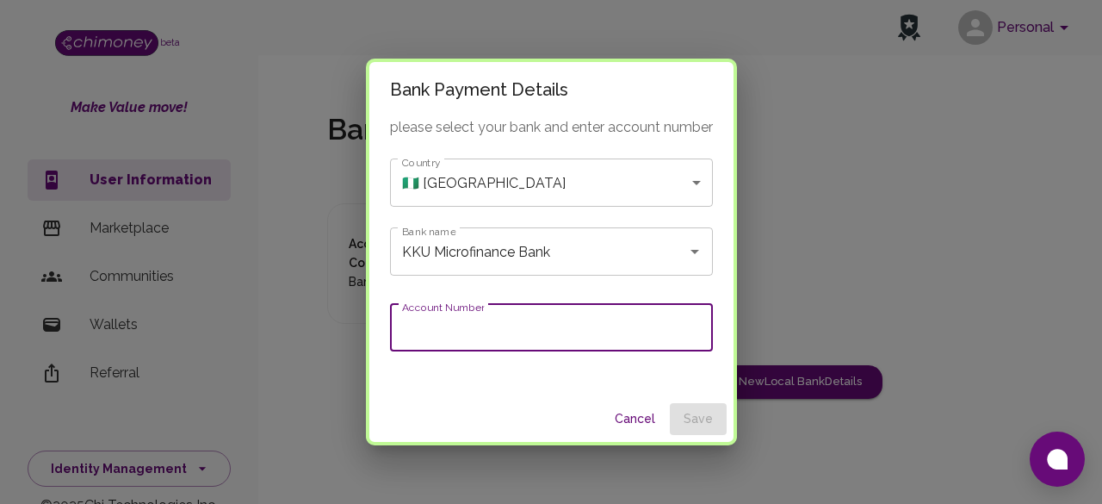
click at [541, 339] on input "Account Number" at bounding box center [551, 327] width 323 height 48
type input "2059751193"
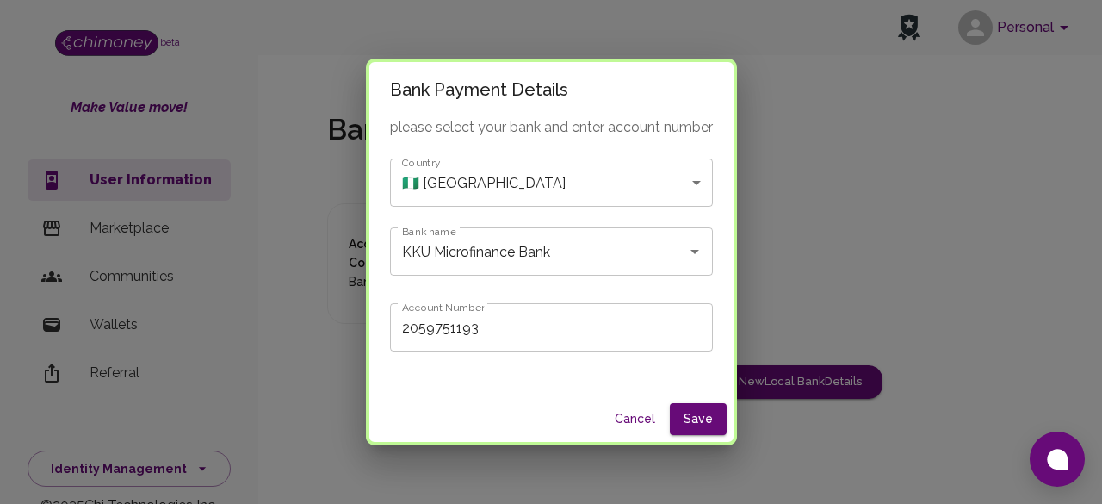
click at [619, 368] on div "please select your bank and enter account number Country 🇳🇬 [GEOGRAPHIC_DATA] […" at bounding box center [551, 256] width 364 height 279
click at [689, 259] on icon "Open" at bounding box center [694, 251] width 21 height 21
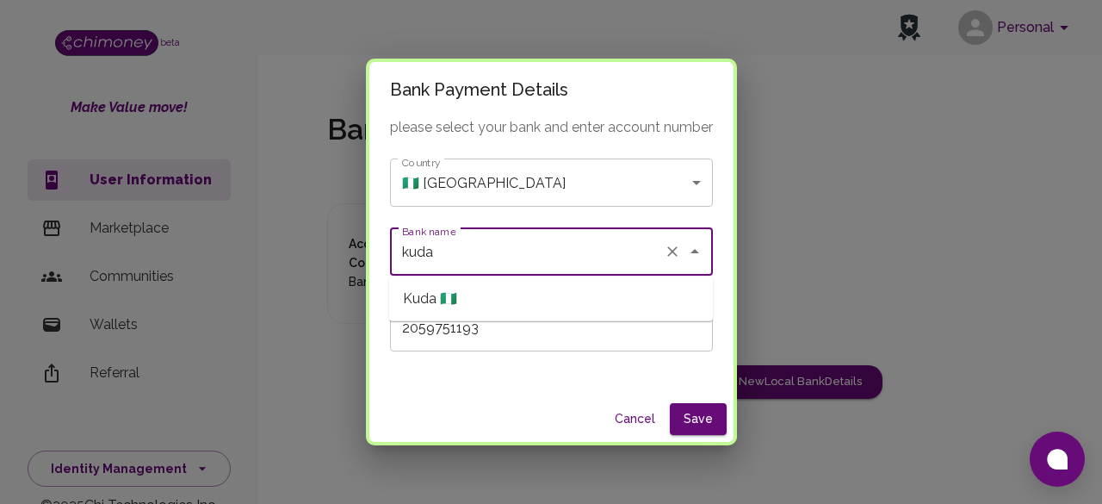
click at [549, 299] on li "Kuda 🇳🇬" at bounding box center [551, 298] width 324 height 31
click at [696, 252] on icon "Open" at bounding box center [694, 251] width 21 height 21
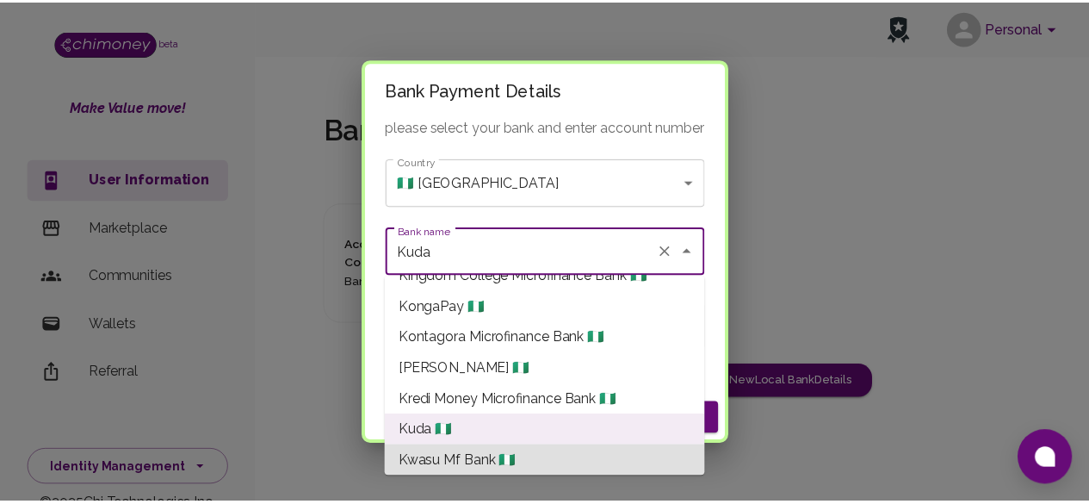
scroll to position [10663, 0]
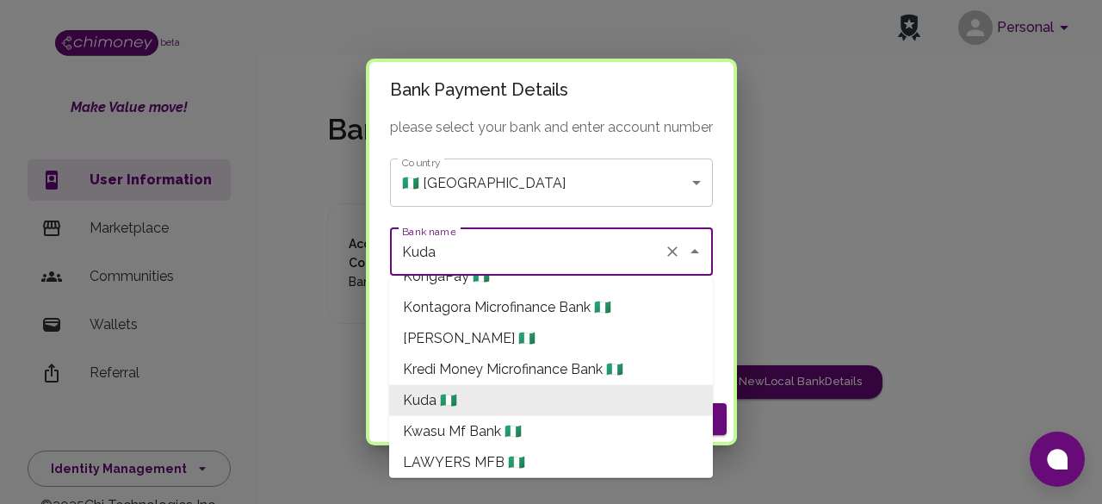
click at [582, 412] on li "Kuda 🇳🇬" at bounding box center [551, 400] width 324 height 31
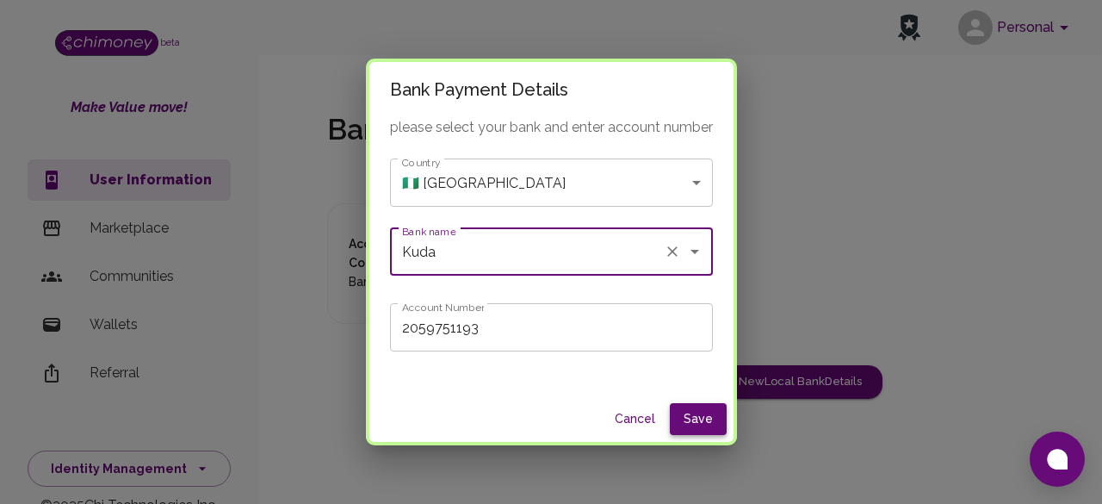
type input "Kuda"
click at [678, 417] on button "Save" at bounding box center [698, 419] width 57 height 32
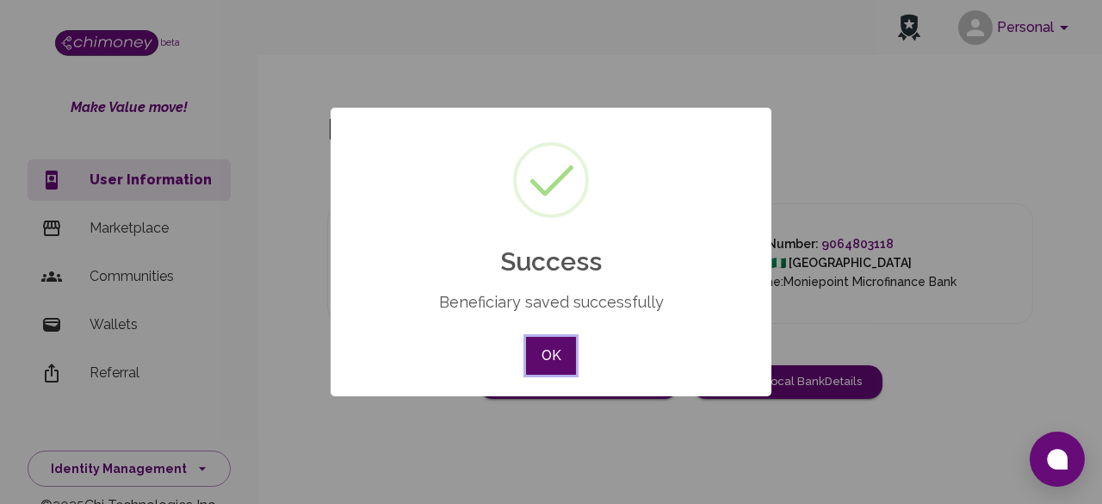
click at [544, 345] on button "OK" at bounding box center [551, 356] width 50 height 38
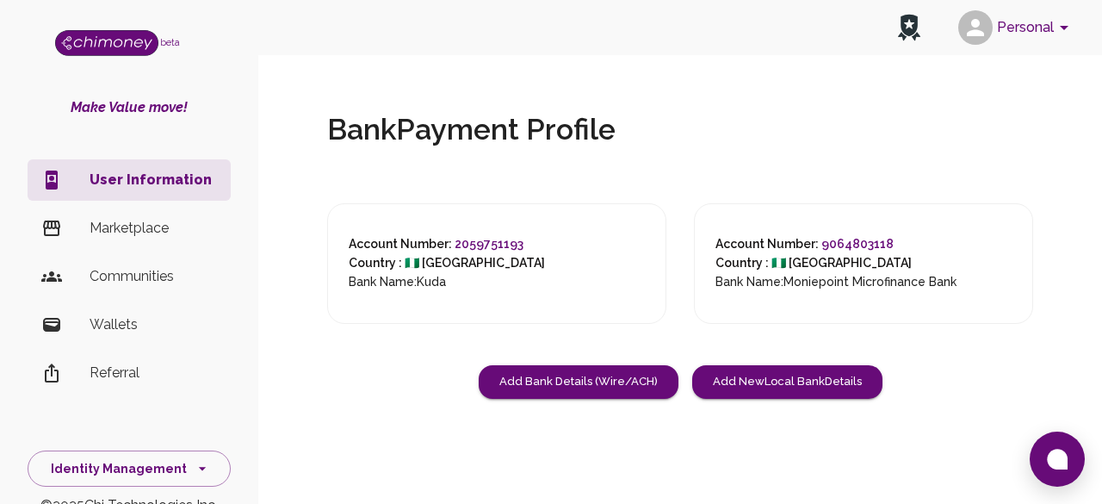
click at [203, 319] on li "Wallets" at bounding box center [129, 324] width 203 height 41
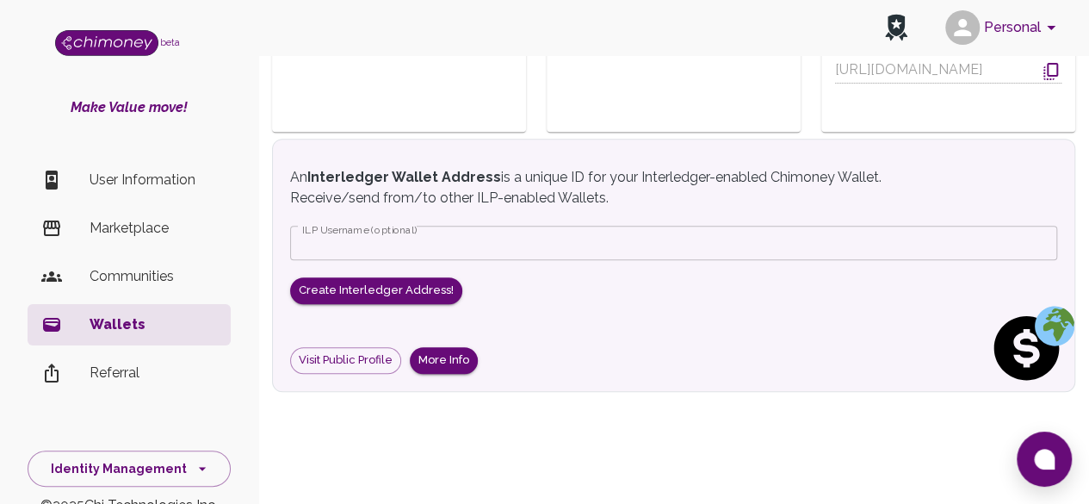
scroll to position [298, 0]
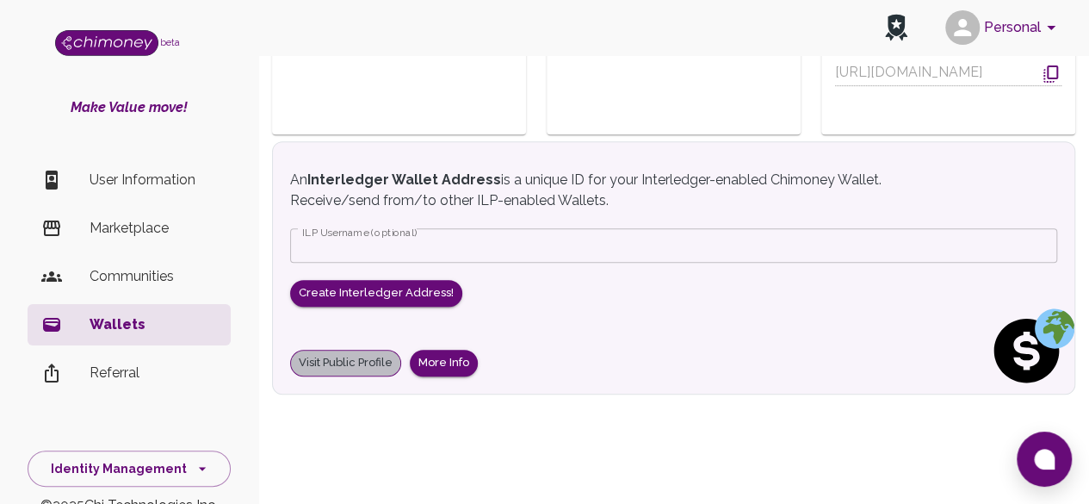
click at [315, 357] on link "Visit Public Profile" at bounding box center [345, 363] width 111 height 27
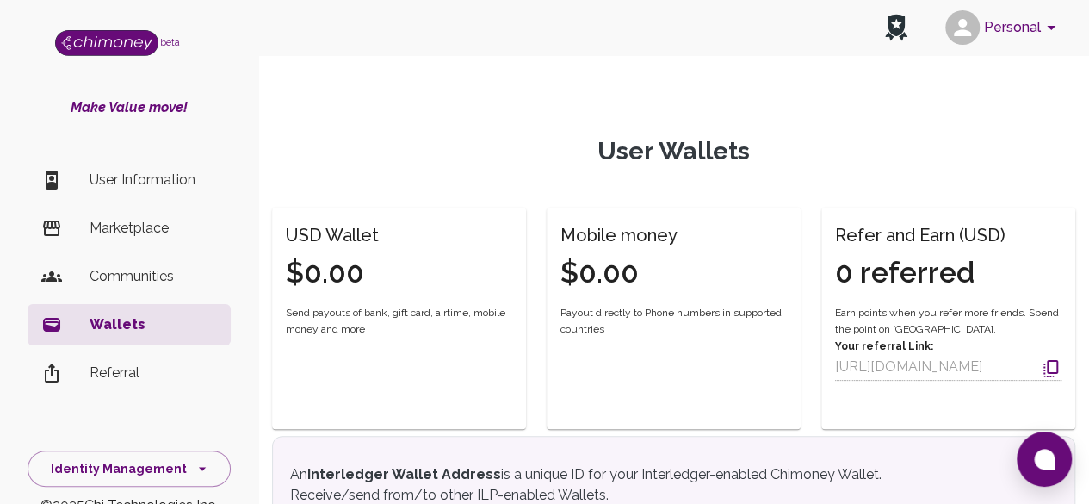
scroll to position [0, 0]
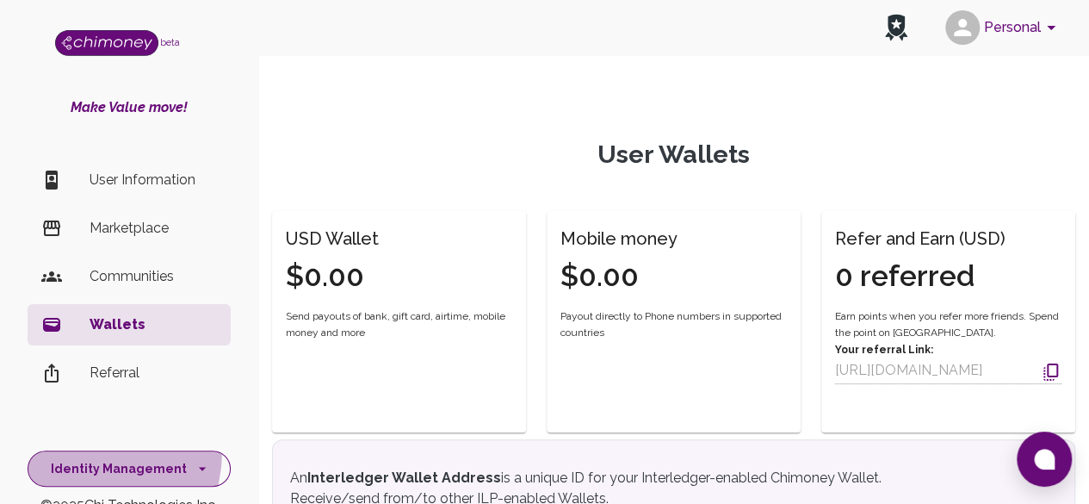
click at [74, 450] on button "Identity Management" at bounding box center [129, 468] width 203 height 37
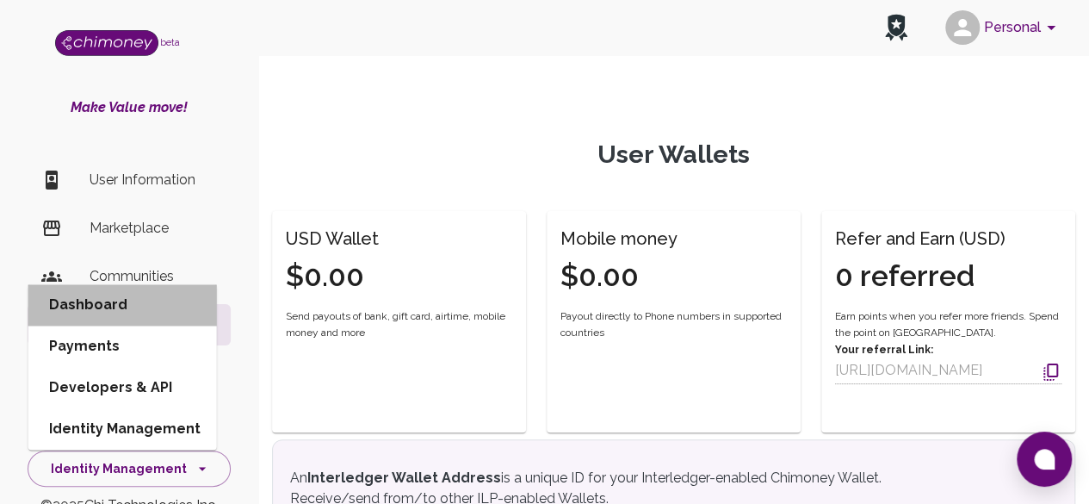
click at [114, 316] on li "Dashboard" at bounding box center [122, 304] width 189 height 41
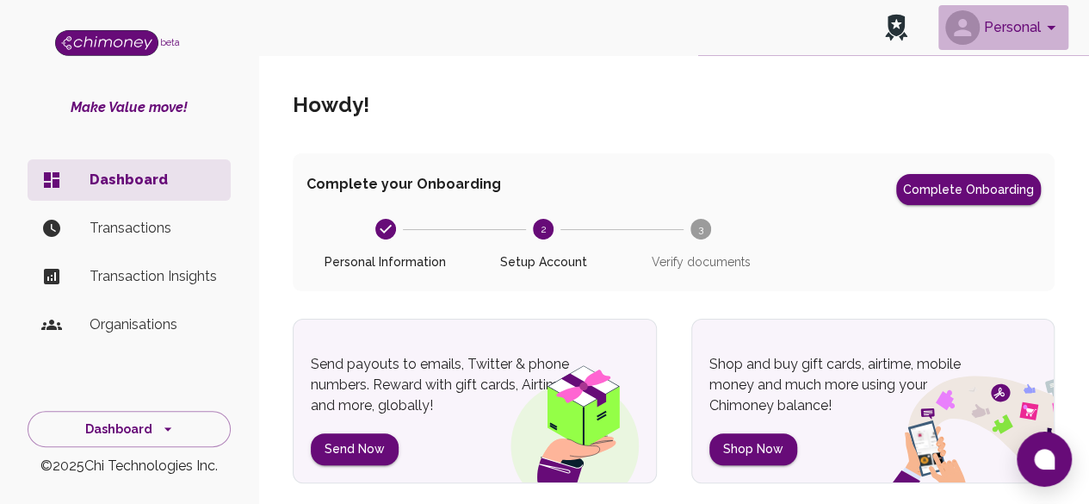
click at [993, 16] on button "Personal" at bounding box center [1003, 27] width 130 height 45
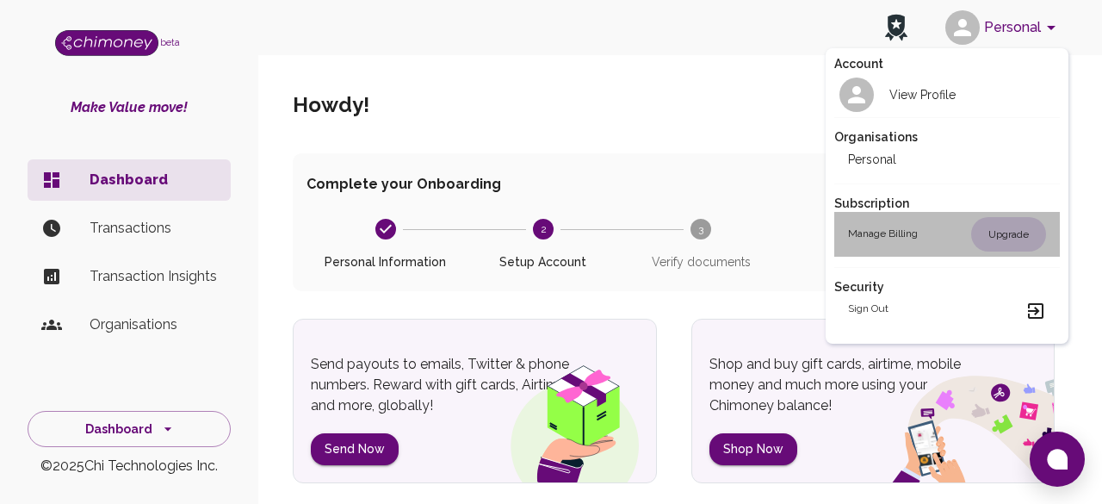
click at [995, 231] on div "Upgrade" at bounding box center [1008, 234] width 75 height 34
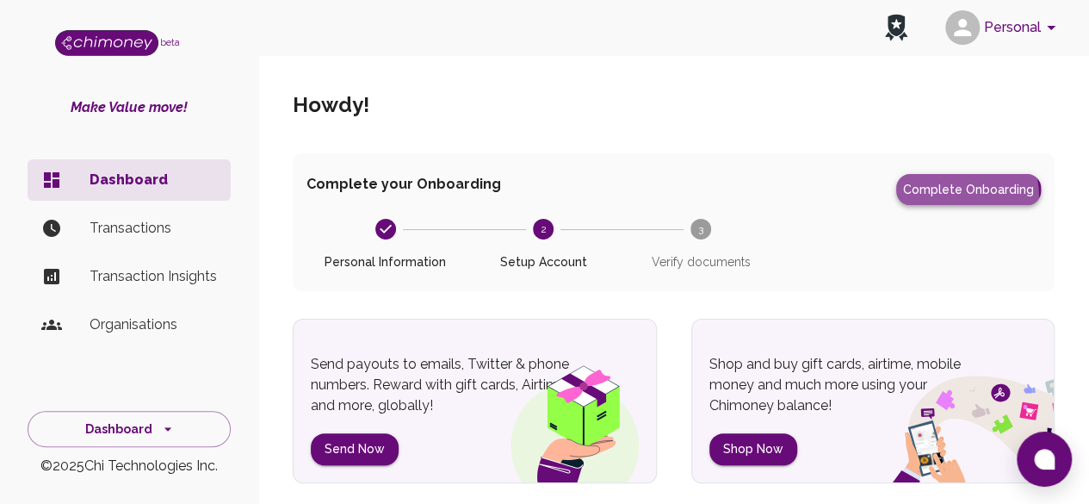
click at [910, 201] on button "Complete Onboarding" at bounding box center [968, 189] width 145 height 31
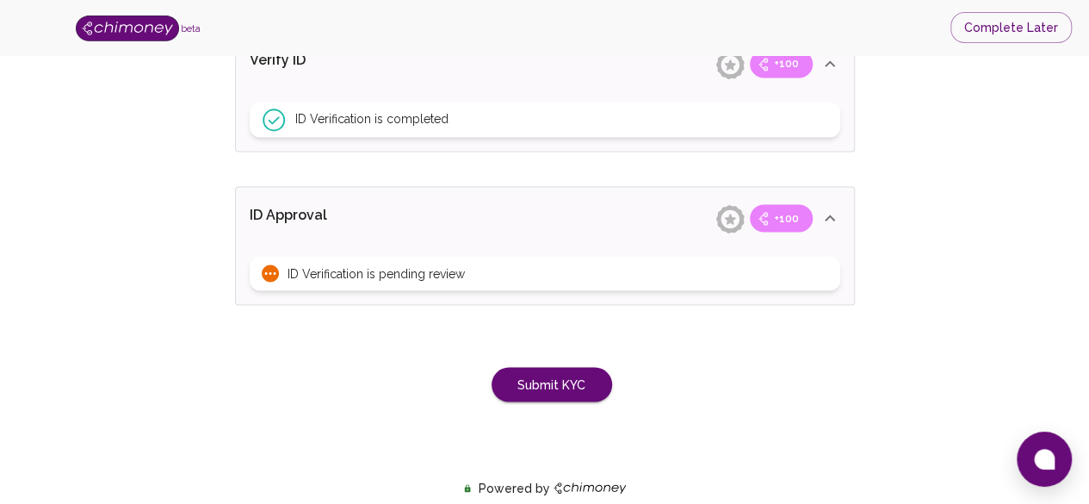
scroll to position [1463, 0]
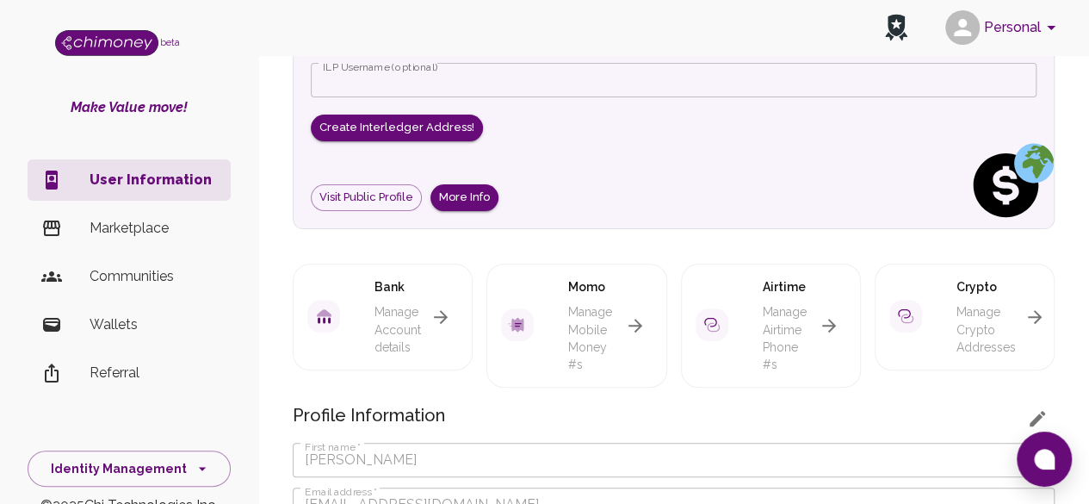
scroll to position [172, 0]
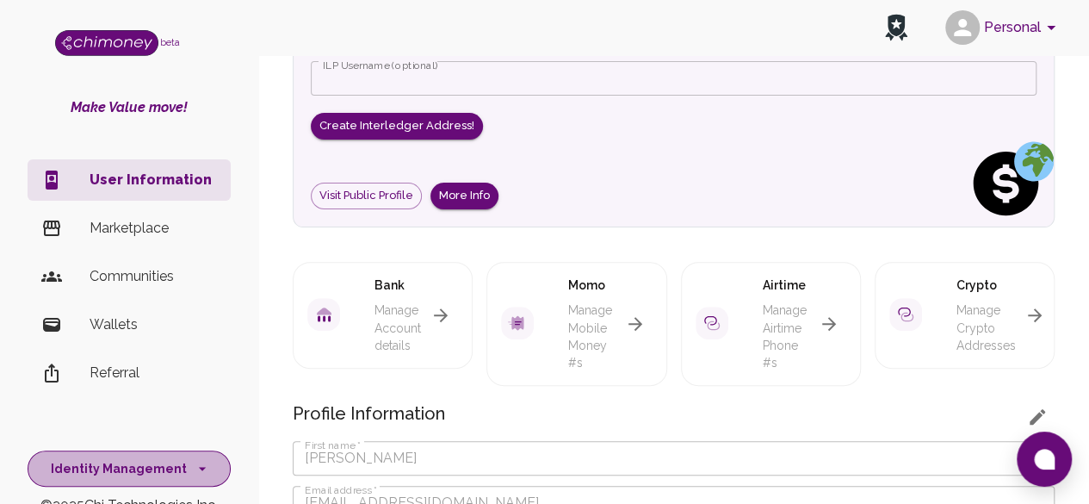
click at [162, 462] on button "Identity Management" at bounding box center [129, 468] width 203 height 37
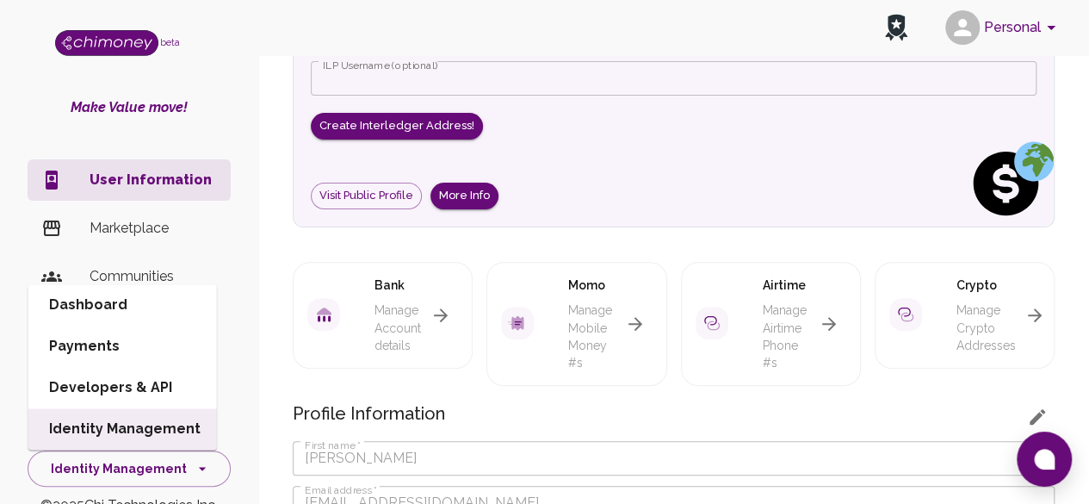
click at [121, 300] on li "Dashboard" at bounding box center [122, 304] width 189 height 41
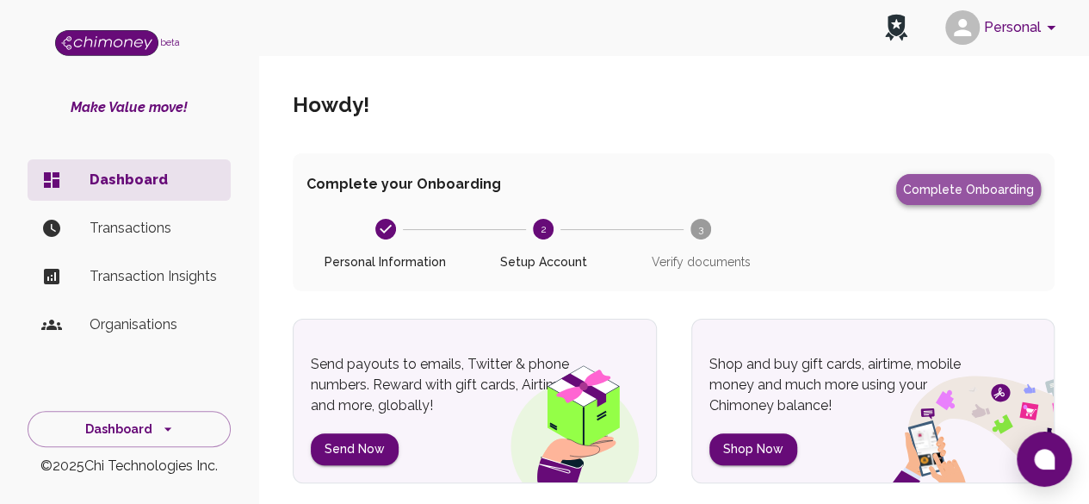
click at [982, 194] on button "Complete Onboarding" at bounding box center [968, 189] width 145 height 31
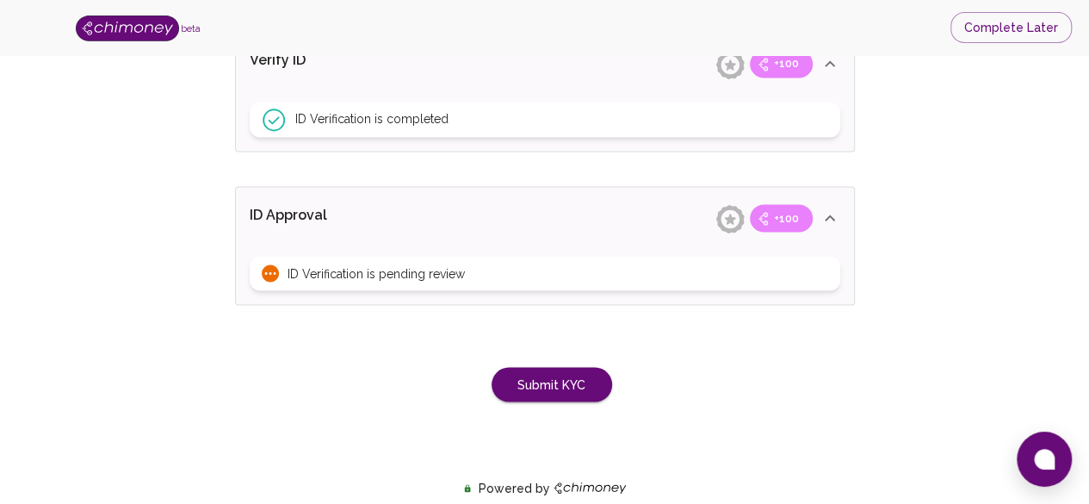
scroll to position [1463, 0]
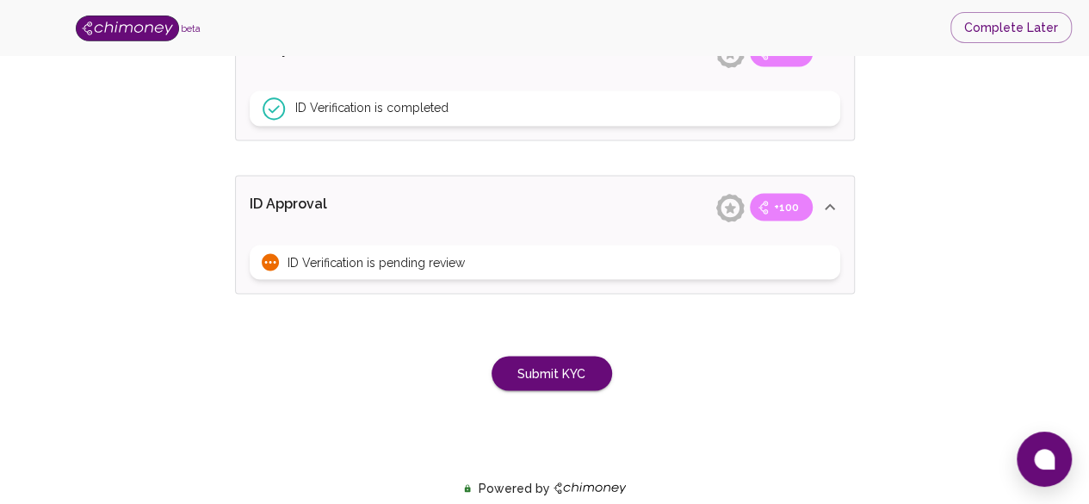
click at [346, 254] on span "ID Verification is pending review" at bounding box center [376, 261] width 177 height 17
click at [272, 263] on icon at bounding box center [270, 261] width 17 height 17
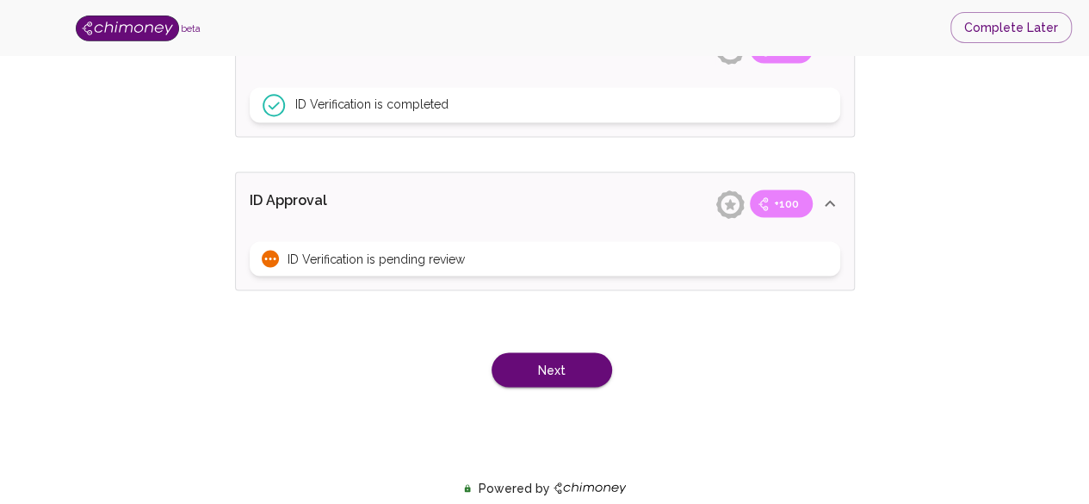
type input "[PERSON_NAME]"
type input "Business Payments"
type input "Education"
type input "LinkedIn"
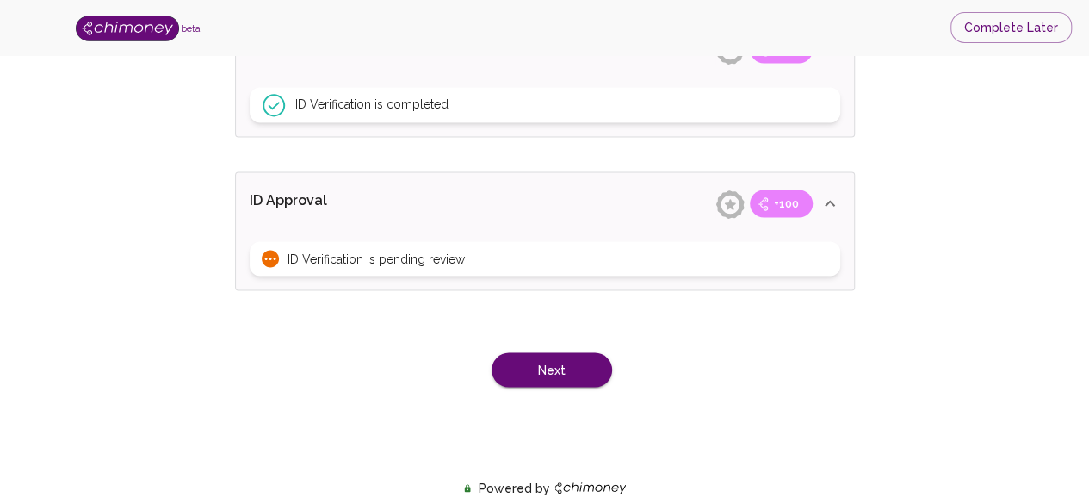
type input "[DOMAIN_NAME][URL]"
